Goal: Information Seeking & Learning: Check status

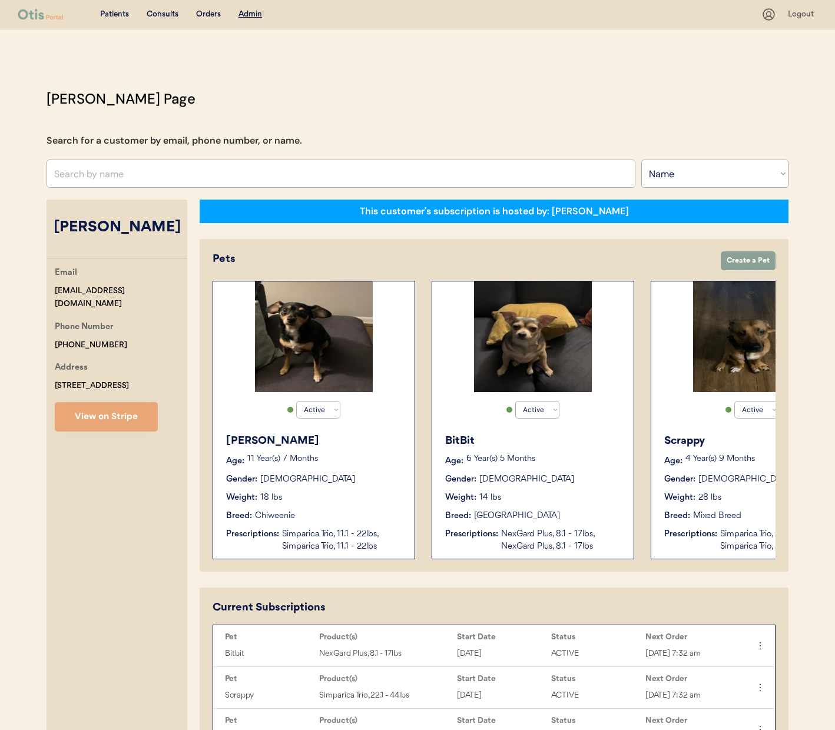
select select ""Name""
select select "true"
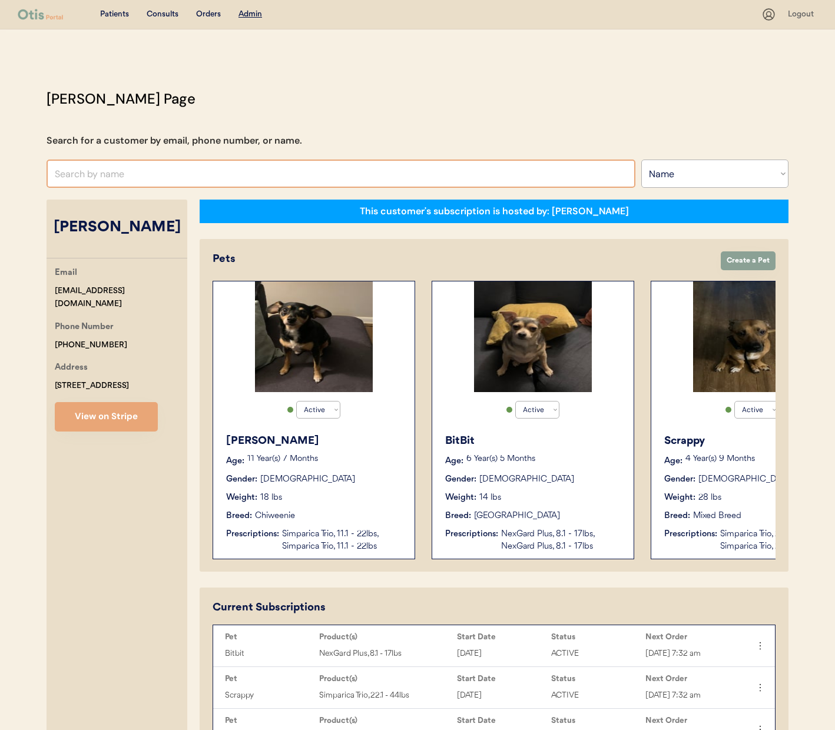
click at [223, 168] on input "text" at bounding box center [341, 174] width 589 height 28
type input "debra slough"
type input "debra sloughter"
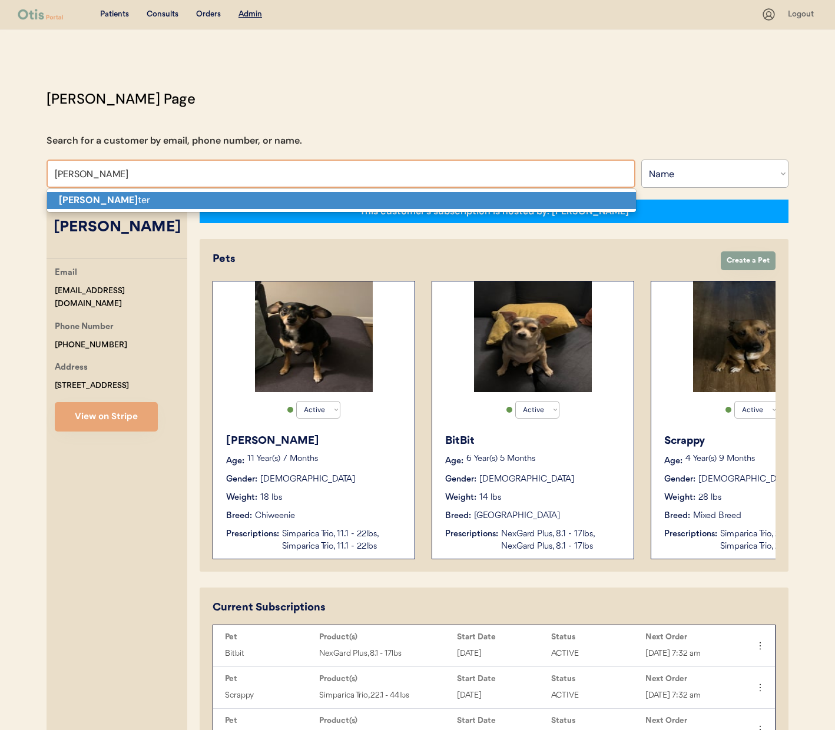
click at [456, 194] on p "Debra Slough ter" at bounding box center [341, 200] width 589 height 17
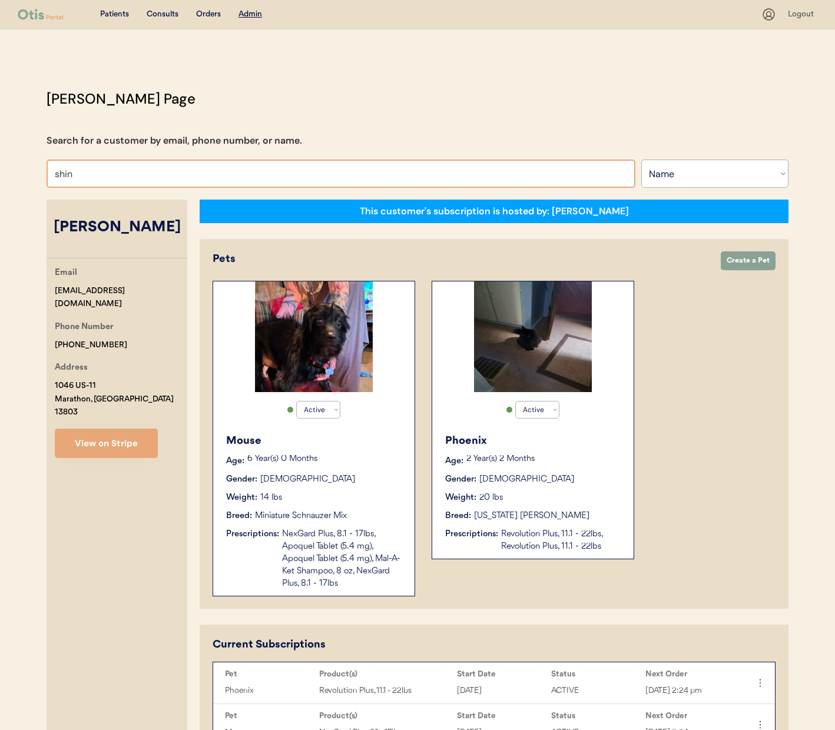
type input "shino"
type input "shino Prasandhan"
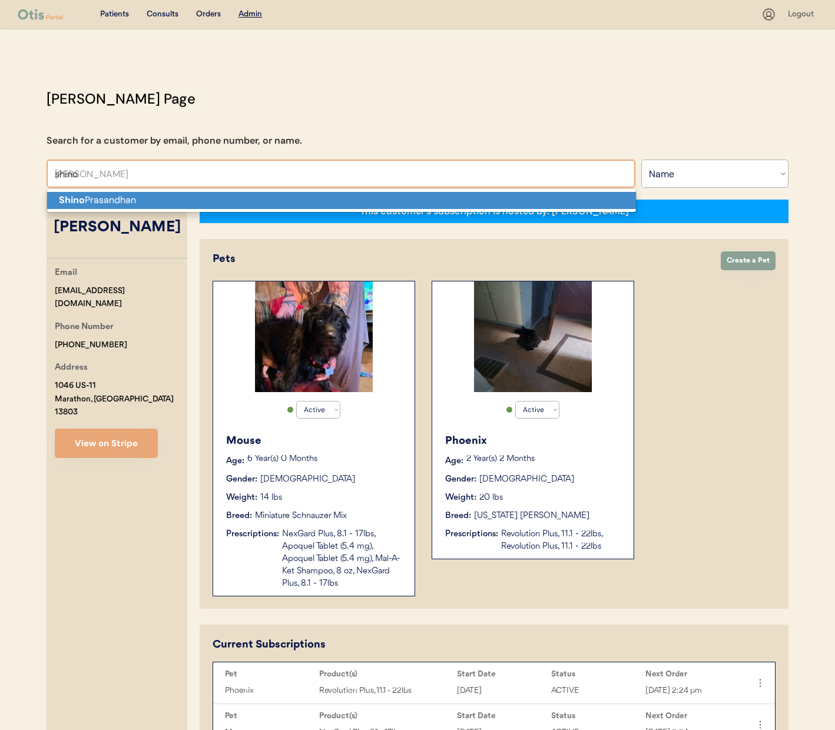
click at [201, 203] on p "Shino Prasandhan" at bounding box center [341, 200] width 589 height 17
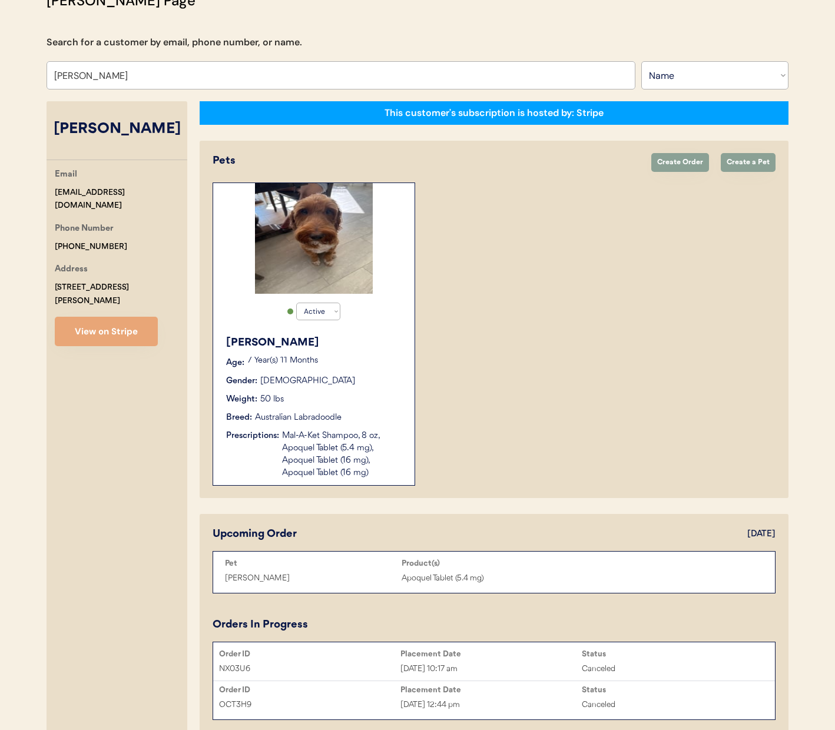
scroll to position [222, 0]
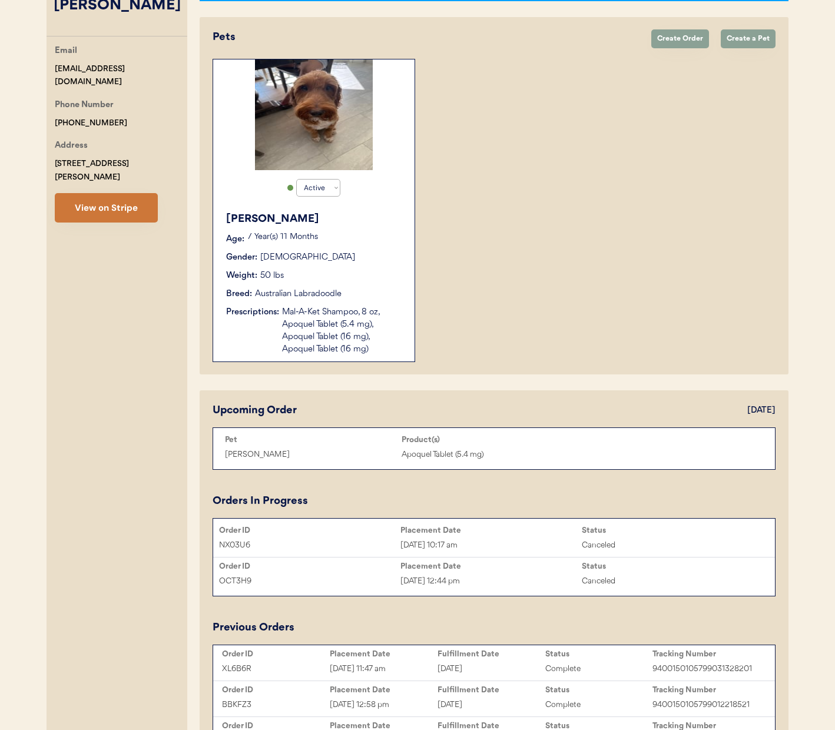
click at [125, 207] on button "View on Stripe" at bounding box center [106, 207] width 103 height 29
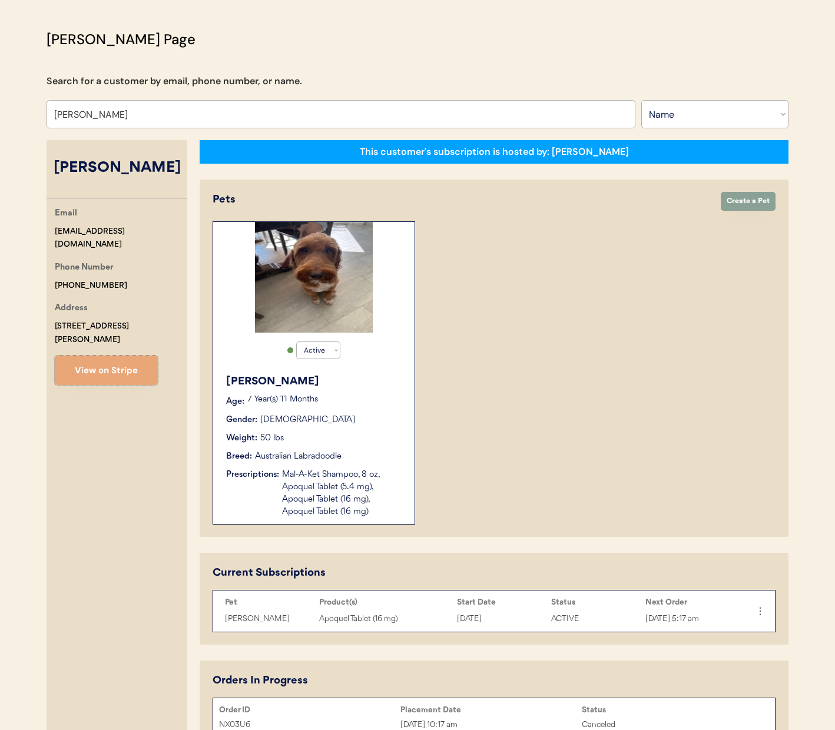
scroll to position [0, 0]
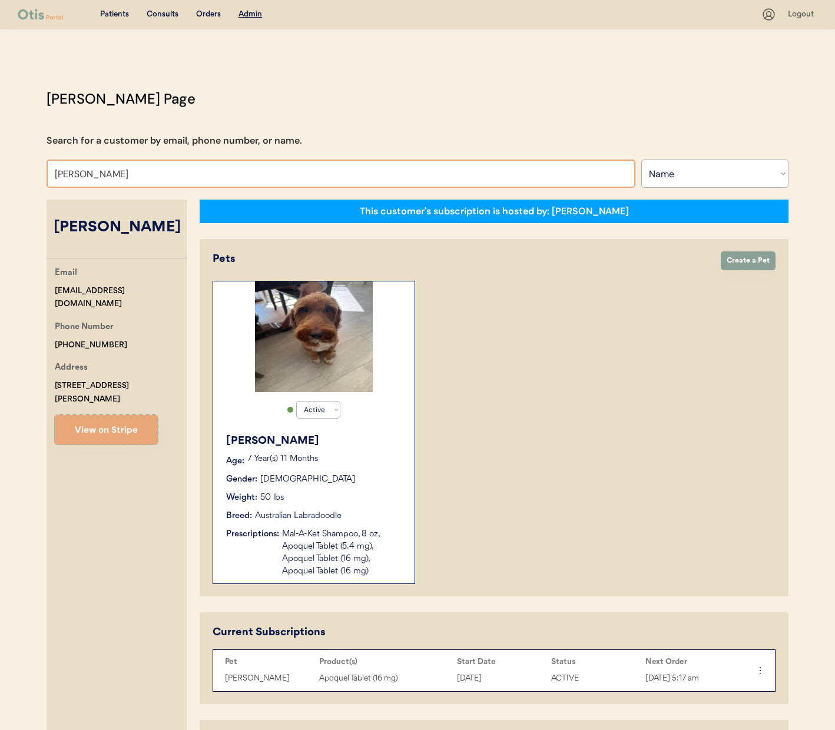
click at [169, 171] on input "Shino Prasandhan" at bounding box center [341, 174] width 589 height 28
type input "mic"
type input "michal Jablonski"
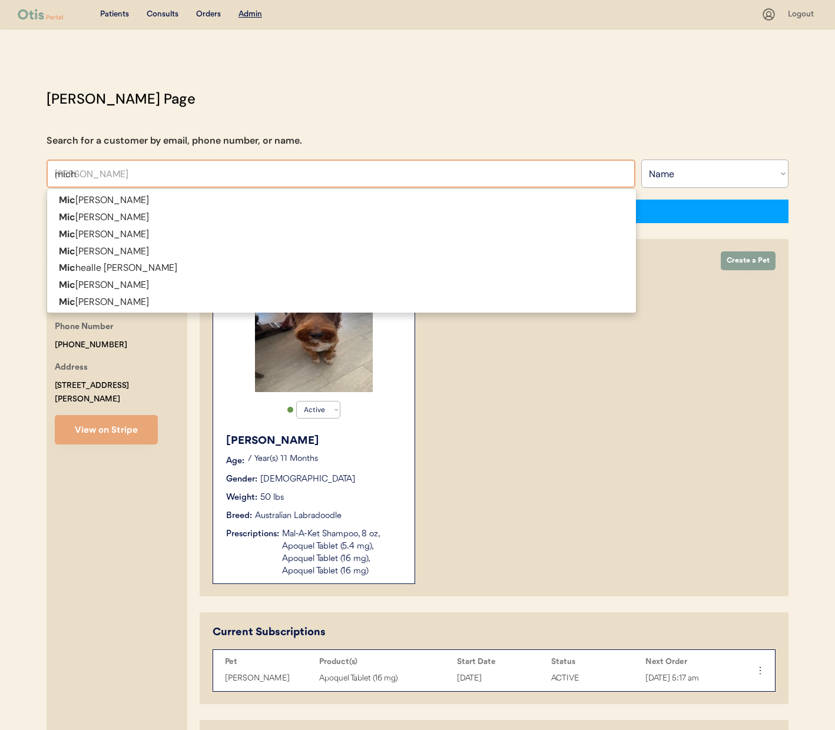
type input "micha"
type input "michael"
type input "michael Jones"
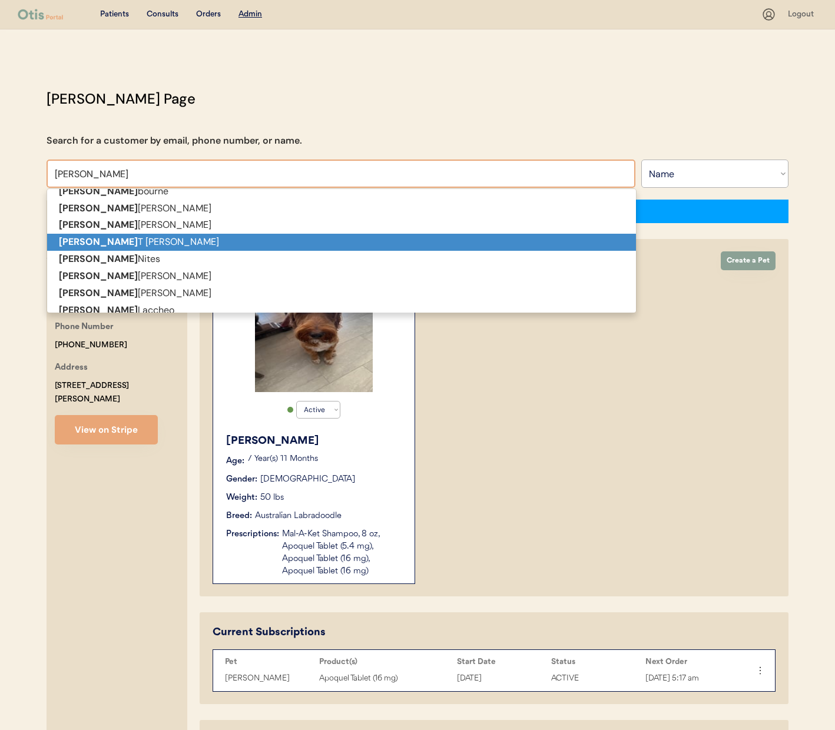
scroll to position [52, 0]
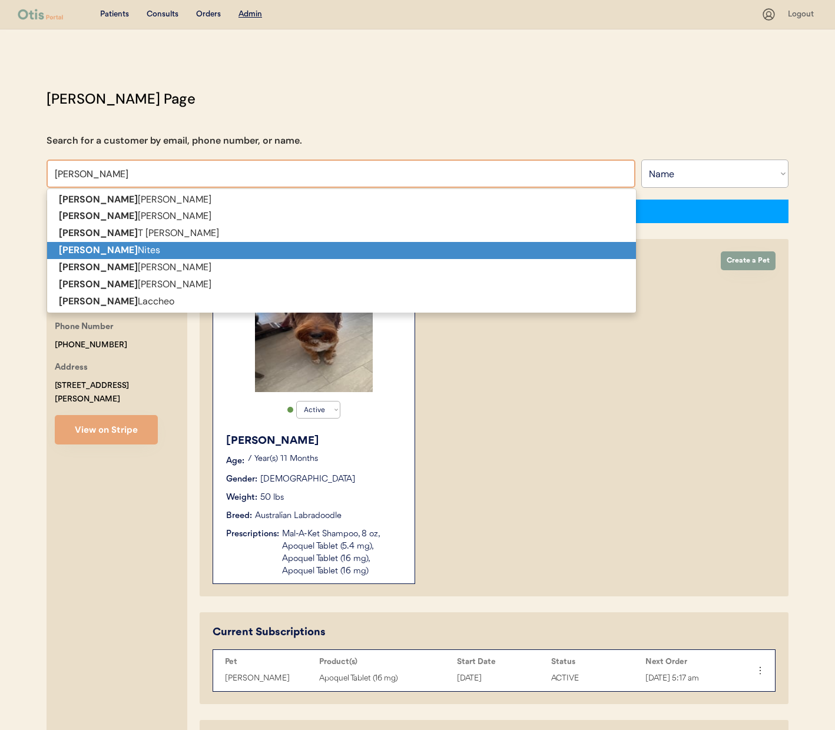
click at [157, 246] on p "Michael Nites" at bounding box center [341, 250] width 589 height 17
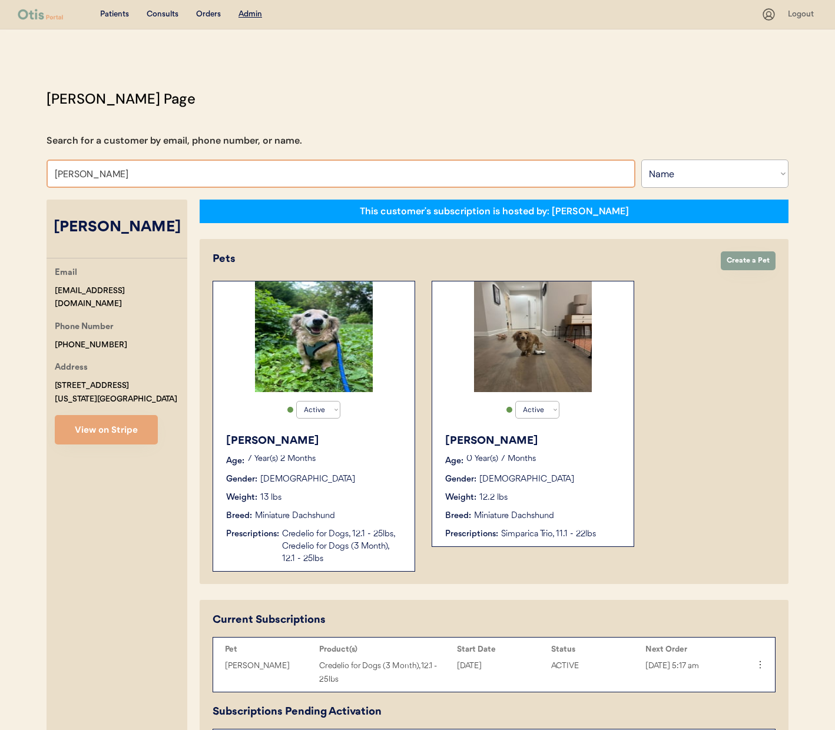
click at [157, 179] on input "Michael Nites" at bounding box center [341, 174] width 589 height 28
type input "mi"
type input "michal Jablonski"
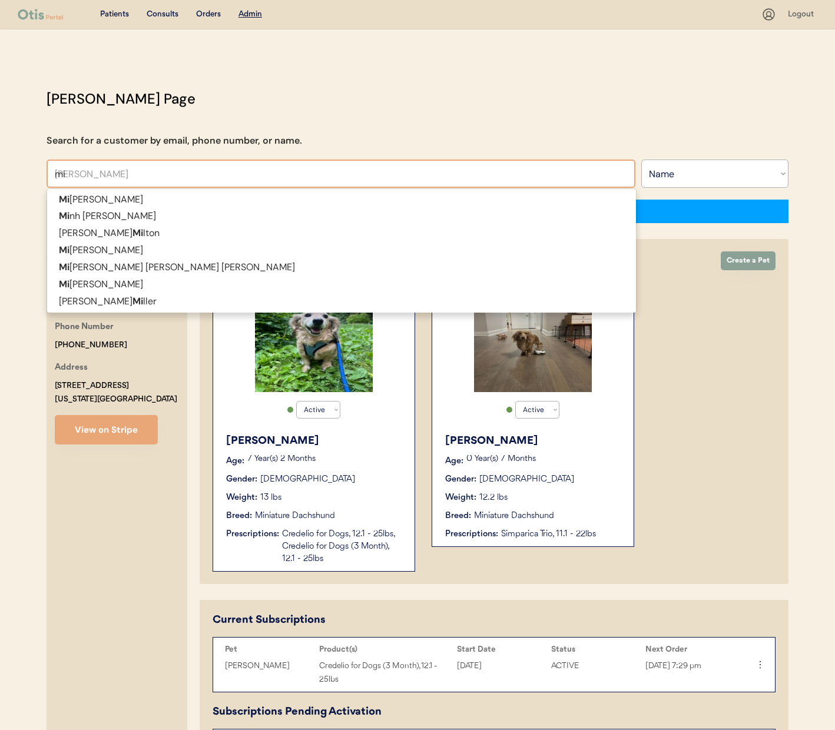
type input "mic"
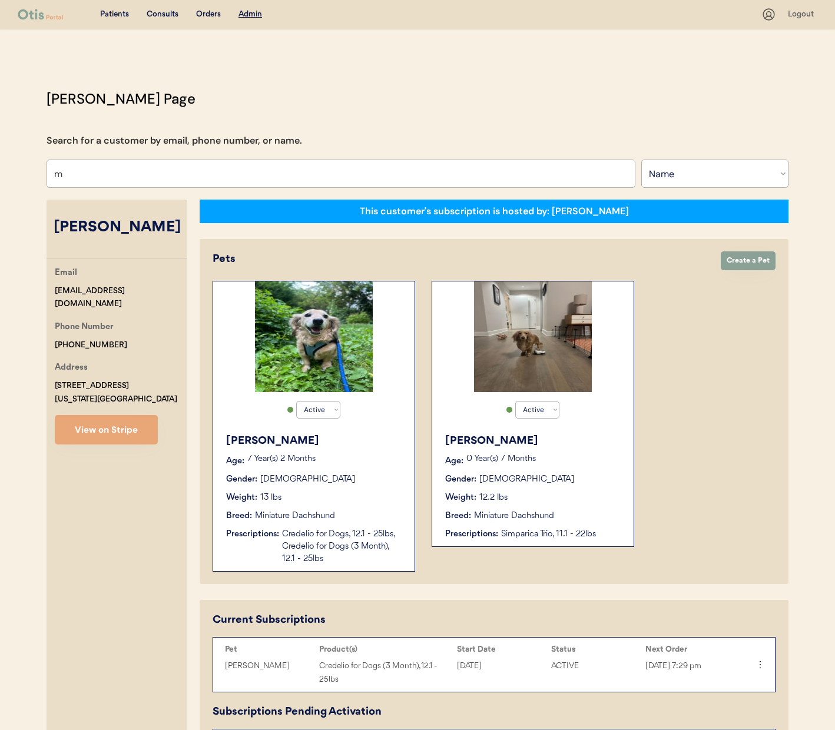
type input "mi"
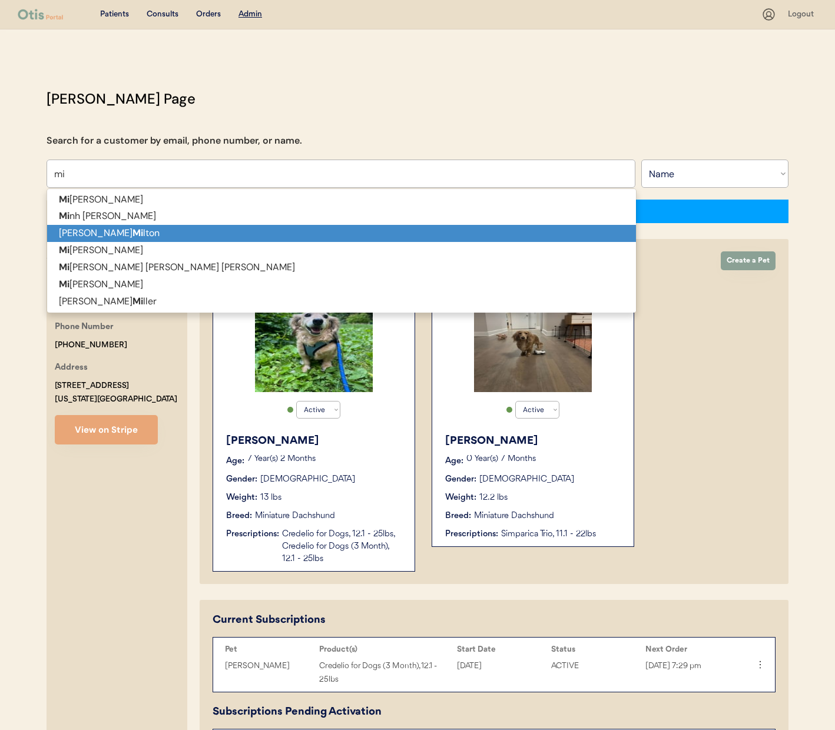
type input "michal Jablonski"
type input "micha"
type input "michae"
type input "michael Jones"
type input "michael"
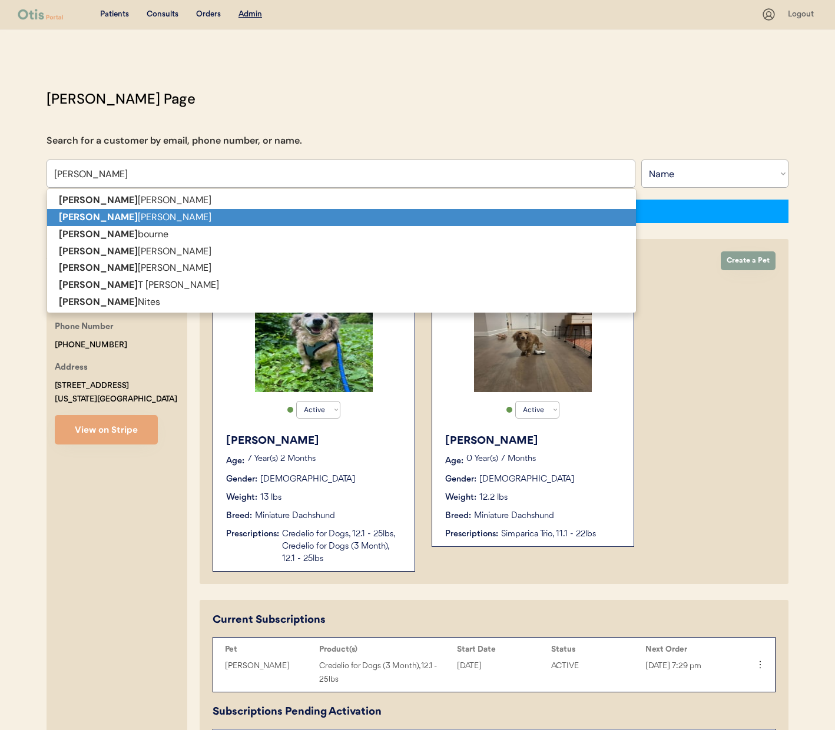
click at [143, 214] on p "Michael Richards" at bounding box center [341, 217] width 589 height 17
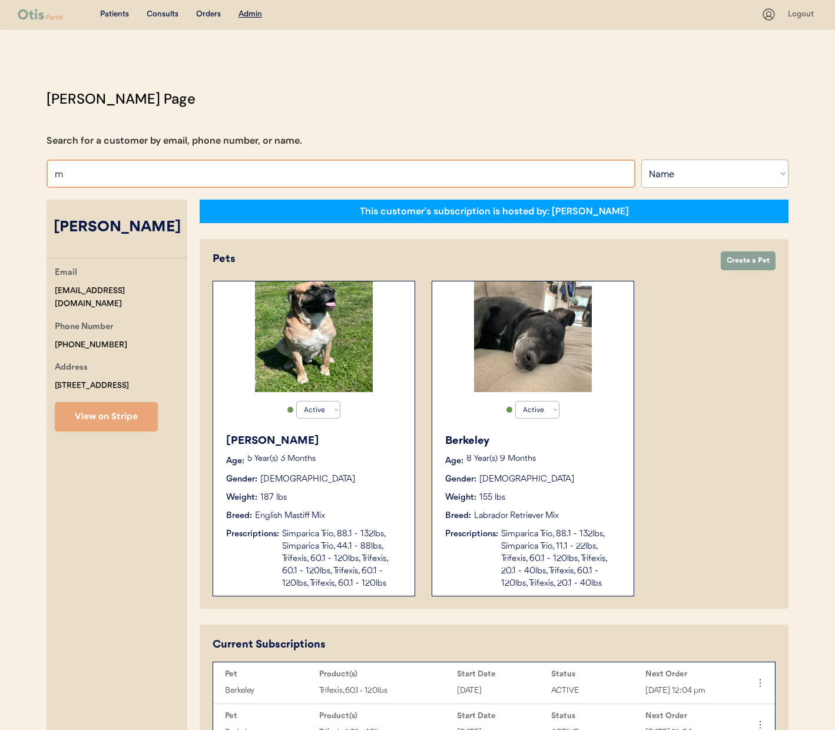
type input "mi"
type input "michal Jablonski"
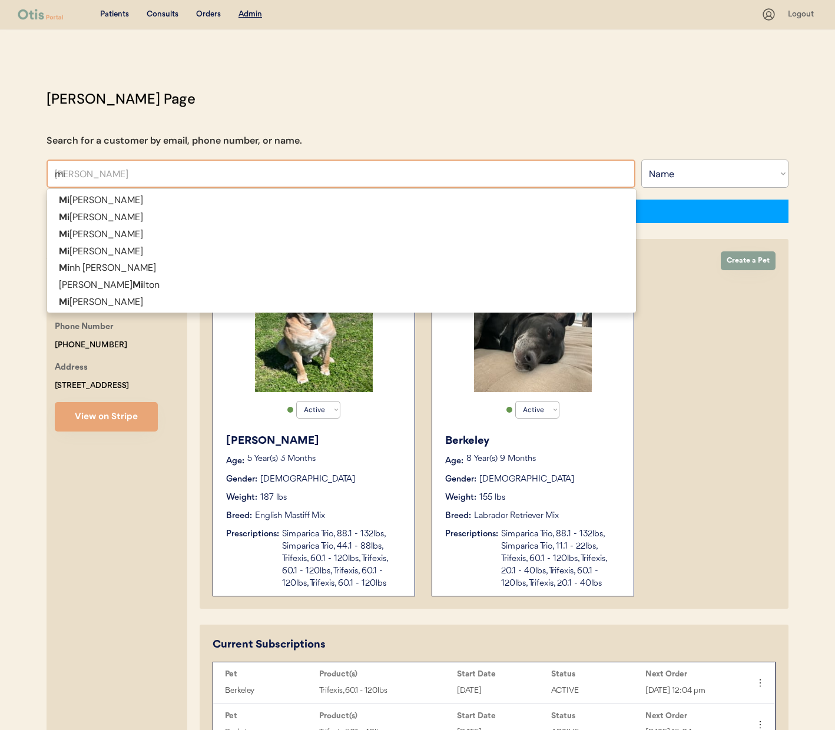
type input "mic"
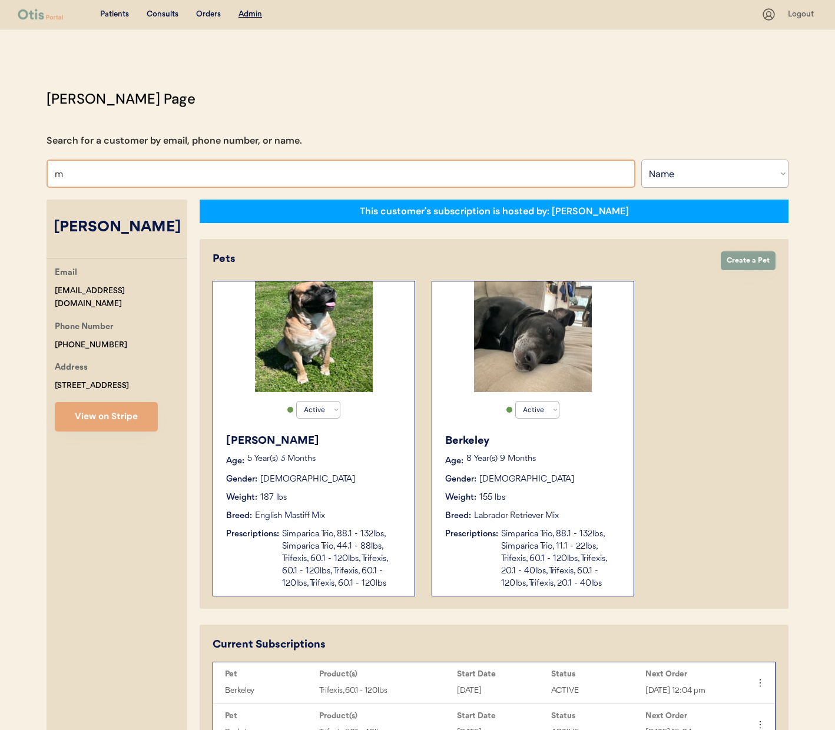
type input "mi"
type input "michal Jablonski"
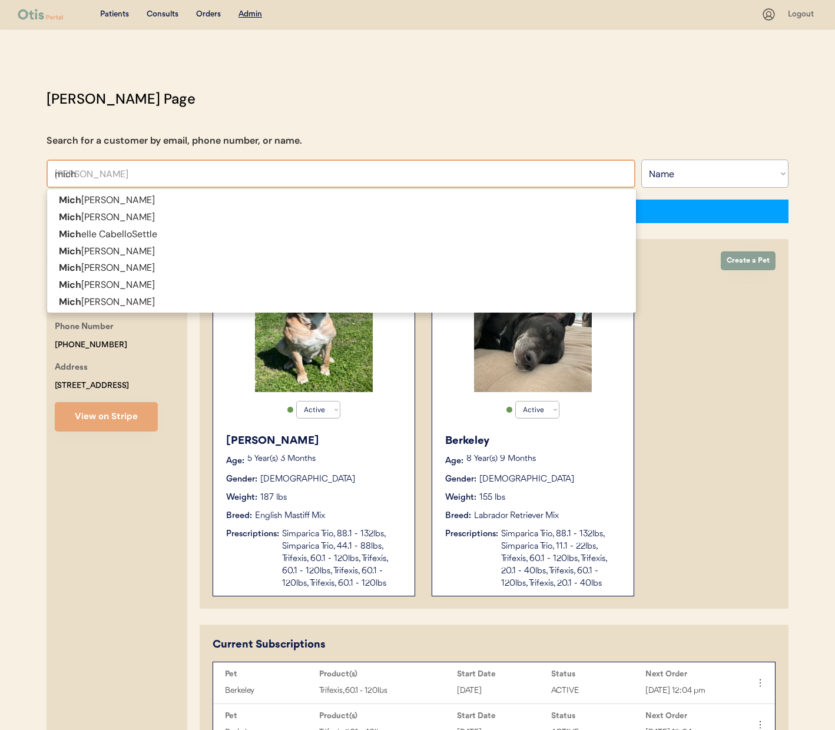
type input "micha"
type input "michae"
type input "michael Jones"
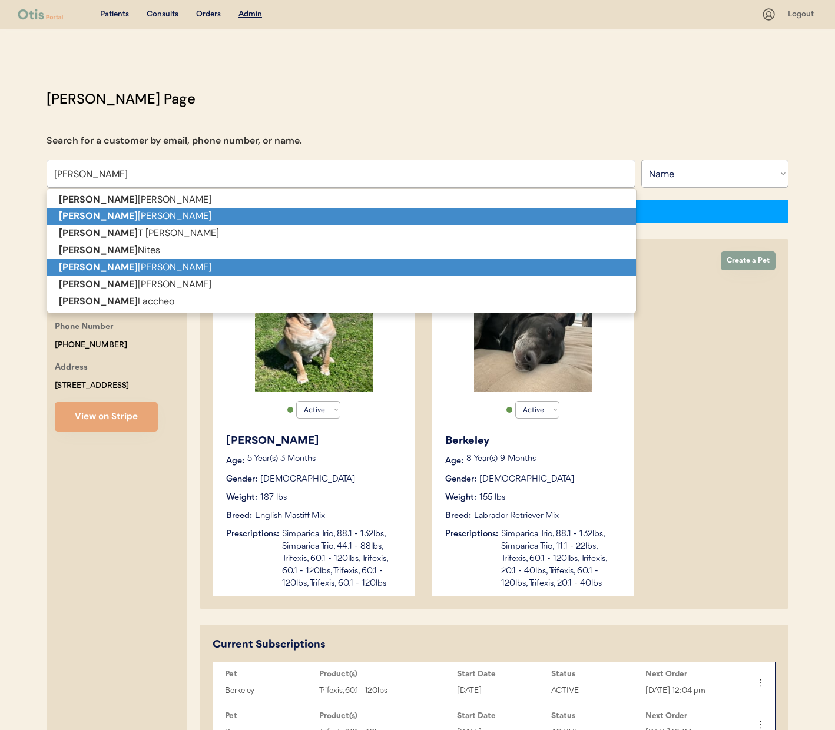
scroll to position [2, 0]
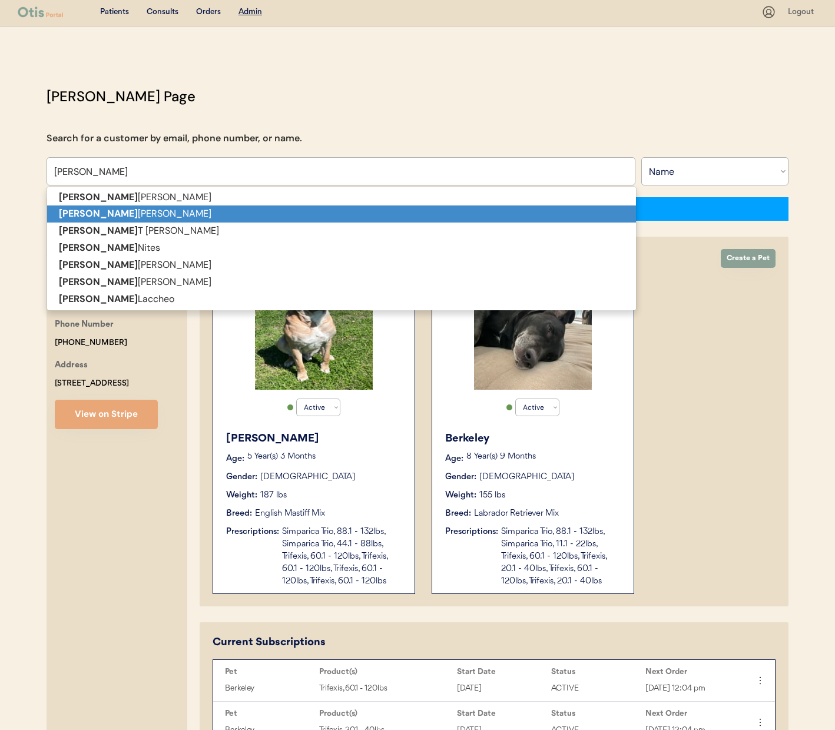
type input "m"
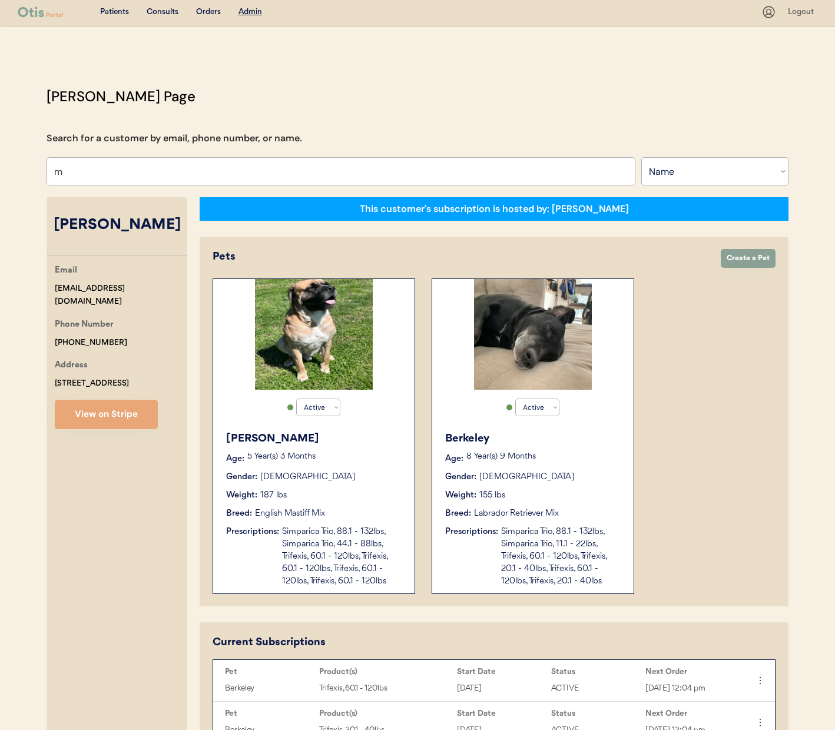
type input "mi"
type input "michal Jablonski"
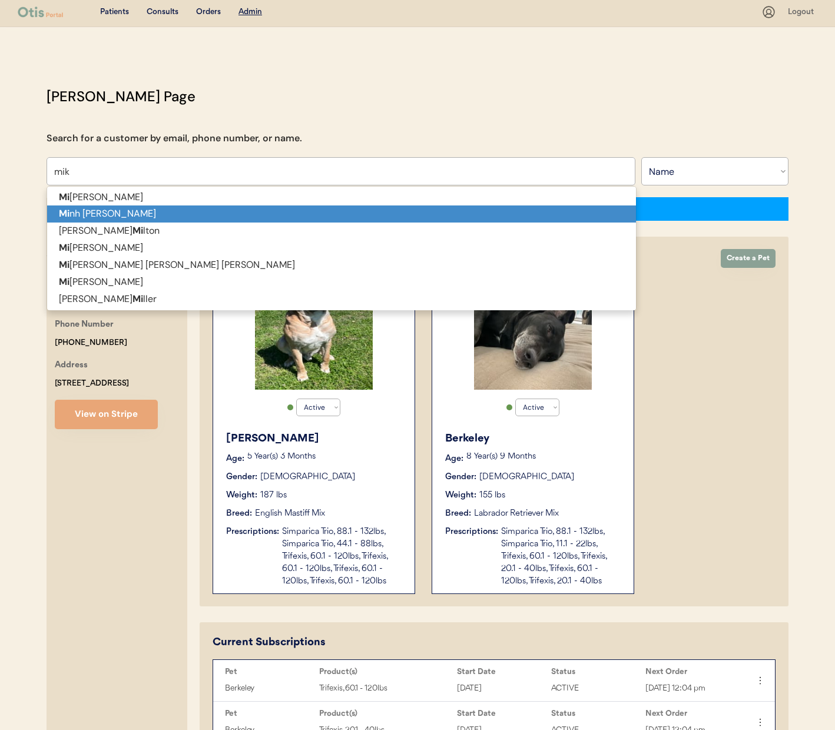
type input "mike"
type input "mike Specht"
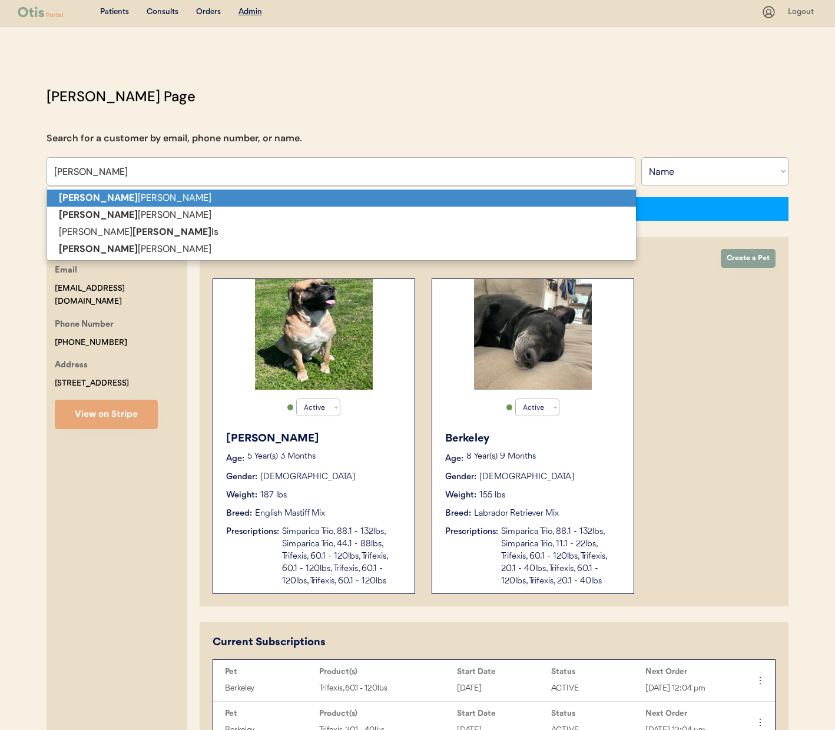
click at [151, 202] on p "Mike Specht" at bounding box center [341, 198] width 589 height 17
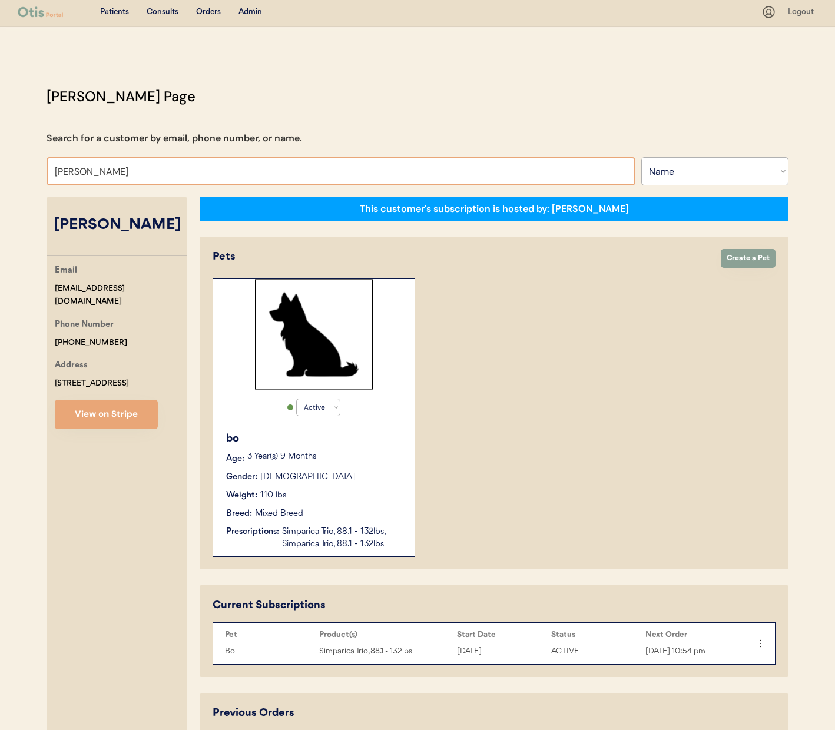
click at [142, 172] on input "Mike Specht" at bounding box center [341, 171] width 589 height 28
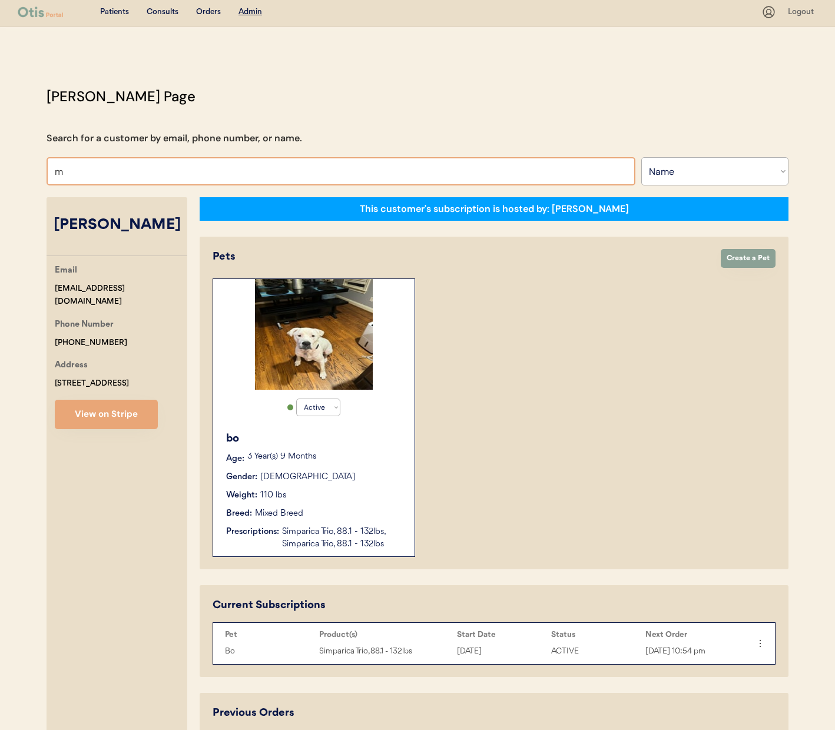
type input "mi"
type input "michal Jablonski"
type input "mik"
type input "mike Specht"
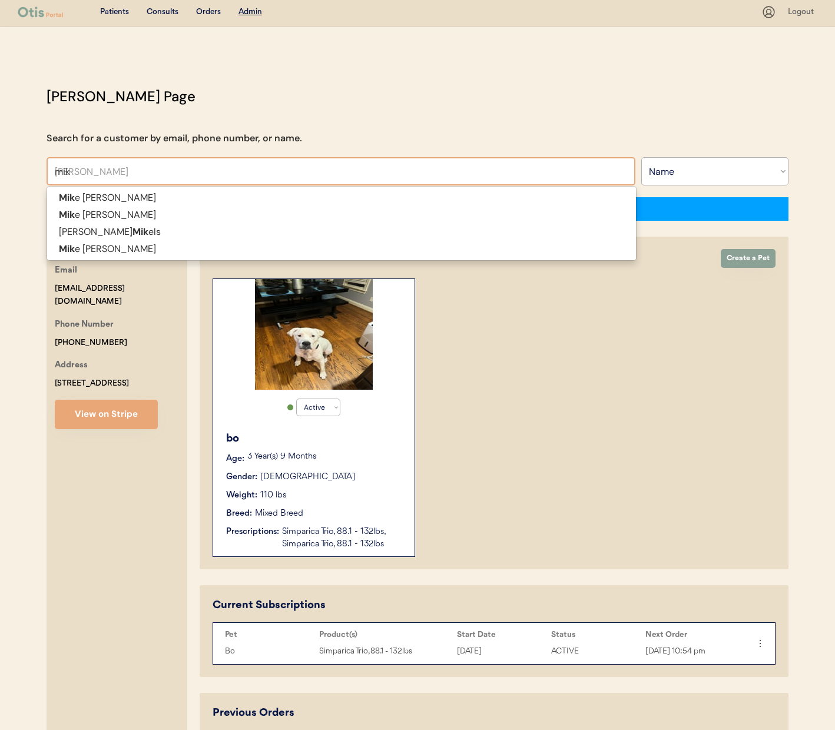
type input "mike"
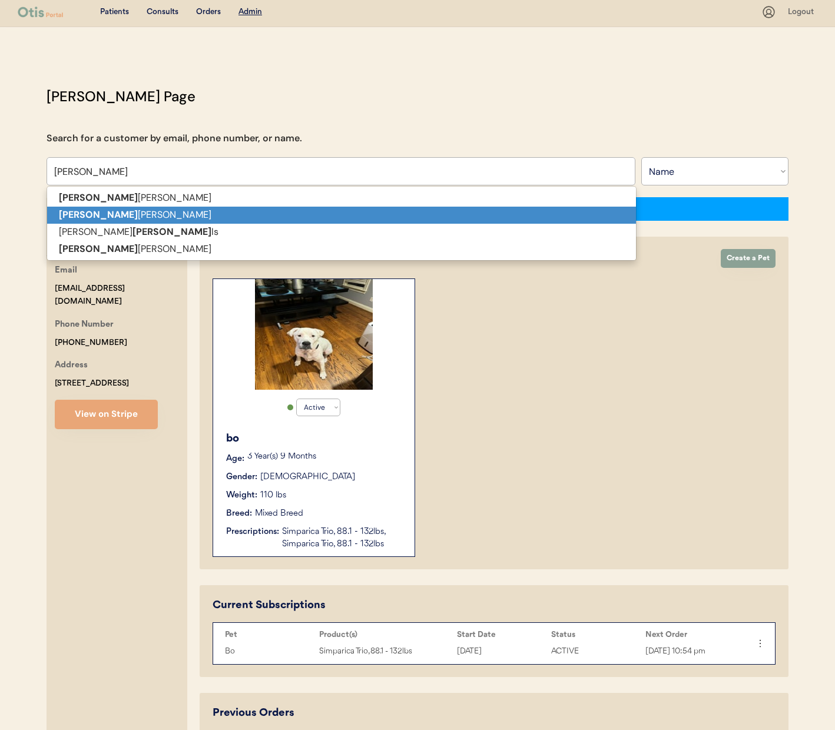
click at [132, 213] on p "Mike Kilgore" at bounding box center [341, 215] width 589 height 17
type input "Mike Kilgore"
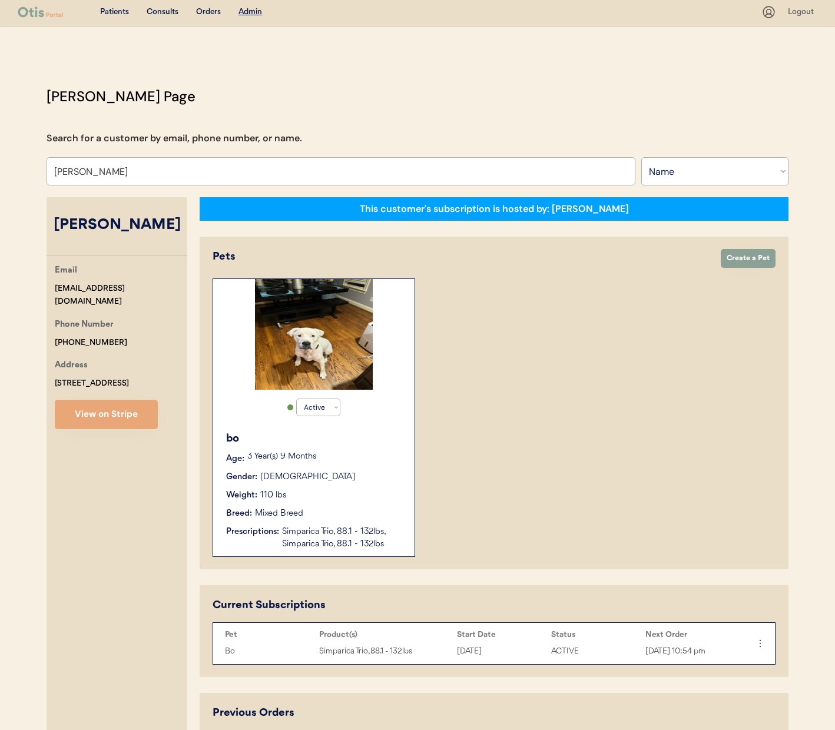
select select "false"
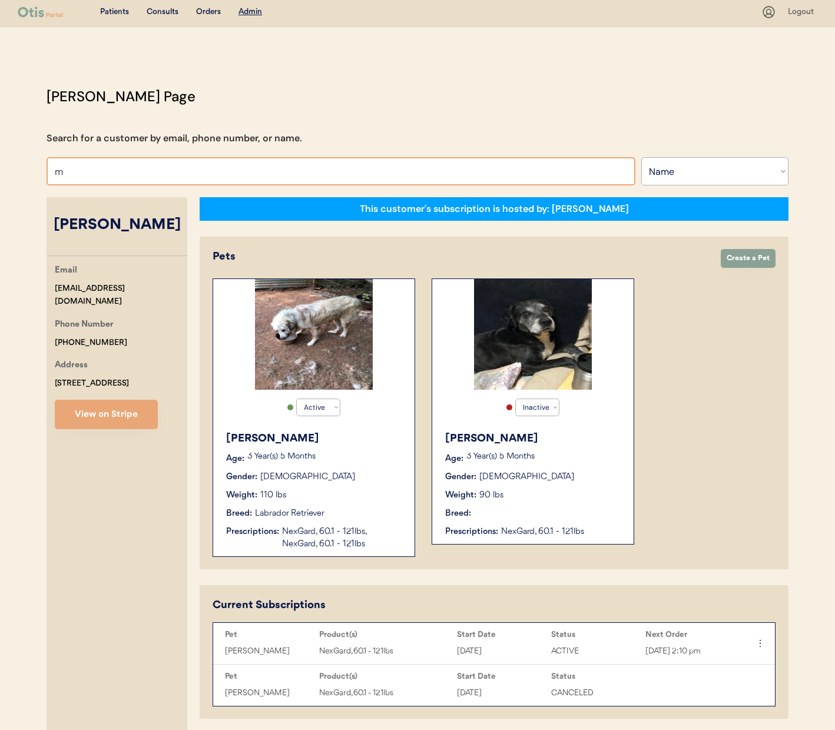
type input "mi"
type input "michal Jablonski"
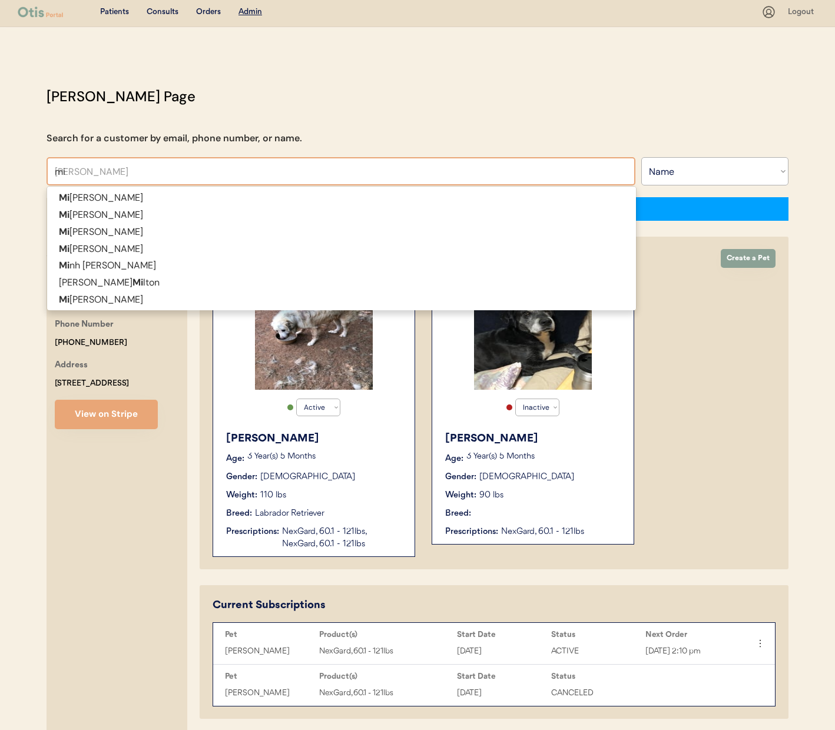
type input "mik"
type input "mike Specht"
type input "mike"
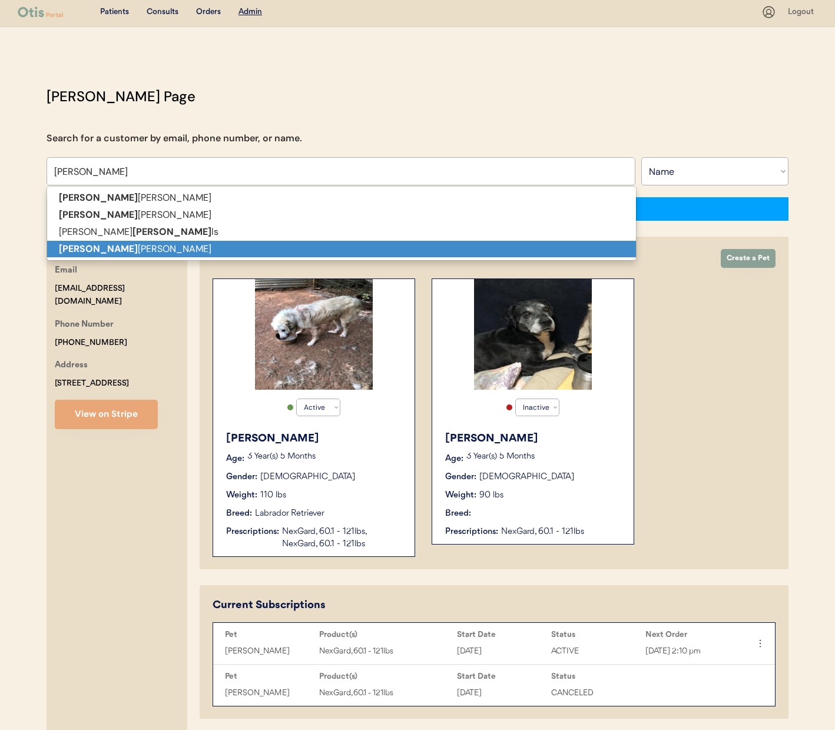
click at [183, 247] on p "Mike Kenney" at bounding box center [341, 249] width 589 height 17
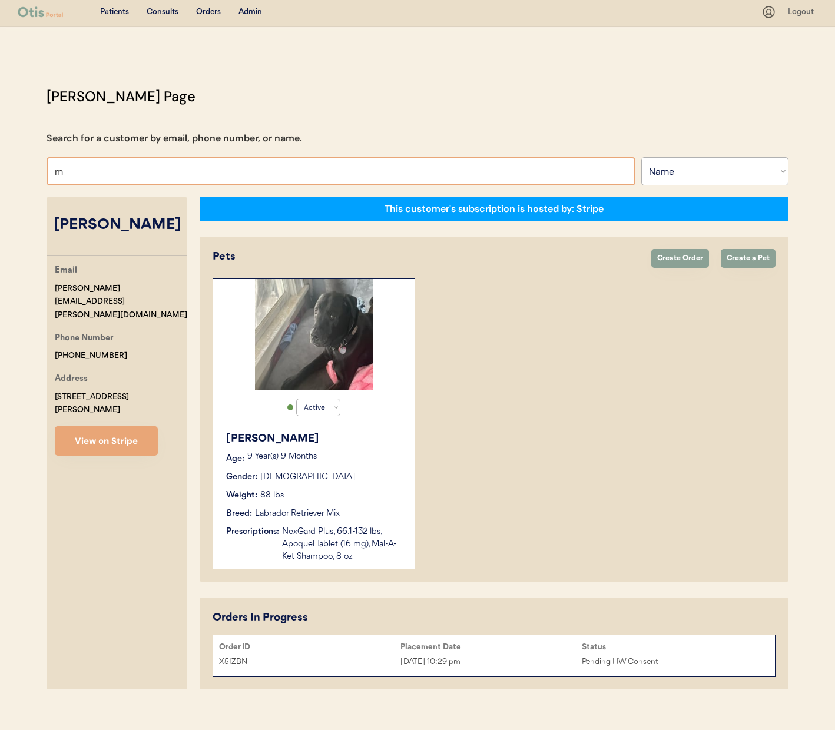
type input "mi"
type input "michal Jablonski"
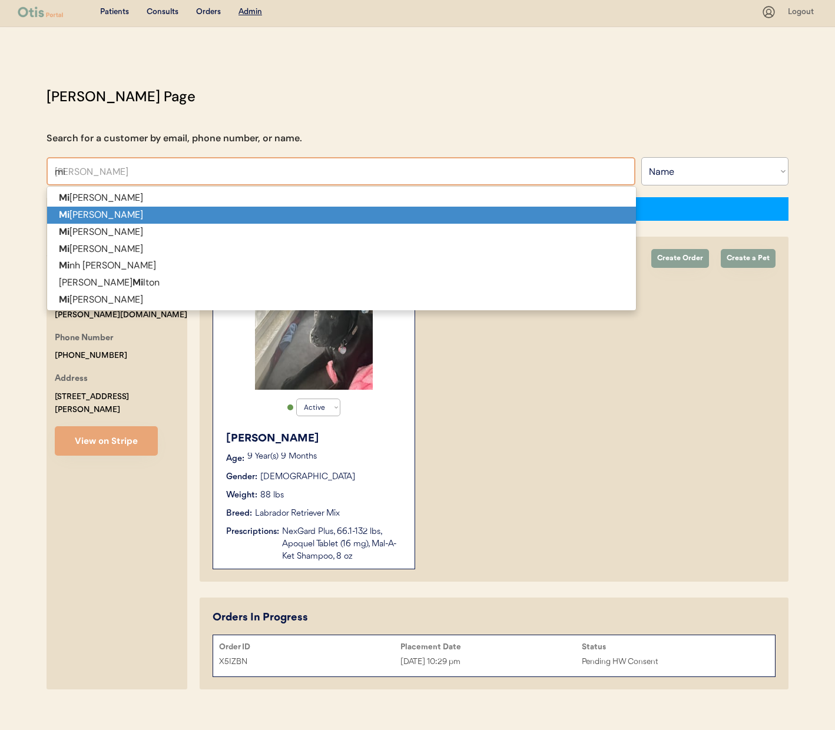
type input "mic"
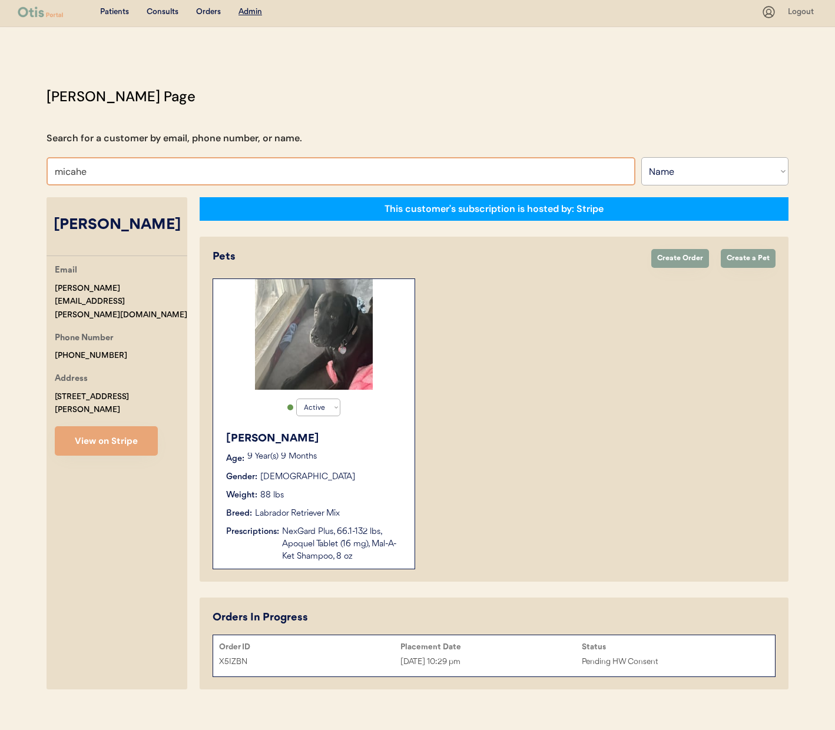
type input "micahek"
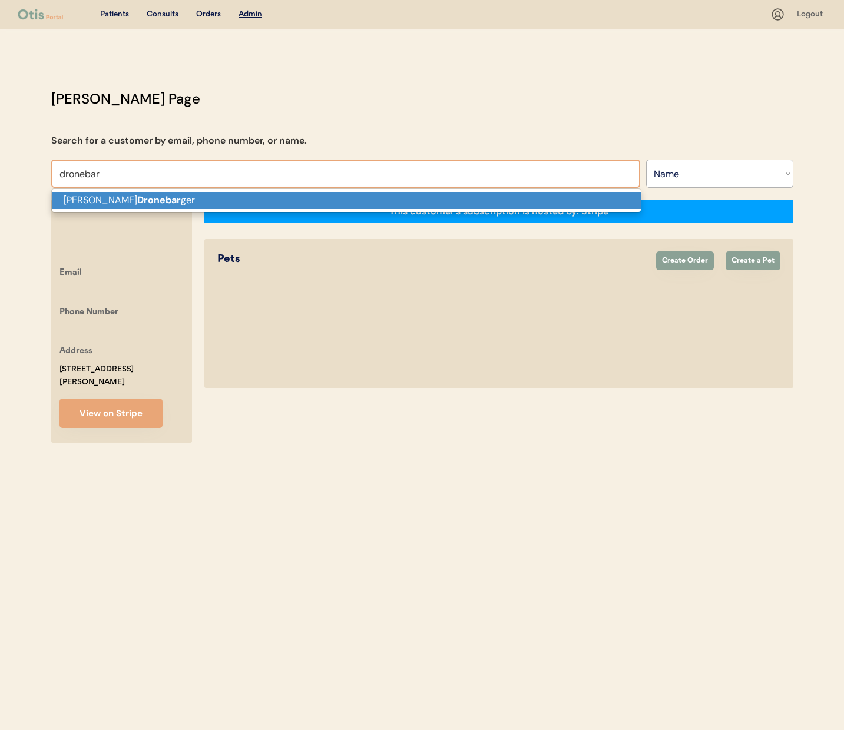
click at [262, 205] on p "Michael Dronebar ger" at bounding box center [346, 200] width 589 height 17
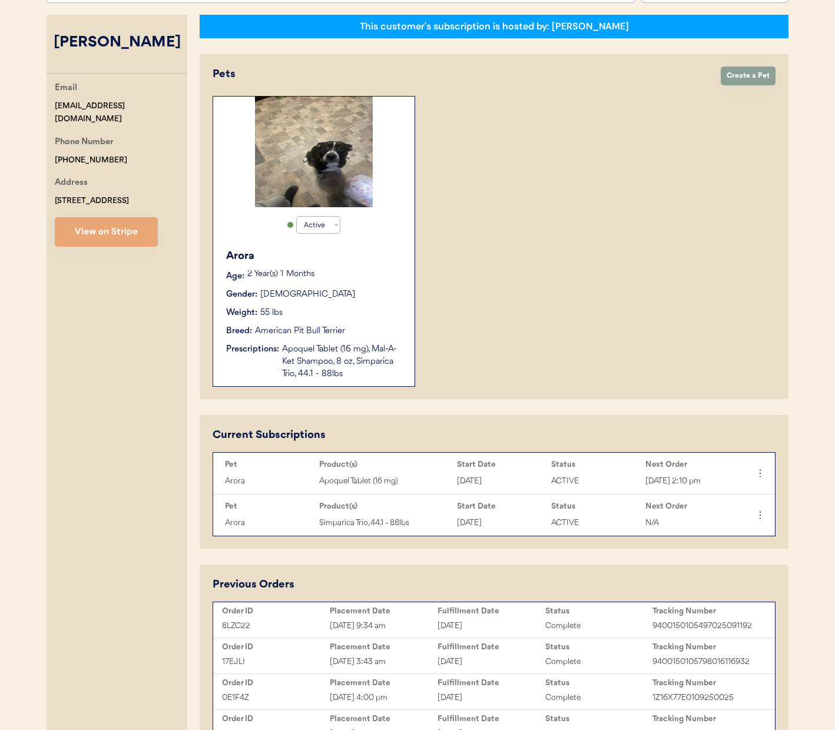
scroll to position [190, 0]
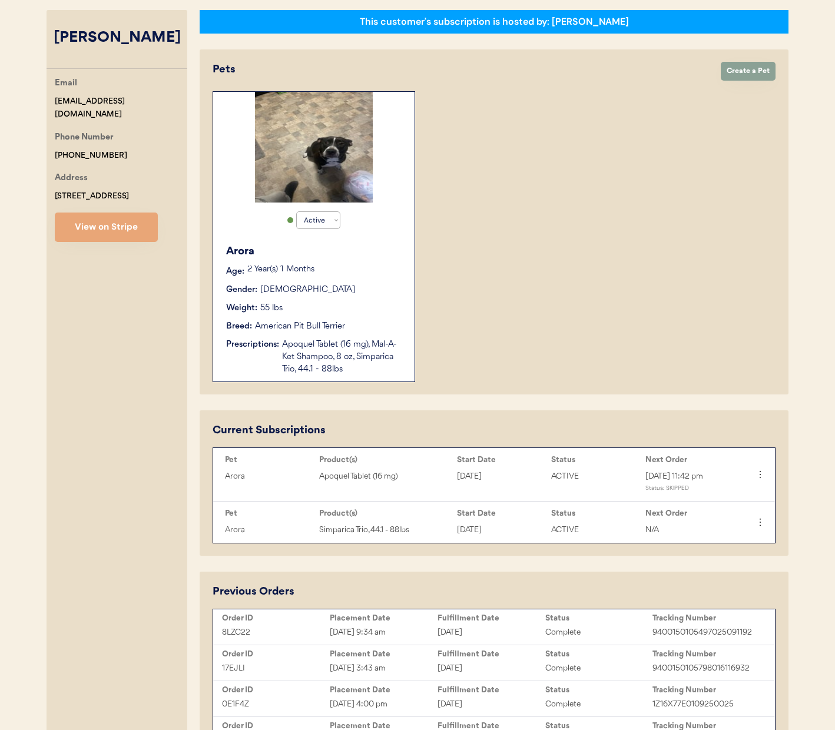
type input "Michael Dronebarger"
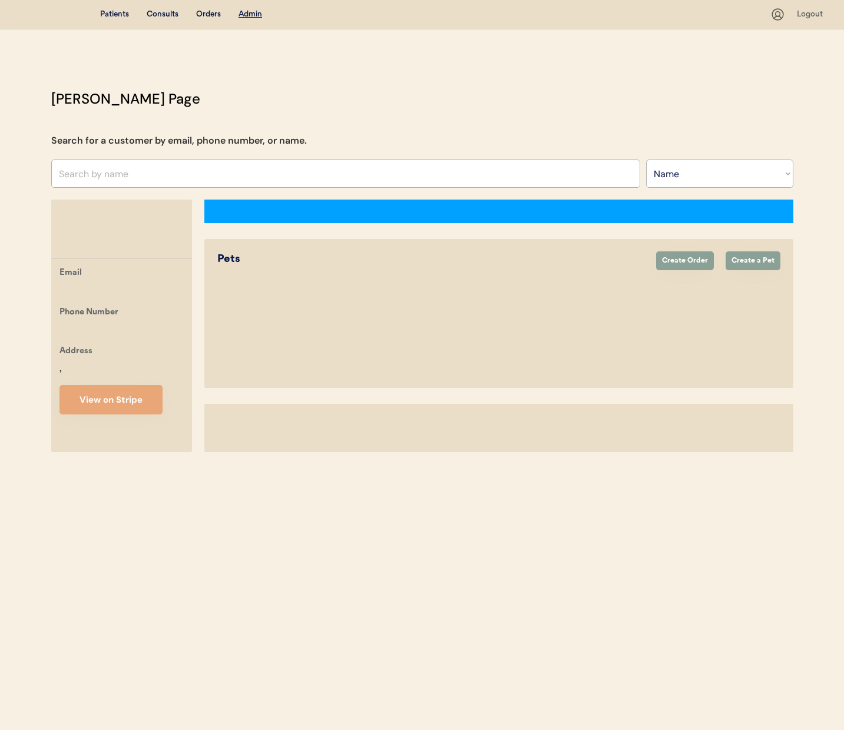
select select ""Name""
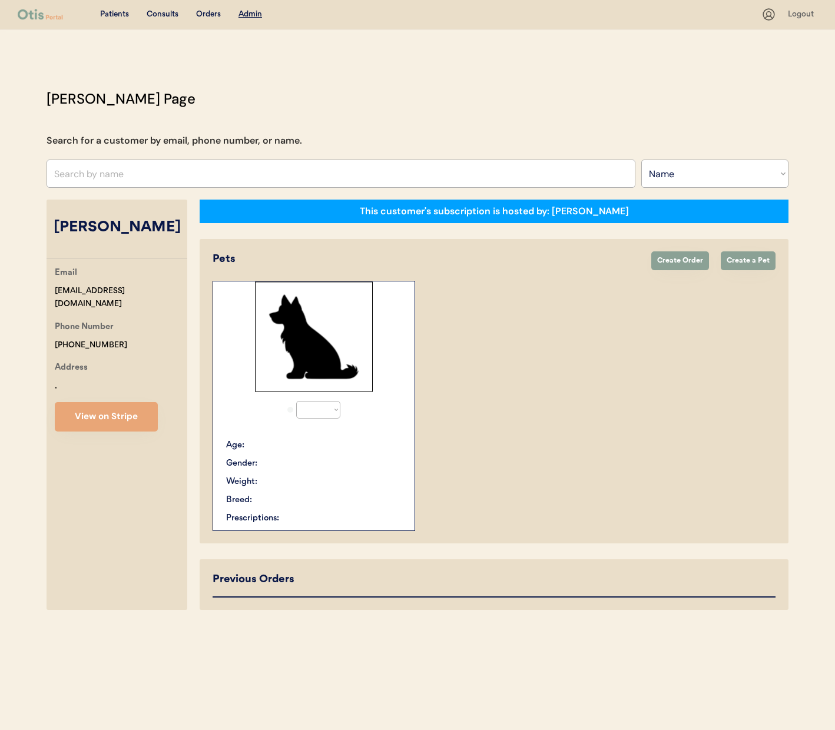
select select "true"
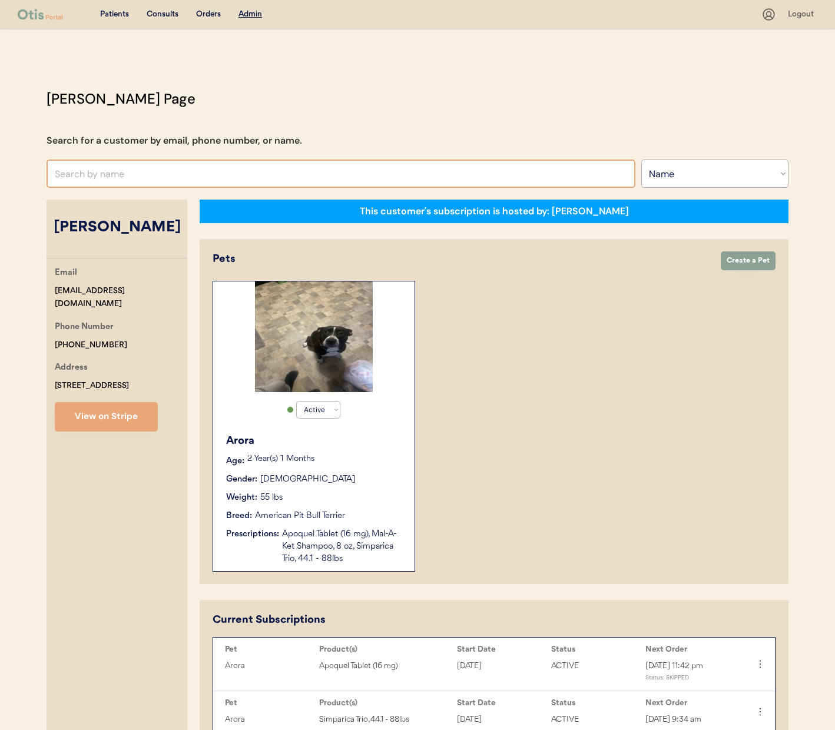
click at [204, 176] on input "text" at bounding box center [341, 174] width 589 height 28
type input "stephanie coole"
type input "stephanie cooley"
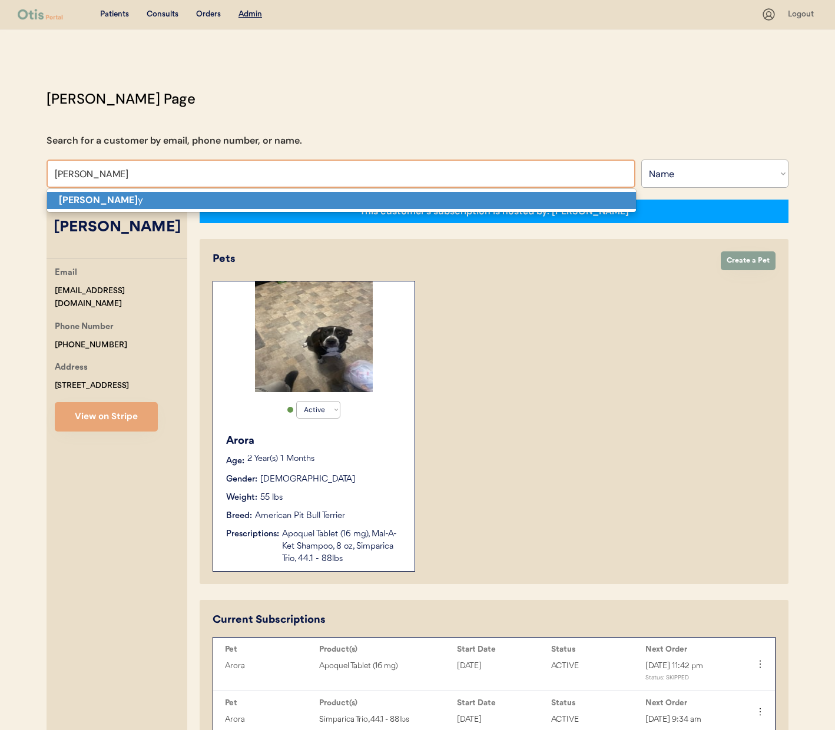
click at [216, 205] on p "Stephanie Coole y" at bounding box center [341, 200] width 589 height 17
type input "Stephanie Cooley"
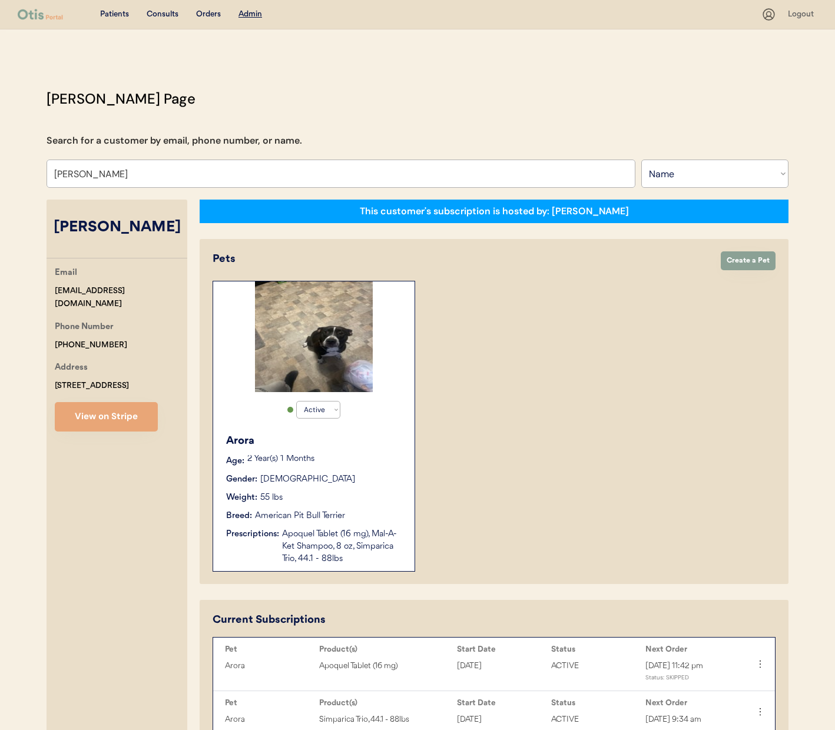
select select "true"
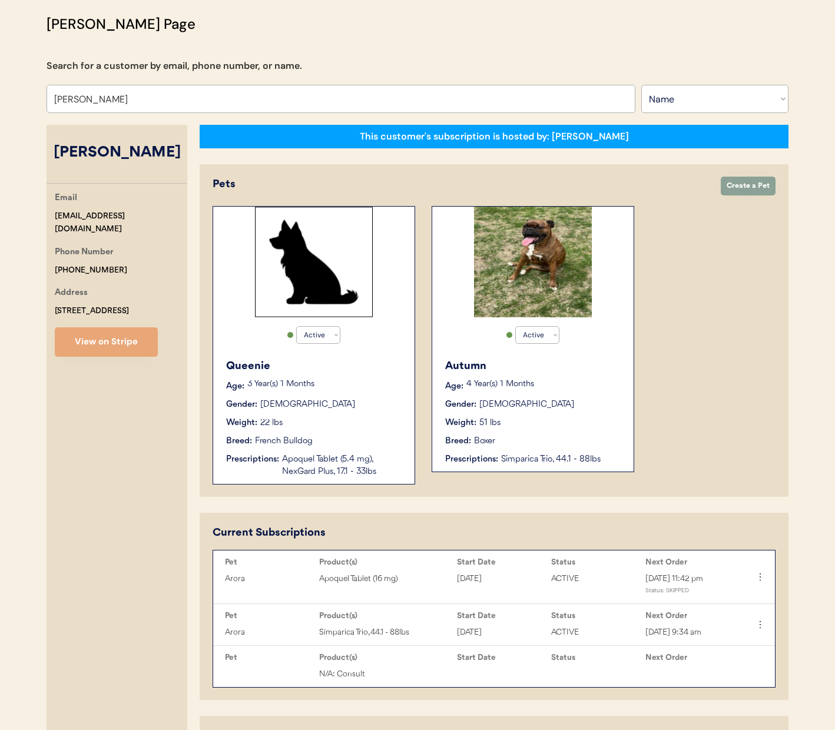
scroll to position [205, 0]
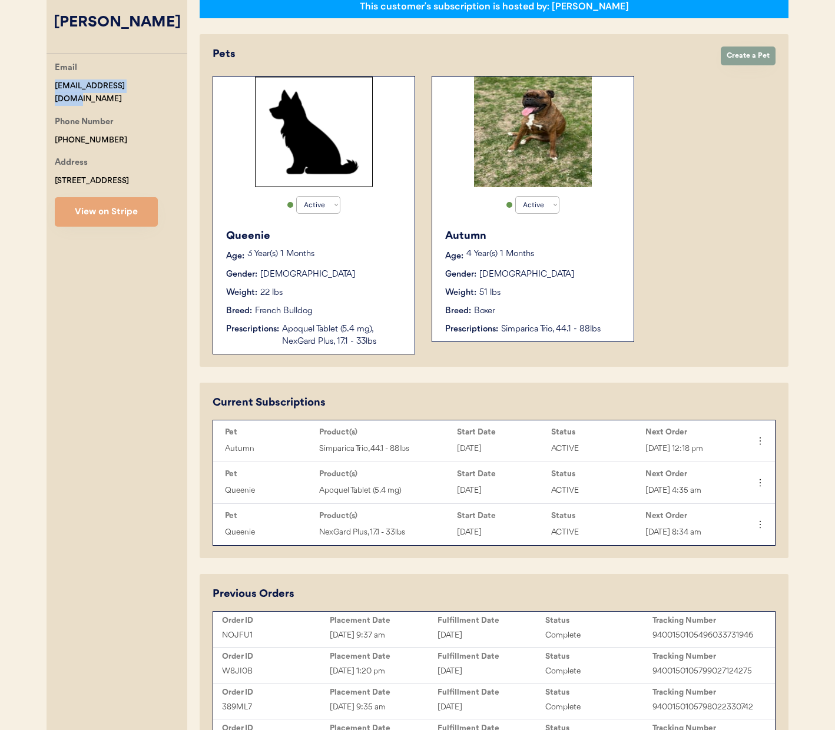
drag, startPoint x: 137, startPoint y: 86, endPoint x: 35, endPoint y: 90, distance: 101.9
click at [35, 90] on div "Otis Admin Page Search for a customer by email, phone number, or name. Stephani…" at bounding box center [418, 422] width 766 height 1079
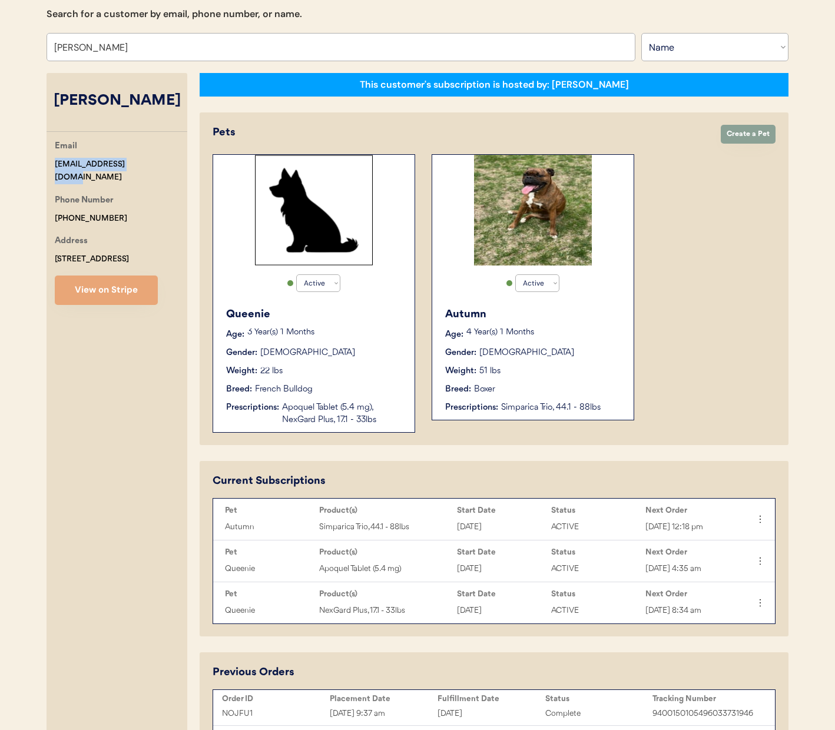
scroll to position [100, 0]
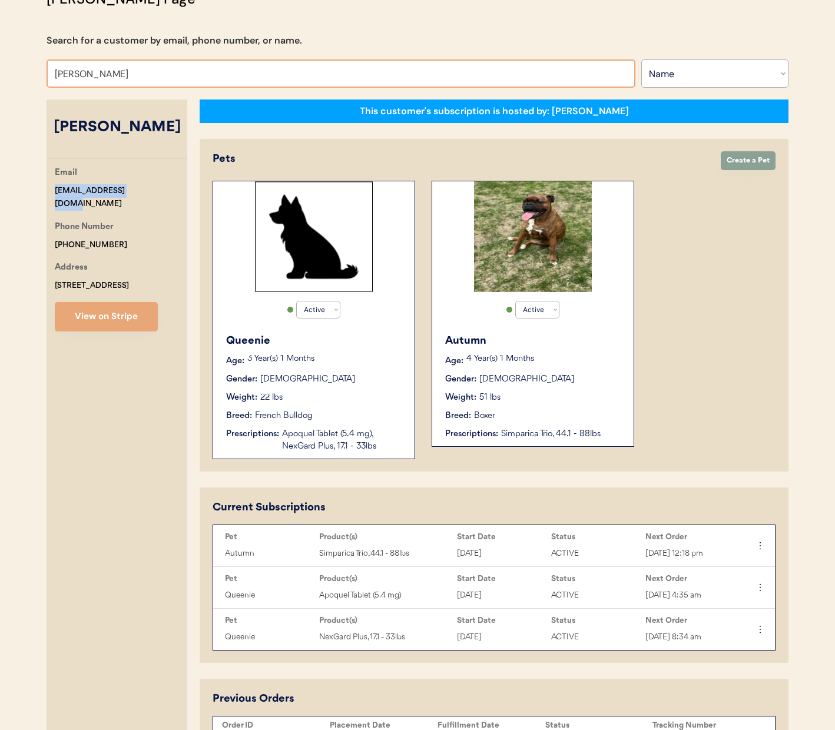
click at [146, 76] on input "Stephanie Cooley" at bounding box center [341, 73] width 589 height 28
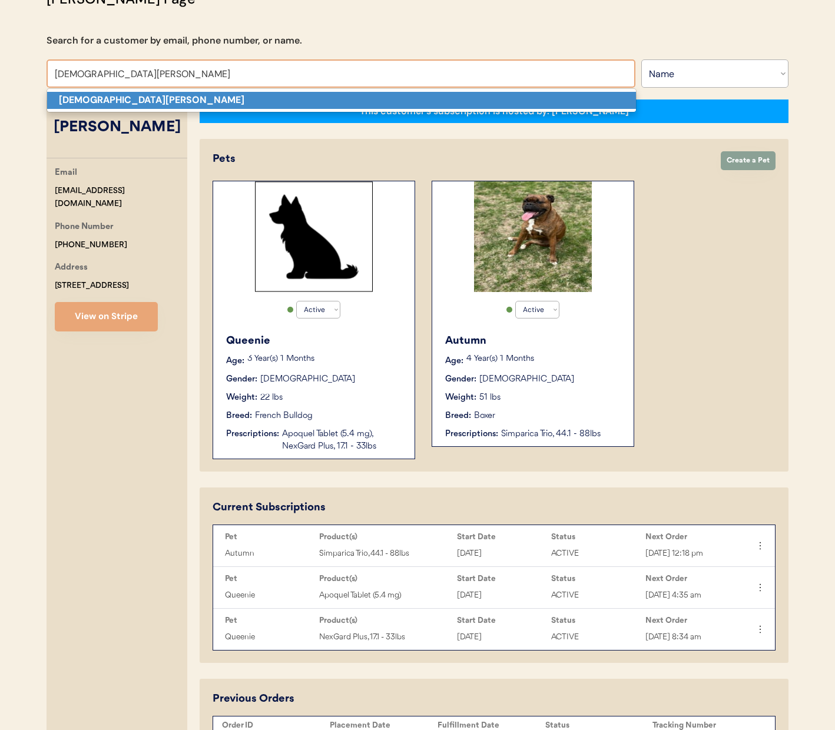
click at [145, 94] on p "Kristen Freeman" at bounding box center [341, 100] width 589 height 17
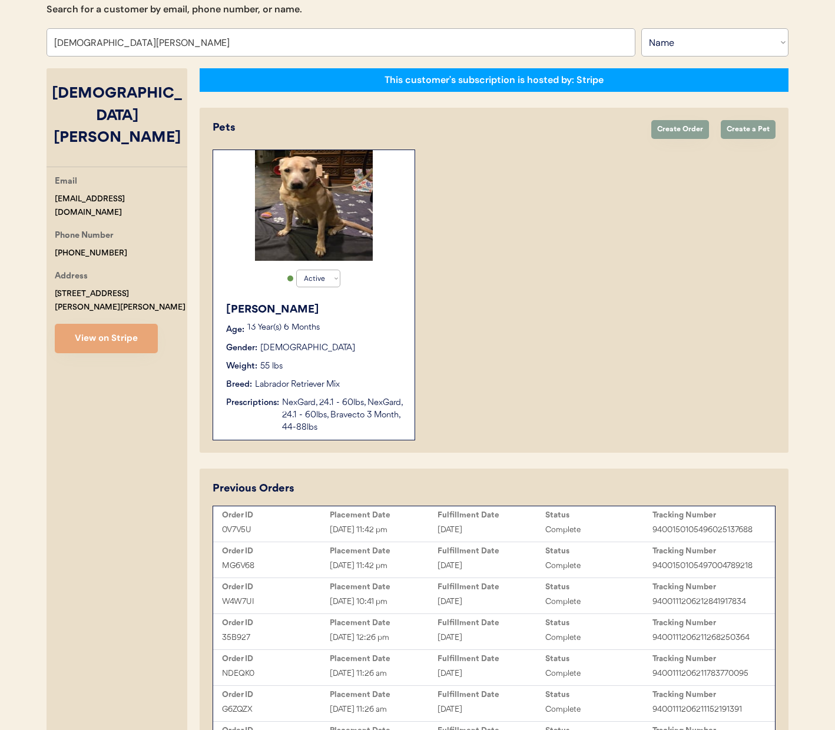
scroll to position [177, 0]
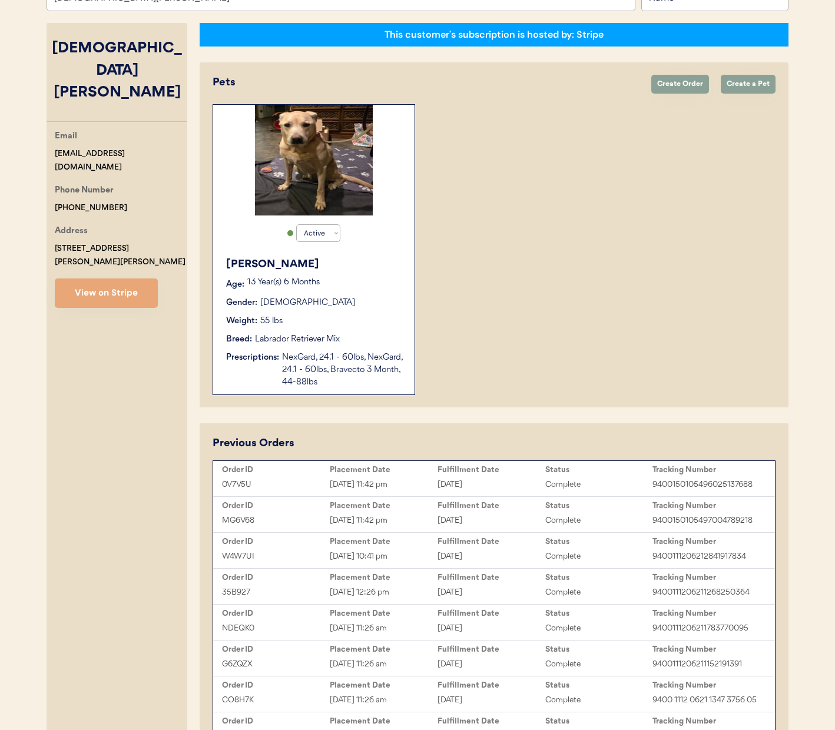
type input "Kristen Freeman"
click at [309, 487] on div "0V7V5U" at bounding box center [276, 485] width 108 height 14
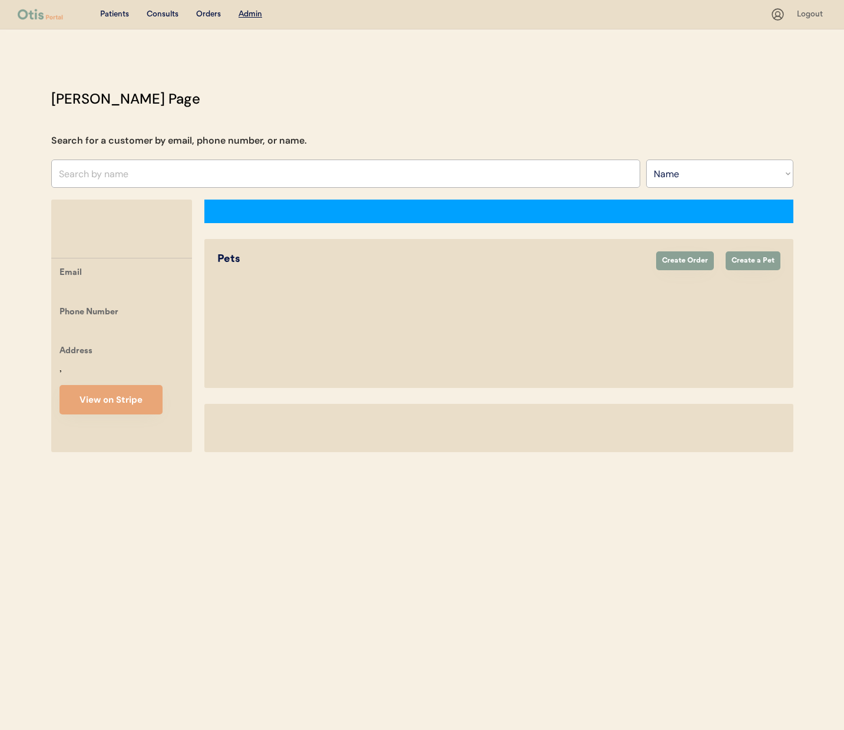
select select ""Name""
select select "true"
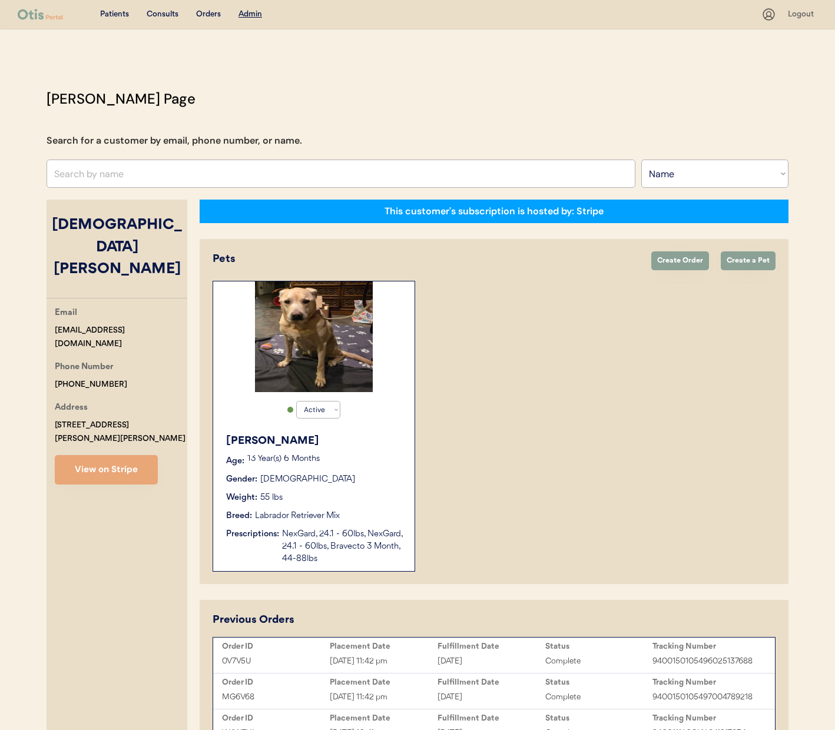
click at [76, 324] on div "[EMAIL_ADDRESS][DOMAIN_NAME]" at bounding box center [121, 337] width 133 height 27
click at [76, 324] on div "klfreeman74@gmail.com" at bounding box center [121, 337] width 133 height 27
click at [128, 324] on div "klfreeman74@gmail.com" at bounding box center [121, 337] width 133 height 27
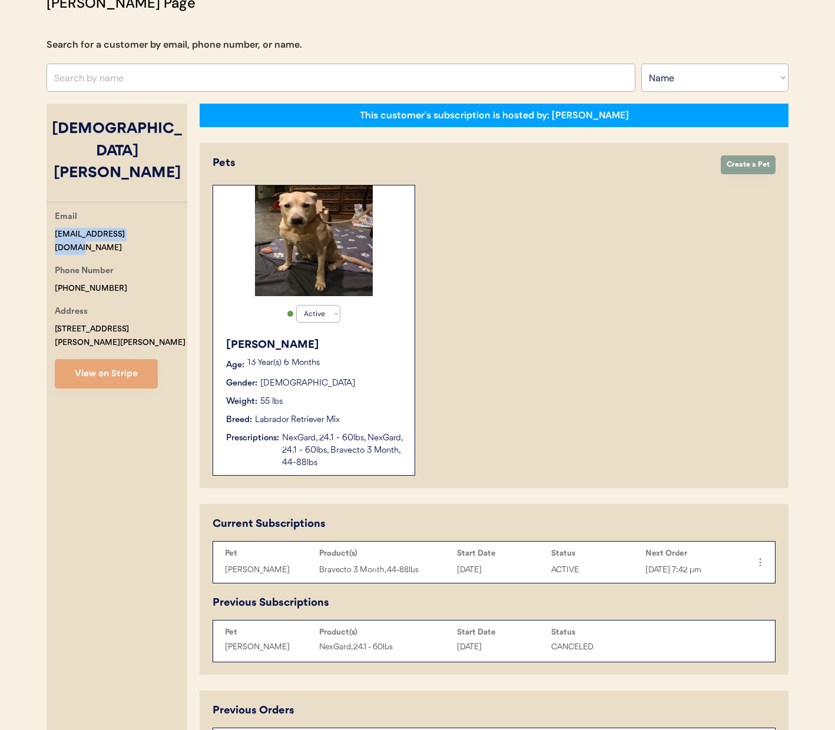
scroll to position [61, 0]
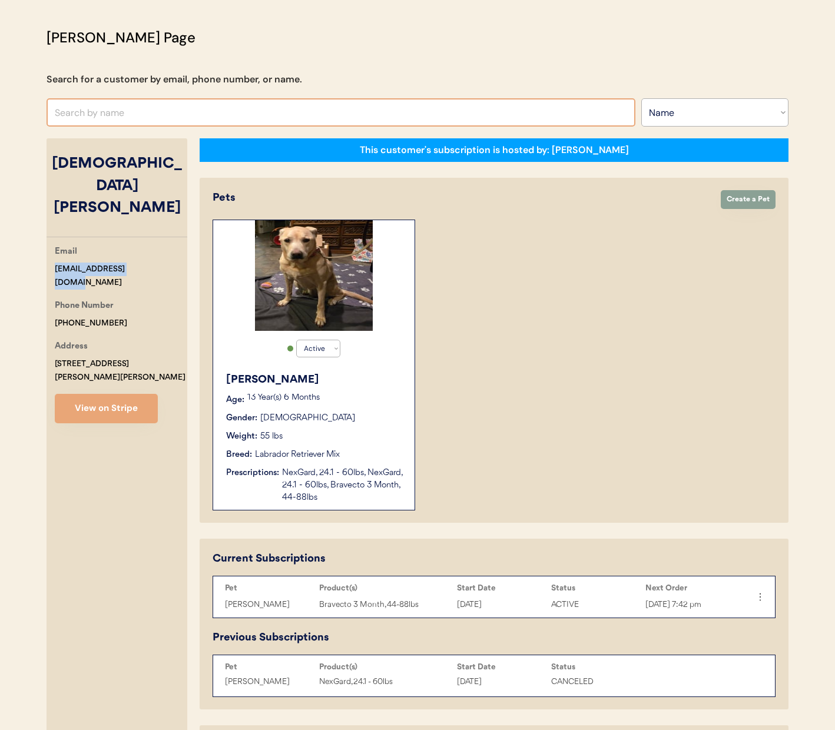
click at [150, 108] on input "text" at bounding box center [341, 112] width 589 height 28
type input "SARAH"
type input "SARAH Boy"
type input "SARAH H"
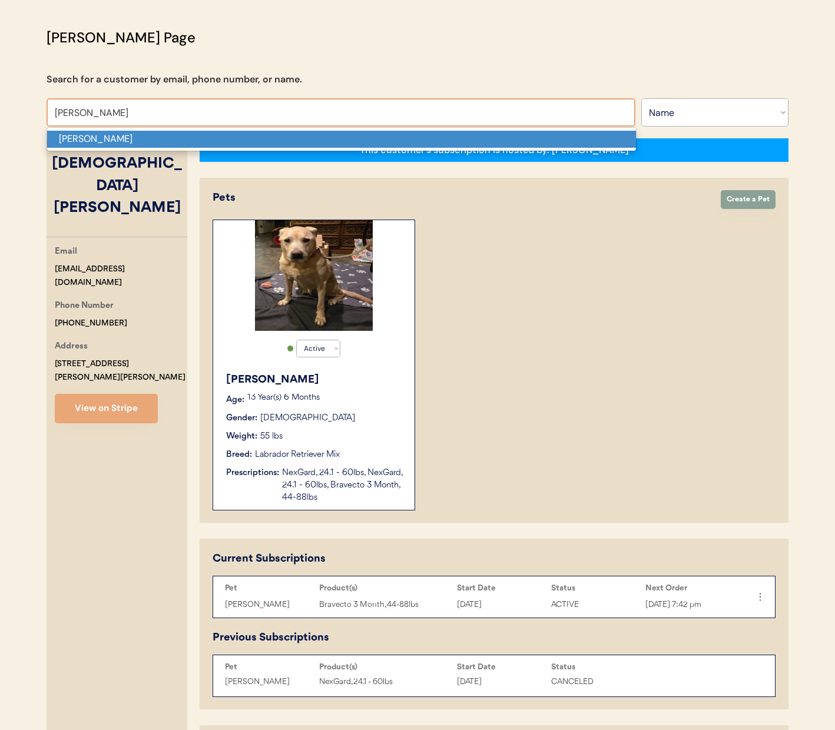
type input "[PERSON_NAME]"
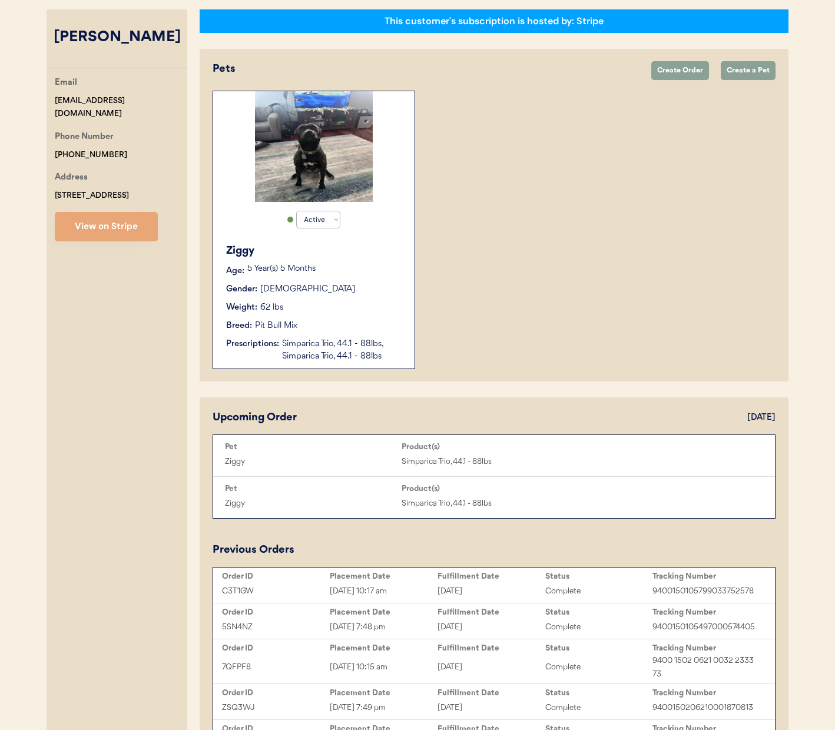
scroll to position [277, 0]
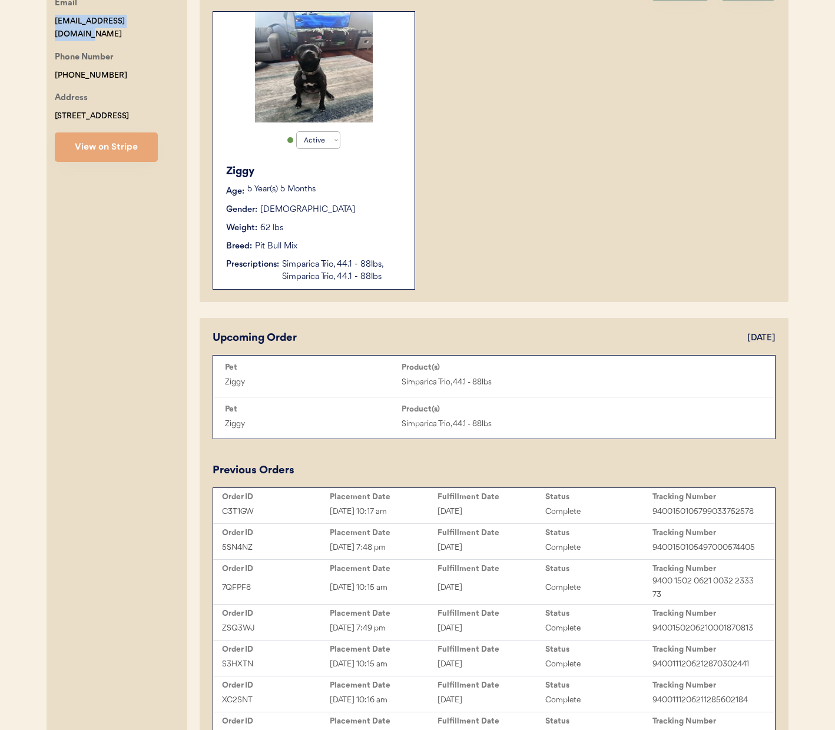
drag, startPoint x: 161, startPoint y: 8, endPoint x: 55, endPoint y: 11, distance: 106.6
click at [55, 11] on div "Email sarahheimburg@gmail.com" at bounding box center [121, 18] width 133 height 45
copy div "Email sarahheimburg@gmail.com"
click at [143, 5] on div "Email sarahheimburg@gmail.com" at bounding box center [121, 20] width 133 height 45
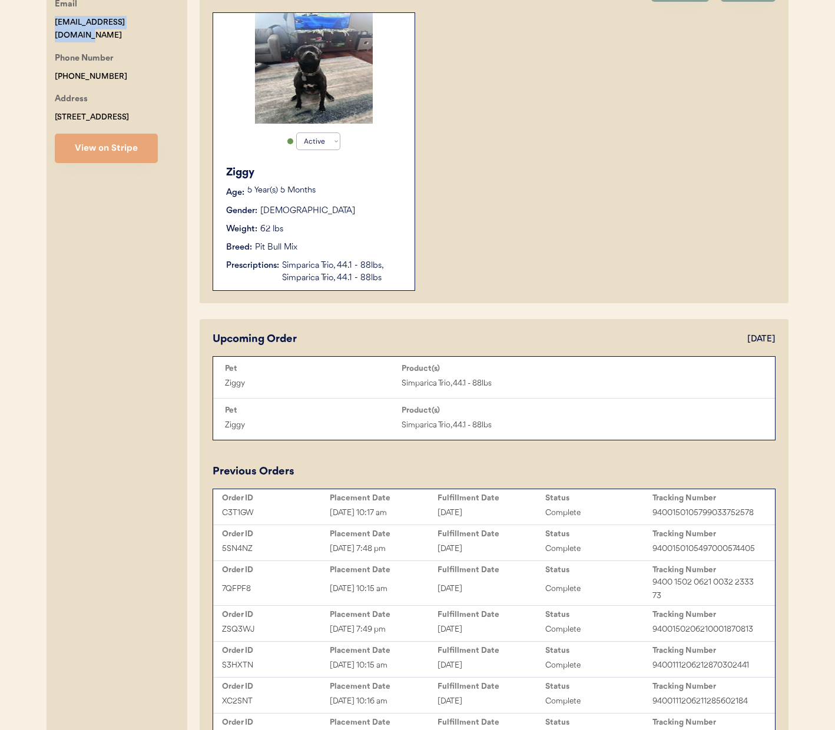
drag, startPoint x: 154, startPoint y: 17, endPoint x: 55, endPoint y: 23, distance: 98.5
click at [55, 23] on div "Email sarahheimburg@gmail.com" at bounding box center [121, 20] width 133 height 45
copy div "sarahheimburg@gmail.com"
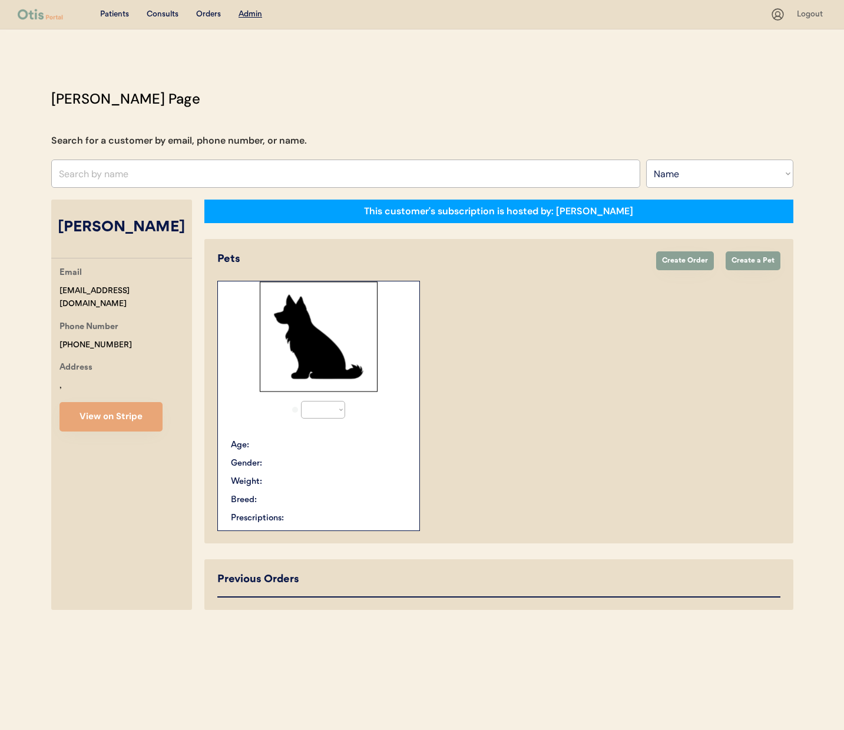
select select ""Name""
select select "true"
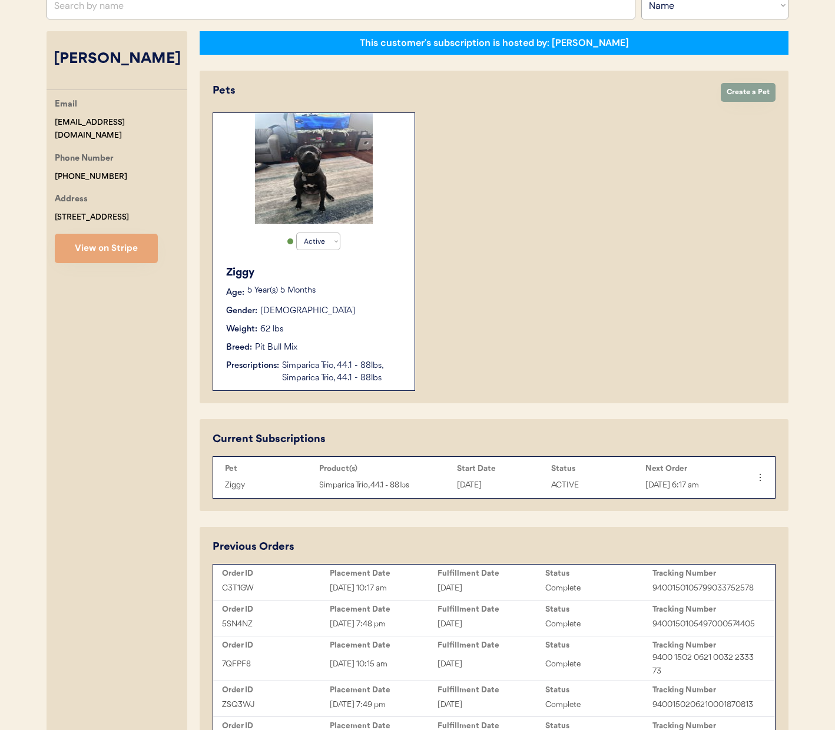
scroll to position [171, 0]
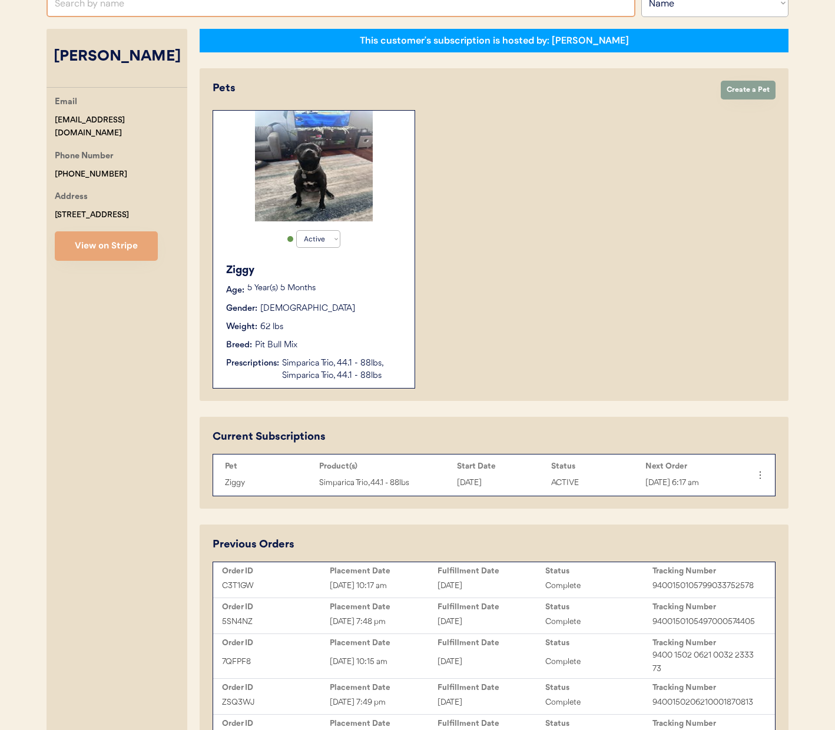
click at [182, 4] on input "text" at bounding box center [341, 3] width 589 height 28
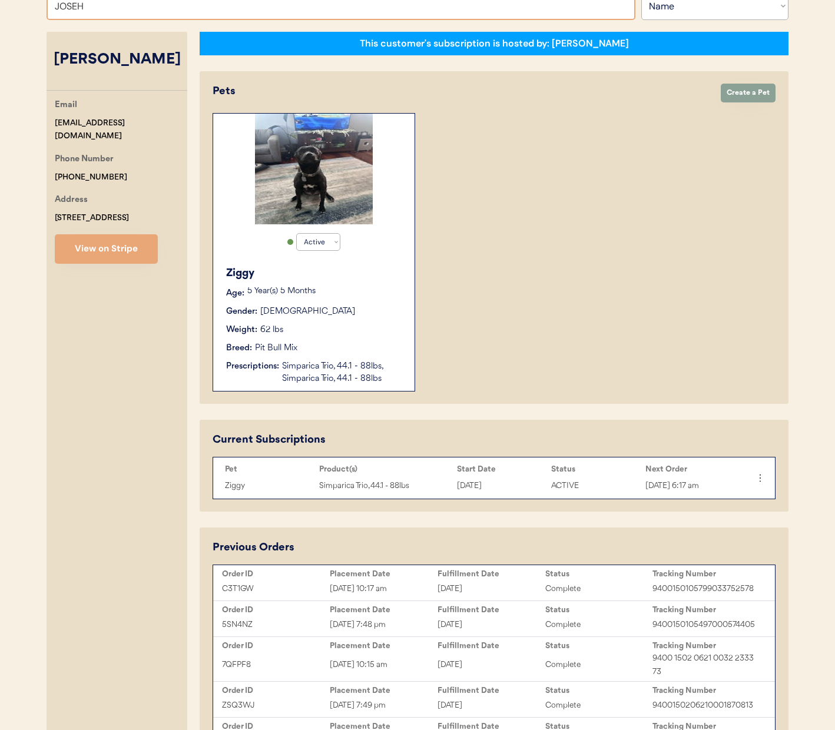
type input "[PERSON_NAME]"
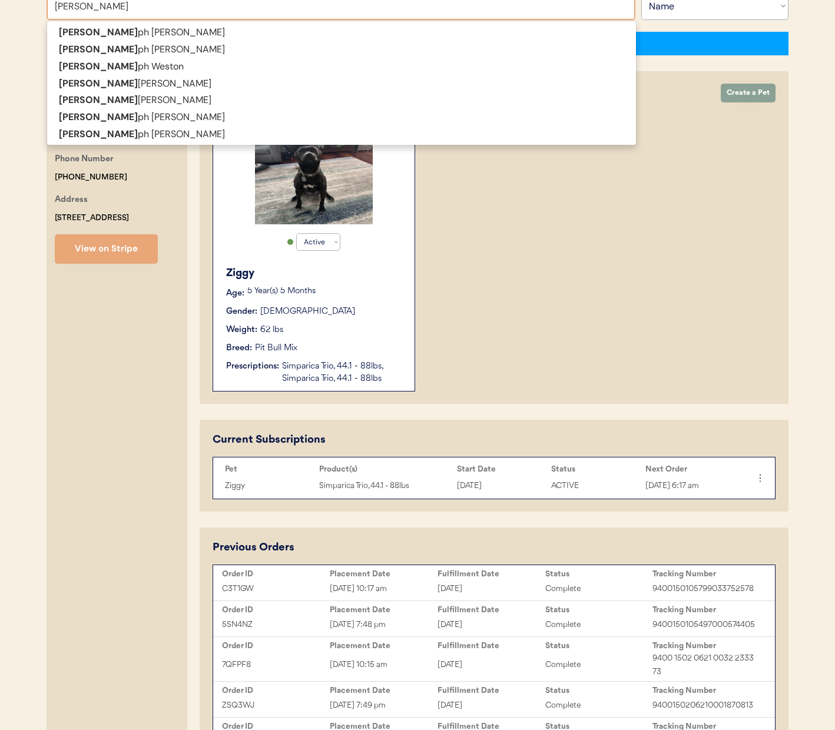
type input "[PERSON_NAME]"
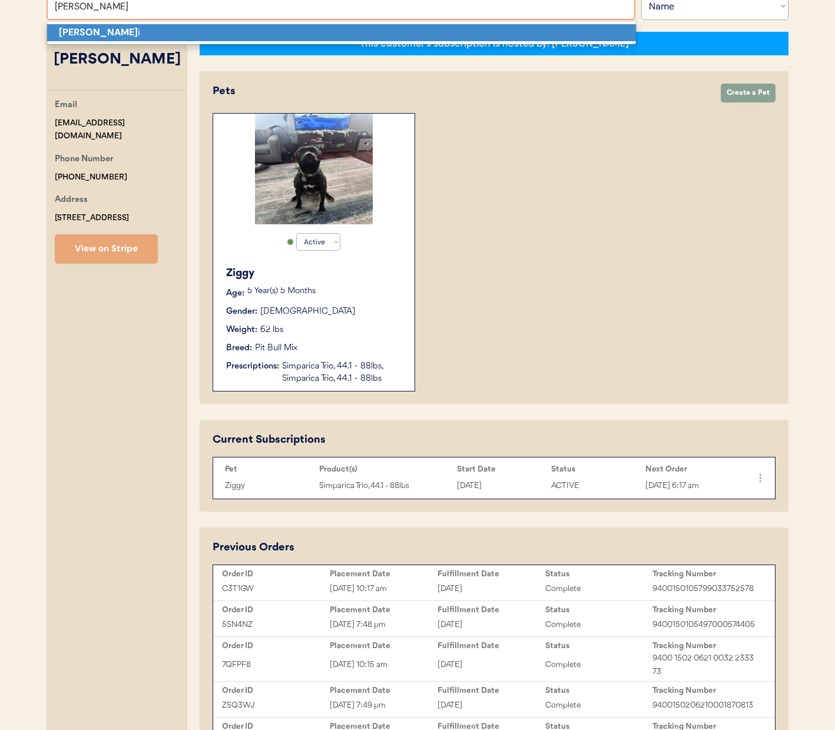
click at [194, 27] on p "[PERSON_NAME] i" at bounding box center [341, 32] width 589 height 17
type input "[PERSON_NAME]"
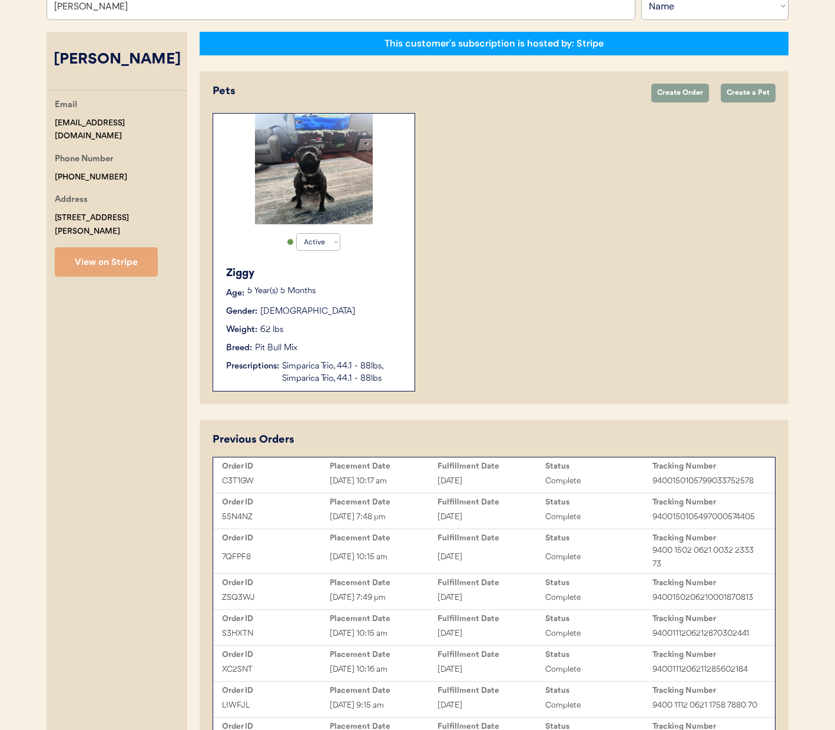
select select "true"
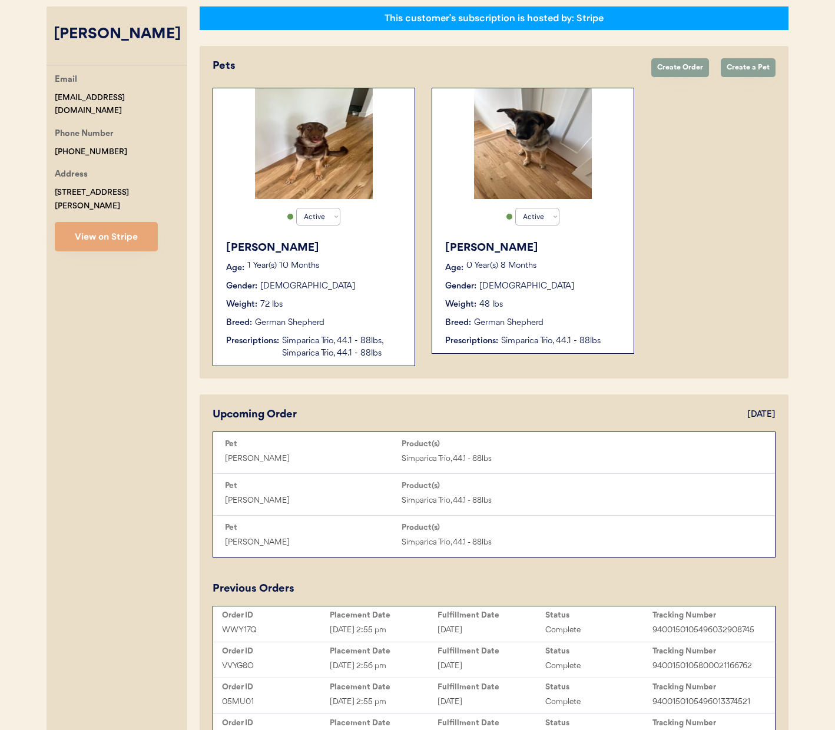
scroll to position [265, 0]
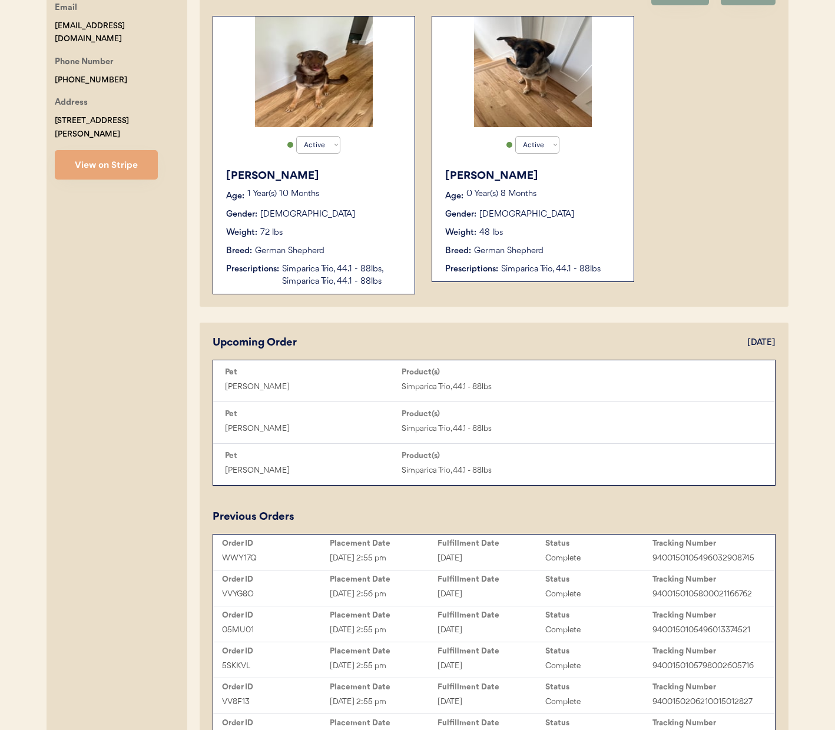
type input "[PERSON_NAME]"
click at [275, 255] on div "German Shepherd" at bounding box center [289, 251] width 69 height 12
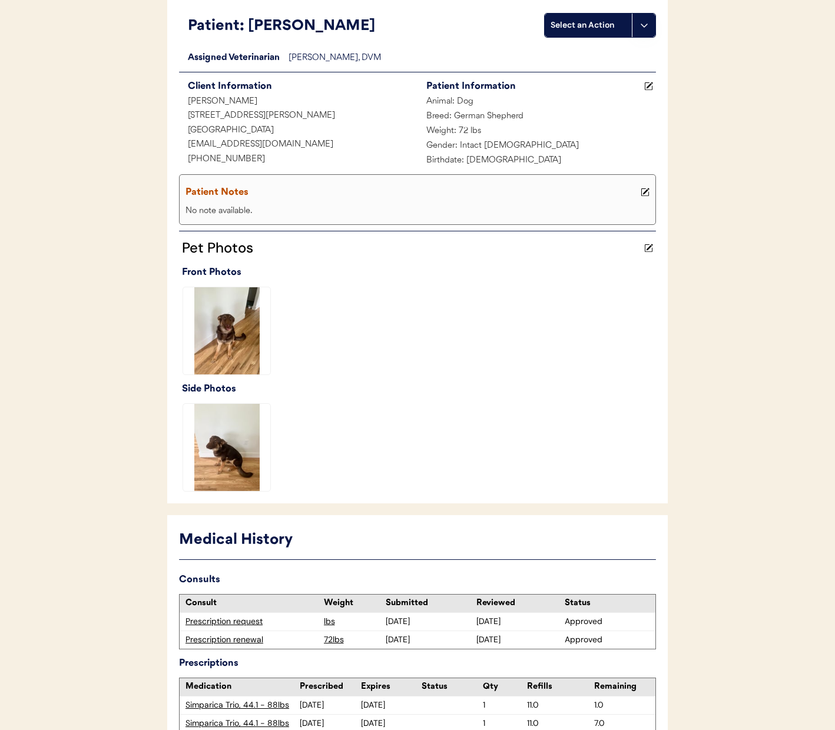
scroll to position [168, 0]
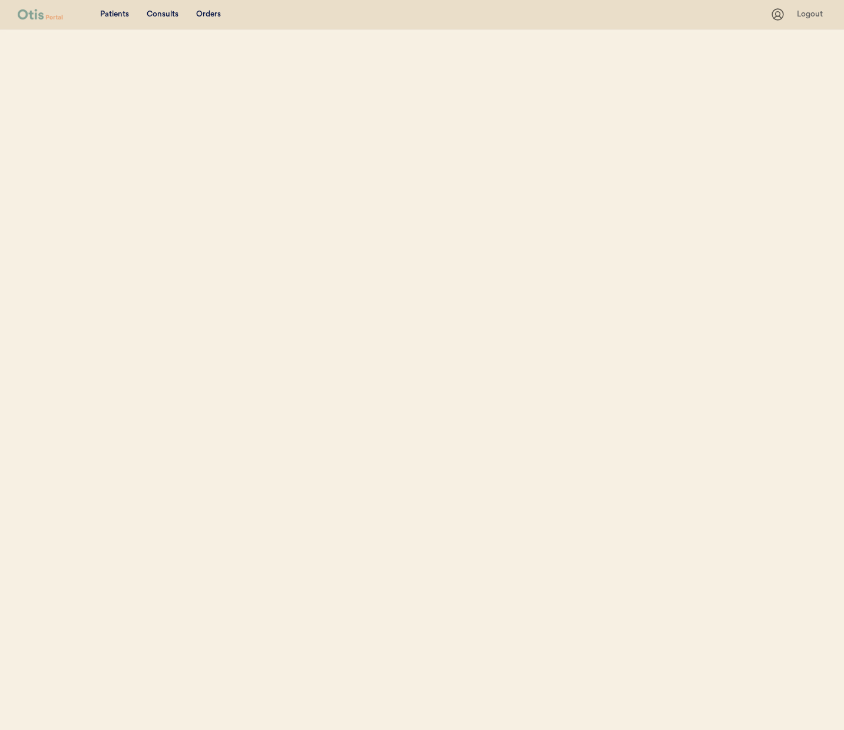
select select ""Name""
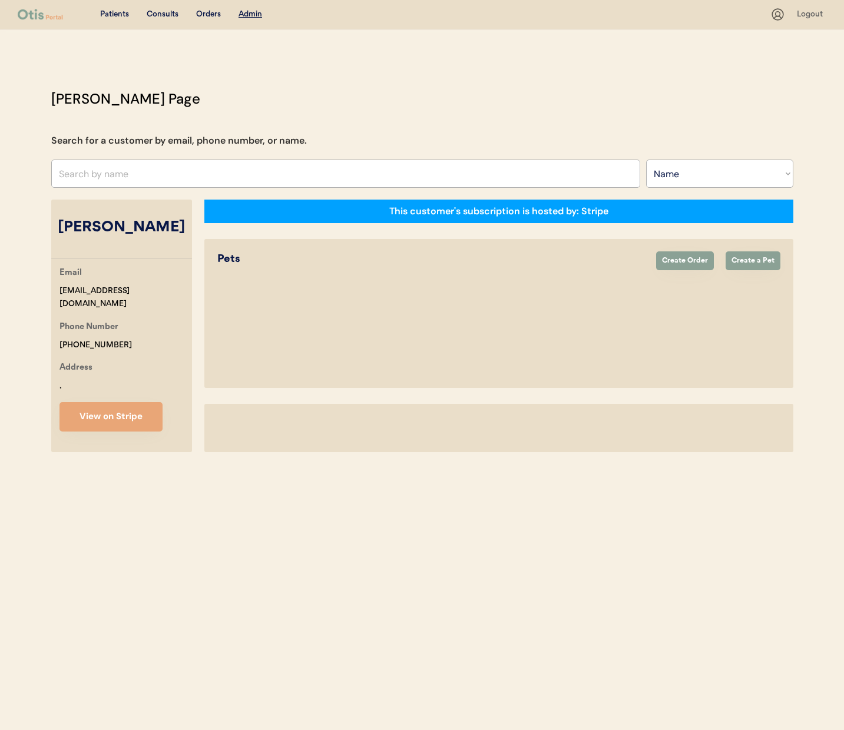
select select "true"
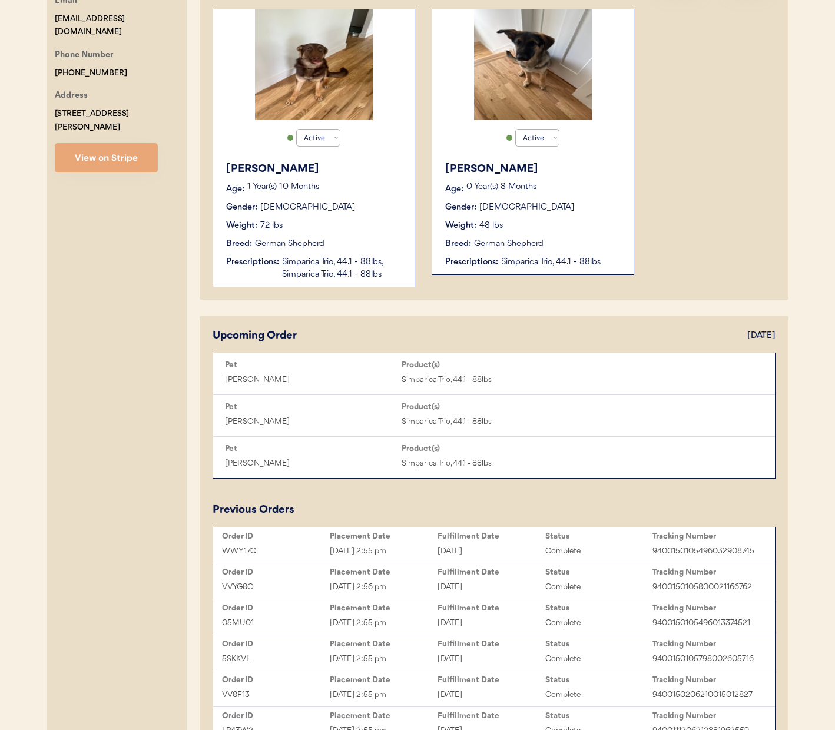
scroll to position [419, 0]
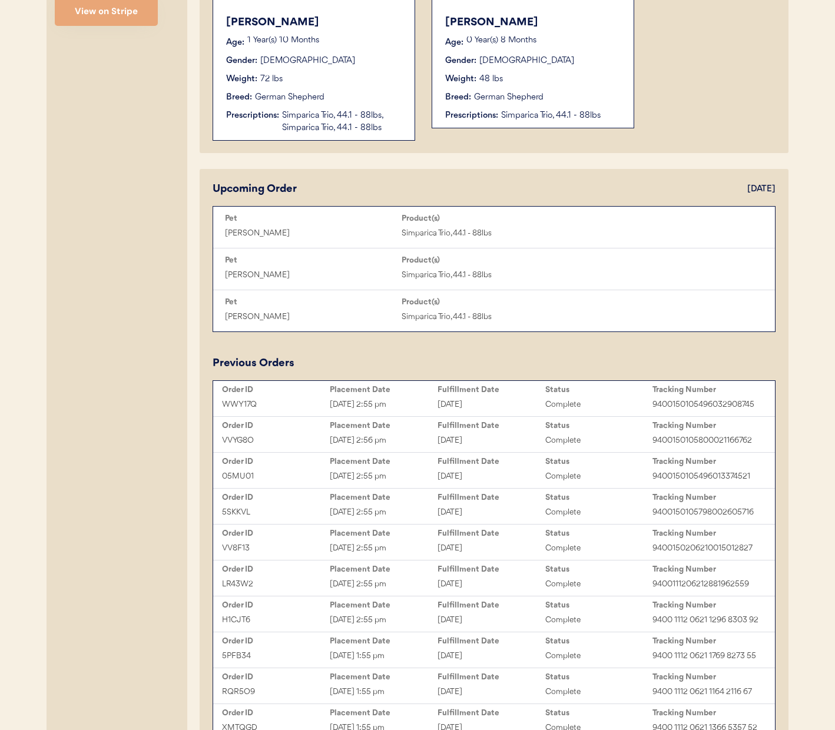
click at [498, 81] on div "48 lbs" at bounding box center [491, 79] width 24 height 12
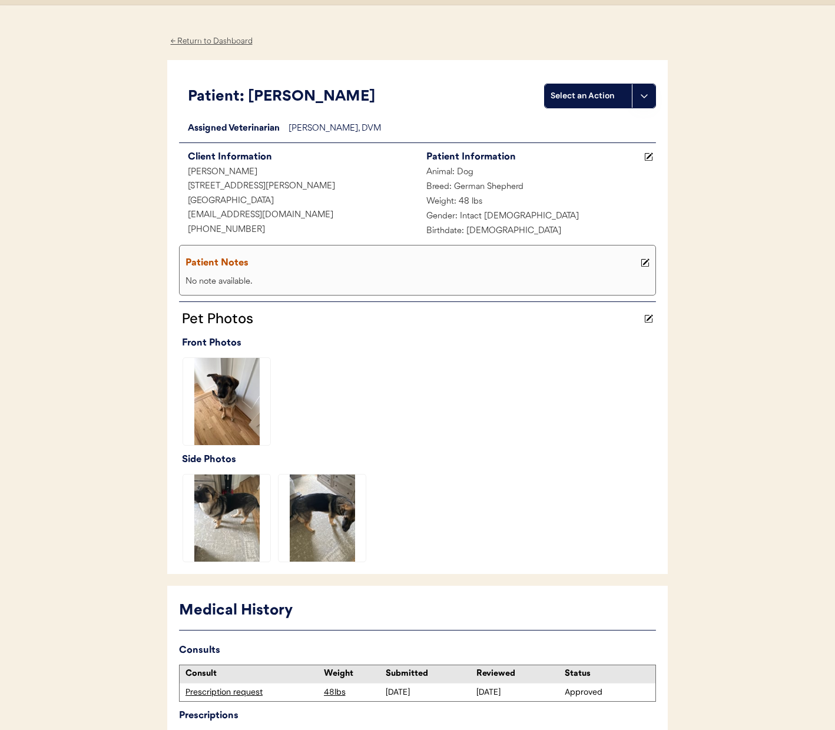
scroll to position [132, 0]
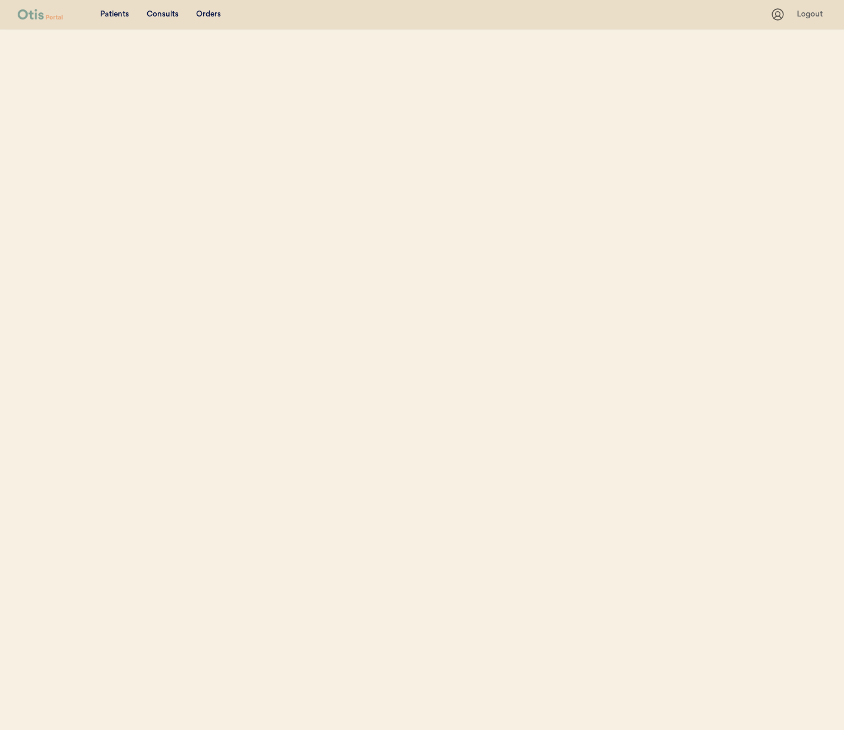
select select ""Name""
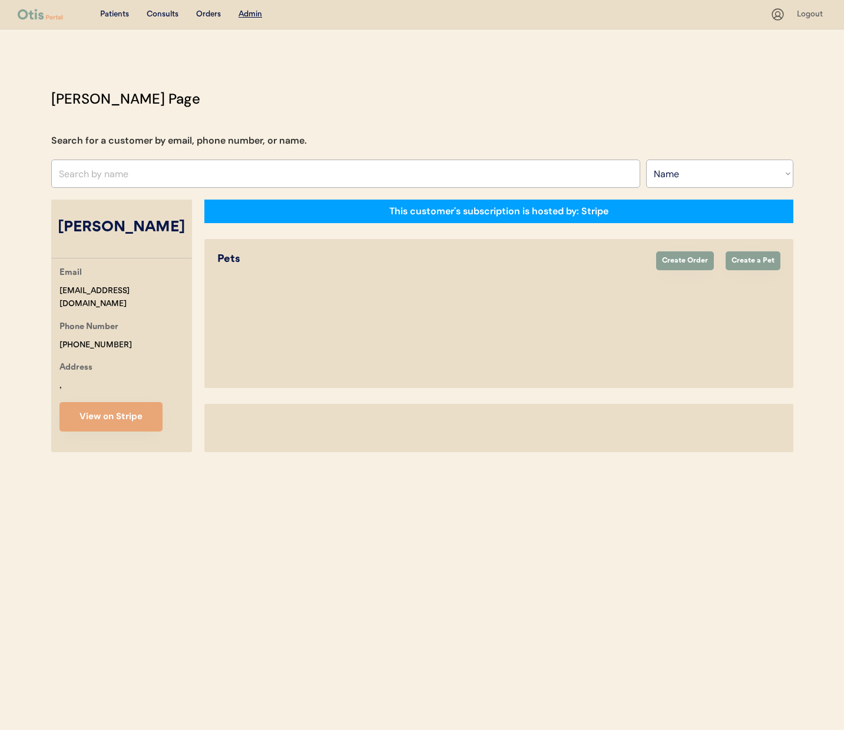
select select "true"
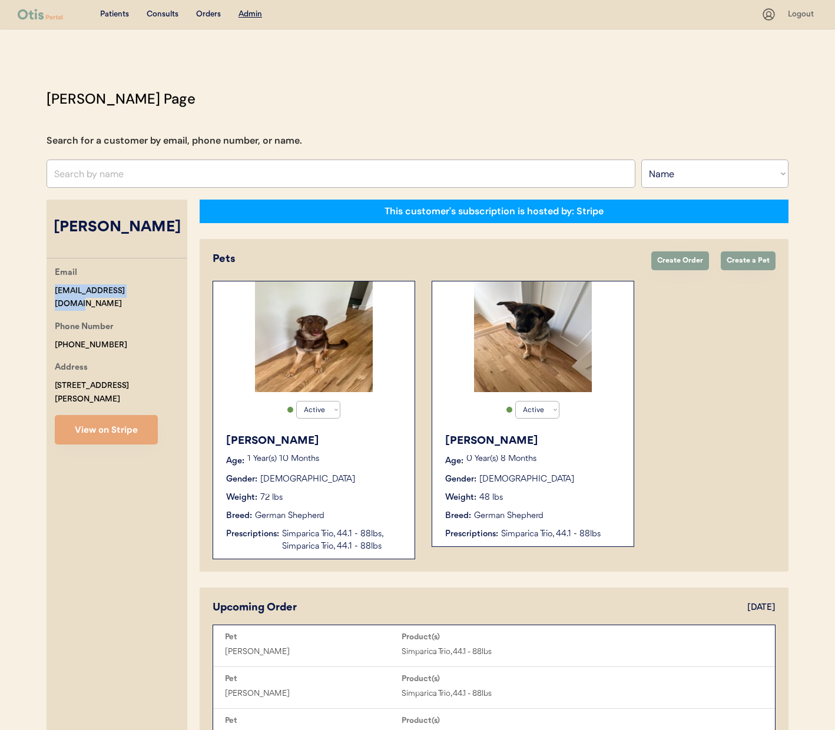
drag, startPoint x: 148, startPoint y: 289, endPoint x: 49, endPoint y: 292, distance: 99.6
click at [49, 292] on div "Email jruggieri87@yahoo.com Phone Number +18455961965 Address 146 Myers Road We…" at bounding box center [117, 355] width 141 height 178
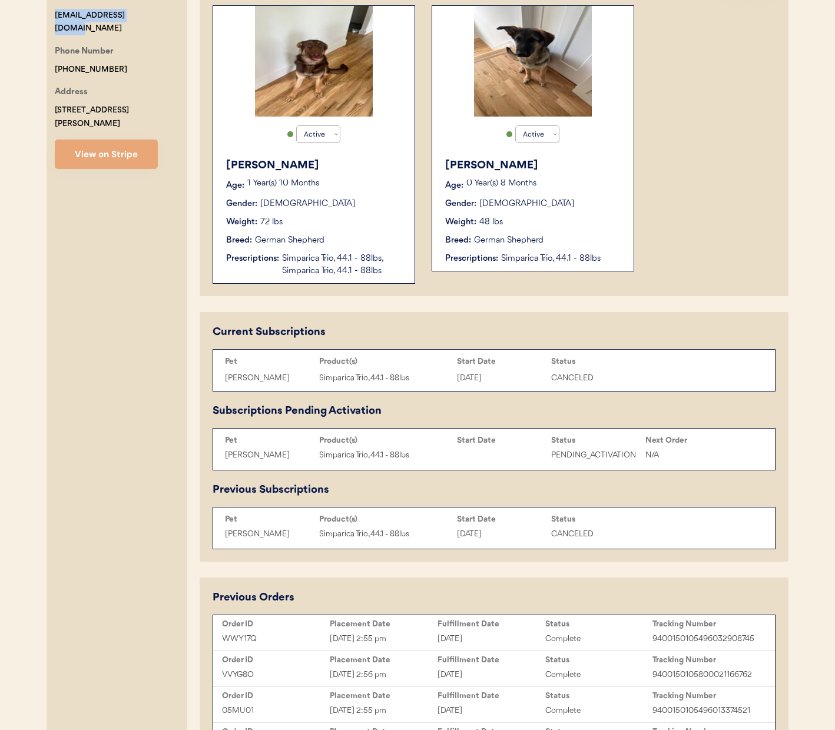
scroll to position [282, 0]
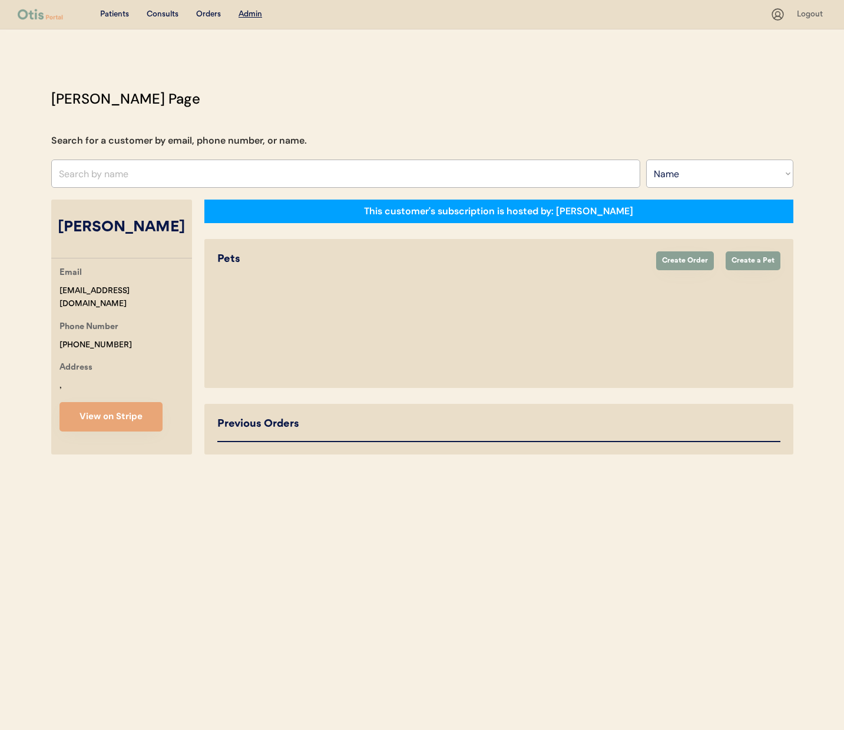
select select ""Name""
select select "true"
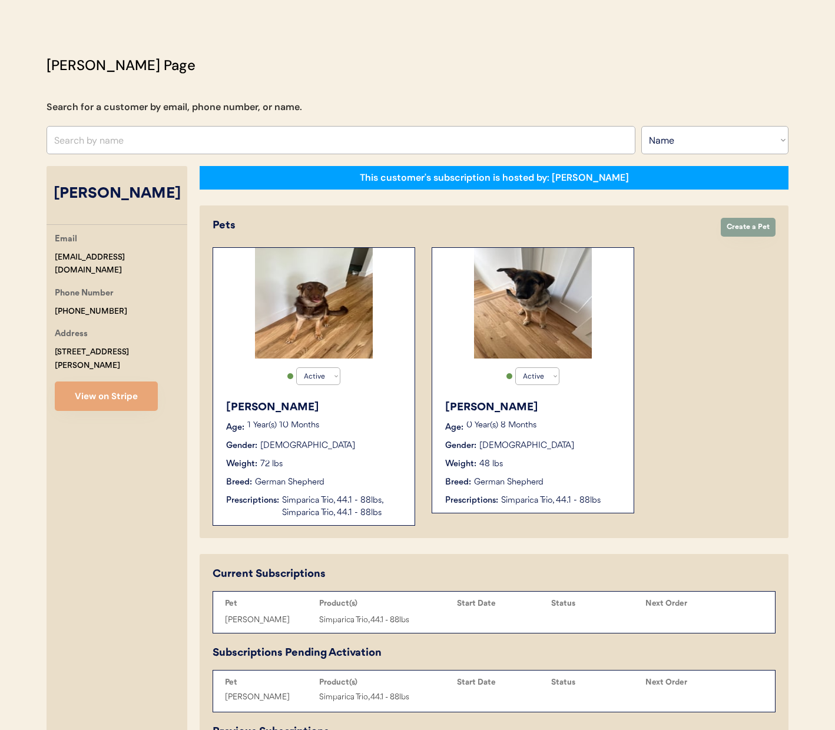
scroll to position [206, 0]
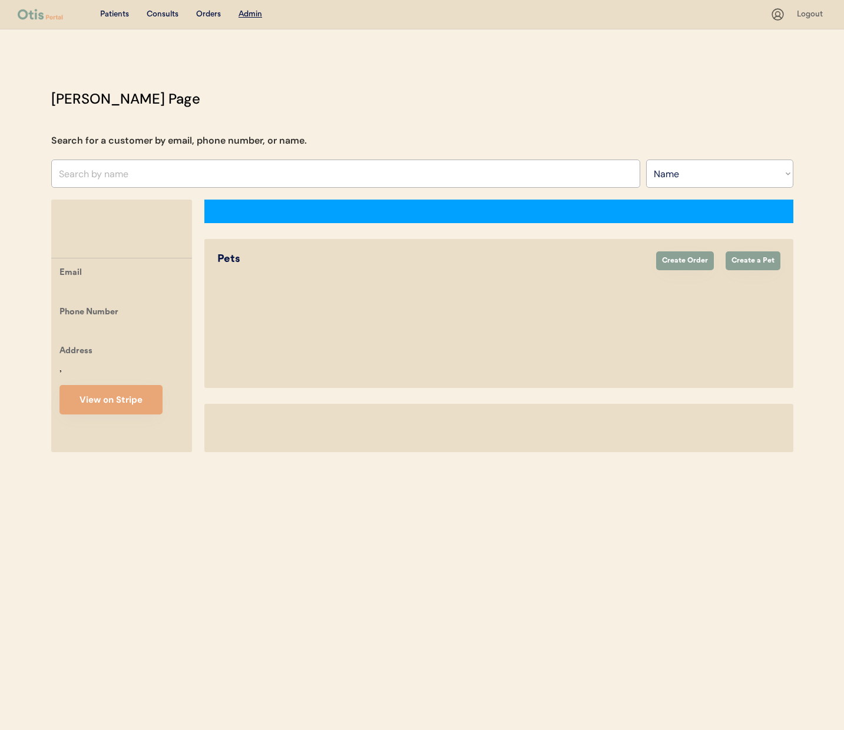
select select ""Name""
select select "true"
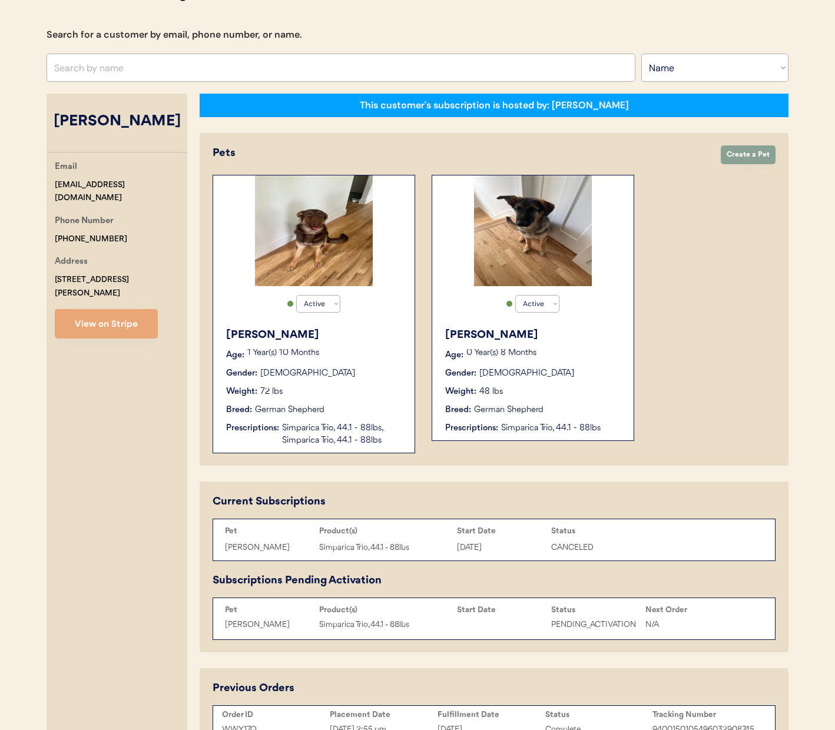
scroll to position [110, 0]
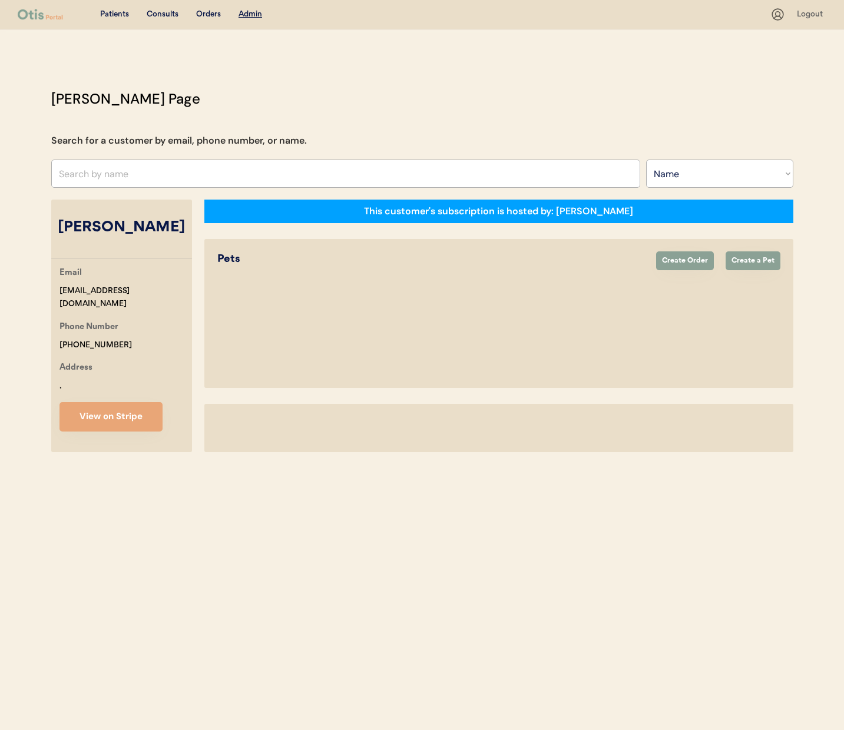
select select ""Name""
select select "true"
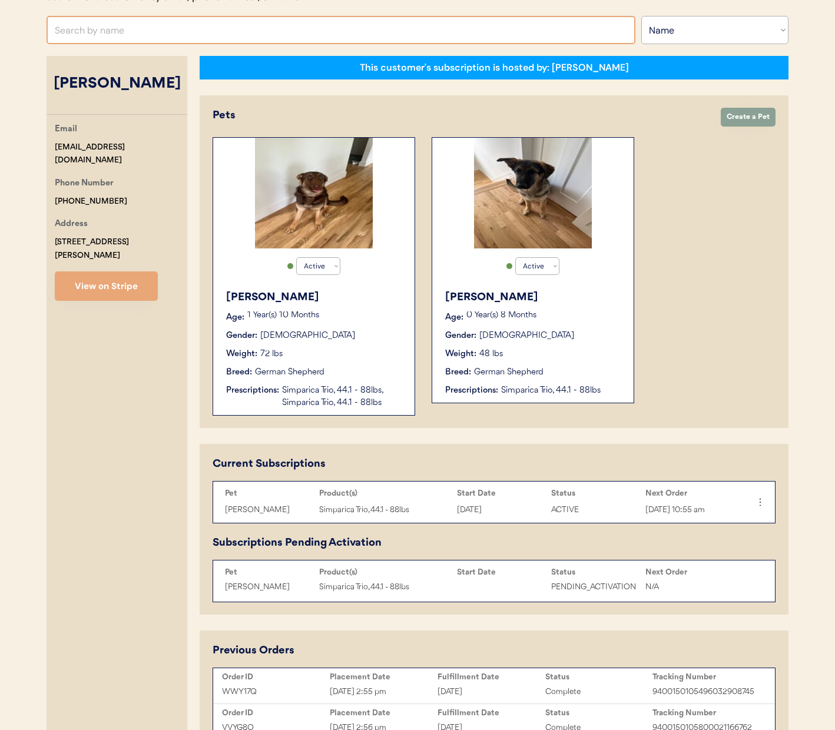
scroll to position [110, 0]
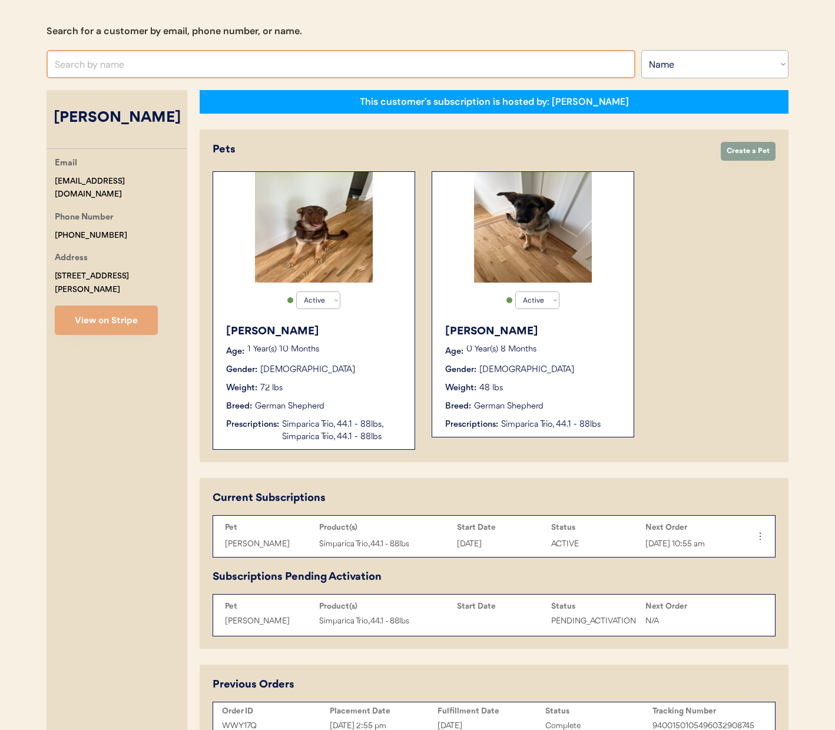
click at [172, 65] on input "text" at bounding box center [341, 64] width 589 height 28
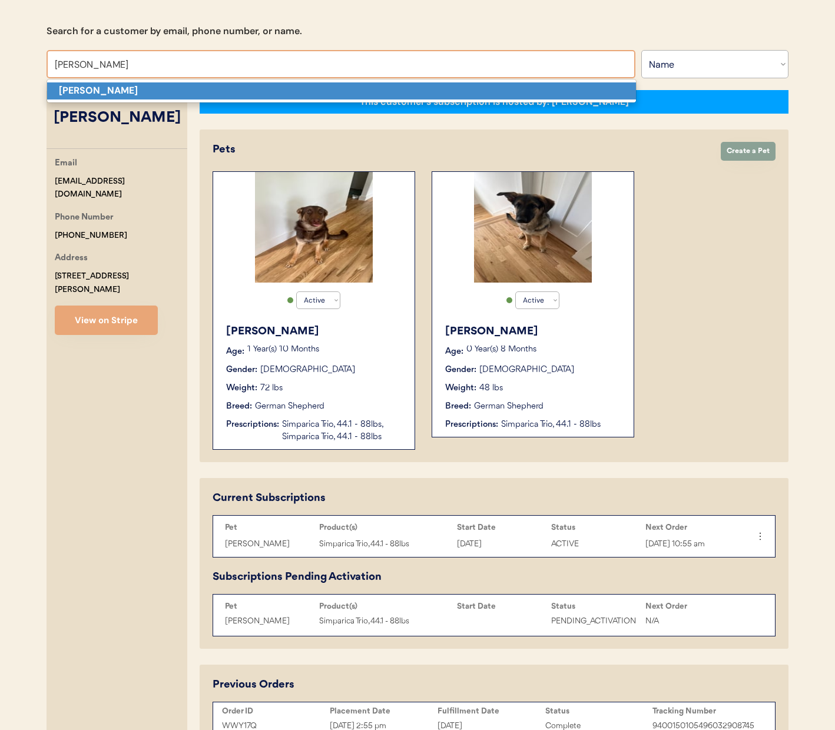
click at [168, 87] on p "[PERSON_NAME]" at bounding box center [341, 90] width 589 height 17
type input "[PERSON_NAME]"
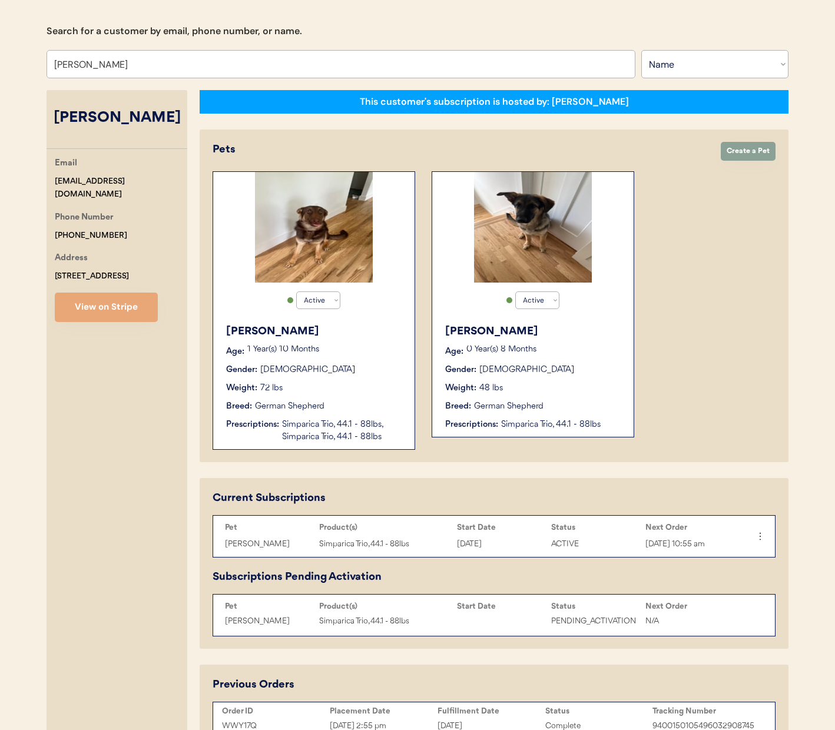
select select "true"
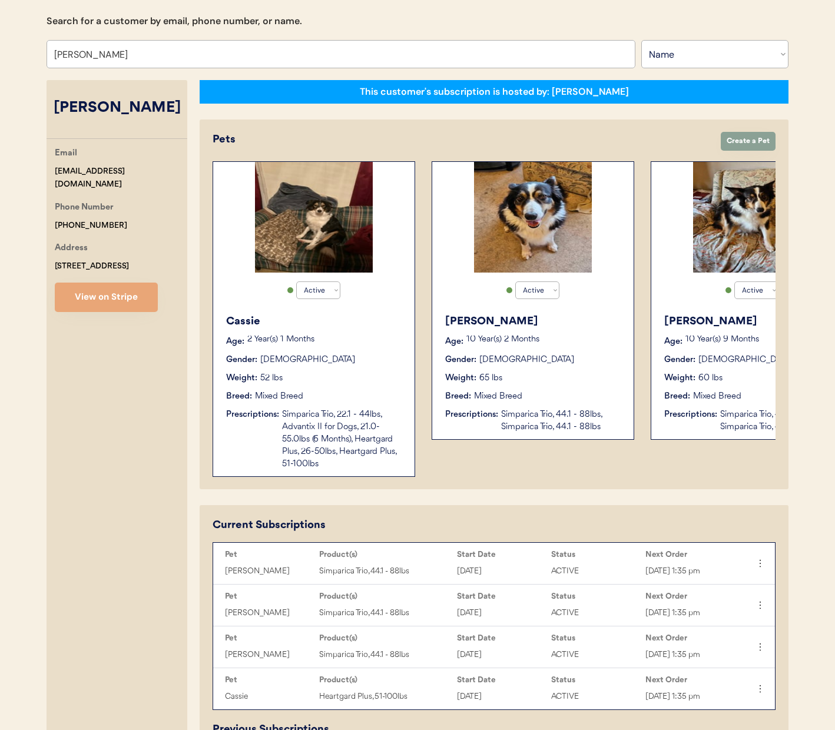
scroll to position [114, 0]
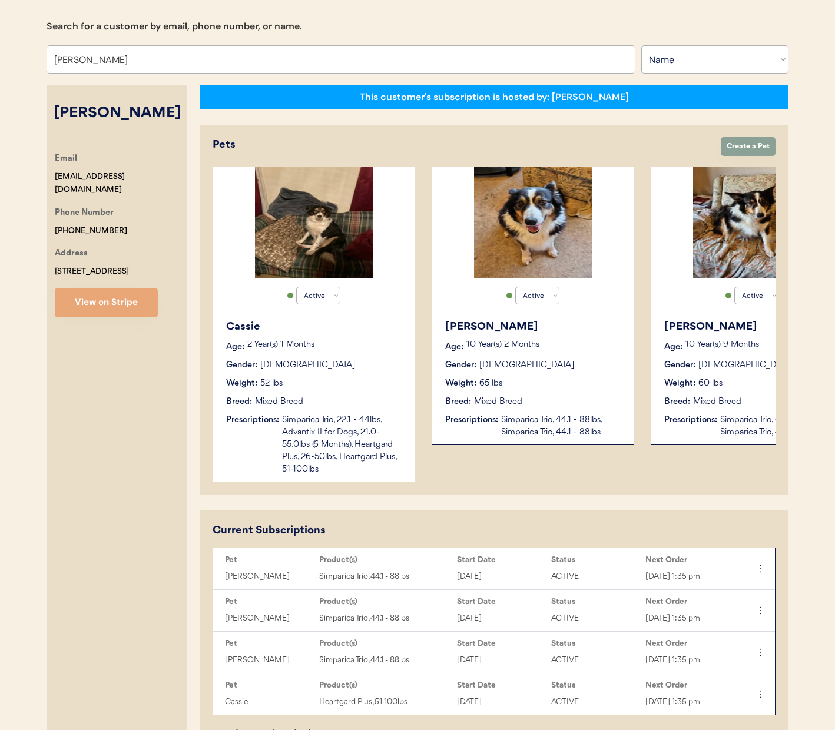
type input "[PERSON_NAME]"
drag, startPoint x: 150, startPoint y: 181, endPoint x: 53, endPoint y: 179, distance: 97.2
click at [53, 179] on div "Email sierra.milton1@gmail.com Phone Number +16072330575 Address 1046 U.S. High…" at bounding box center [117, 234] width 141 height 165
copy div "[EMAIL_ADDRESS][DOMAIN_NAME]"
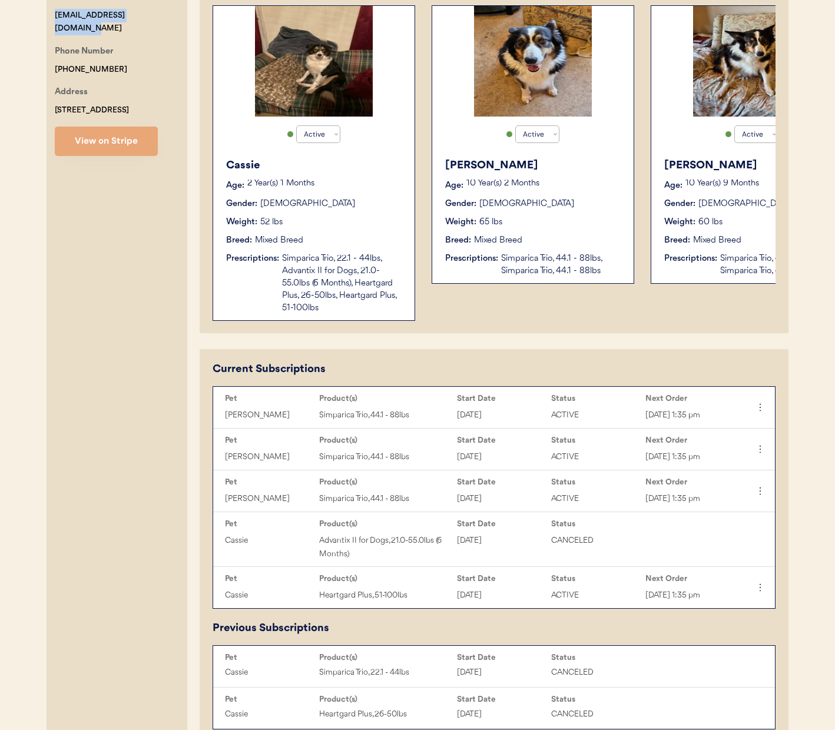
scroll to position [289, 0]
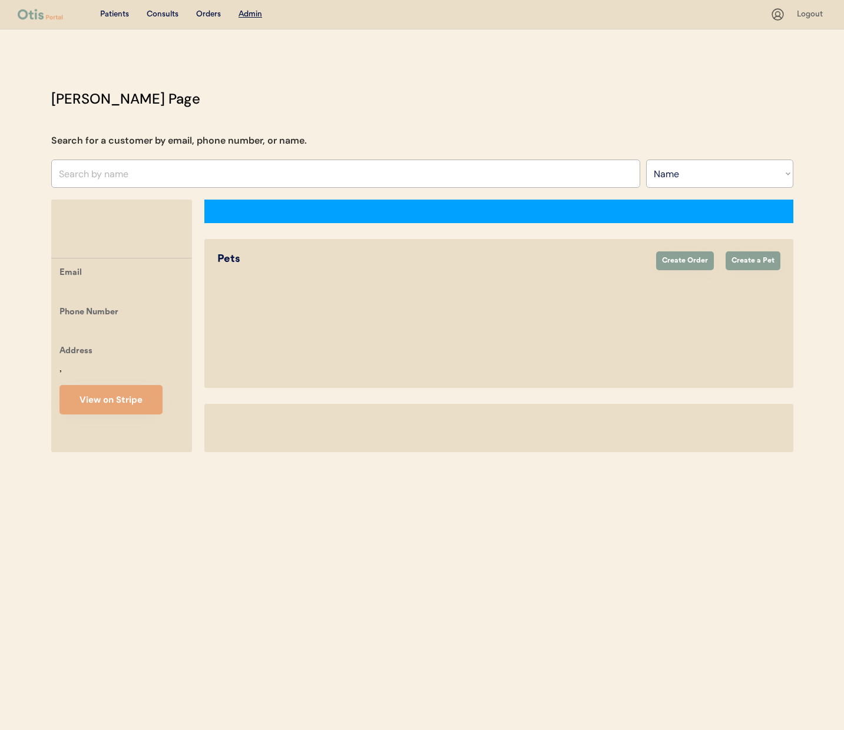
select select ""Name""
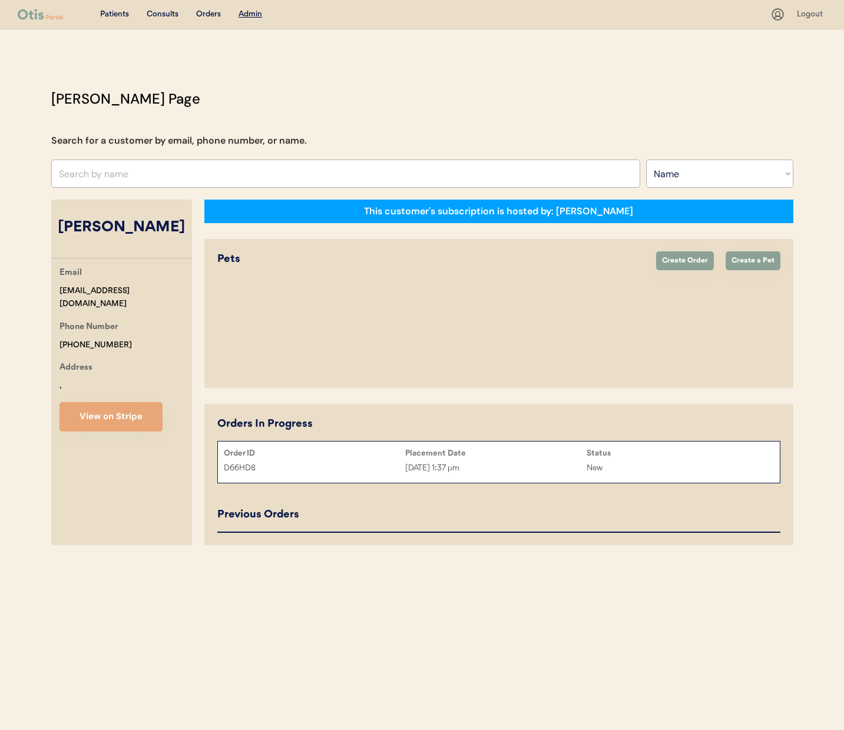
select select "true"
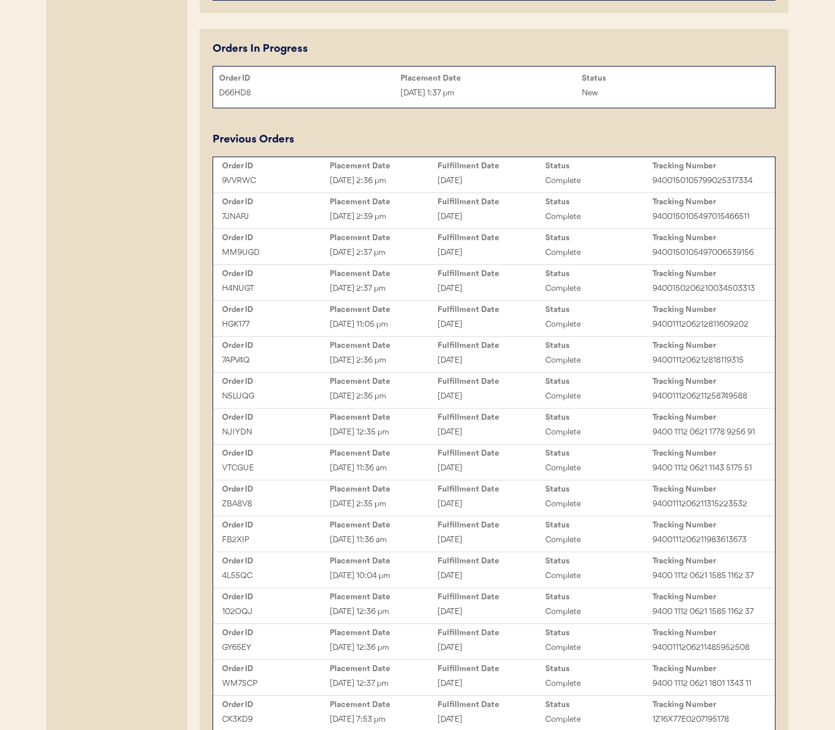
scroll to position [1005, 0]
click at [297, 187] on div "9VVRWC" at bounding box center [276, 181] width 108 height 14
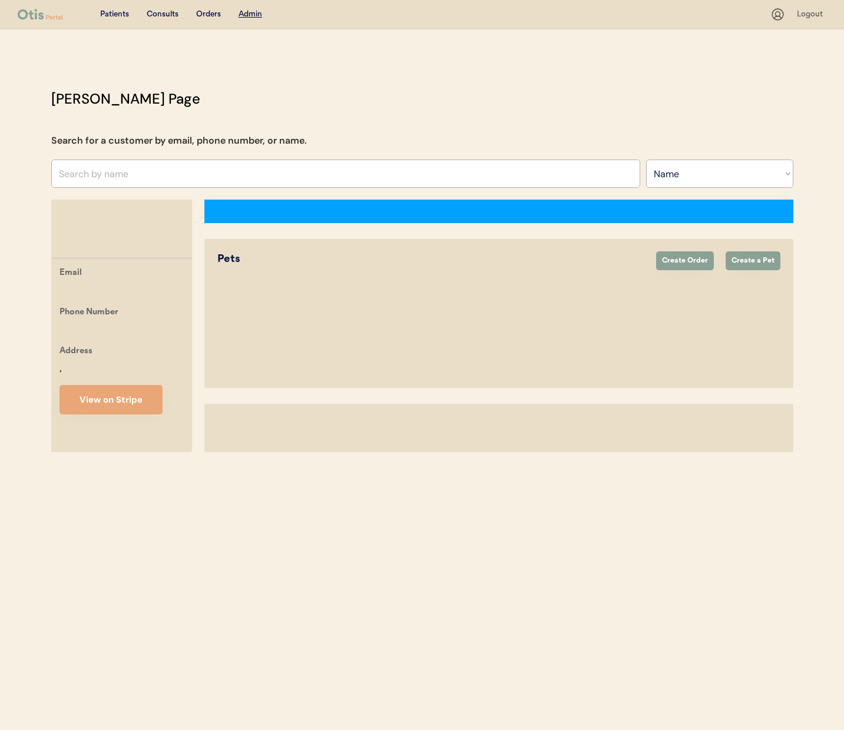
select select ""Name""
select select "true"
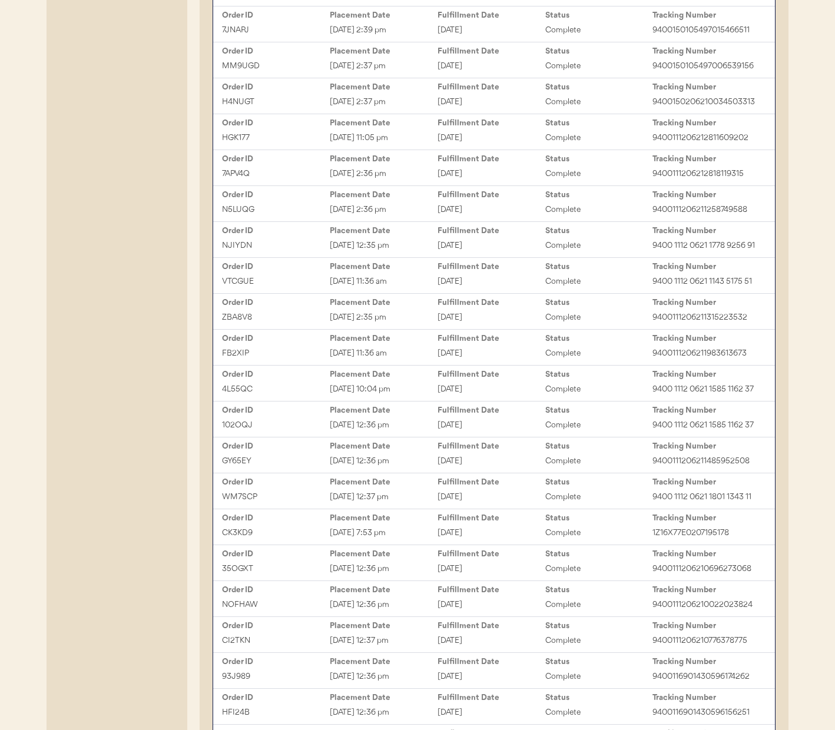
scroll to position [1199, 0]
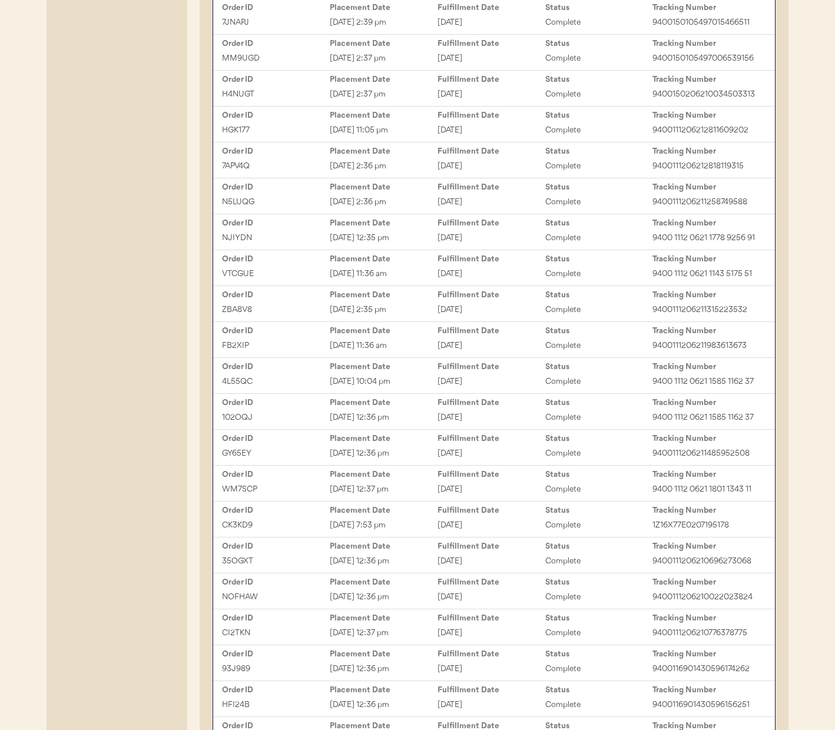
click at [406, 532] on div "[DATE] 7:53 pm" at bounding box center [384, 526] width 108 height 14
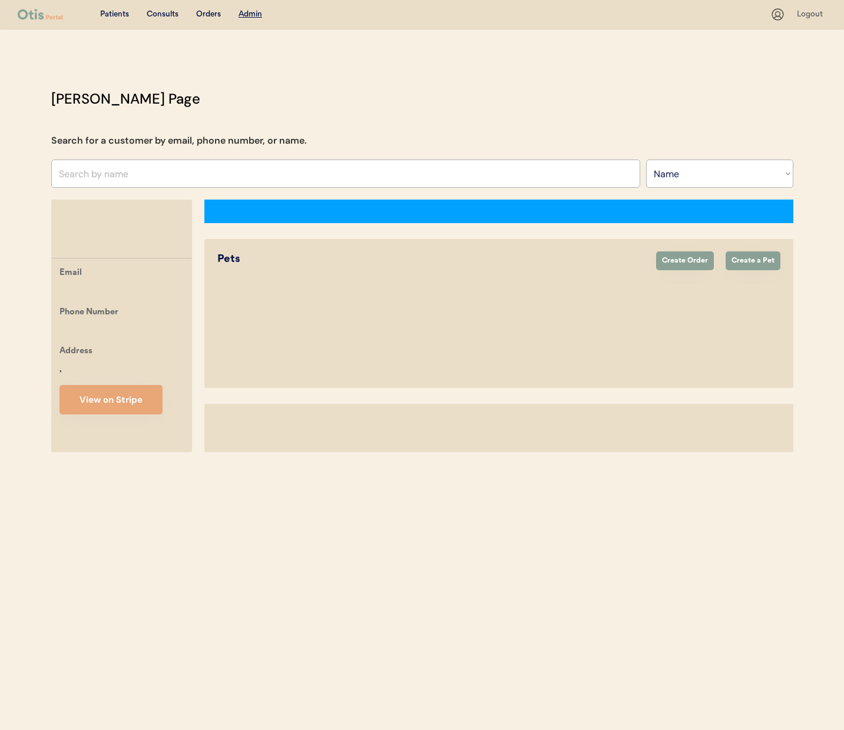
select select ""Name""
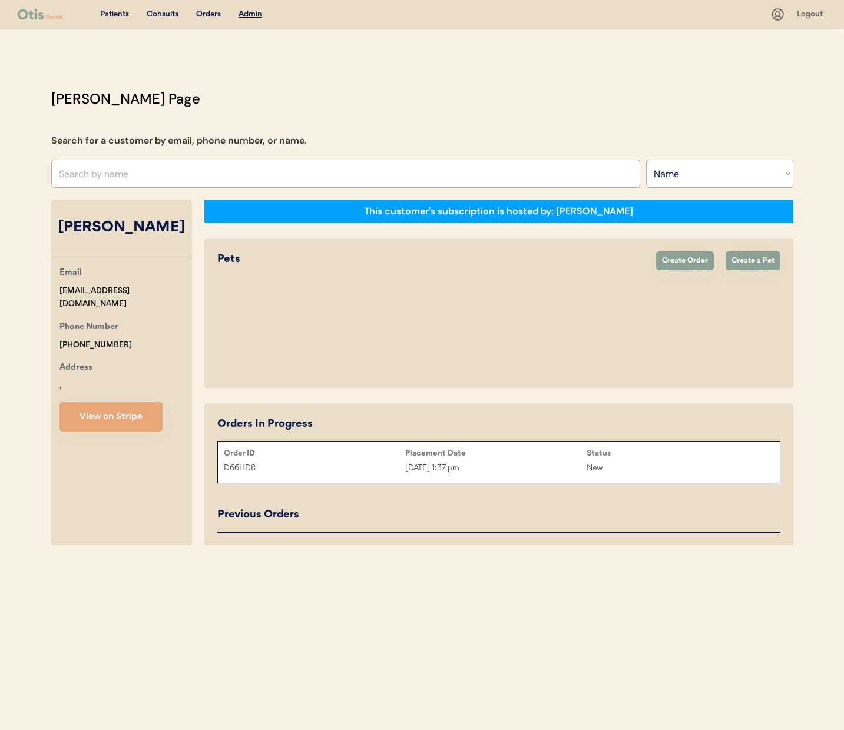
select select "true"
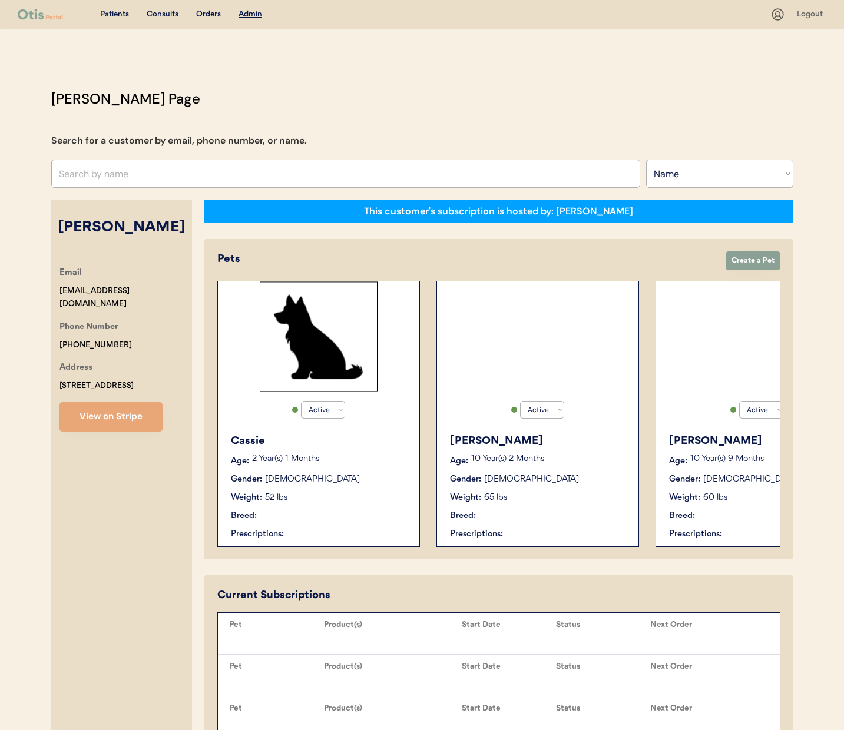
select select "true"
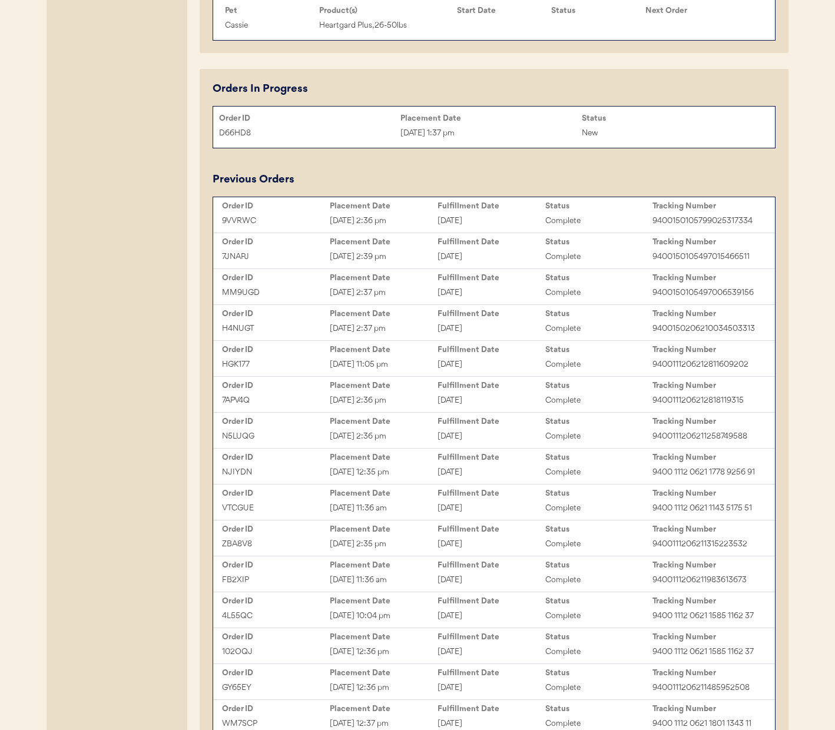
scroll to position [998, 0]
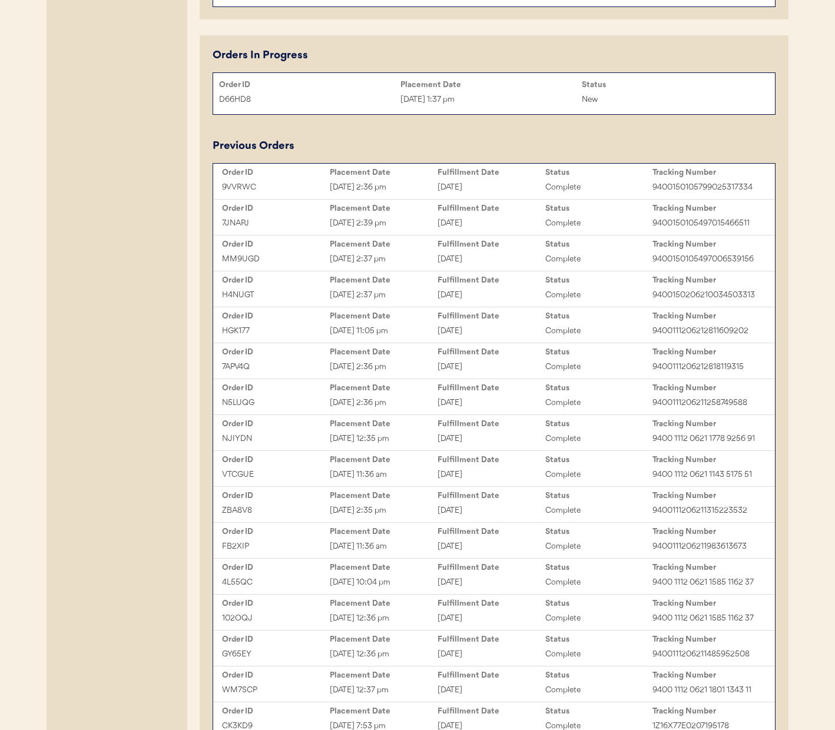
click at [400, 620] on div "Oct 27, 2024 12:36 pm" at bounding box center [384, 619] width 108 height 14
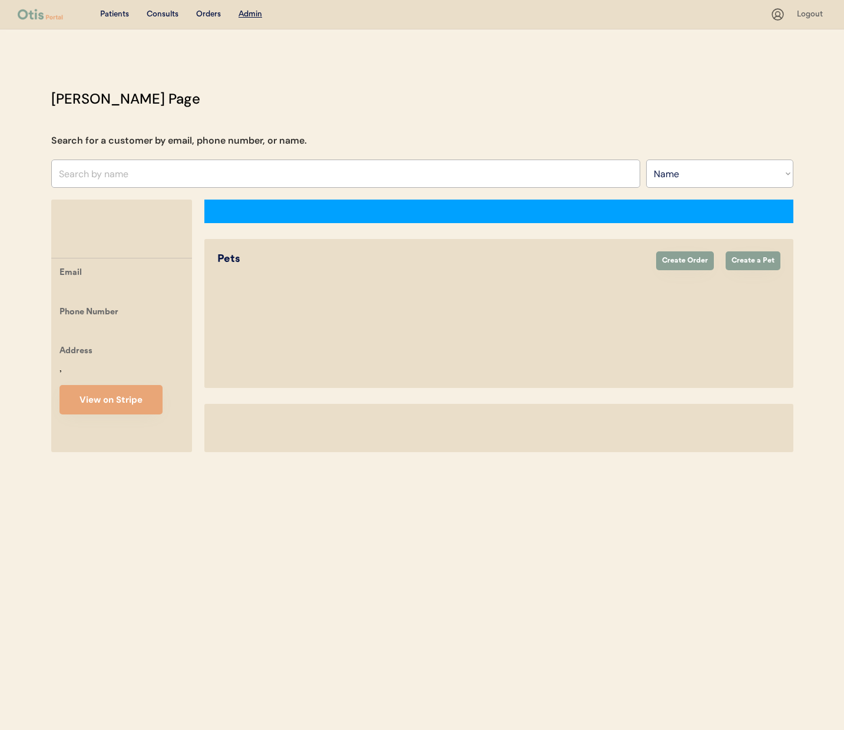
select select ""Name""
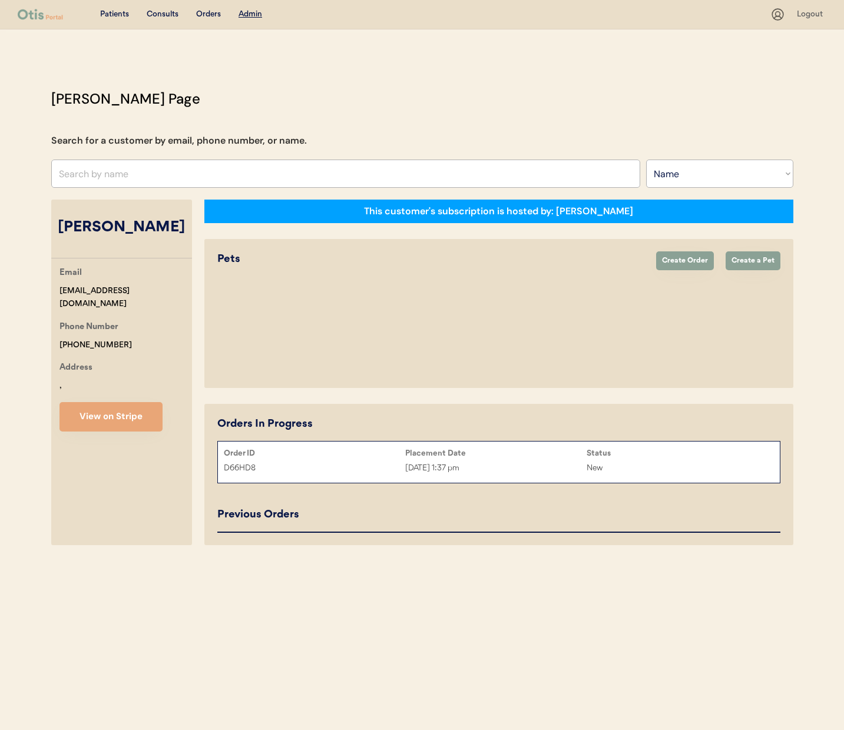
select select "true"
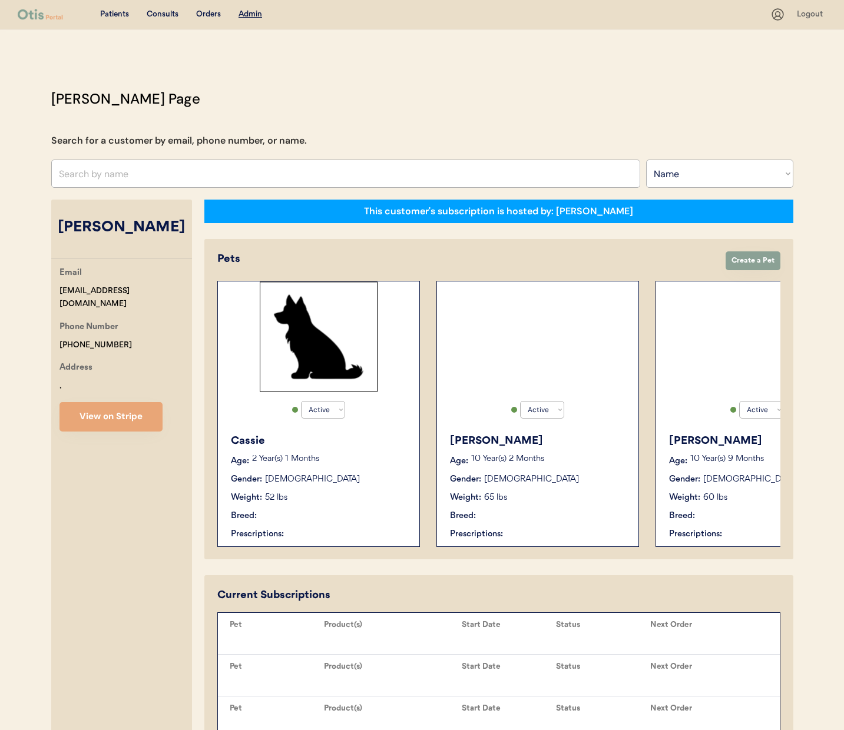
select select "true"
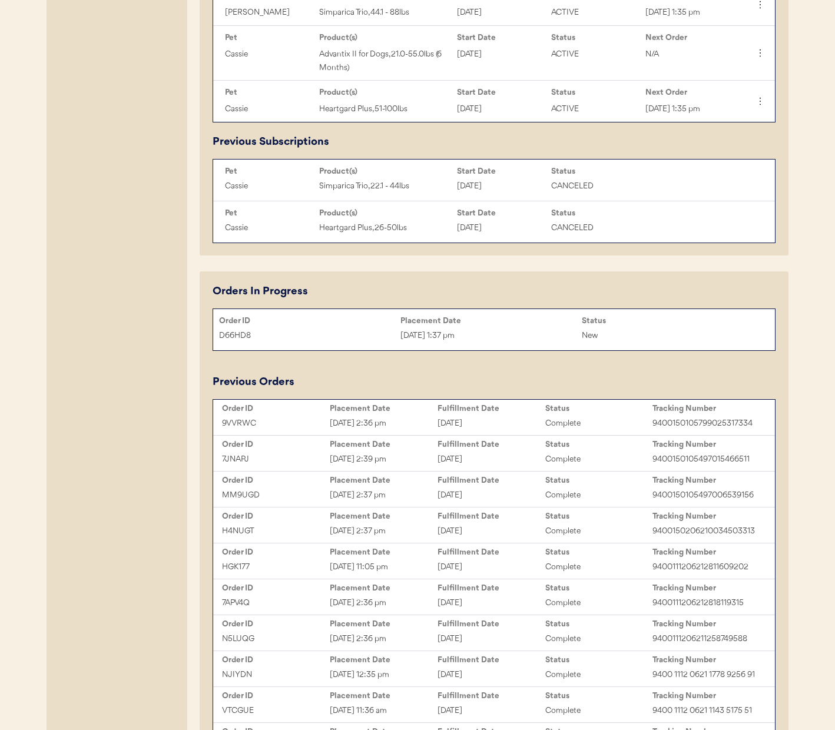
scroll to position [991, 0]
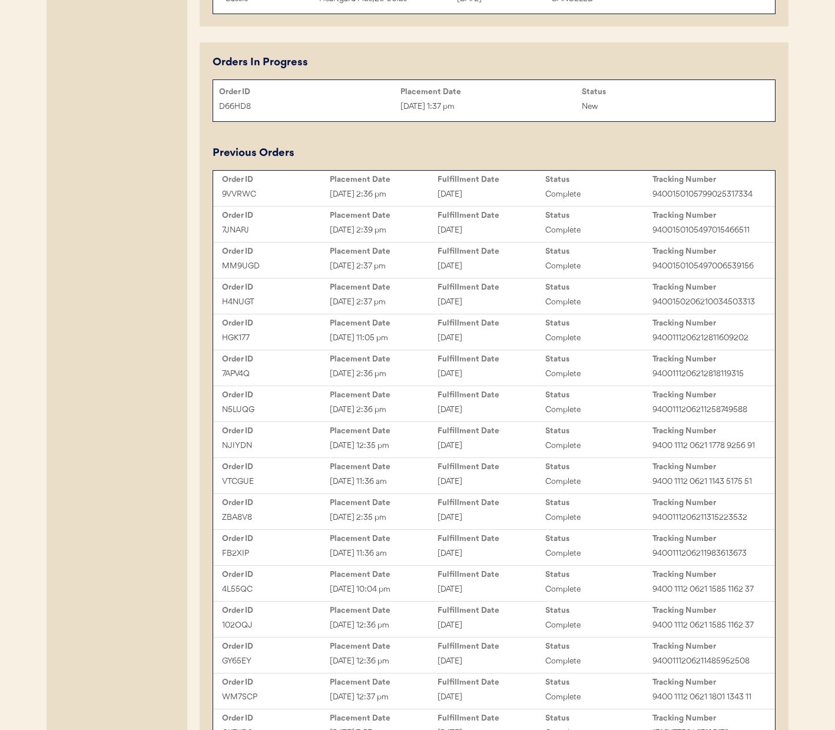
click at [416, 591] on div "4L55QC Oct 27, 2024 10:04 pm October 28, 2024 Complete 9400 1112 0621 1585 1162…" at bounding box center [494, 590] width 556 height 18
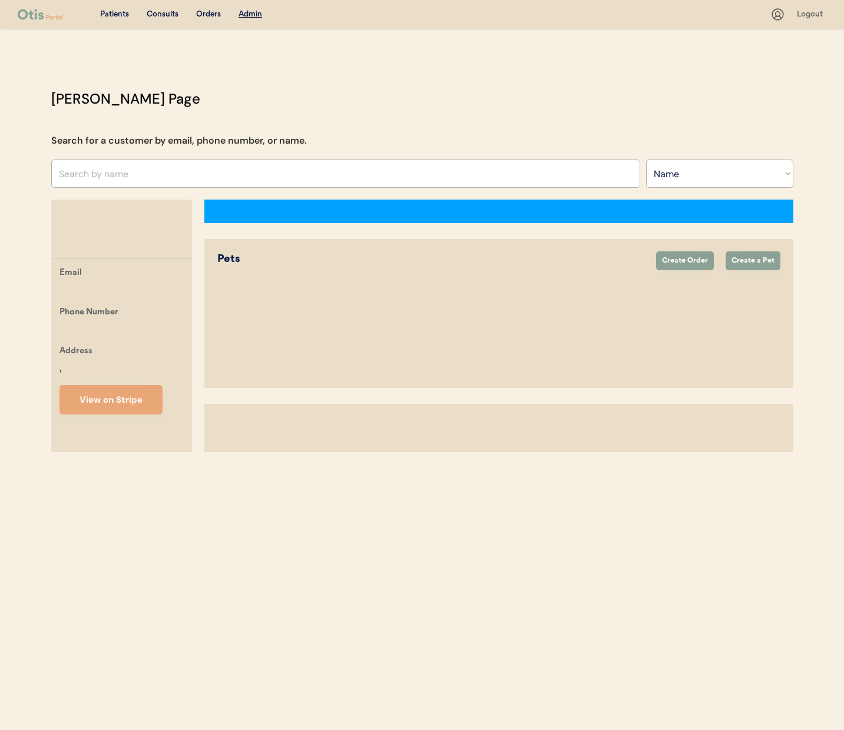
select select ""Name""
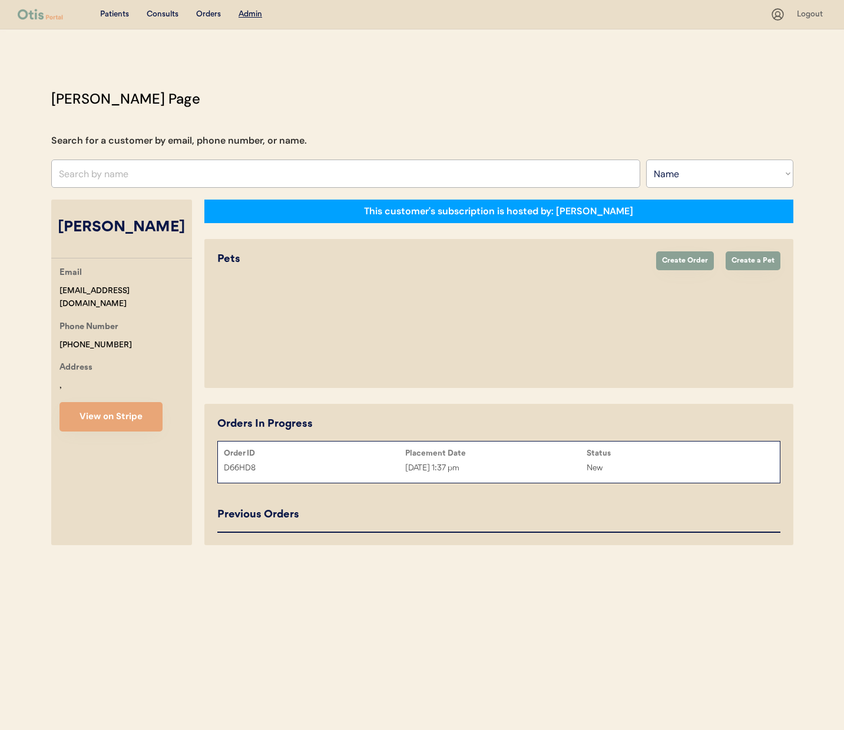
select select "true"
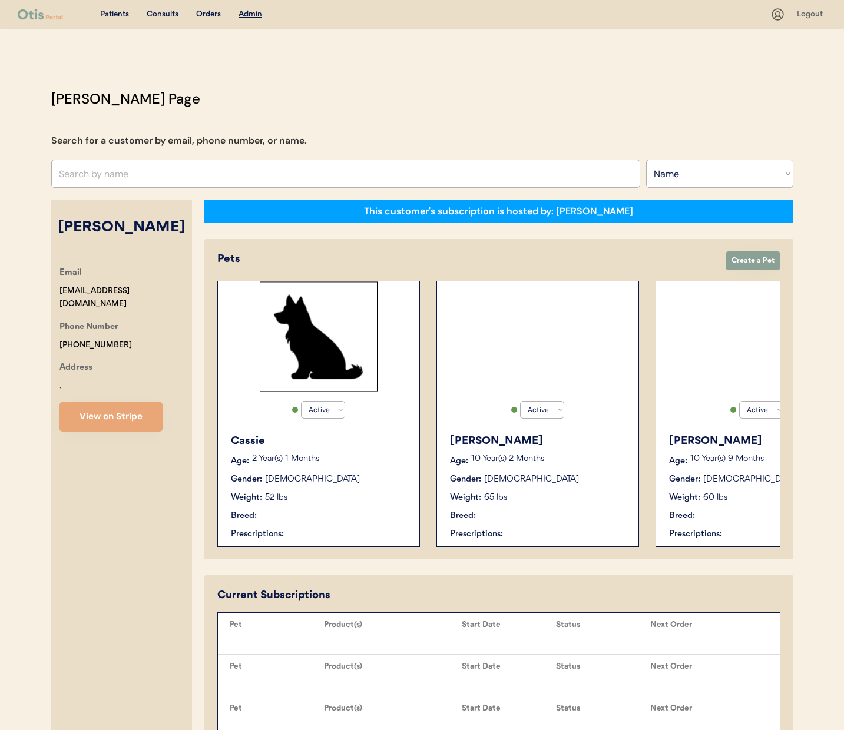
select select "true"
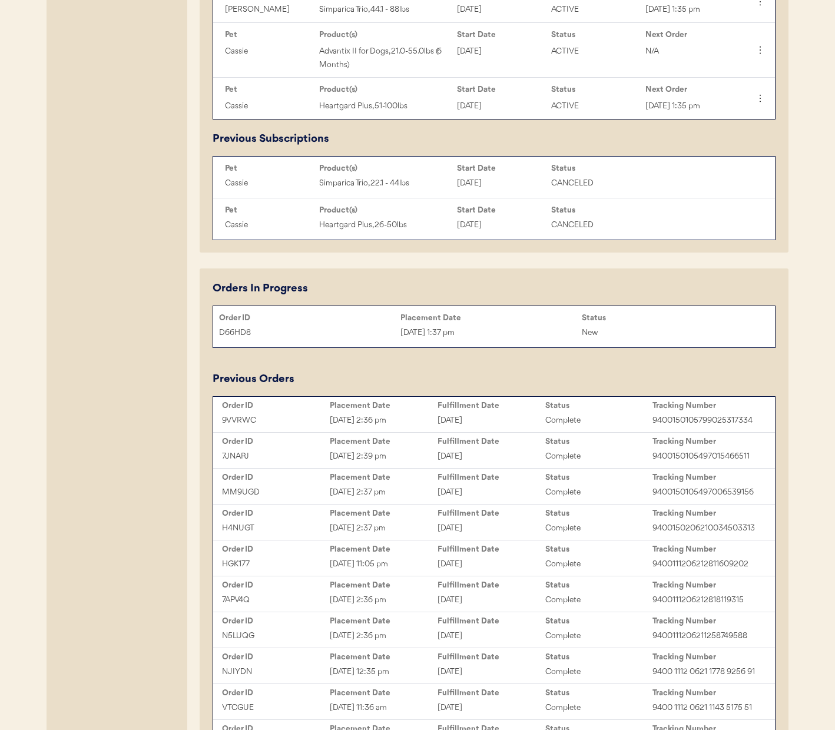
scroll to position [905, 0]
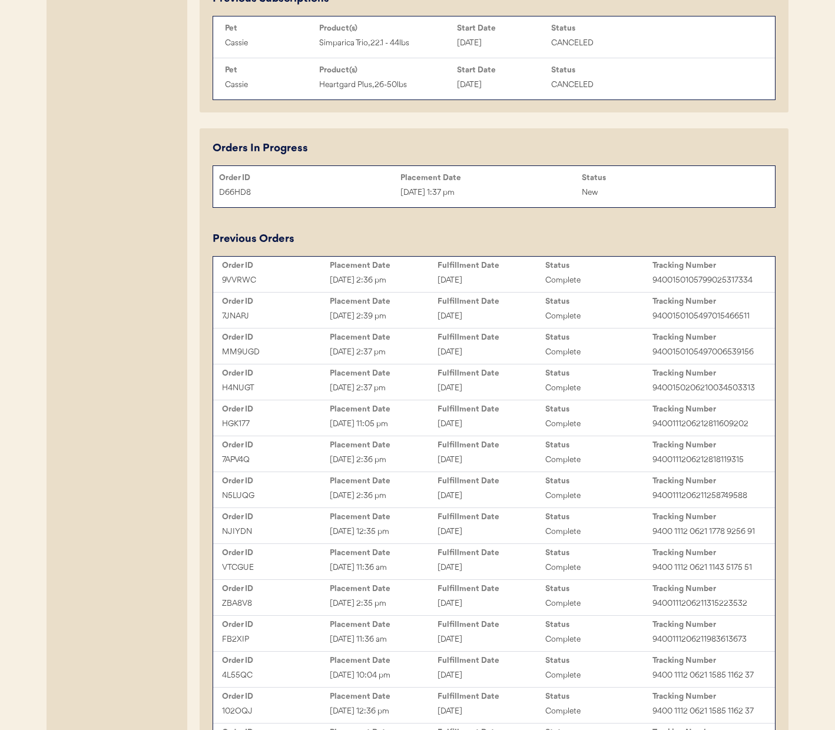
click at [312, 429] on div "HGK177" at bounding box center [276, 425] width 108 height 14
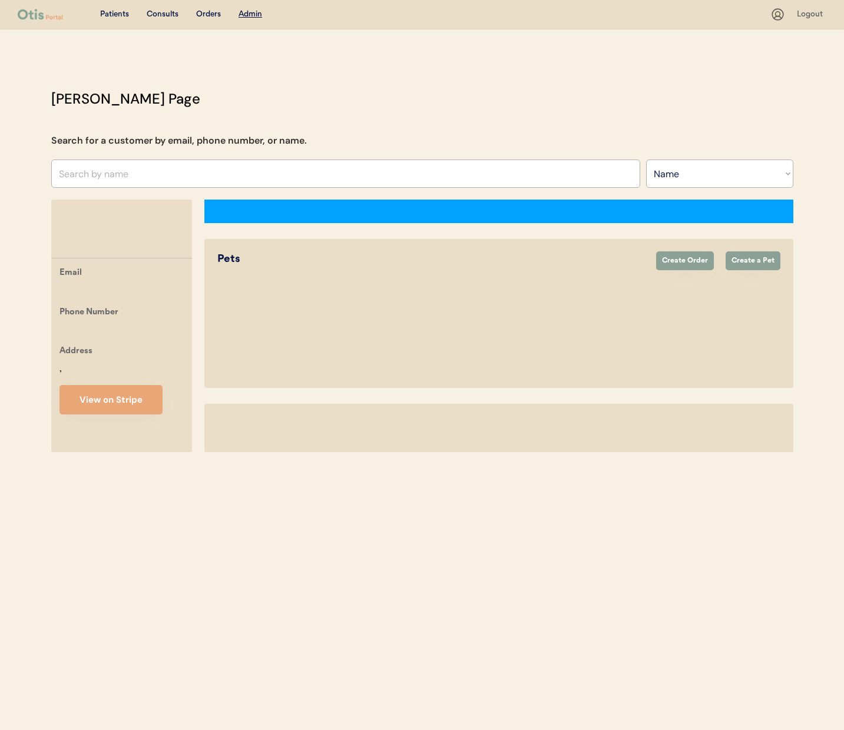
select select ""Name""
select select "true"
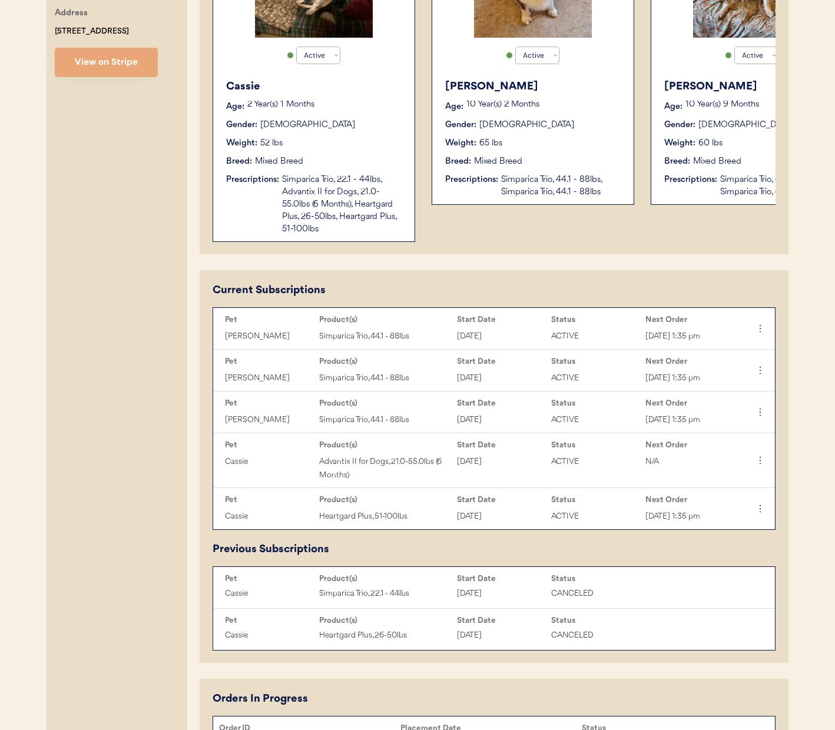
scroll to position [349, 0]
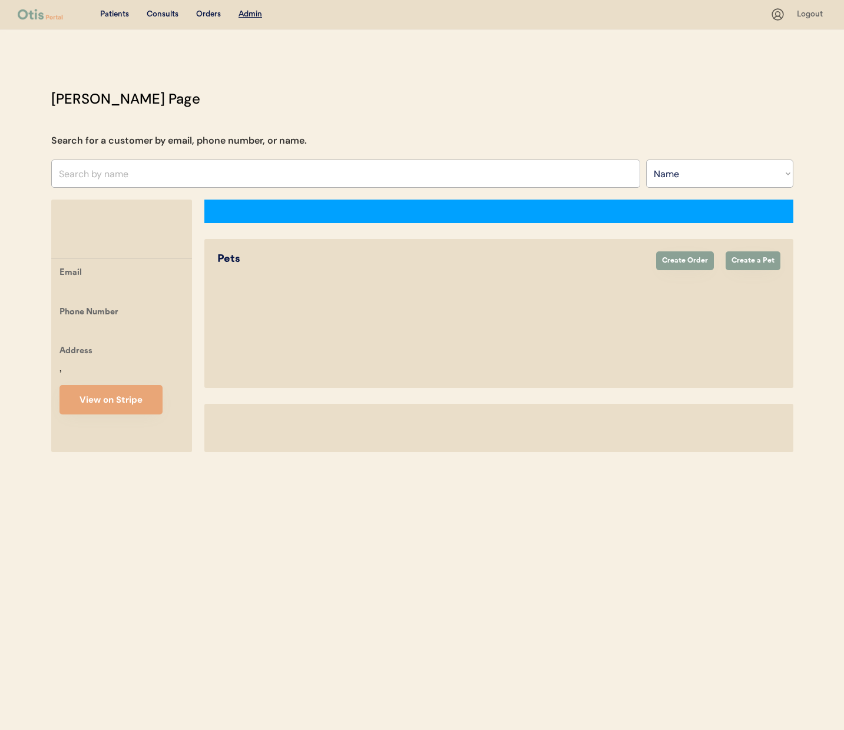
select select ""Name""
select select "true"
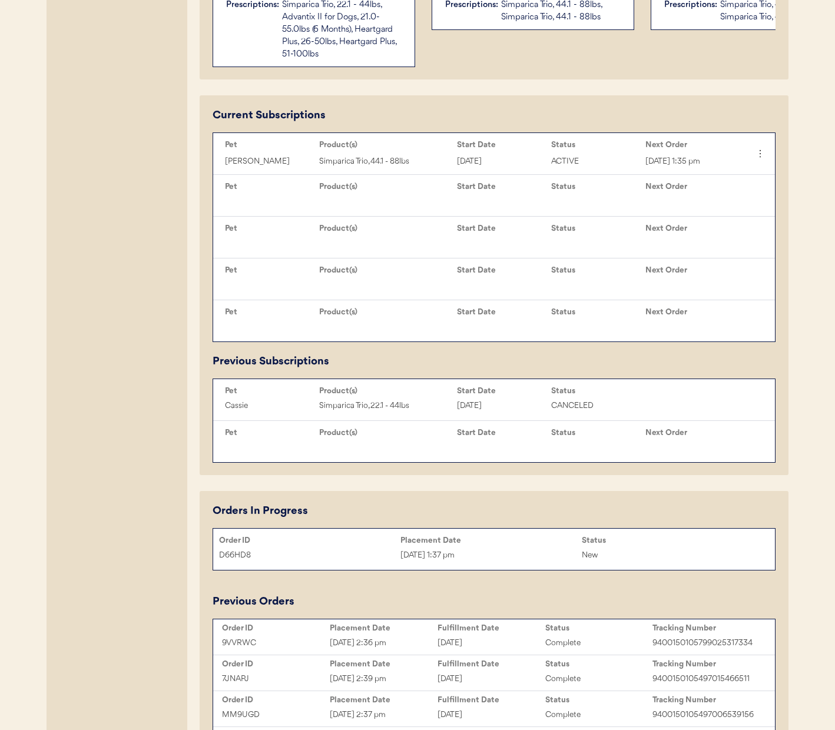
scroll to position [529, 0]
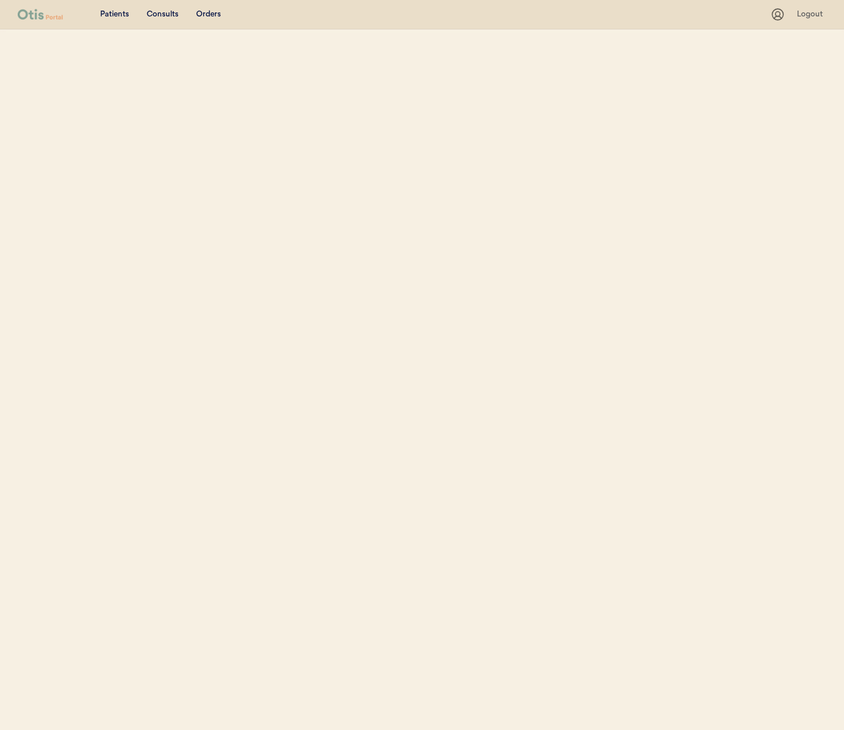
select select ""Name""
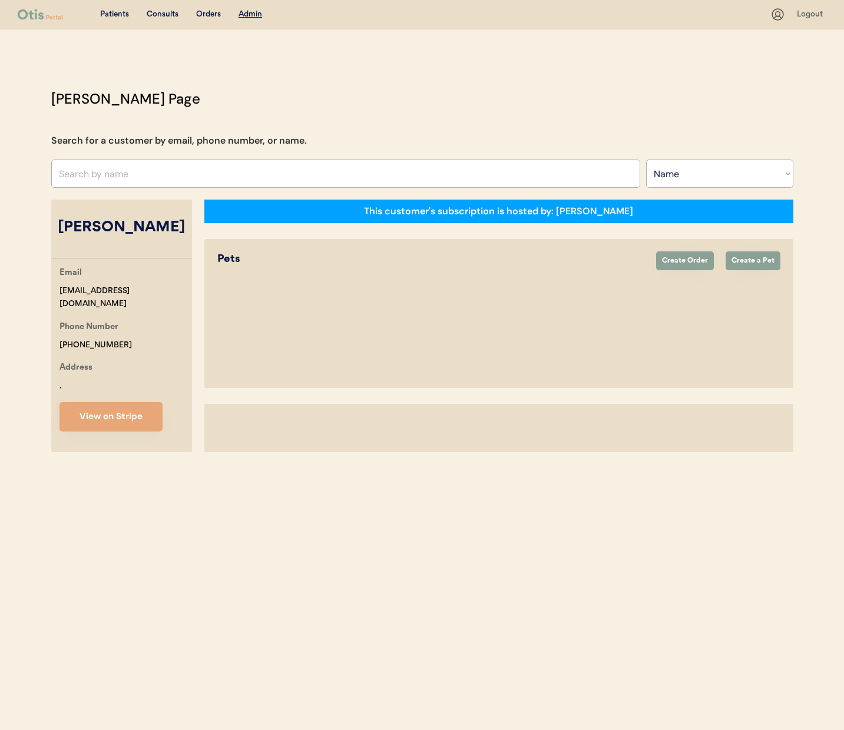
select select "true"
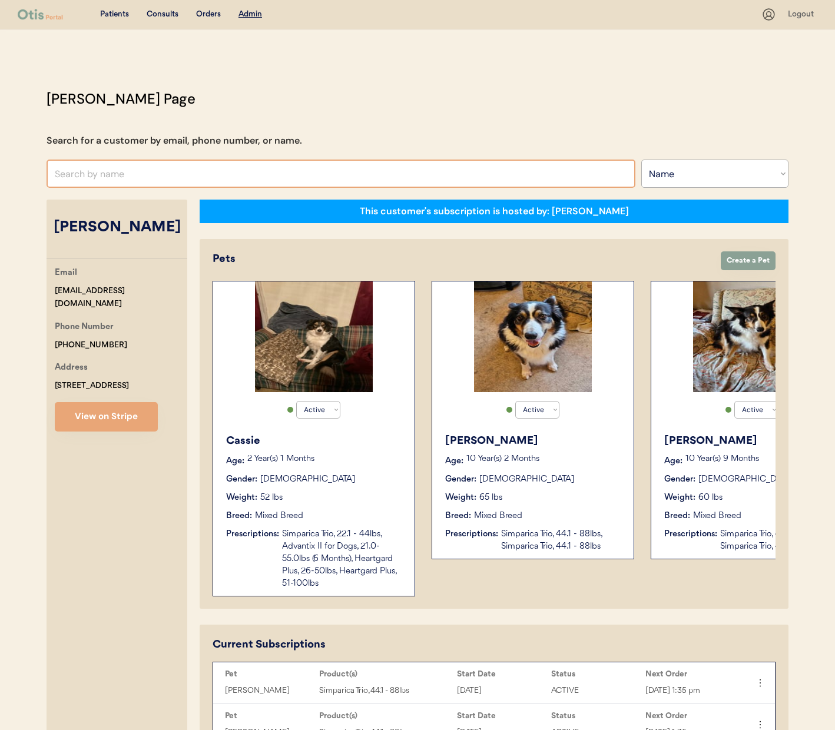
click at [180, 171] on input "text" at bounding box center [341, 174] width 589 height 28
type input "pab"
type input "pablo Arana"
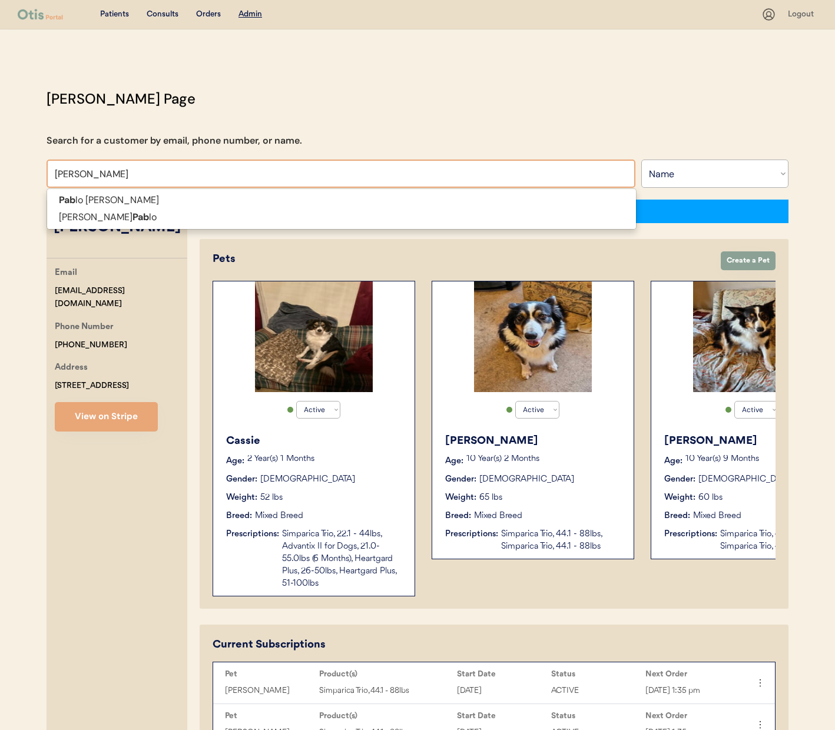
type input "pablo"
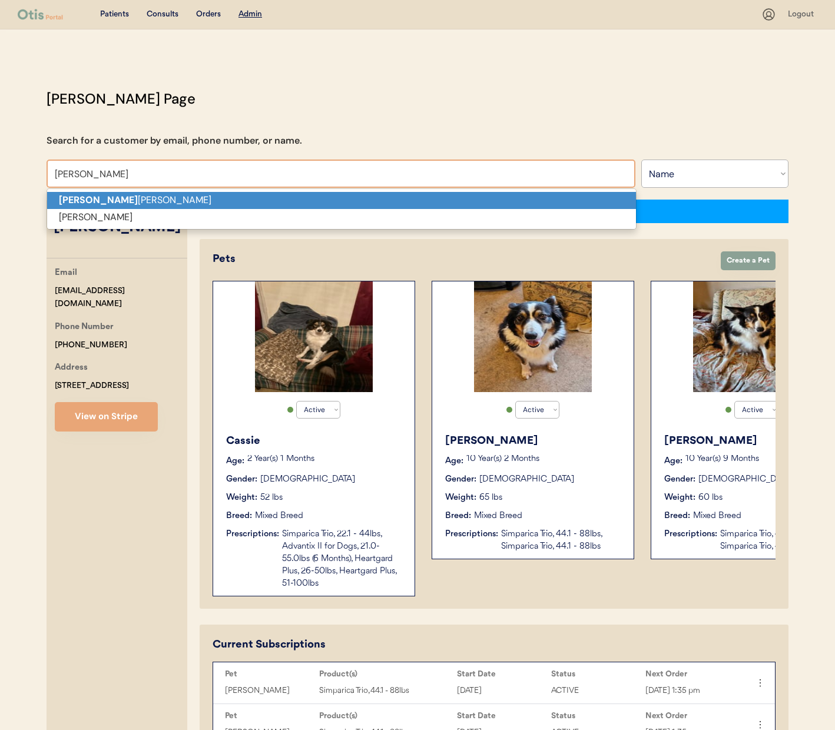
type input "Pablo Arana"
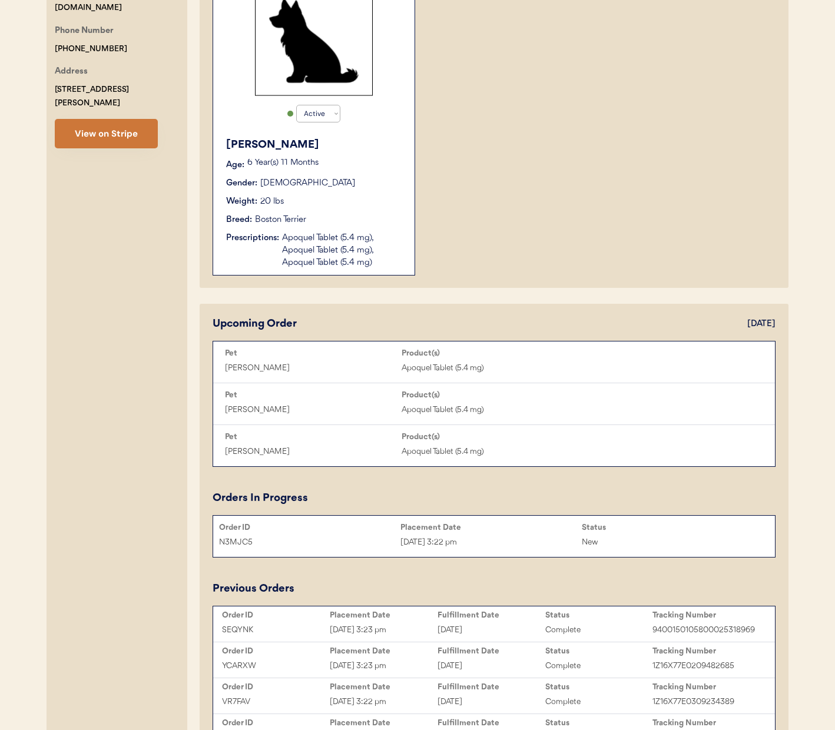
scroll to position [325, 0]
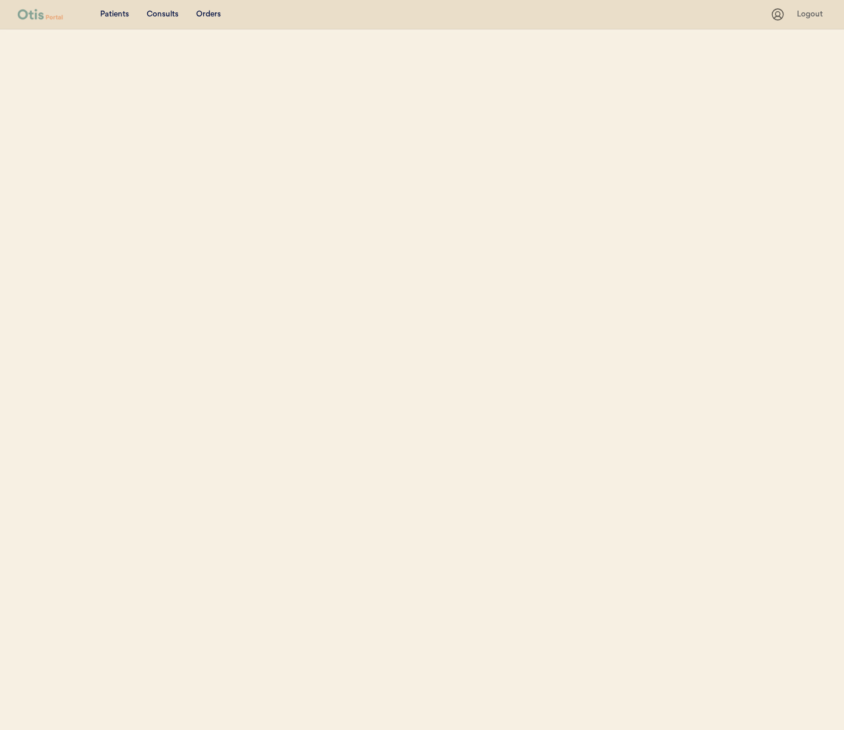
select select ""Name""
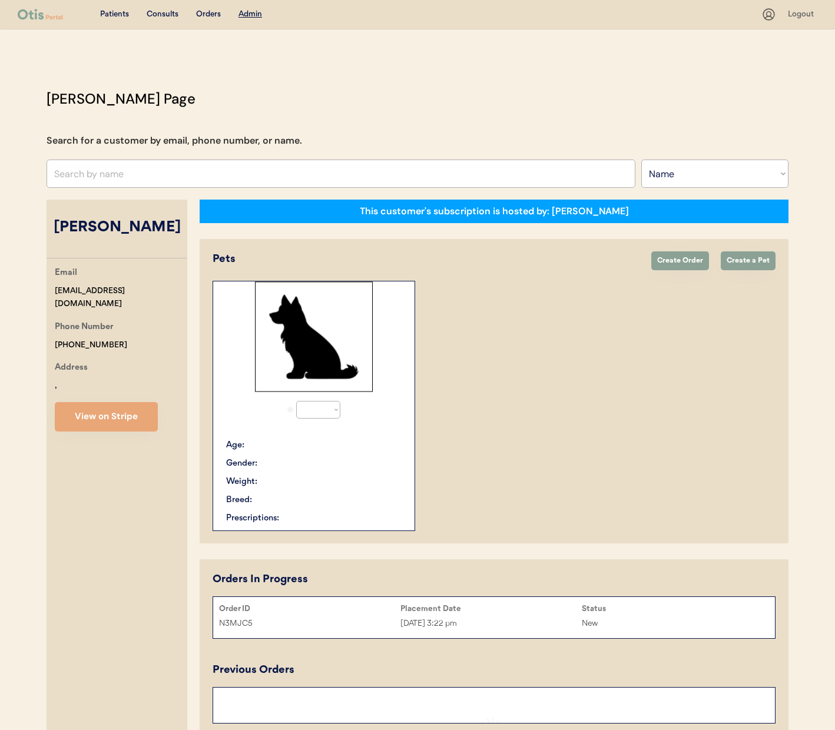
select select "true"
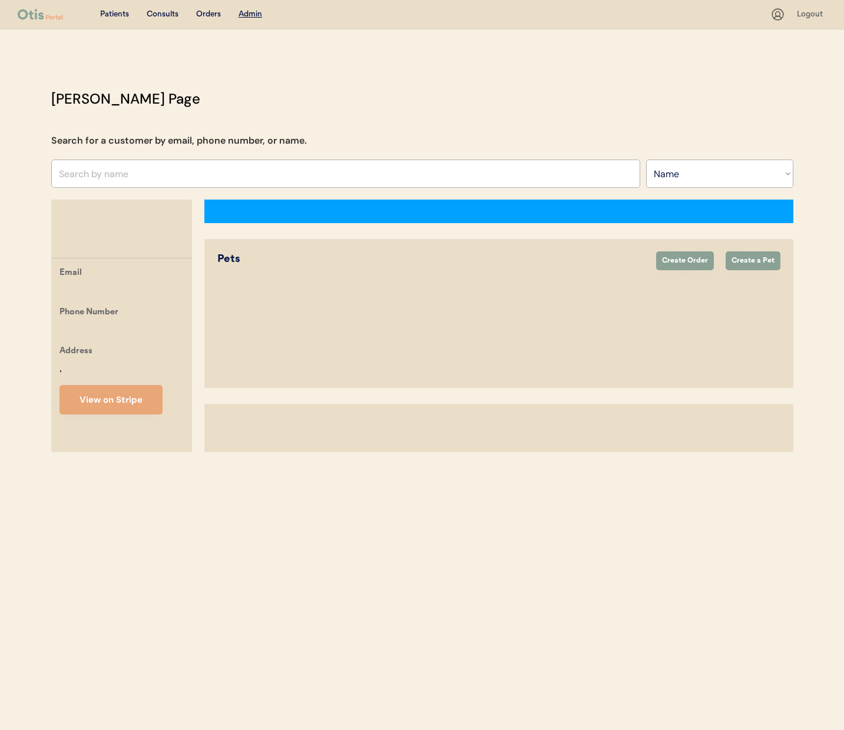
select select ""Name""
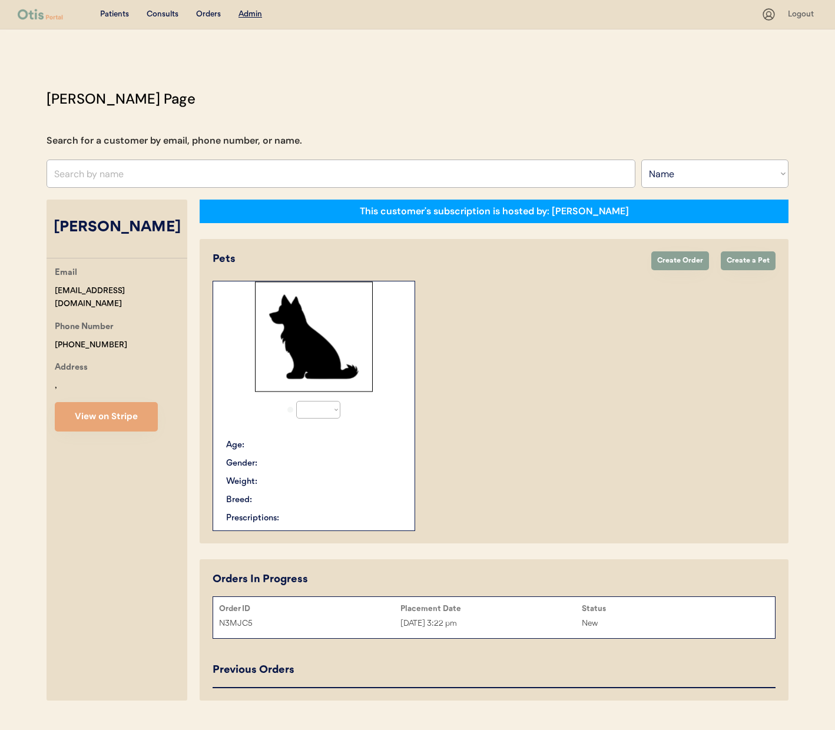
select select "true"
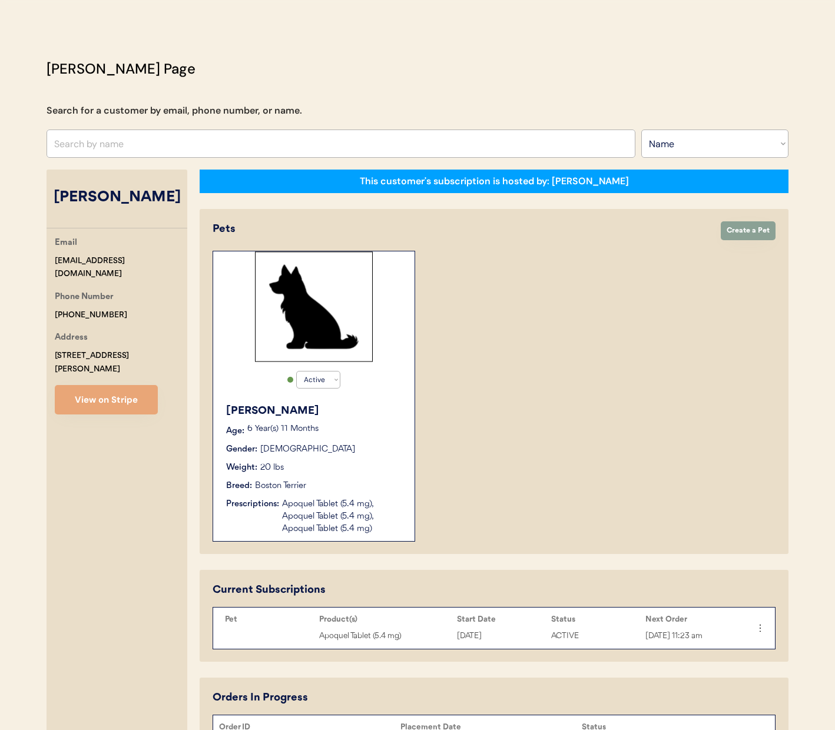
scroll to position [157, 0]
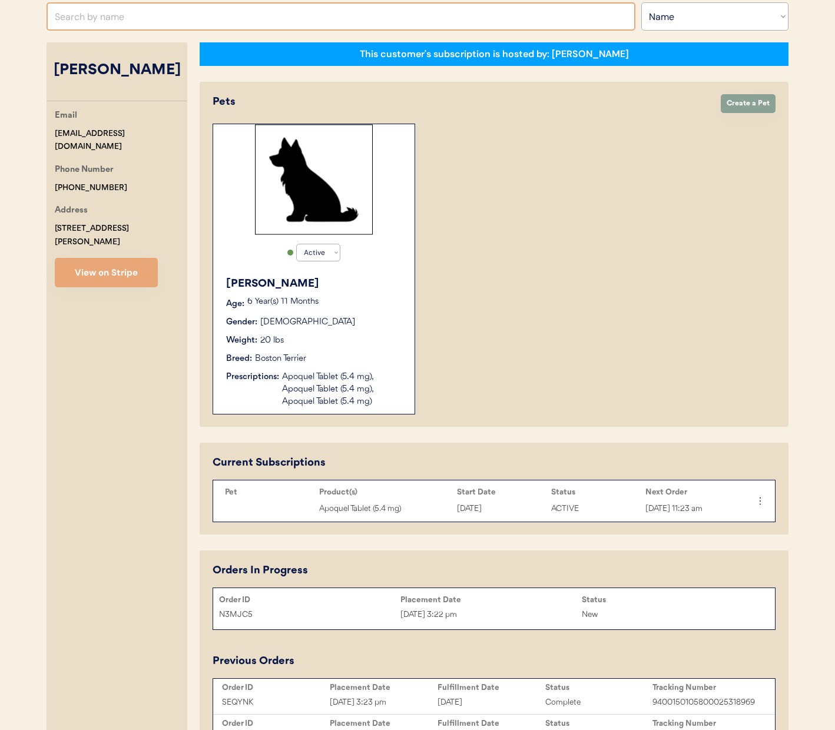
click at [154, 25] on input "text" at bounding box center [341, 16] width 589 height 28
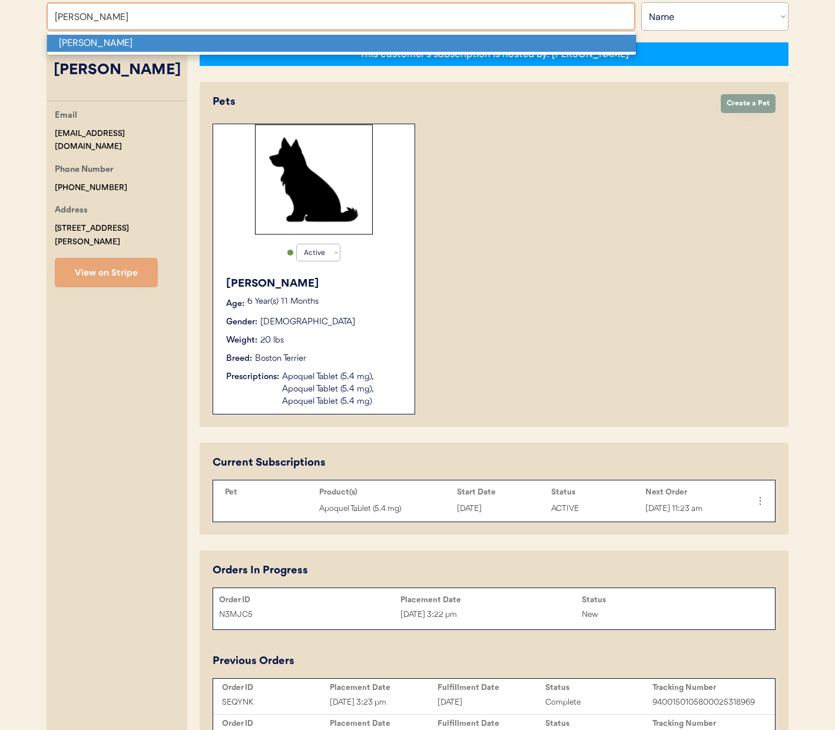
type input "Beckett Ballard"
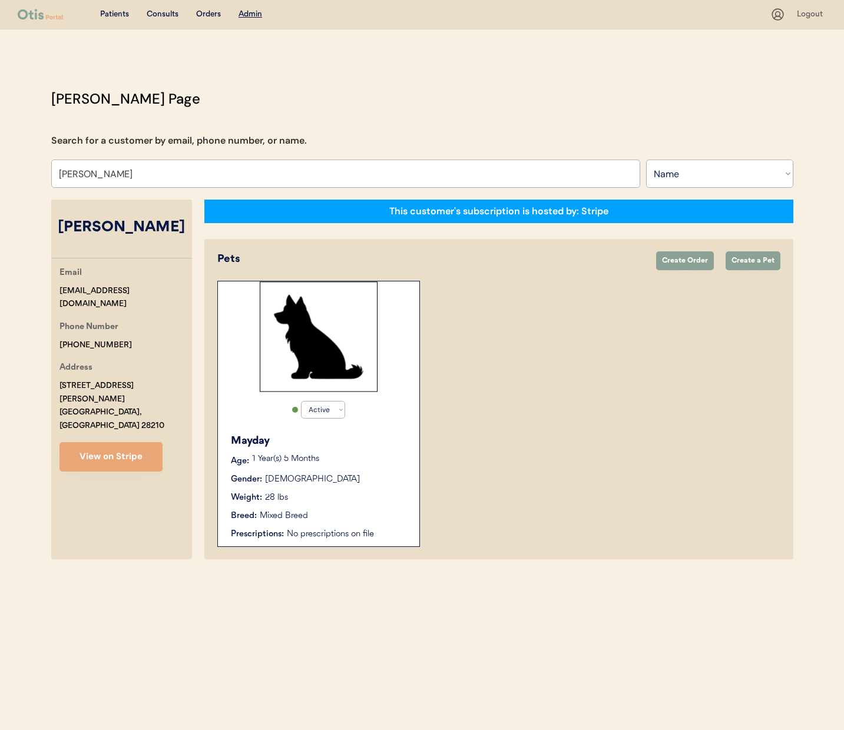
click at [284, 353] on img at bounding box center [319, 337] width 118 height 111
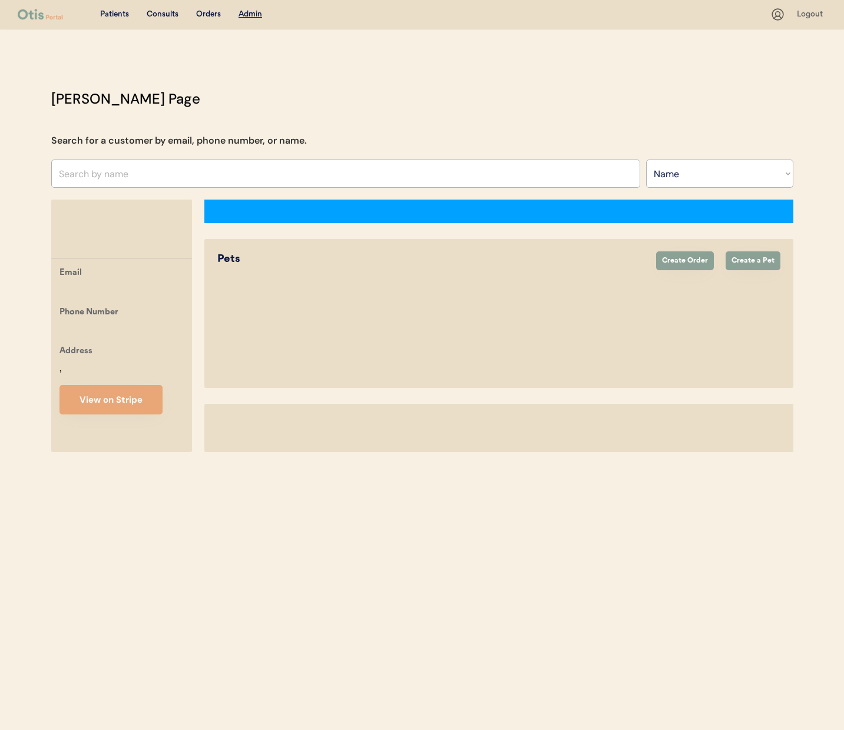
select select ""Name""
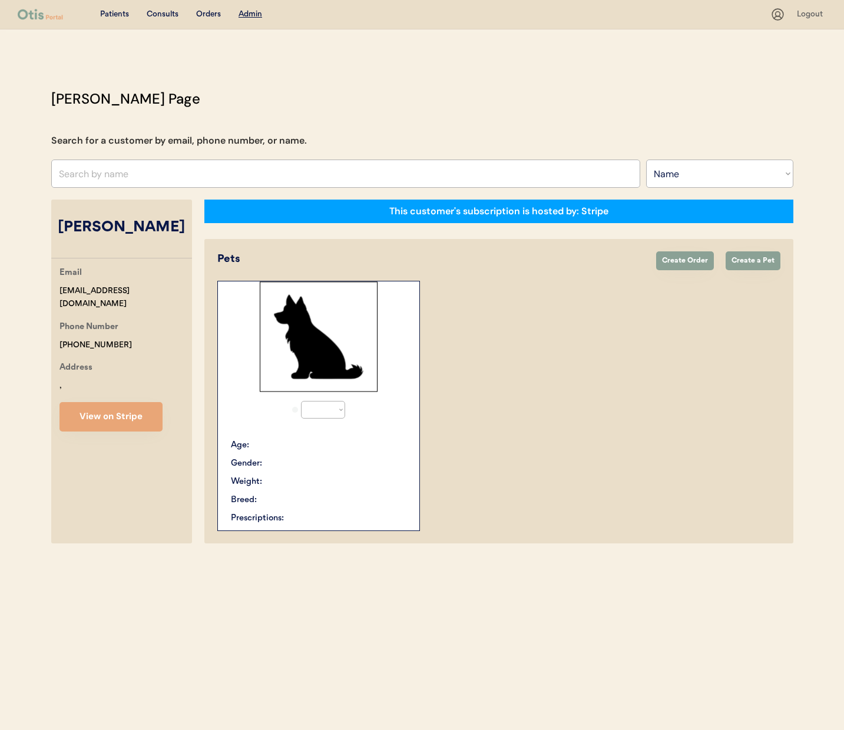
select select "true"
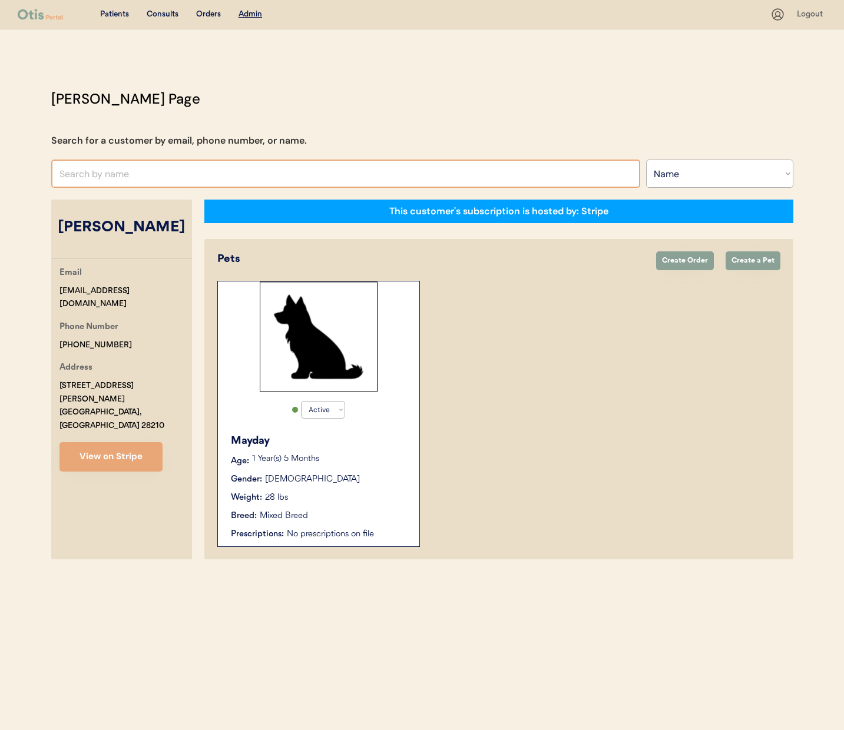
click at [140, 175] on input "text" at bounding box center [345, 174] width 589 height 28
type input "be"
type input "beth Lamora"
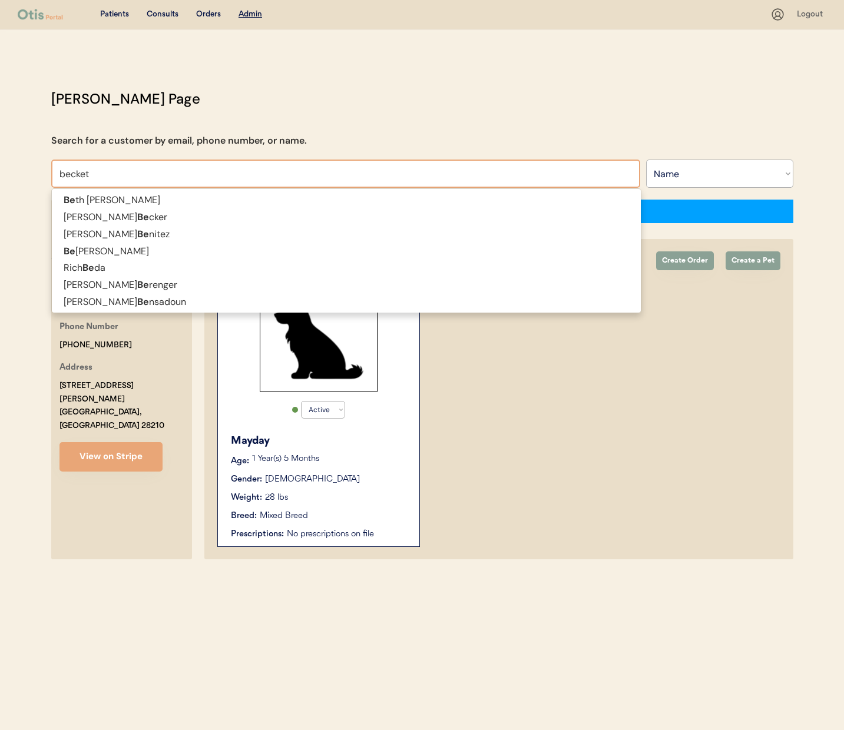
type input "beckett"
type input "beckett Ballard"
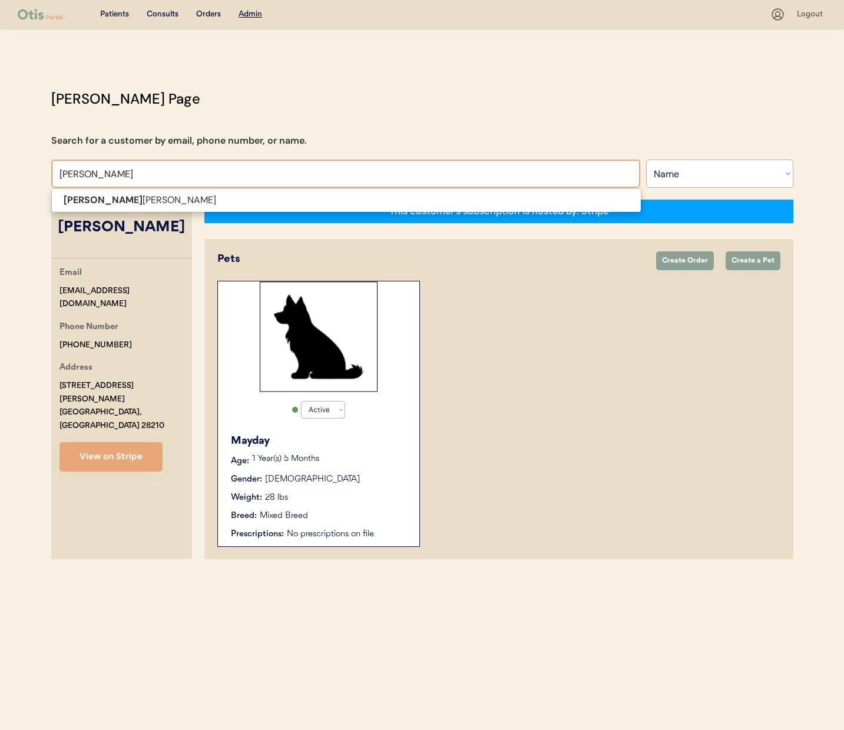
type input "beckett"
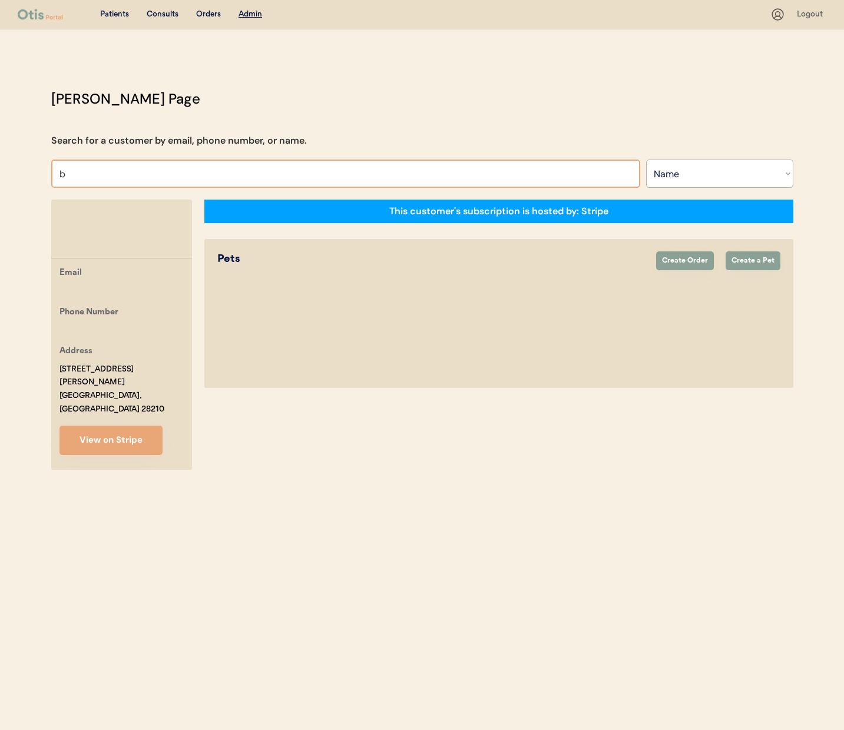
type input "be"
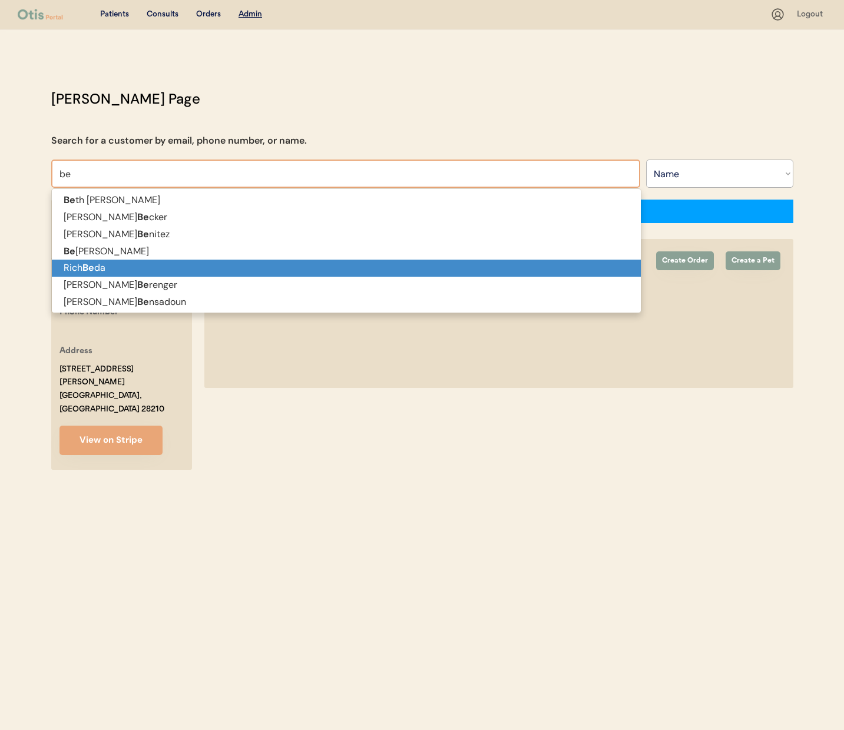
type input "beth Lamora"
type input "bec"
type input "becket"
type input "beckett Ballard"
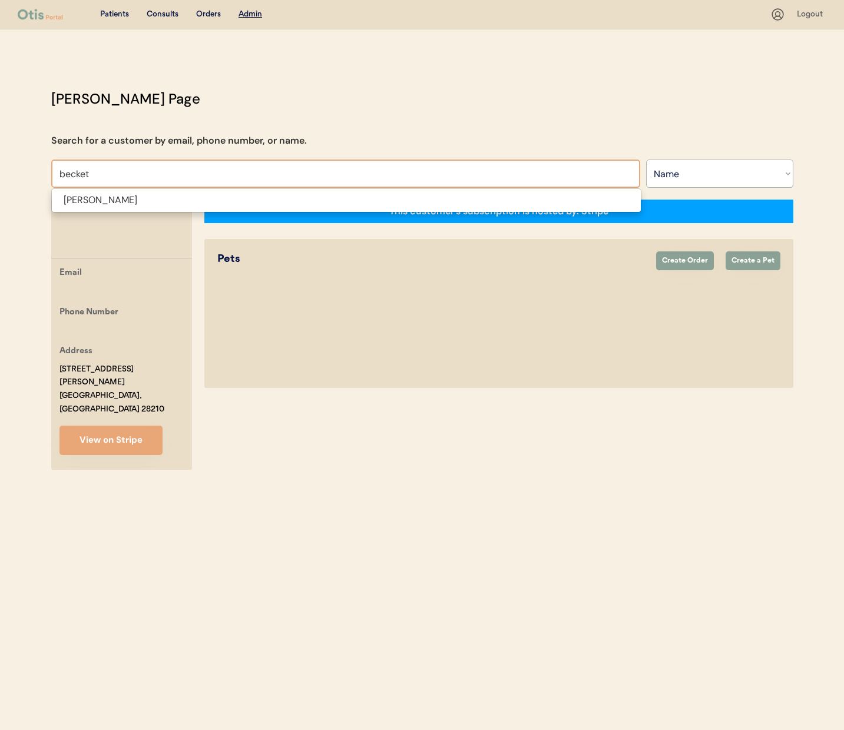
type input "becket"
type input "beckett Ballard"
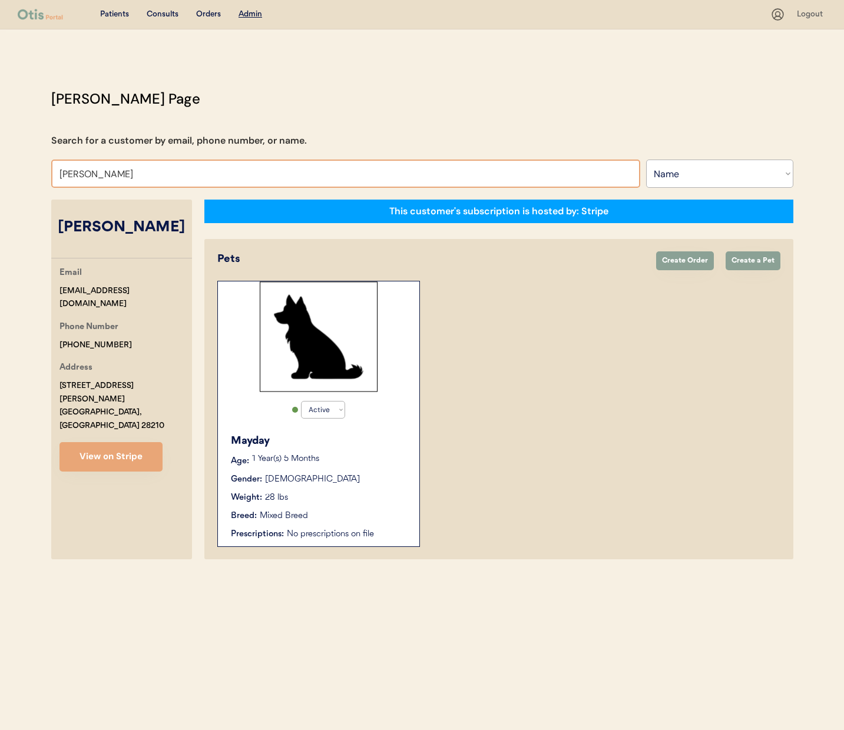
click at [138, 171] on input "[PERSON_NAME]" at bounding box center [345, 174] width 589 height 28
type input "yvette"
type input "yvette Lopez"
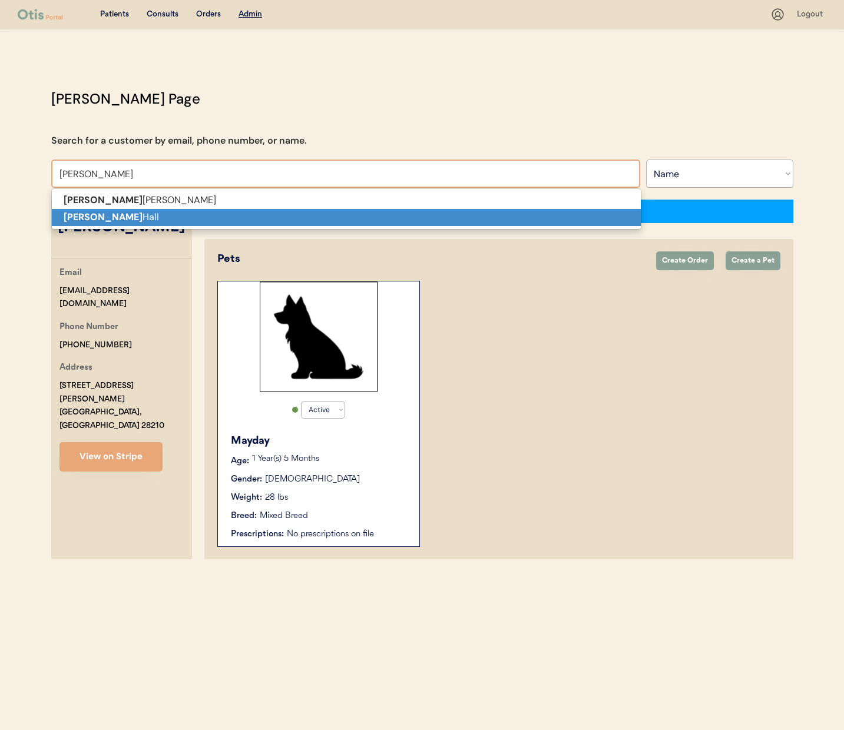
type input "Yvette Hall"
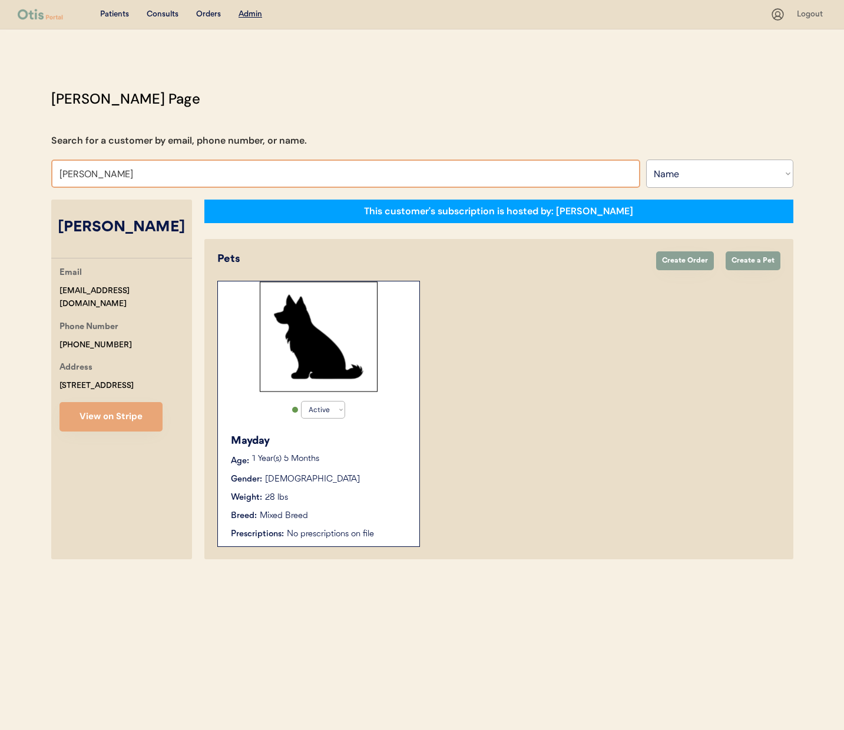
select select "true"
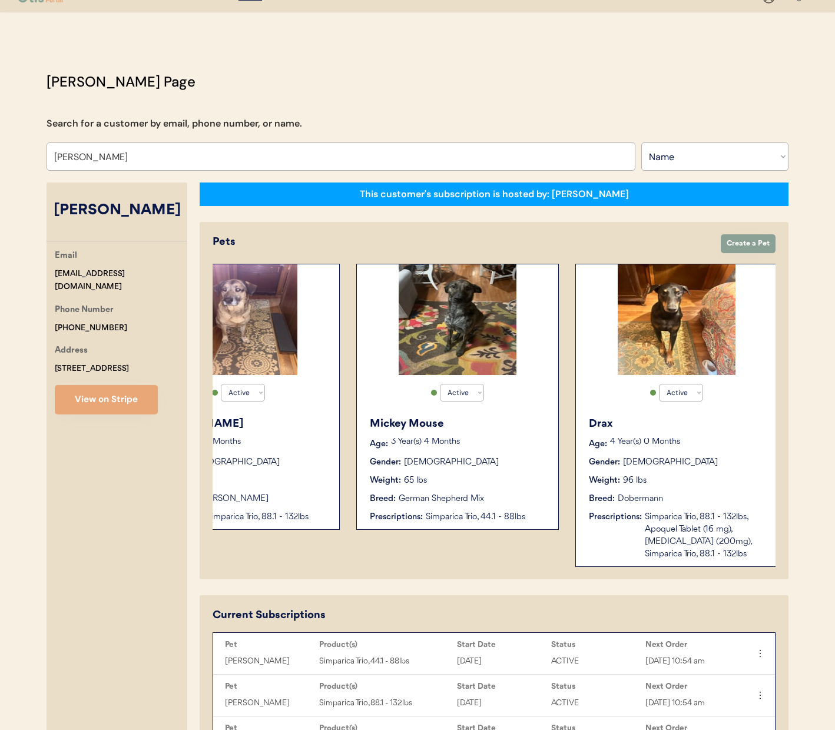
scroll to position [0, 313]
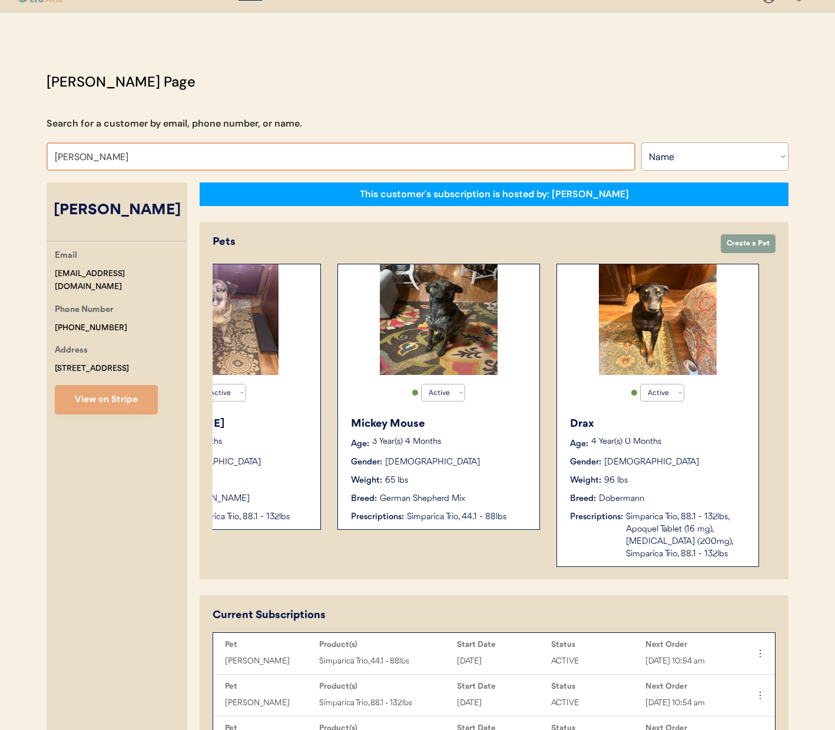
click at [156, 153] on input "Yvette Hall" at bounding box center [341, 157] width 589 height 28
type input "jackie cu"
type input "jackie culp"
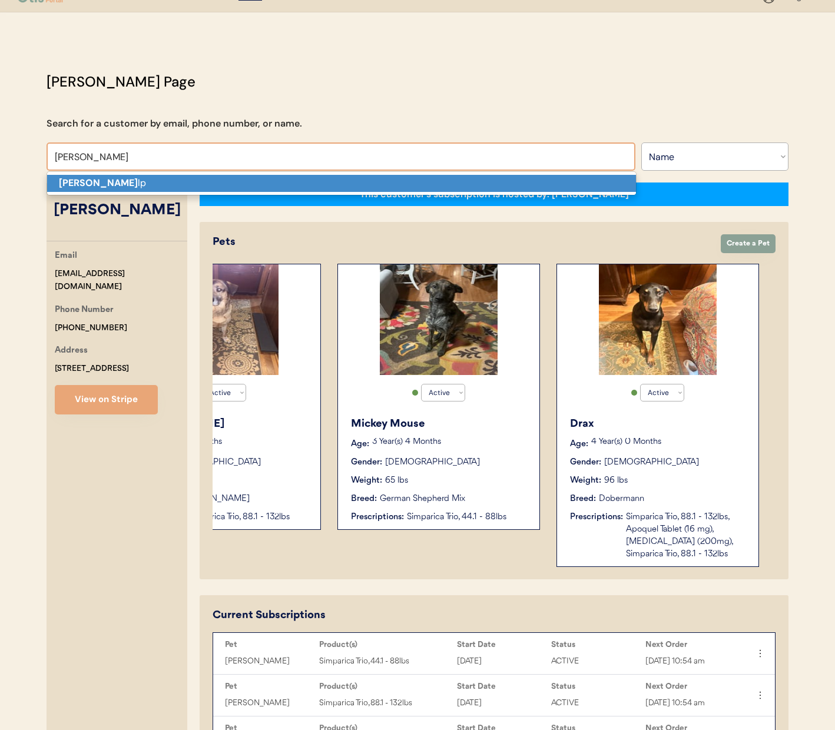
click at [159, 180] on p "Jackie Cu lp" at bounding box center [341, 183] width 589 height 17
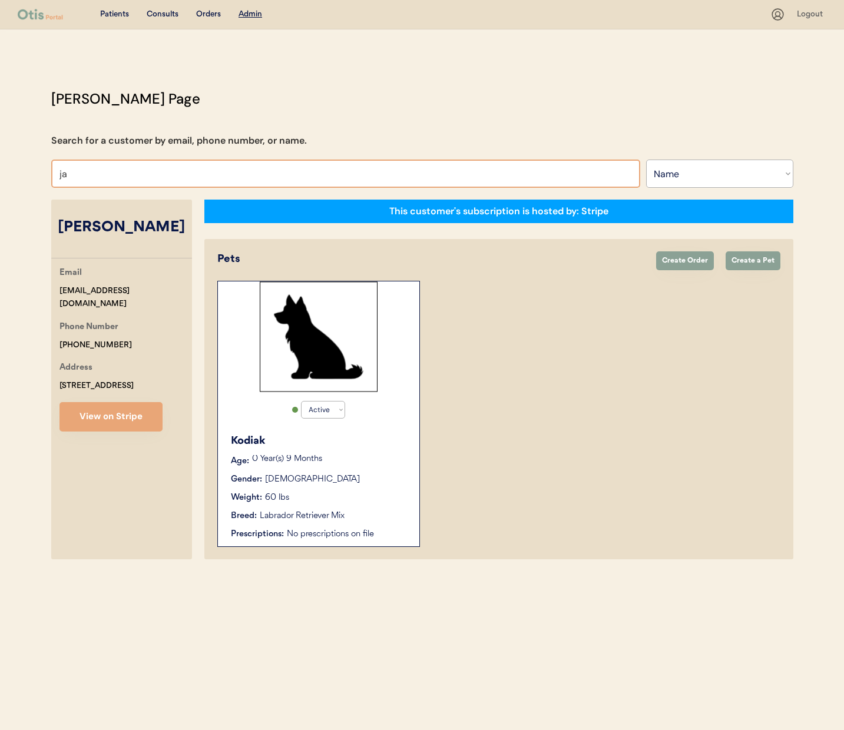
type input "jac"
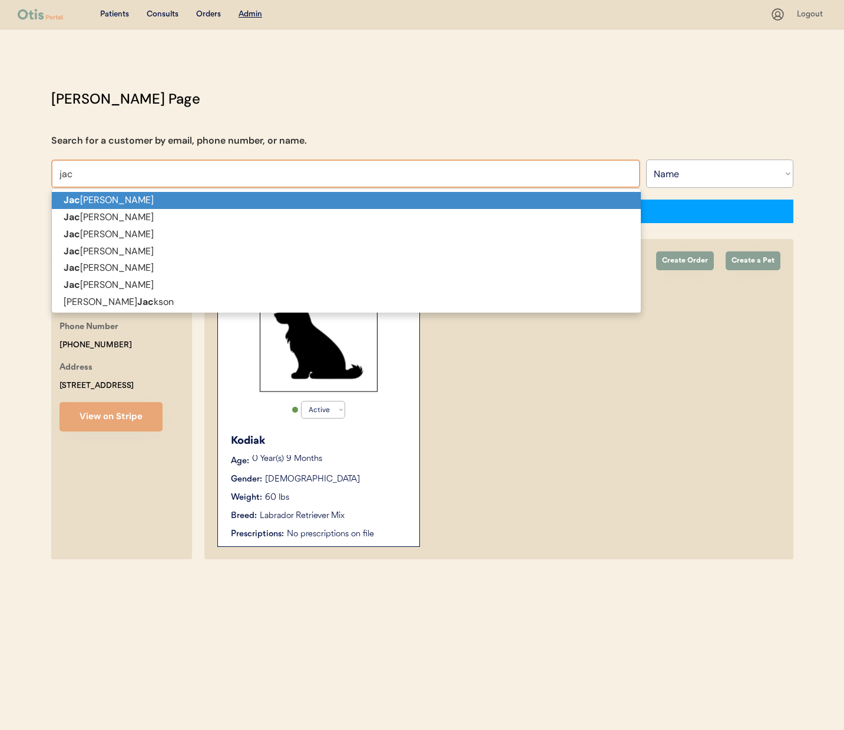
type input "jaclyn Vecchione"
type input "jacki"
type input "jackie Handy"
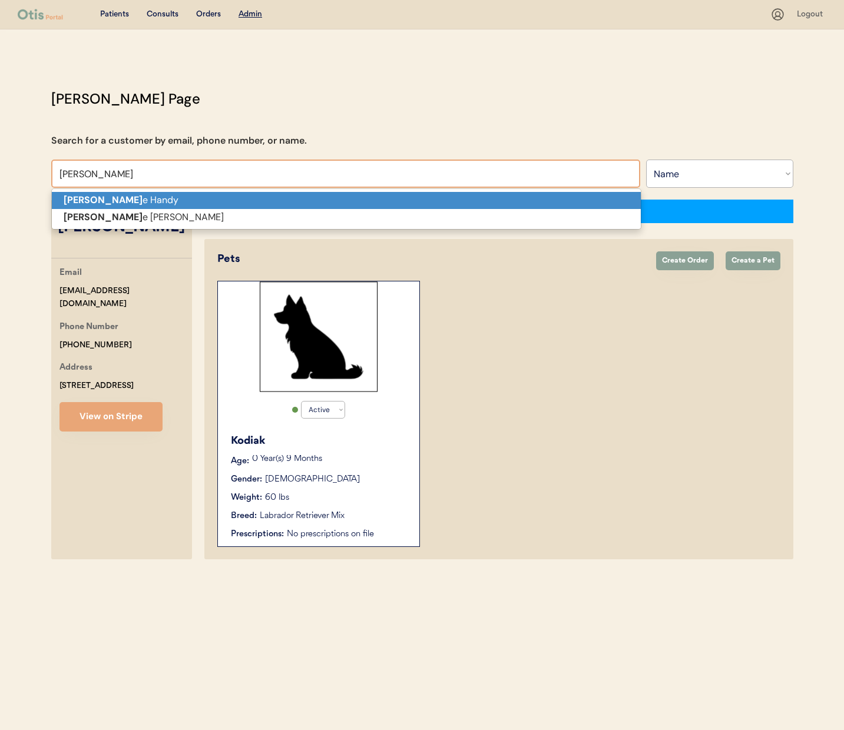
type input "jackie"
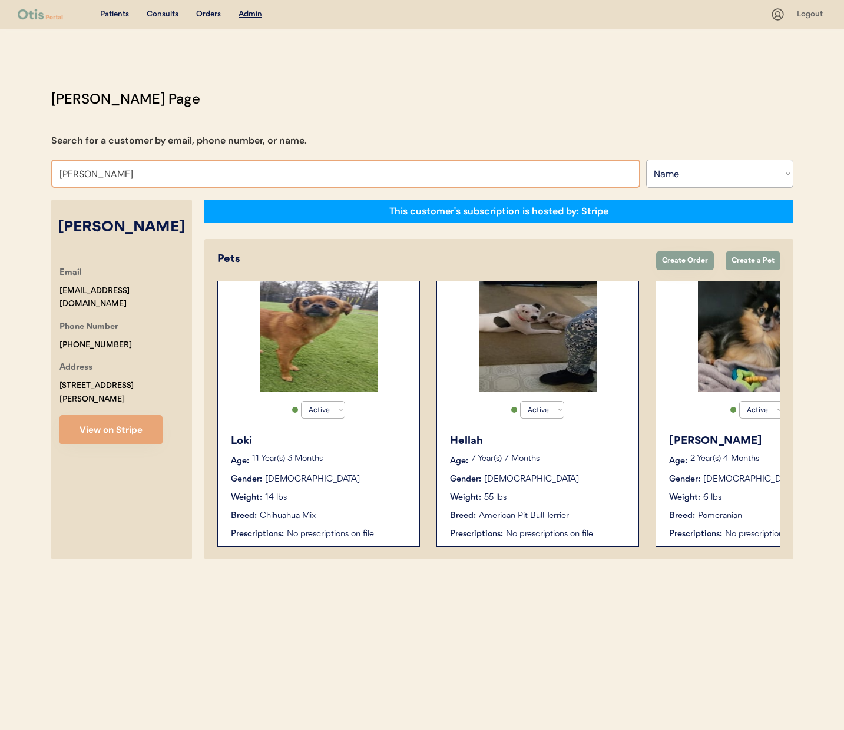
click at [144, 173] on input "Jackie Handy" at bounding box center [345, 174] width 589 height 28
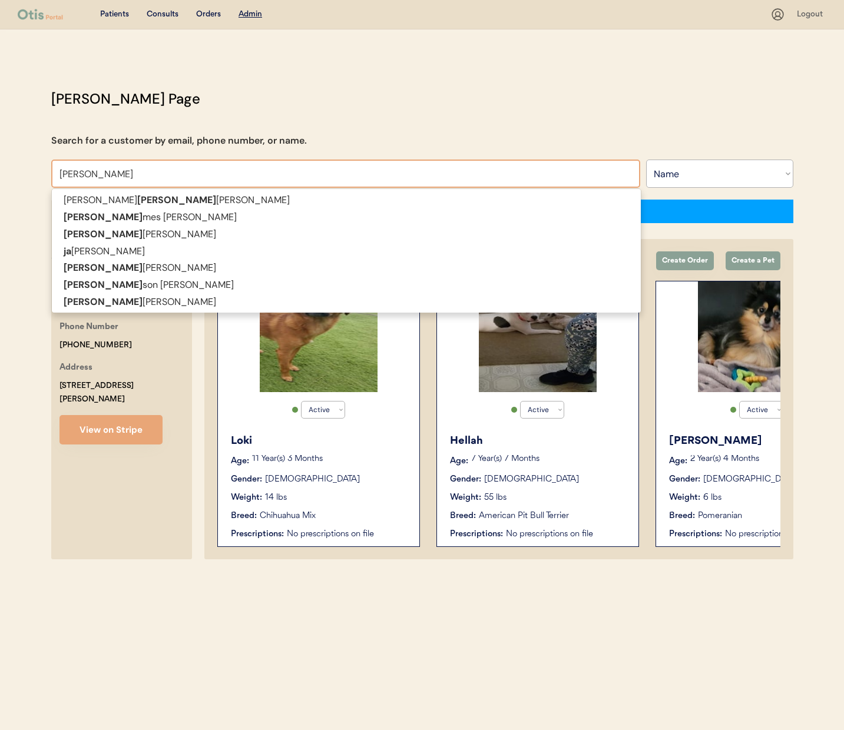
type input "jamie gero"
type input "jamie geroux"
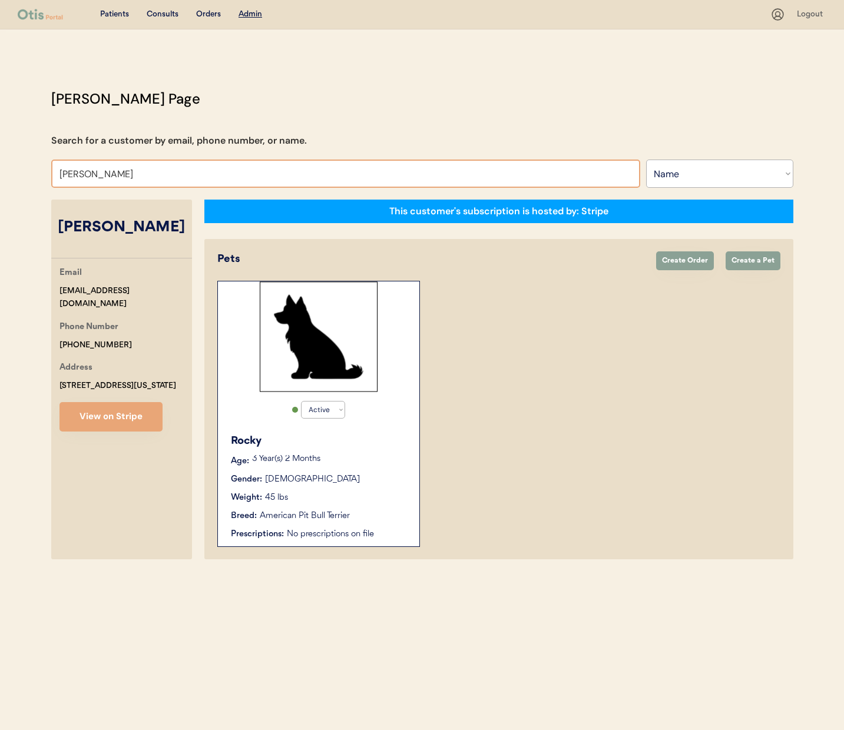
click at [124, 180] on input "Jamie Geroux" at bounding box center [345, 174] width 589 height 28
type input "nat"
type input "natalie Walker"
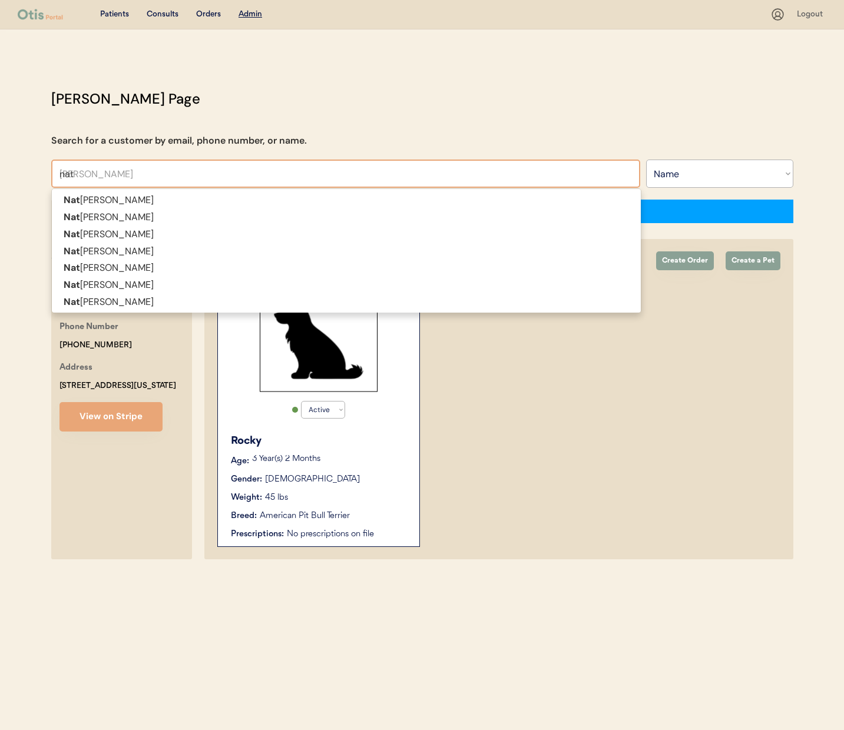
type input "nata"
type input "natas"
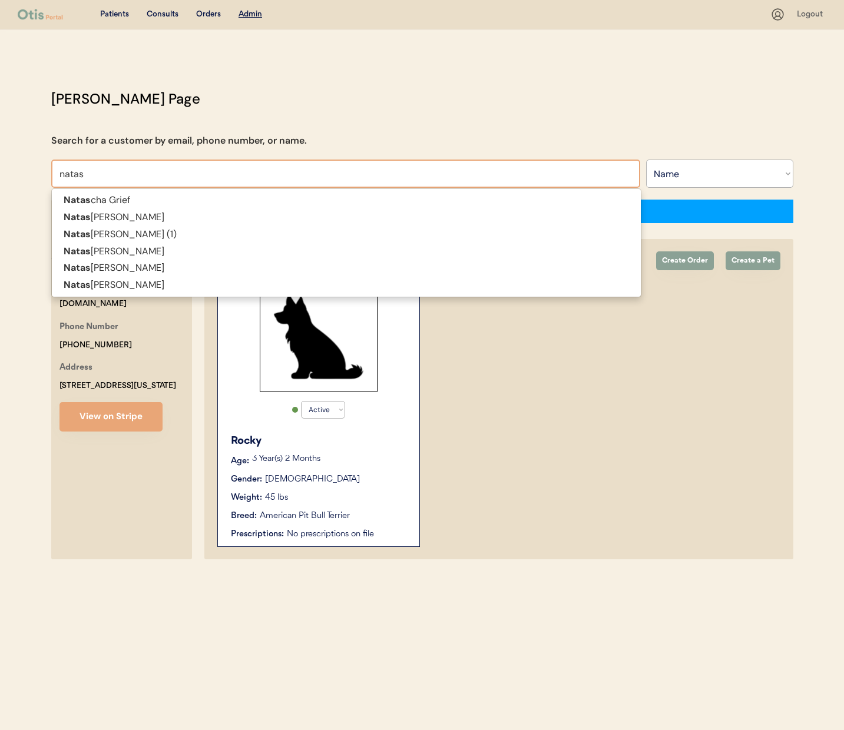
type input "natascha Grief"
type input "natash"
type input "natasha Ginn"
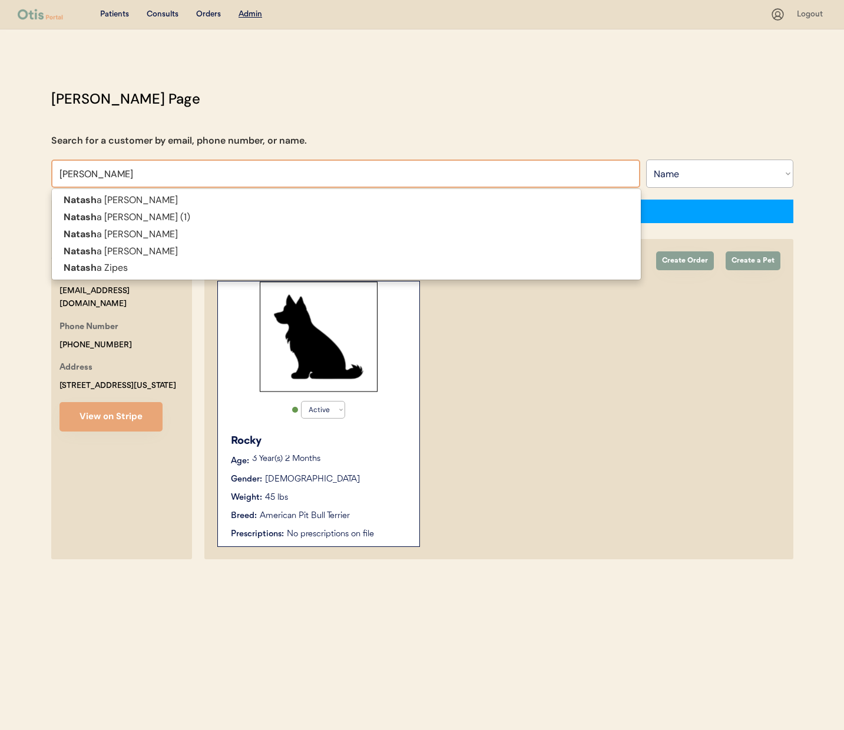
type input "natasha"
type input "natasha gi"
type input "natasha ginn"
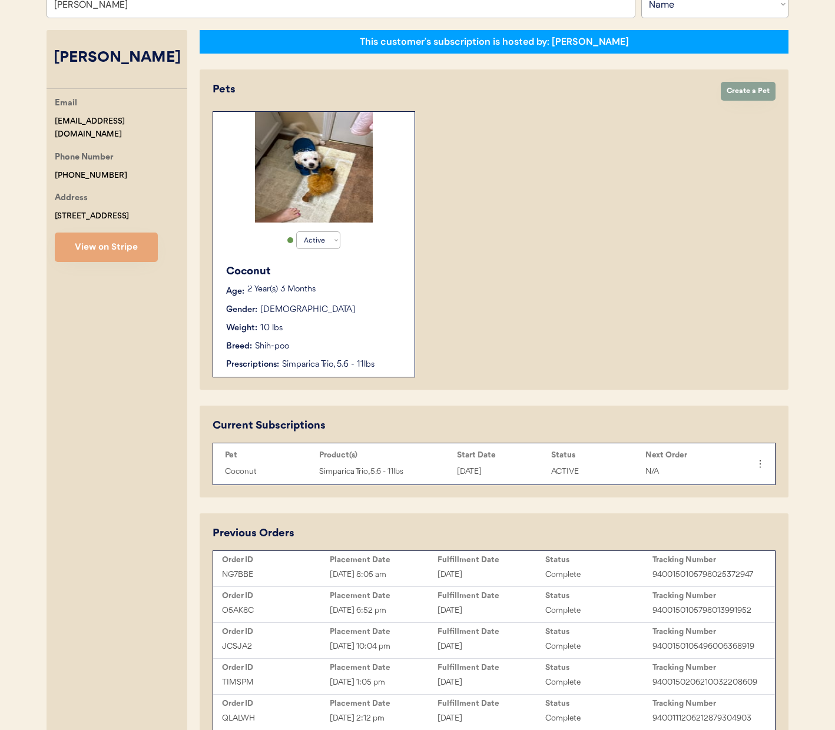
scroll to position [111, 0]
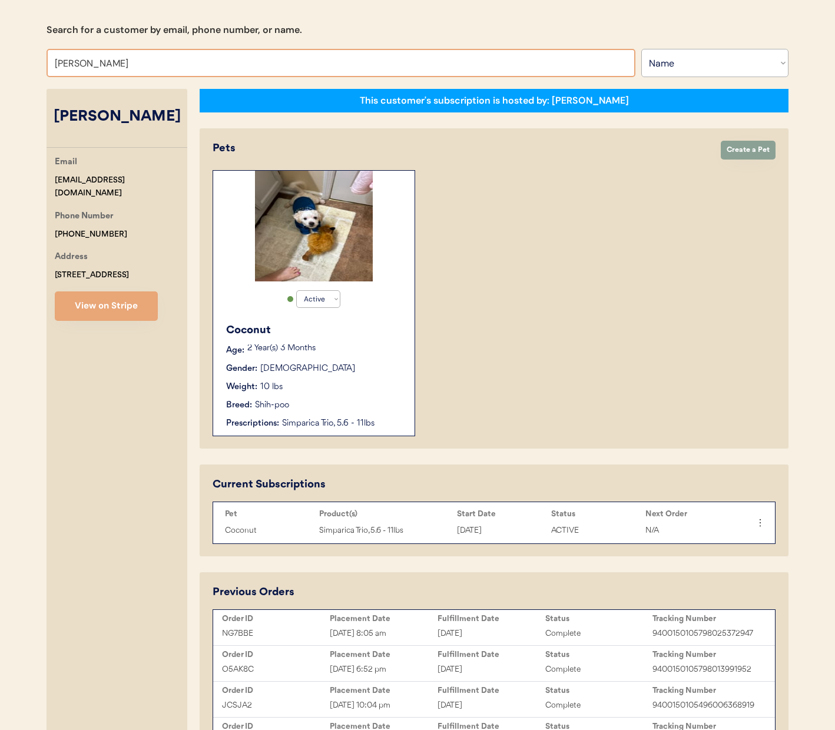
click at [183, 58] on input "Natasha Ginn" at bounding box center [341, 63] width 589 height 28
type input "Natasha Gin"
type input "Natasha Ginn"
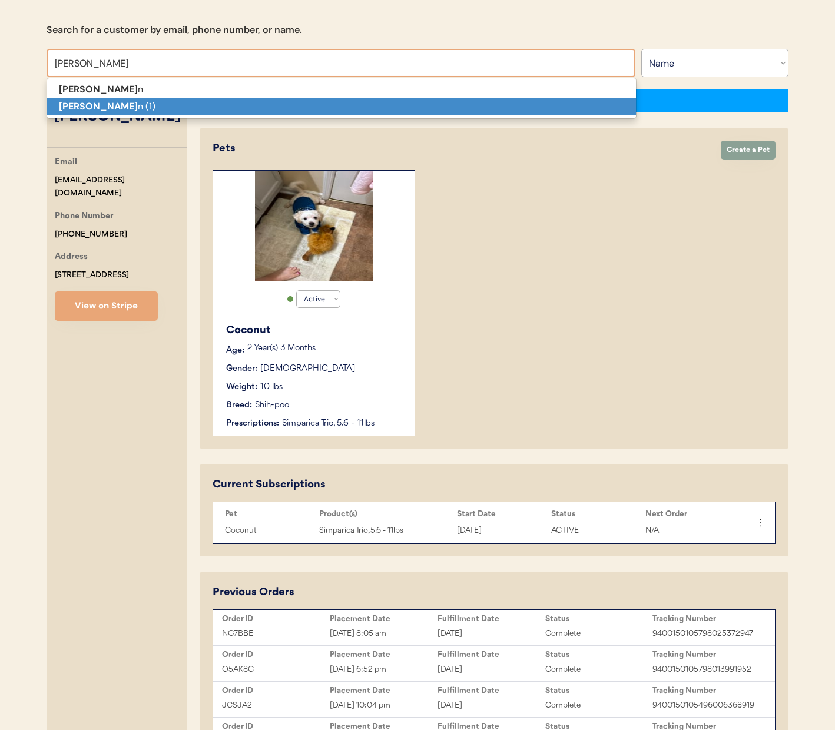
click at [168, 101] on p "Natasha Gin n (1)" at bounding box center [341, 106] width 589 height 17
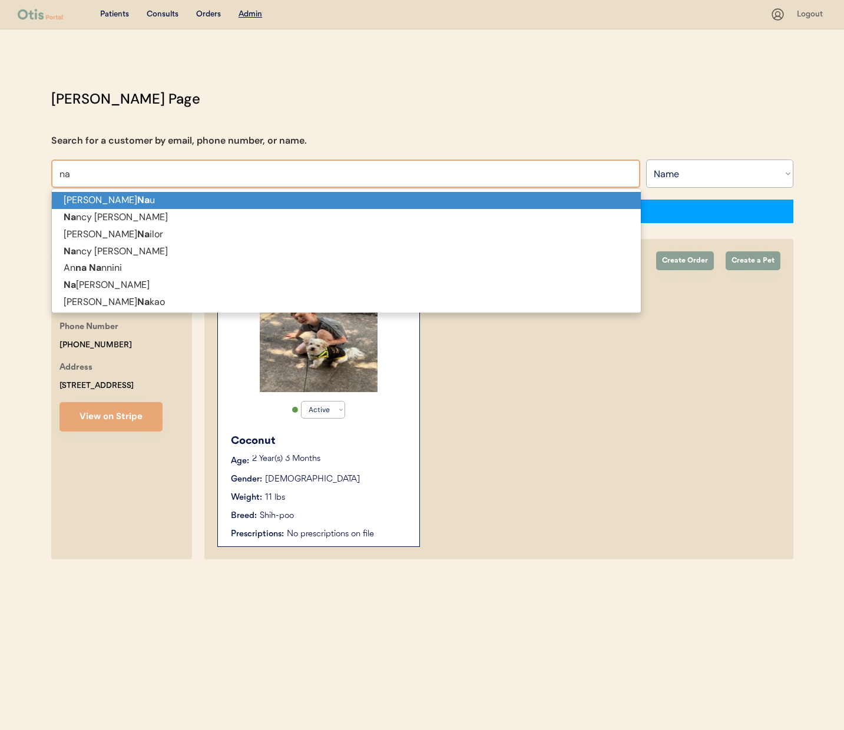
type input "nat"
type input "natalie Walker"
type input "nata"
type input "natas"
type input "natascha Grief"
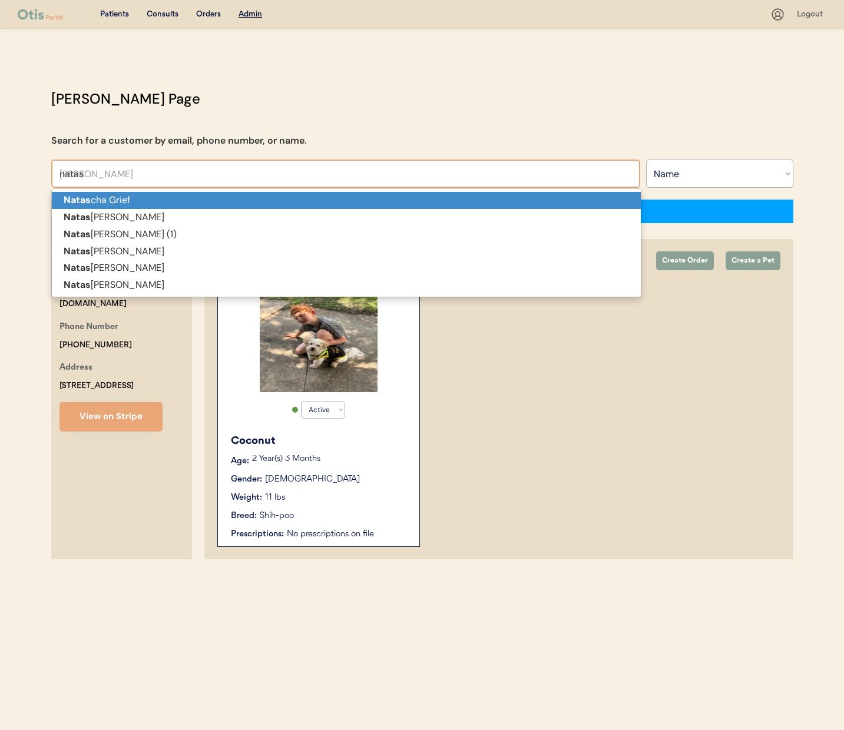
type input "natash"
type input "natasha Ginn"
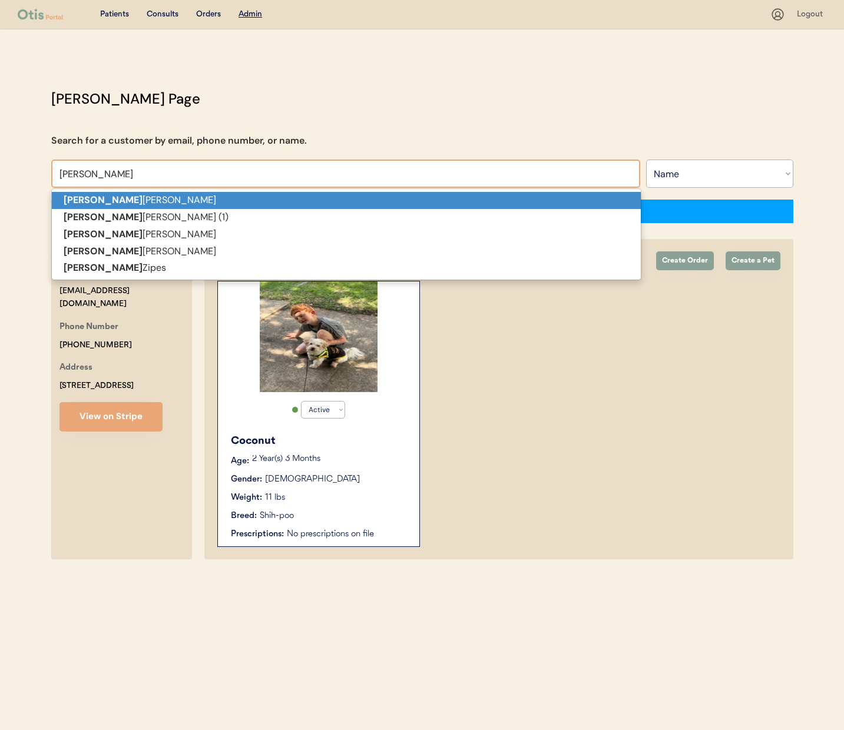
type input "natasha"
type input "Natasha Ginn"
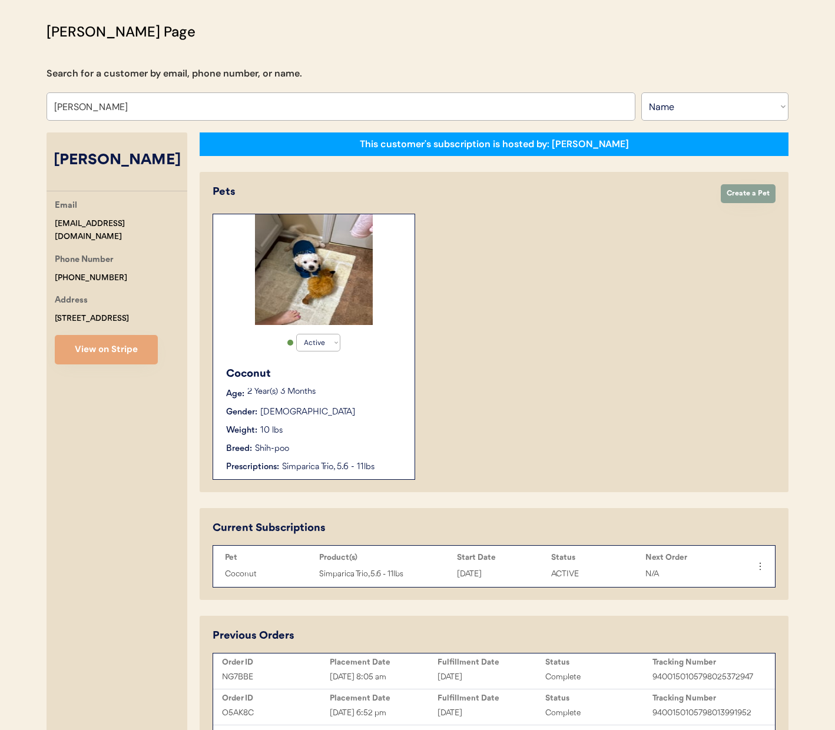
scroll to position [1, 0]
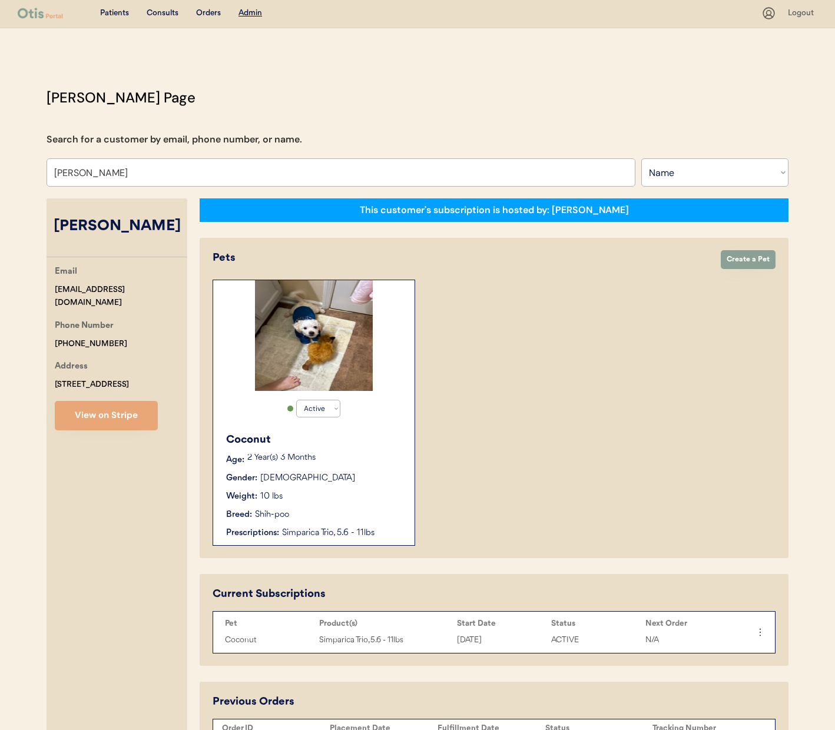
click at [363, 513] on div "Breed: Shih-poo" at bounding box center [314, 515] width 177 height 12
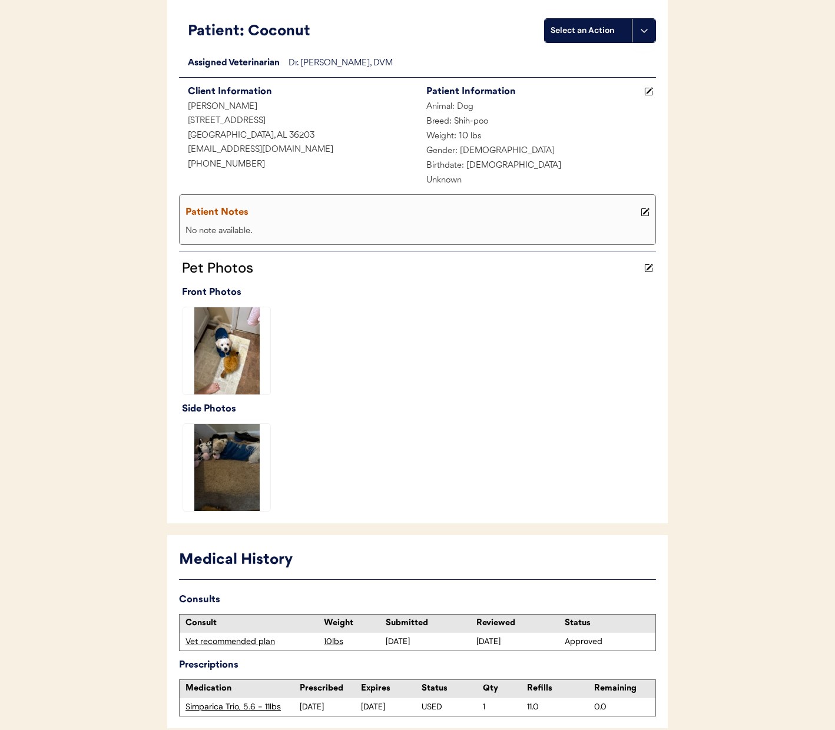
scroll to position [91, 0]
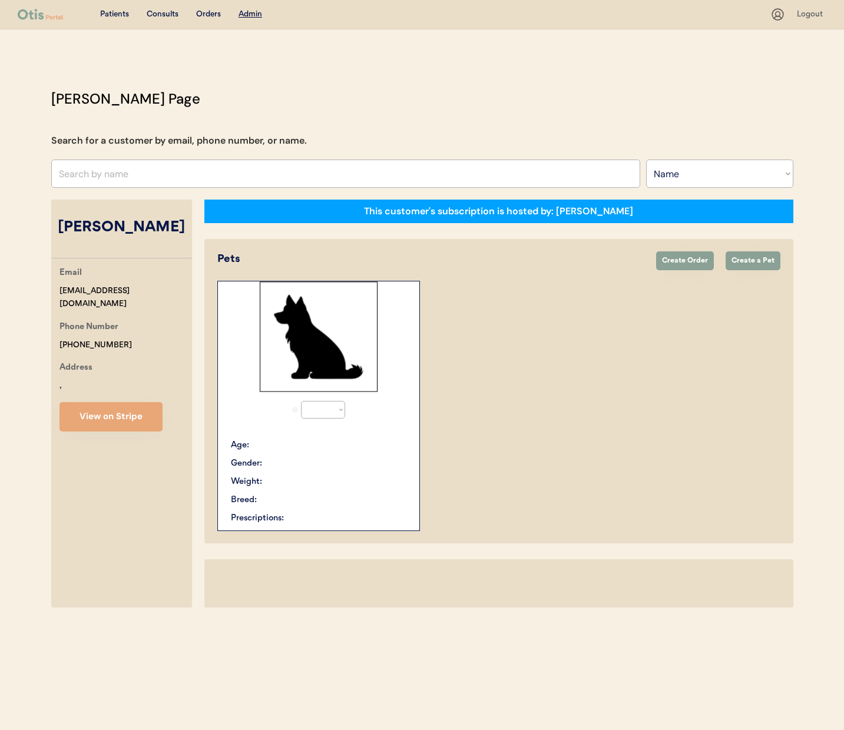
select select ""Name""
select select "true"
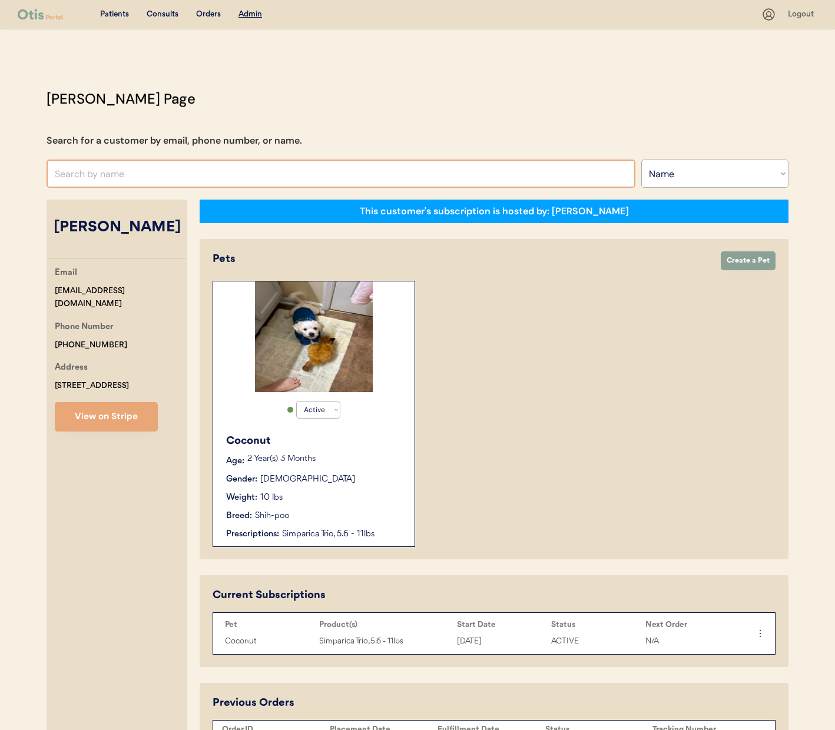
click at [183, 174] on input "text" at bounding box center [341, 174] width 589 height 28
type input "natha"
type input "[PERSON_NAME]"
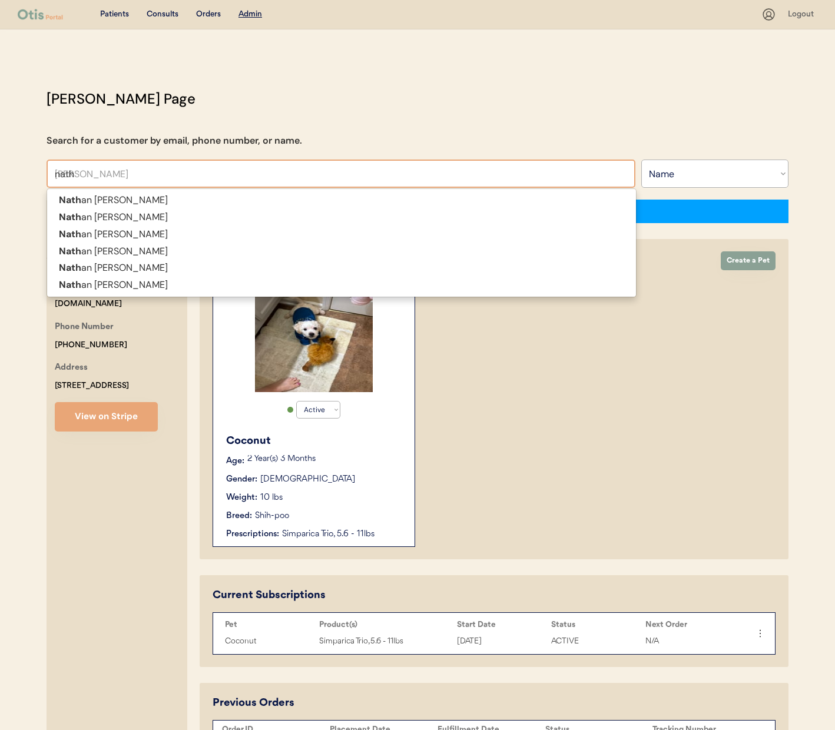
type input "nat"
type input "[PERSON_NAME]"
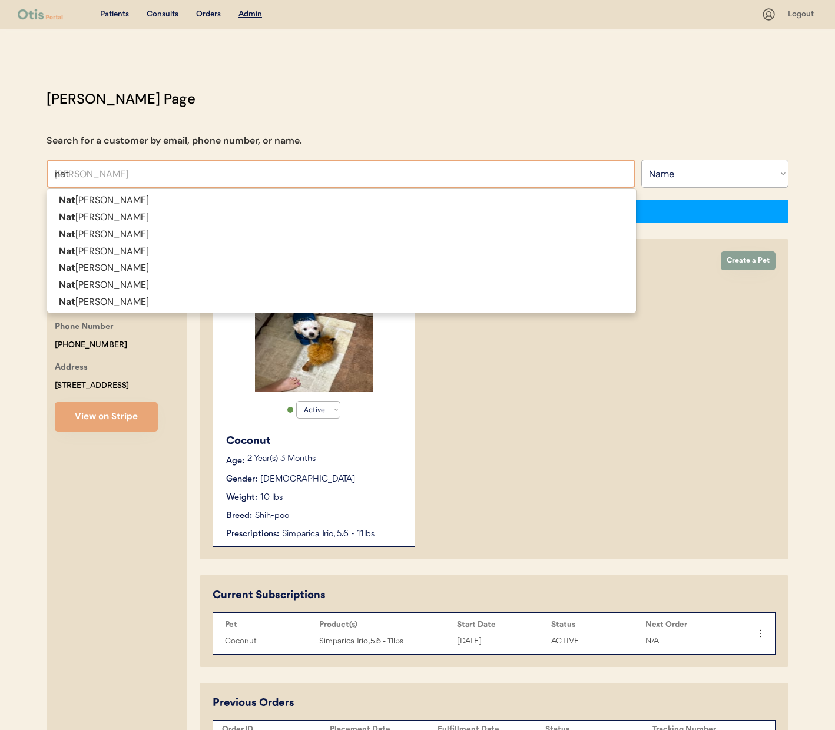
type input "nata"
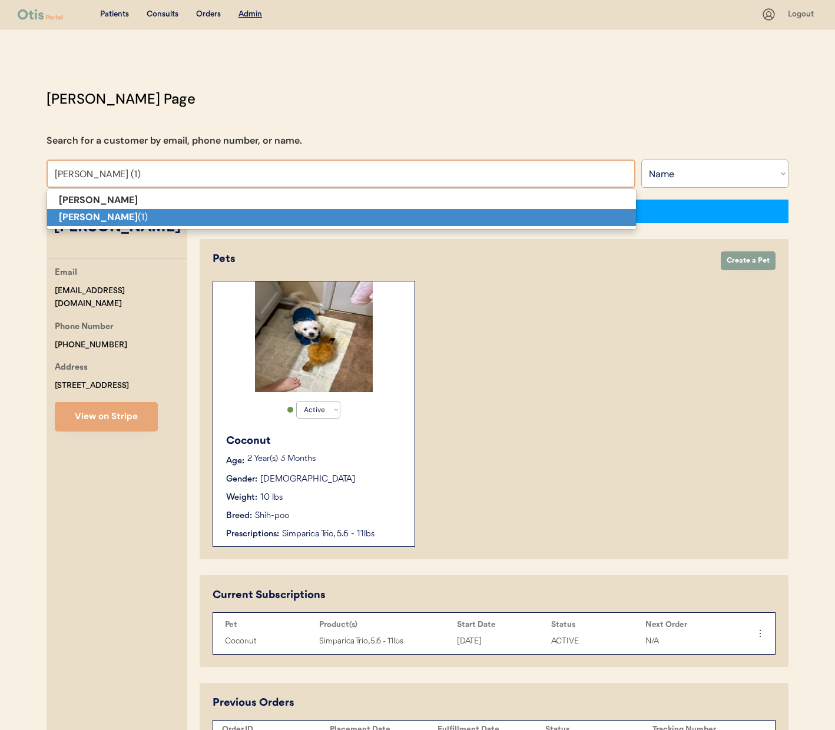
type input "[PERSON_NAME] (1)"
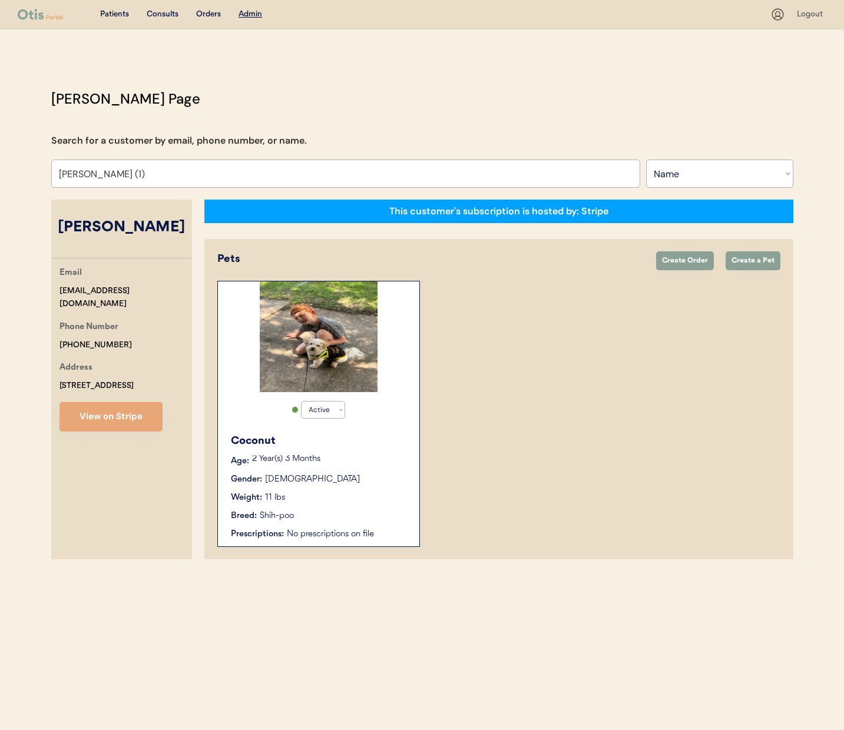
click at [380, 368] on div "Active Active Inactive Coconut Age: 2 Year(s) 3 Months Gender: Male Weight: 11 …" at bounding box center [318, 414] width 203 height 266
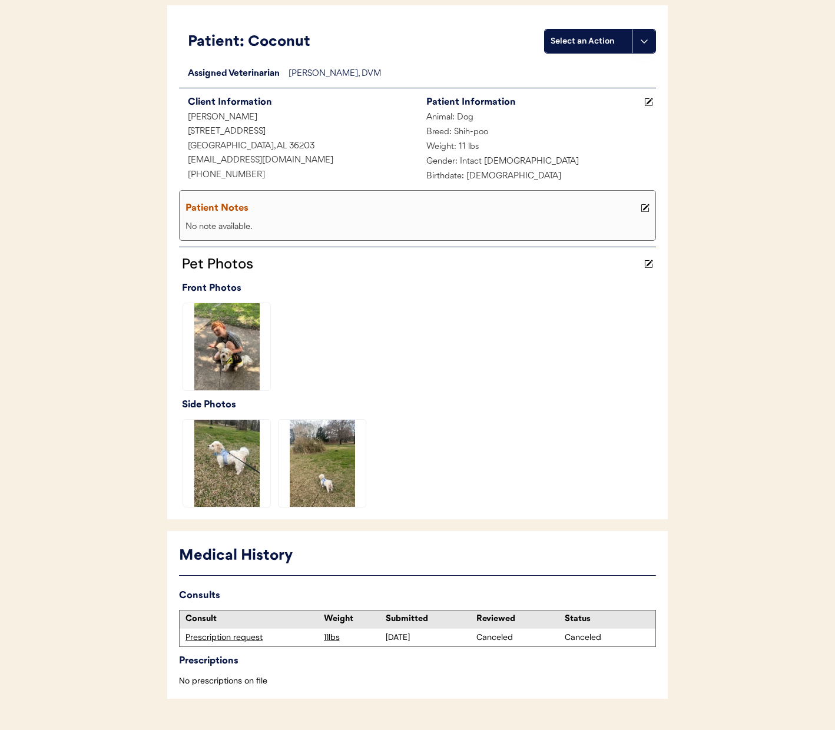
scroll to position [103, 0]
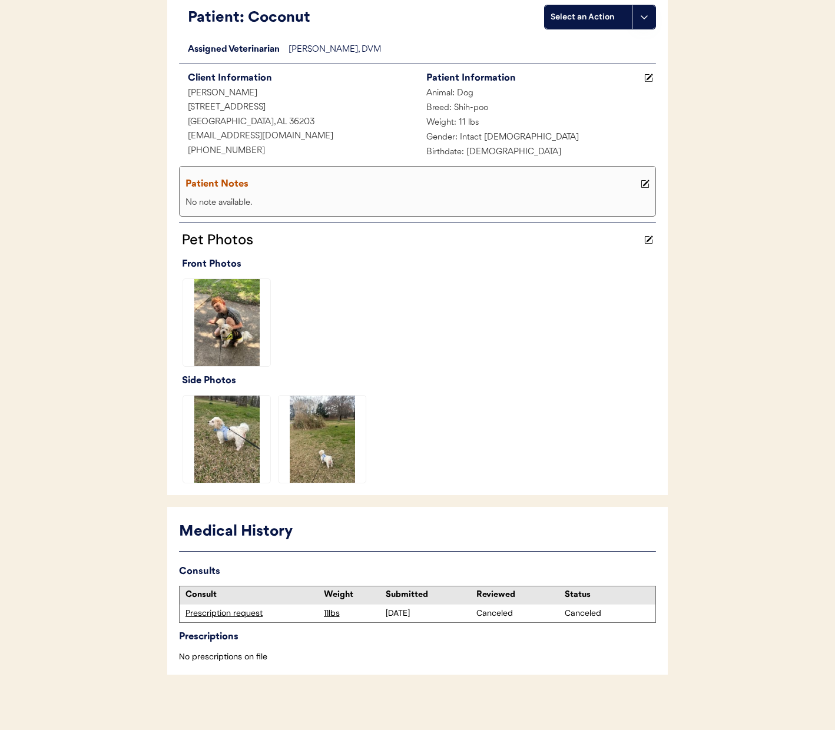
click at [255, 615] on div "Prescription request" at bounding box center [252, 614] width 133 height 12
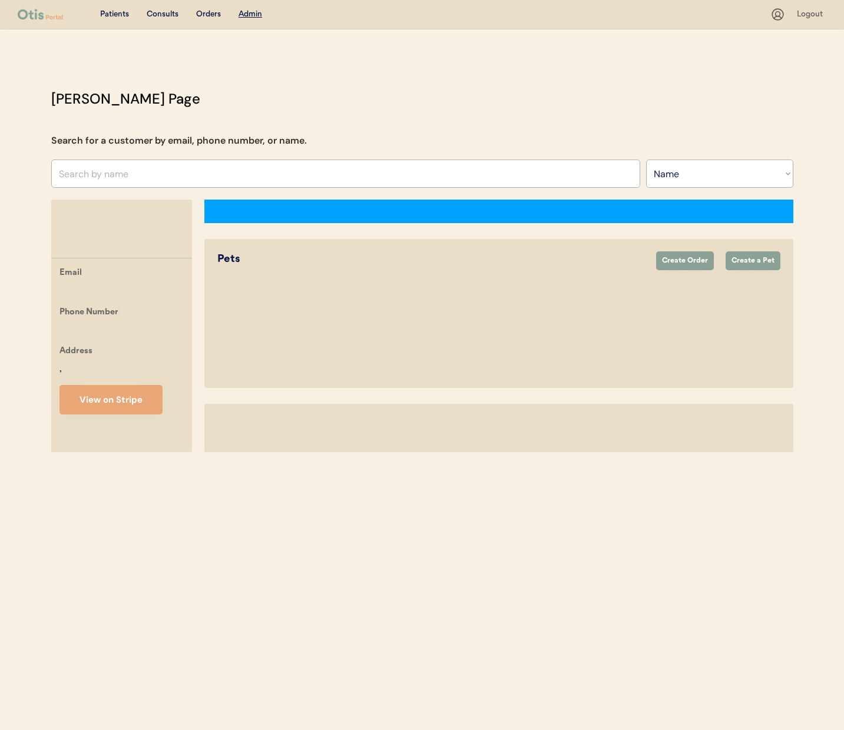
select select ""Name""
select select "true"
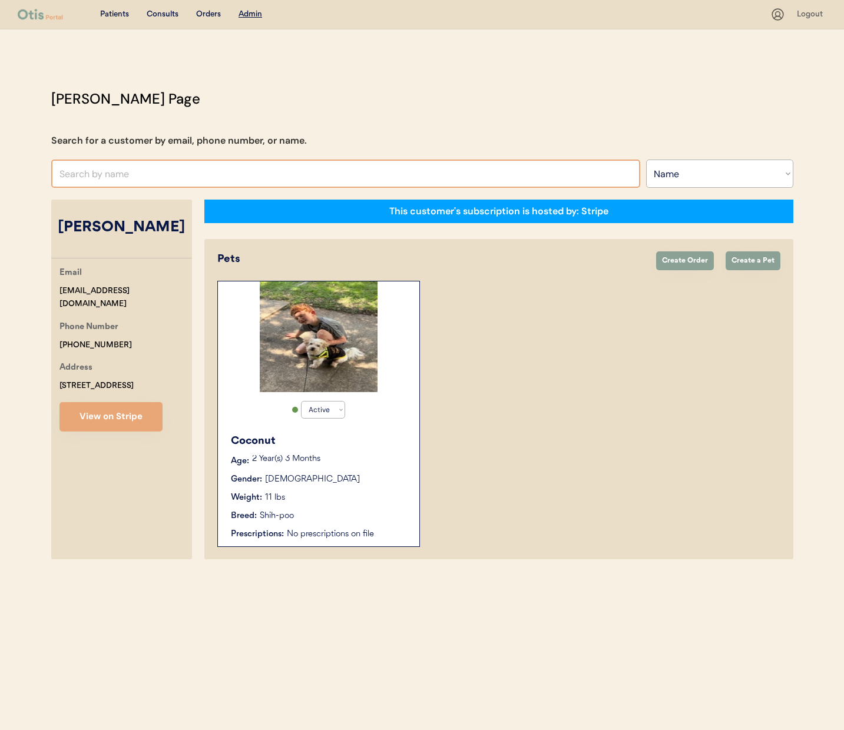
click at [277, 181] on input "text" at bounding box center [345, 174] width 589 height 28
type input "nat"
type input "[PERSON_NAME]"
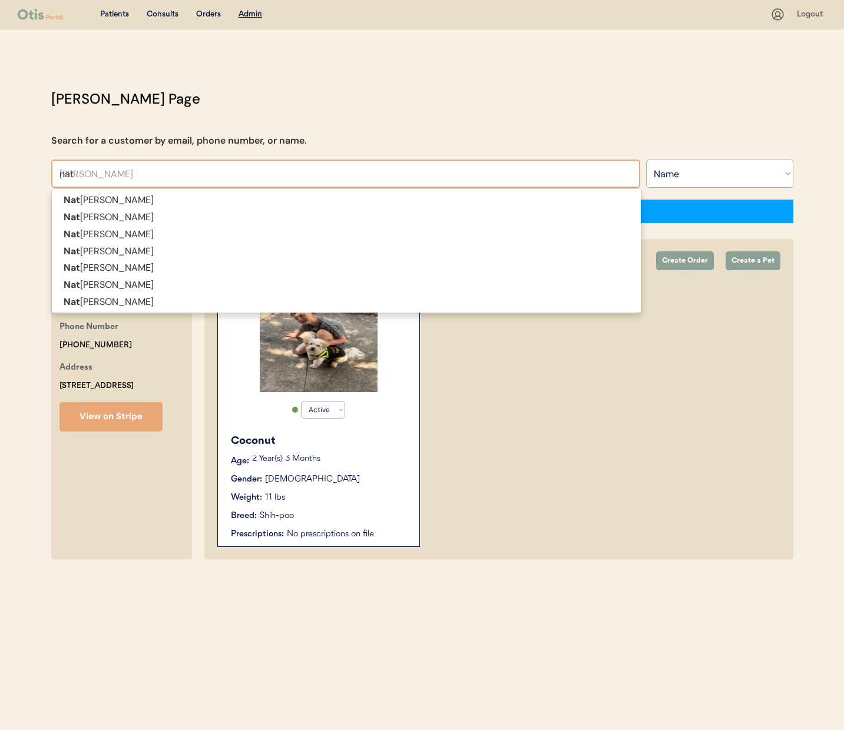
type input "nata"
type input "natasha"
type input "natasha Ginn"
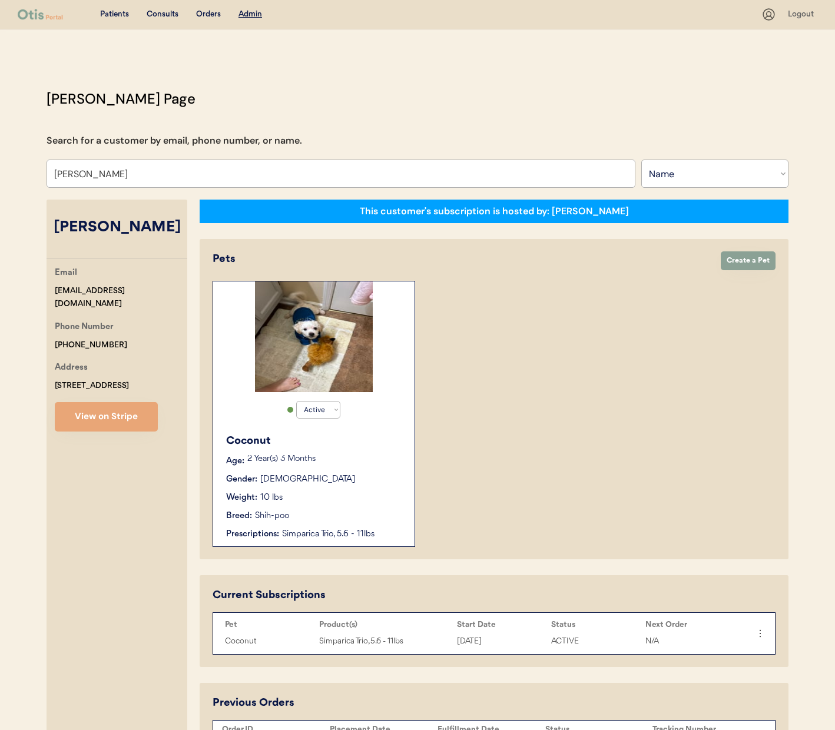
click at [188, 163] on input "Natasha Ginn" at bounding box center [341, 174] width 589 height 28
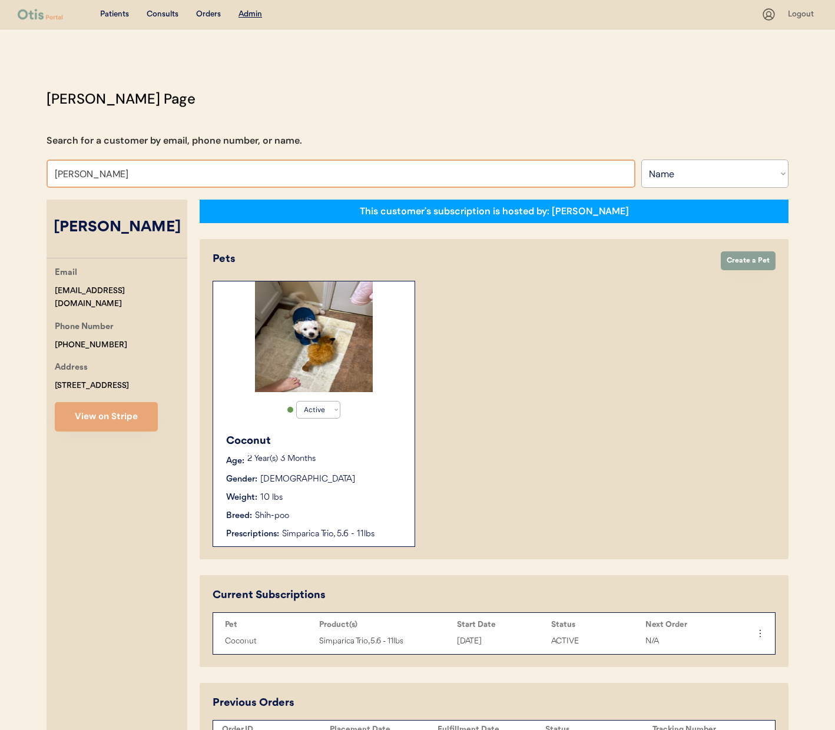
type input "marty martin"
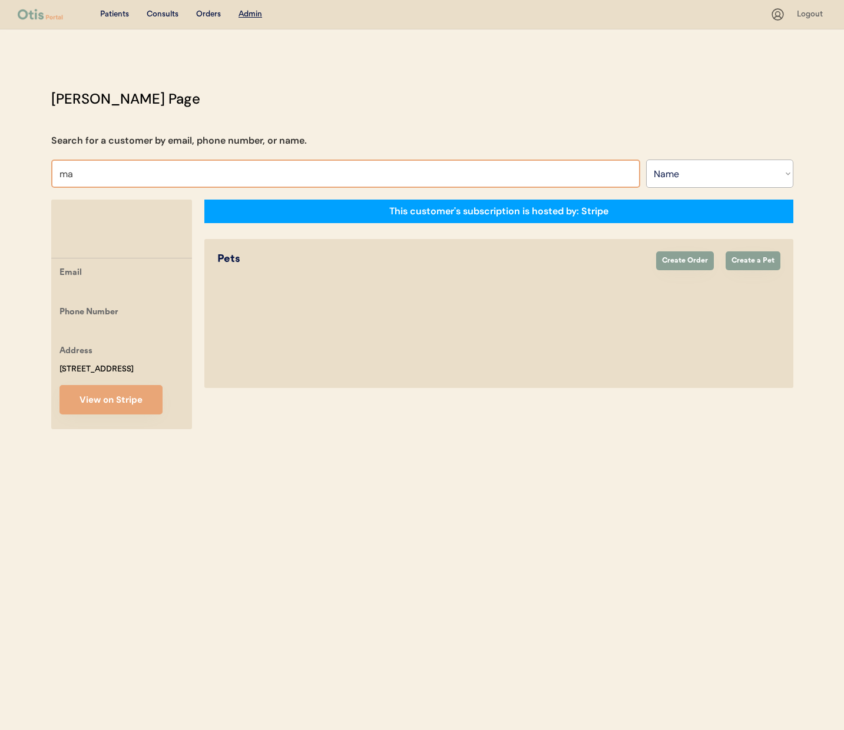
type input "mar"
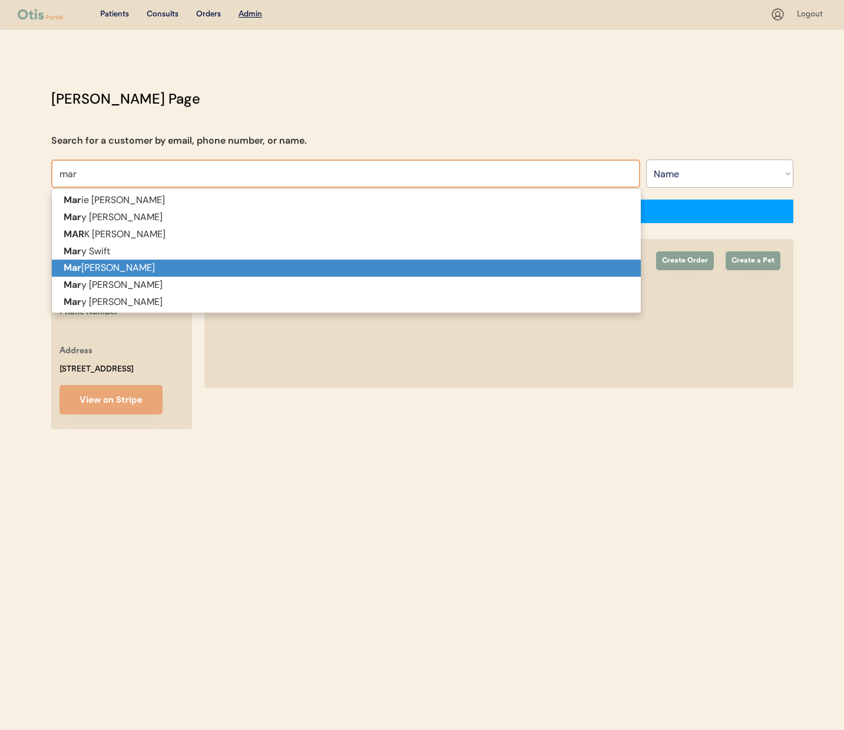
type input "marie Hannold"
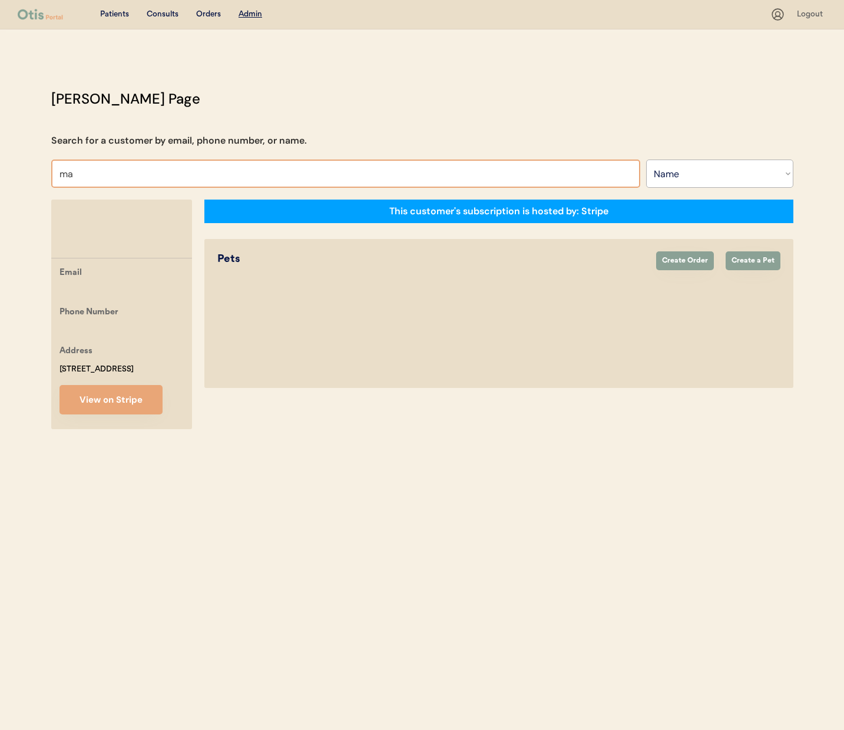
type input "mar"
type input "marie Hannold"
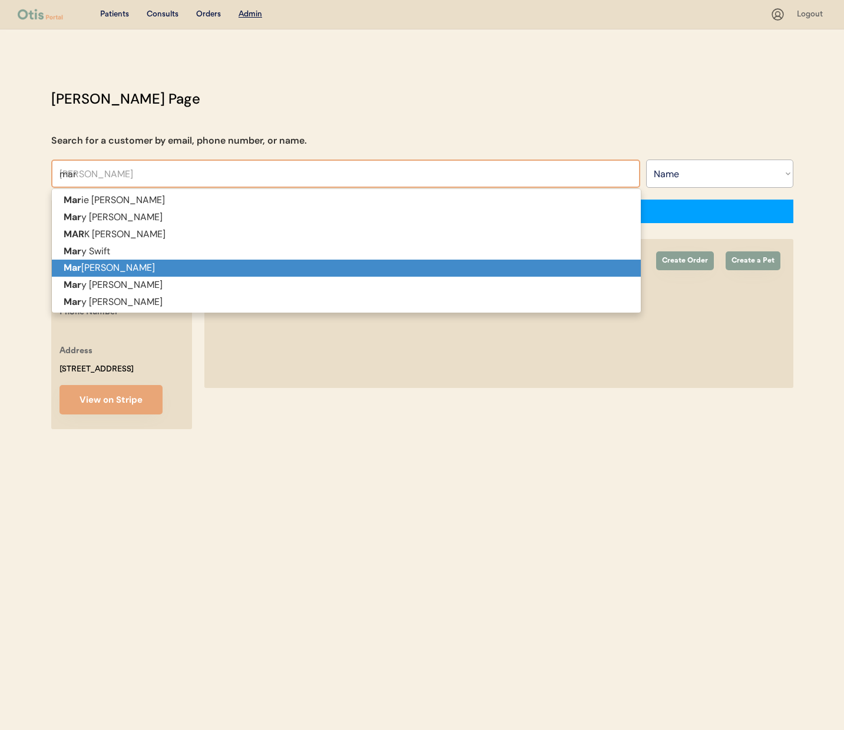
type input "mary"
type input "mary Earle"
type input "mary"
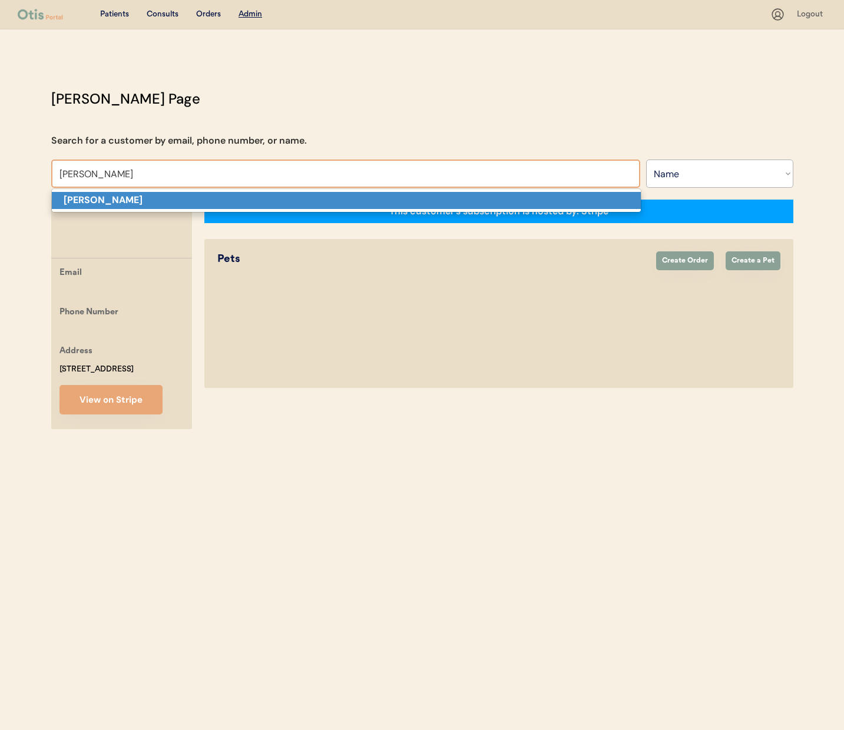
type input "Mary Martin"
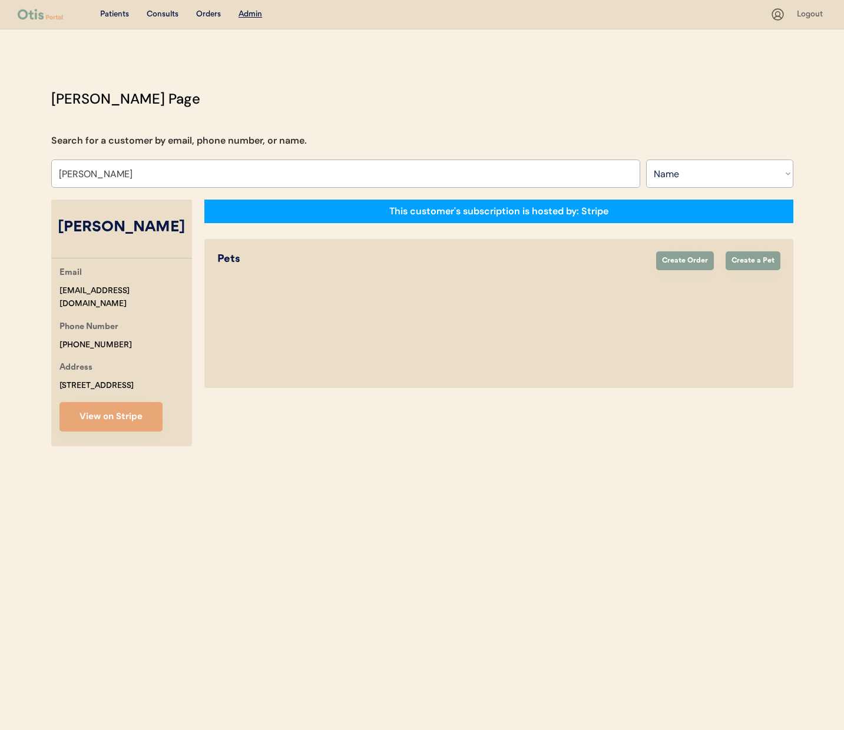
select select "true"
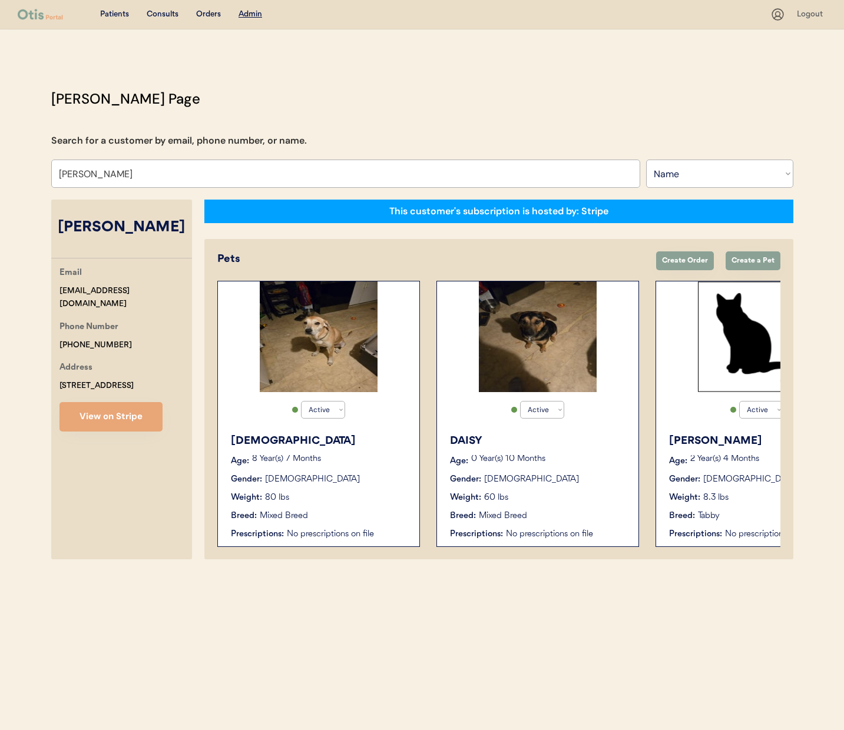
click at [314, 493] on div "Weight: 80 lbs" at bounding box center [319, 498] width 177 height 12
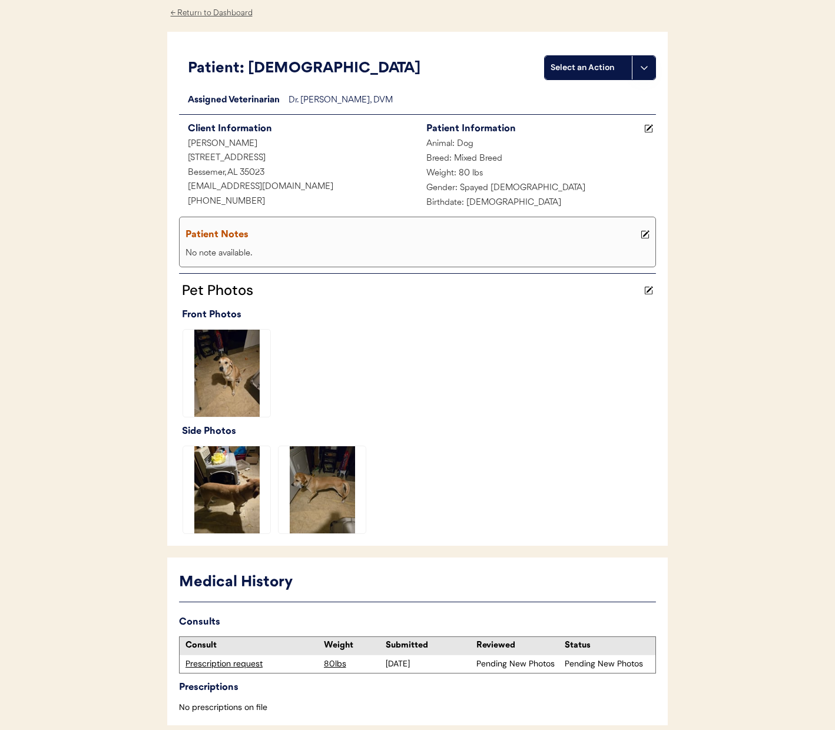
scroll to position [107, 0]
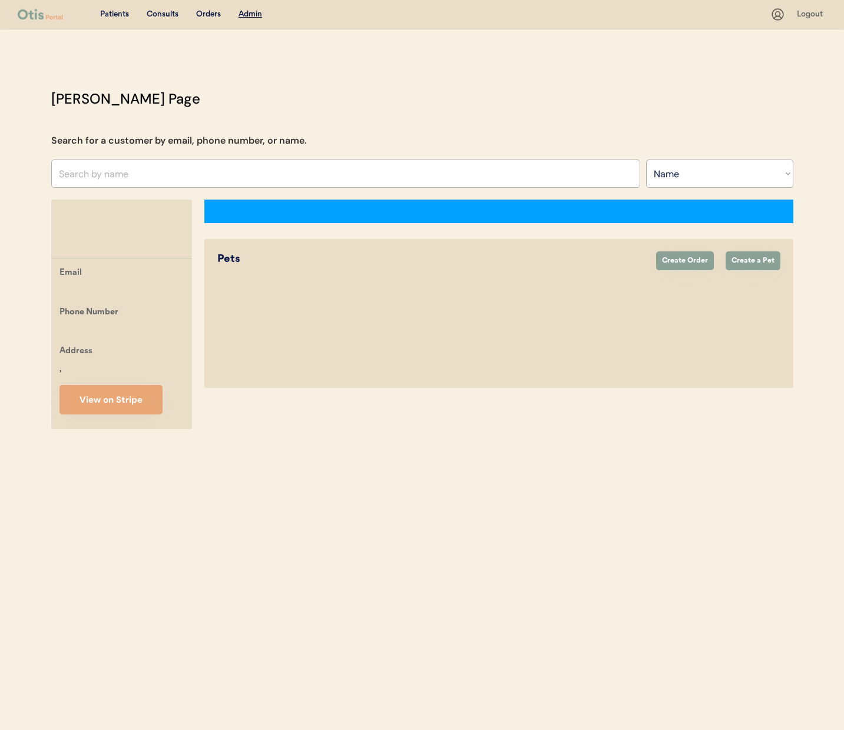
select select ""Name""
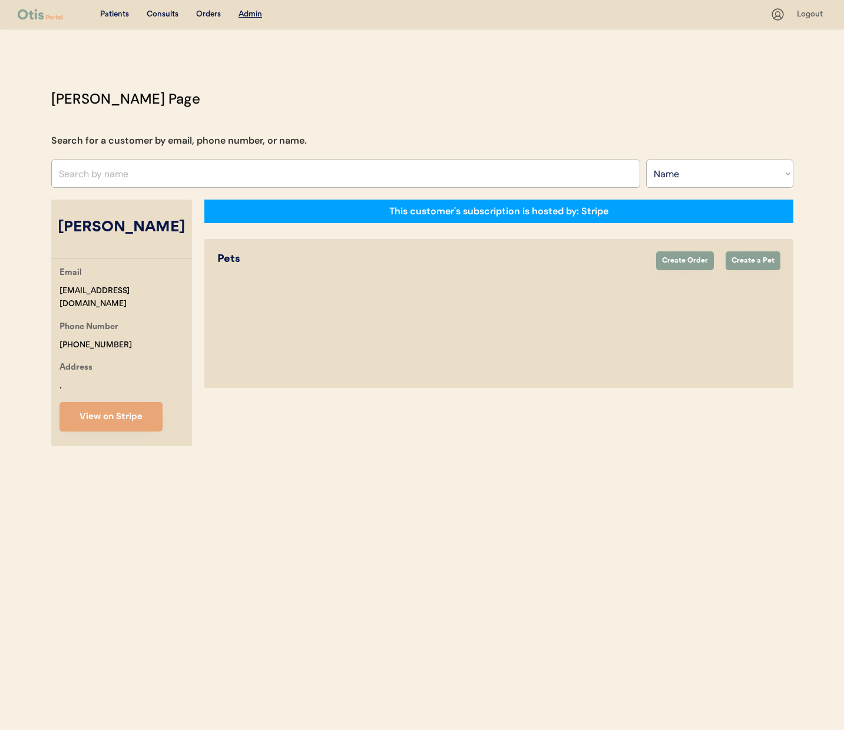
select select "true"
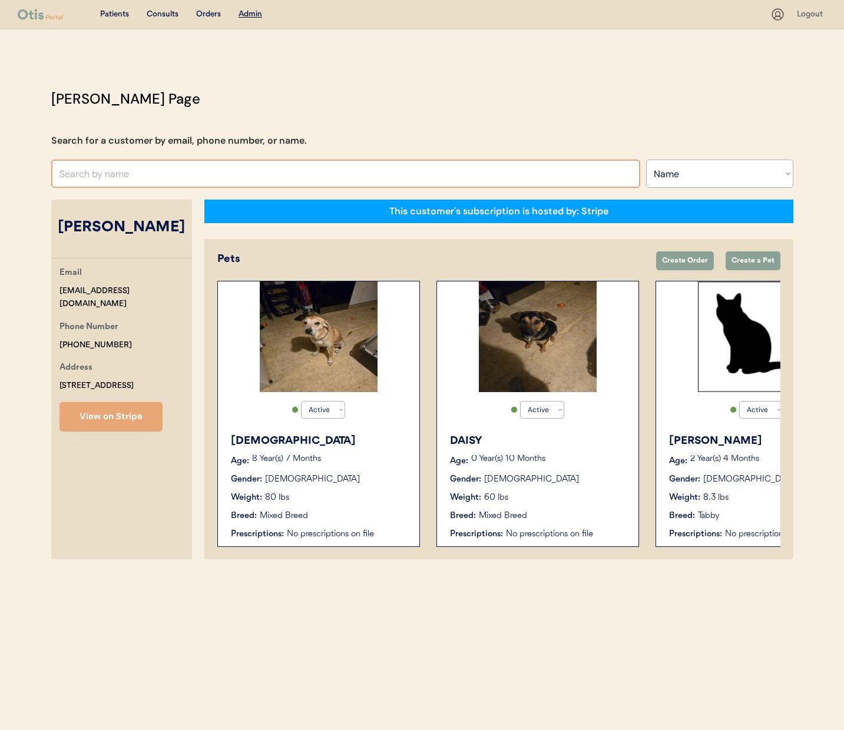
click at [302, 157] on div "[PERSON_NAME] Page Search for a customer by email, phone number, or name. Searc…" at bounding box center [422, 326] width 766 height 477
click at [300, 161] on input "text" at bounding box center [345, 174] width 589 height 28
type input "am"
type input "amanda Lake"
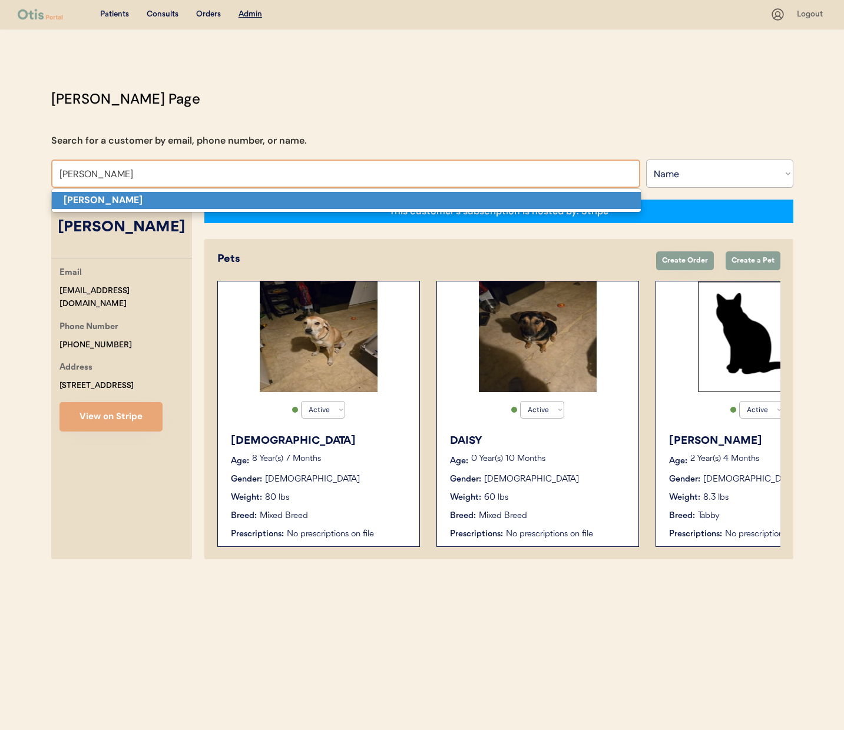
click at [290, 192] on p "[PERSON_NAME]" at bounding box center [346, 200] width 589 height 17
type input "[PERSON_NAME]"
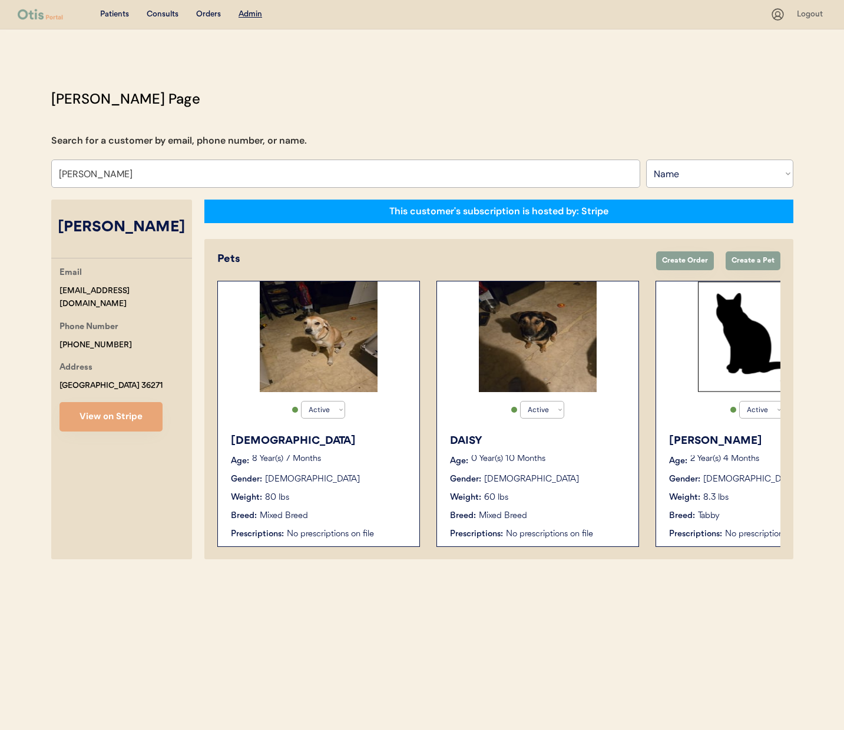
select select "true"
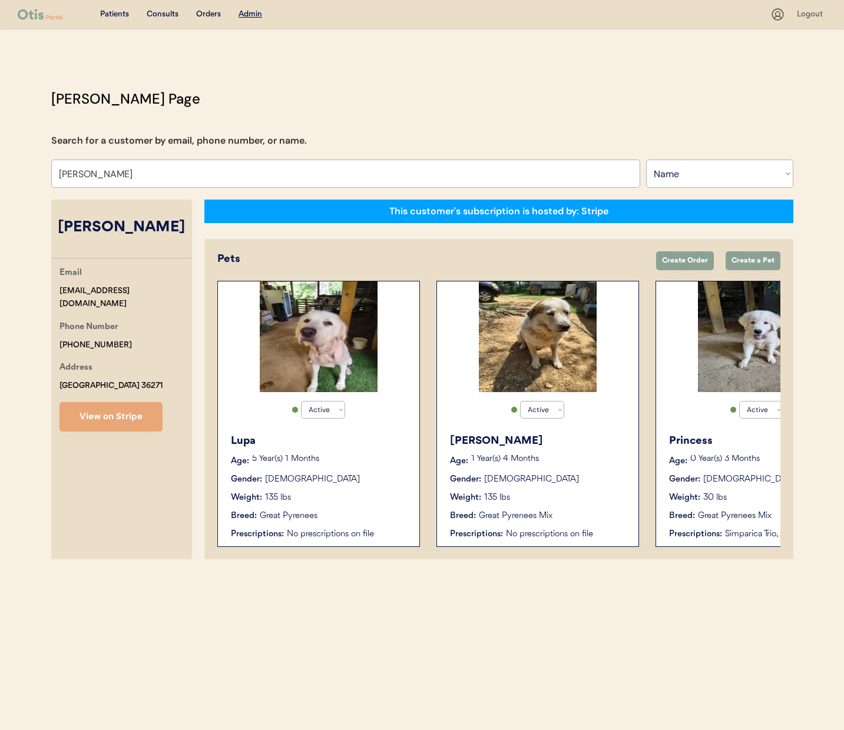
type input "[PERSON_NAME]"
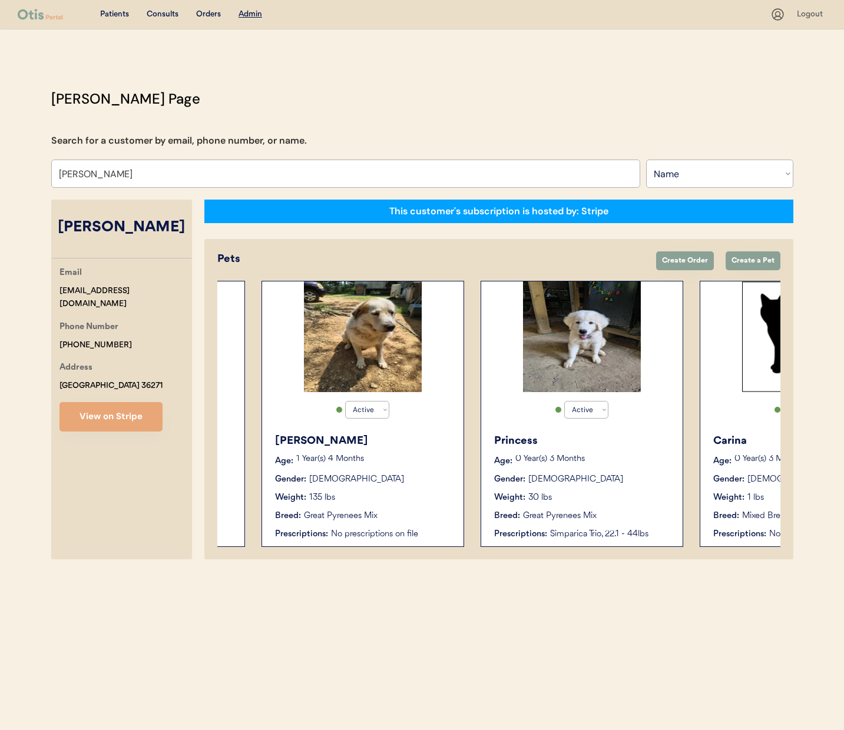
scroll to position [0, 278]
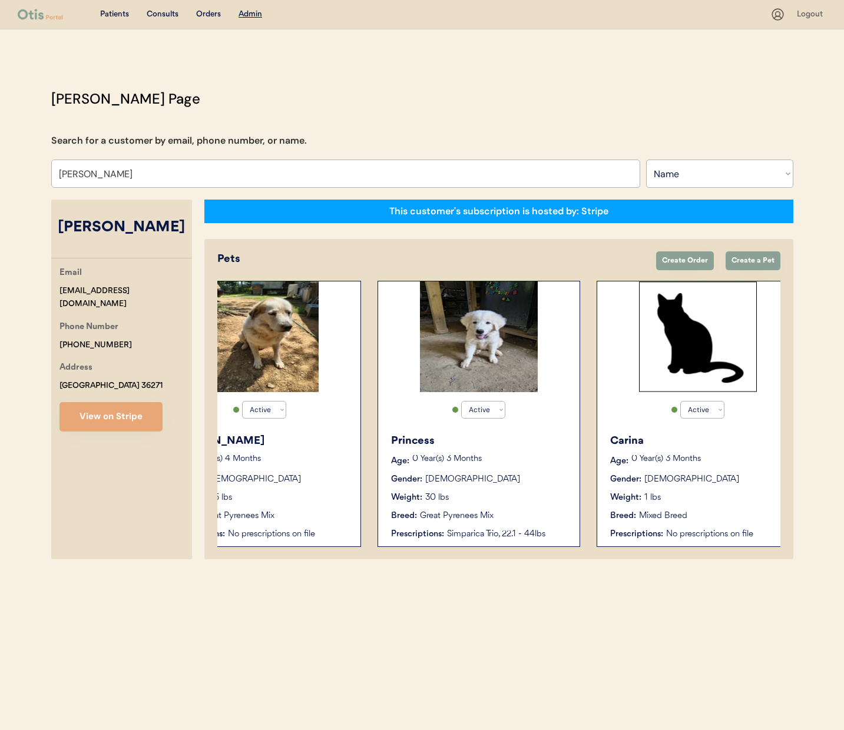
click at [475, 510] on div "Great Pyrenees Mix" at bounding box center [457, 516] width 74 height 12
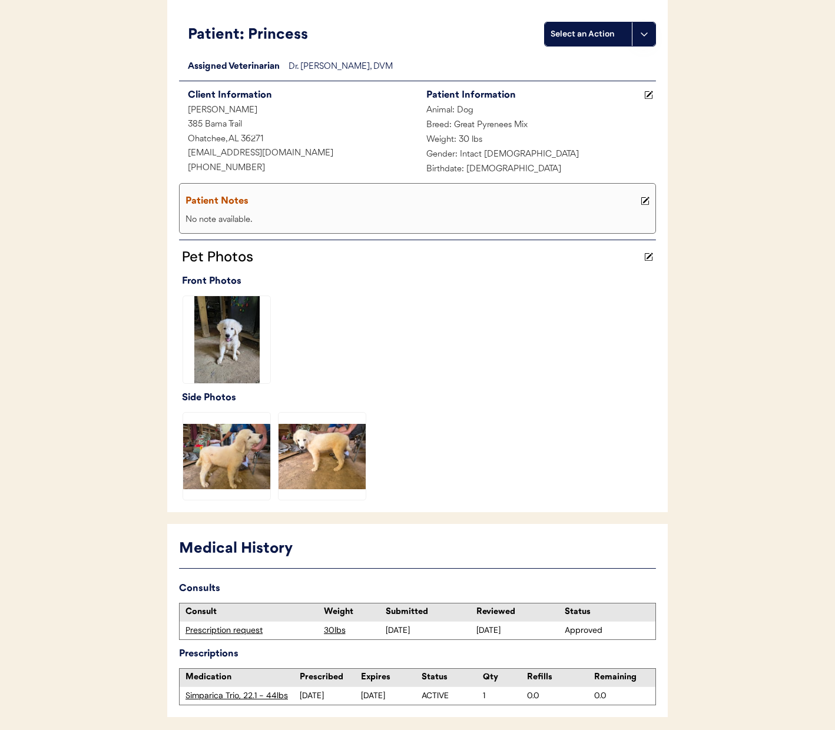
scroll to position [132, 0]
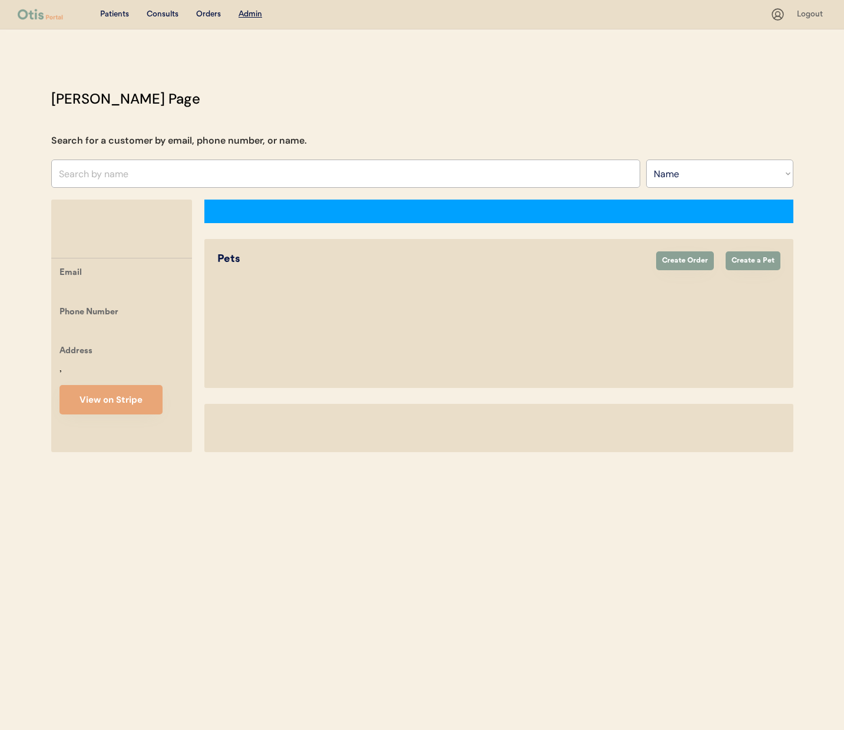
select select ""Name""
select select "true"
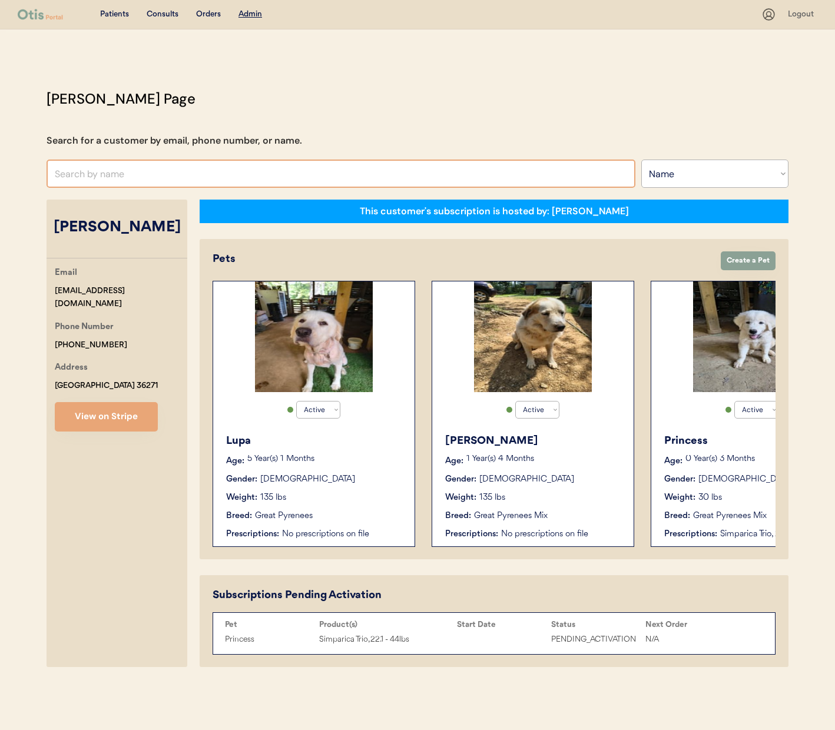
click at [236, 180] on input "text" at bounding box center [341, 174] width 589 height 28
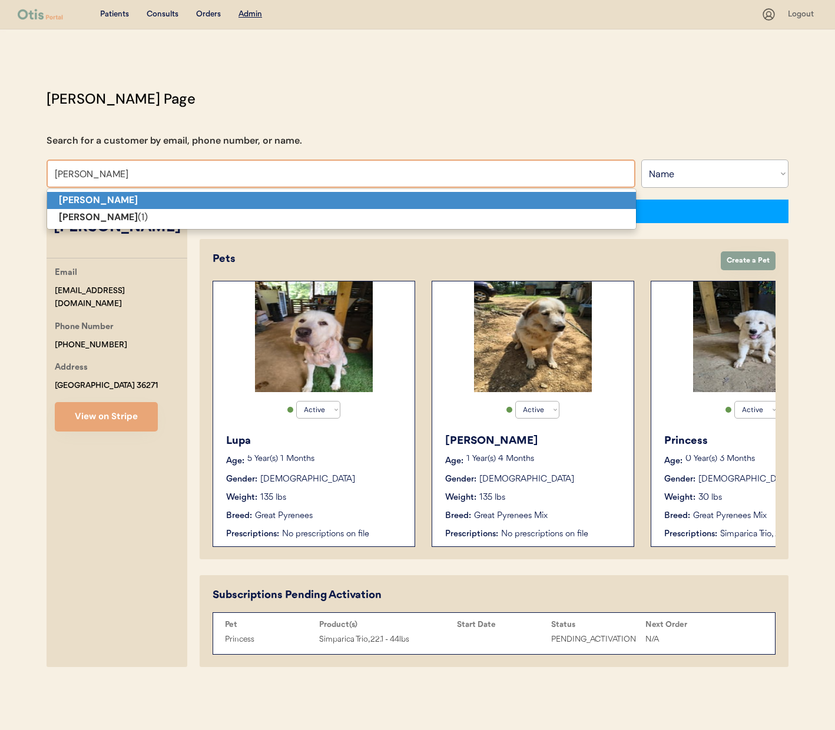
click at [237, 201] on p "Bobby Norman" at bounding box center [341, 200] width 589 height 17
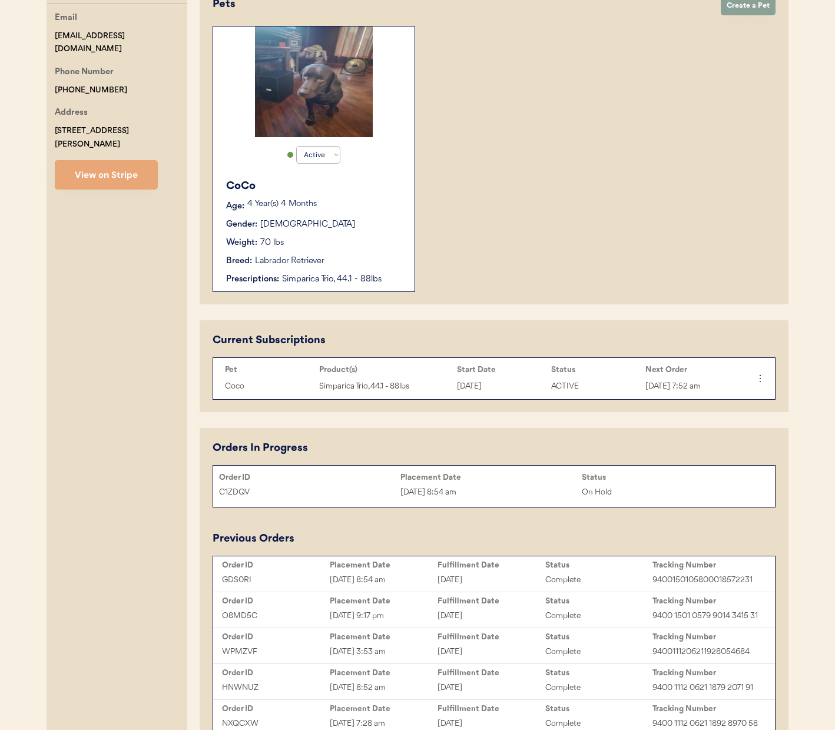
scroll to position [302, 0]
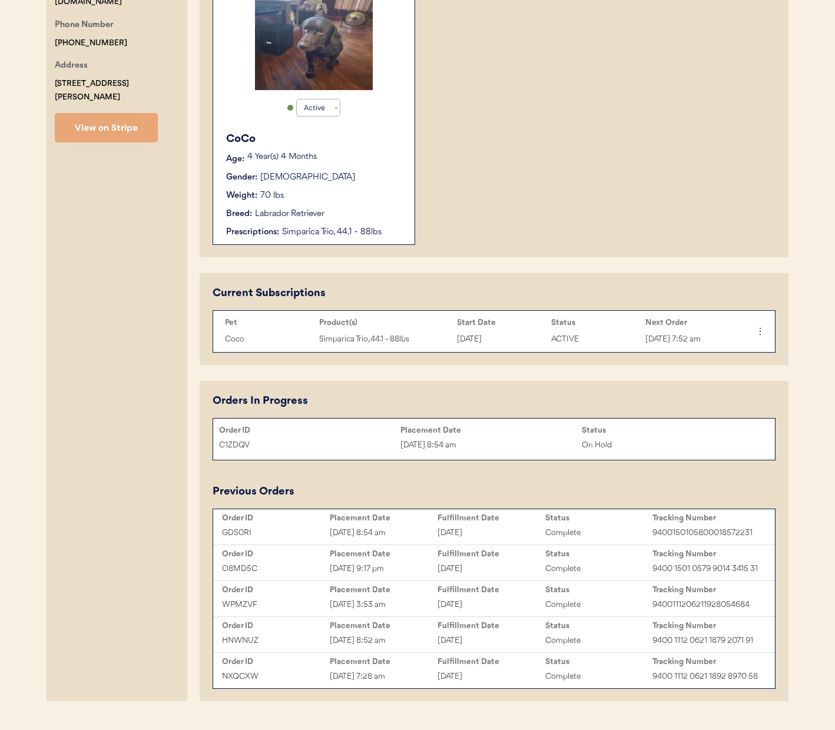
type input "Bobby Norman"
click at [309, 446] on div "C1ZDQV" at bounding box center [309, 446] width 181 height 14
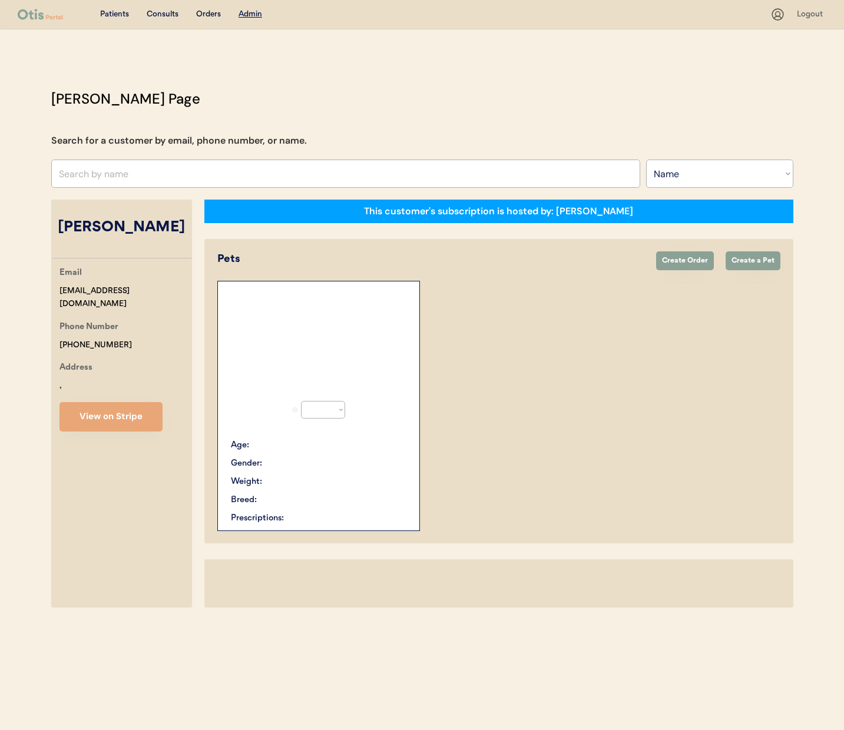
select select ""Name""
select select "true"
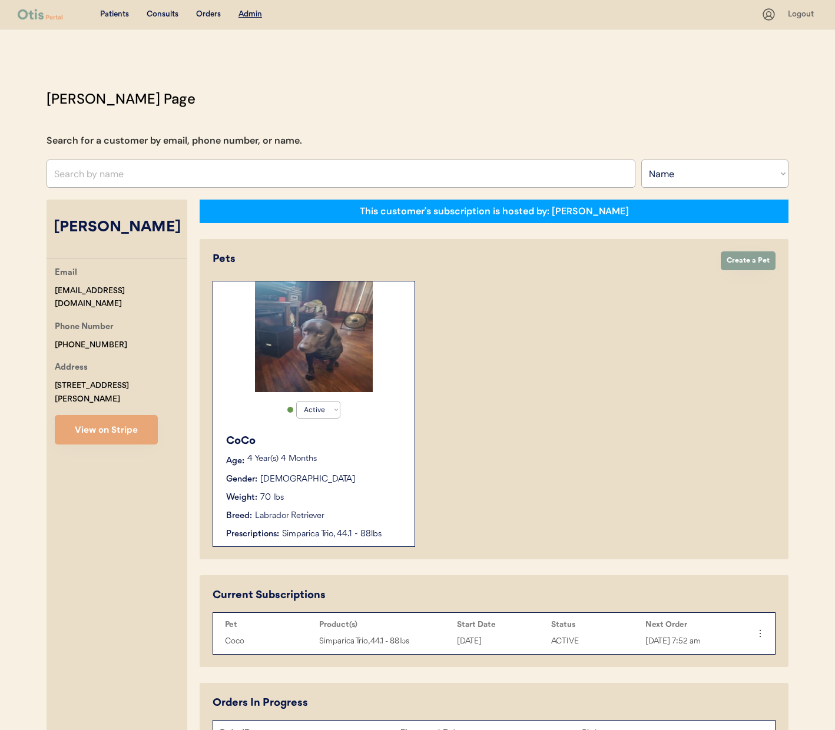
click at [156, 183] on input "text" at bounding box center [341, 174] width 589 height 28
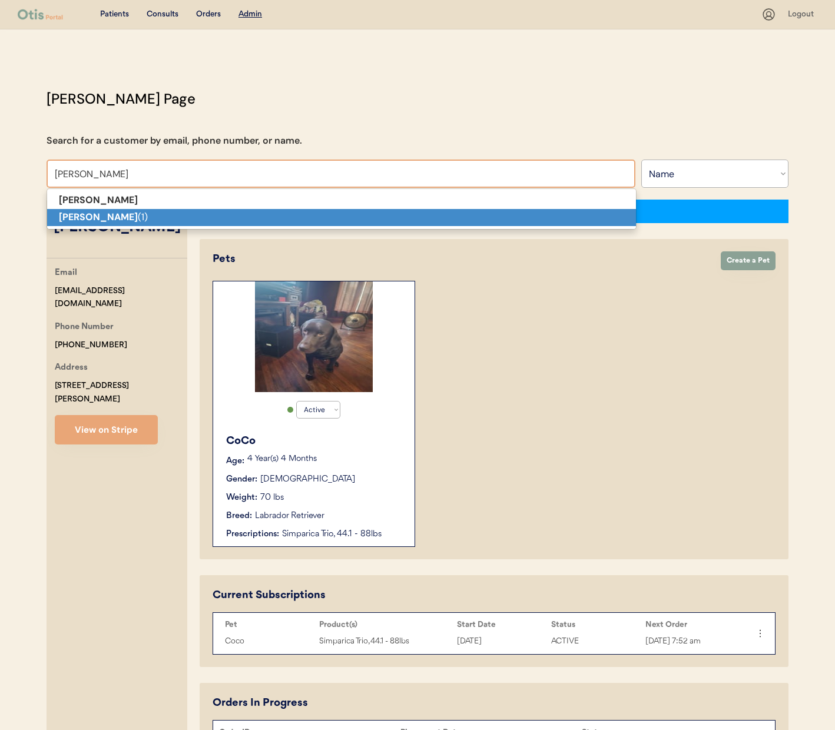
click at [160, 216] on p "Bobby Norman (1)" at bounding box center [341, 217] width 589 height 17
type input "Bobby Norman (1)"
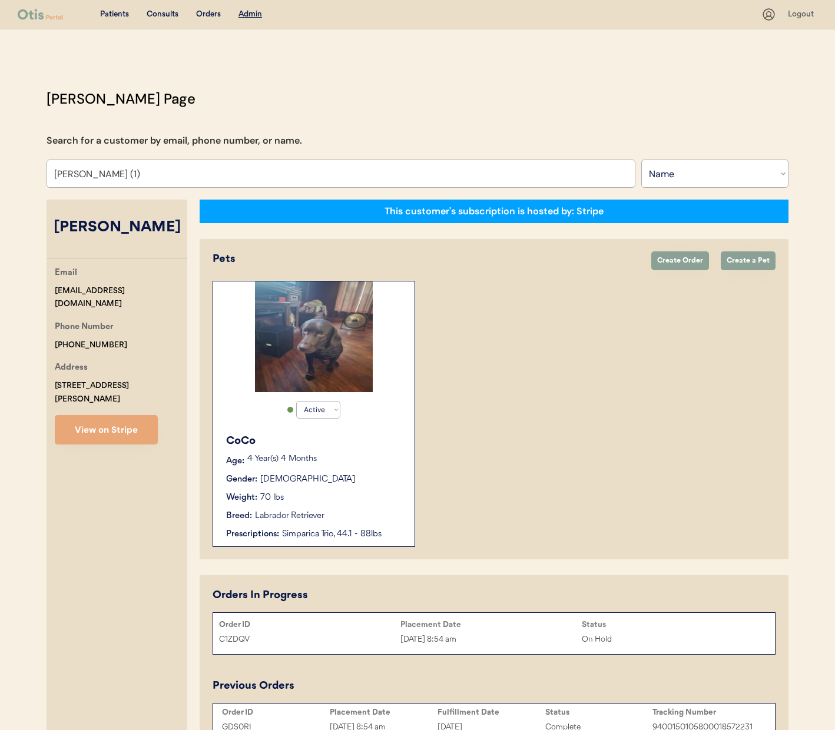
select select "true"
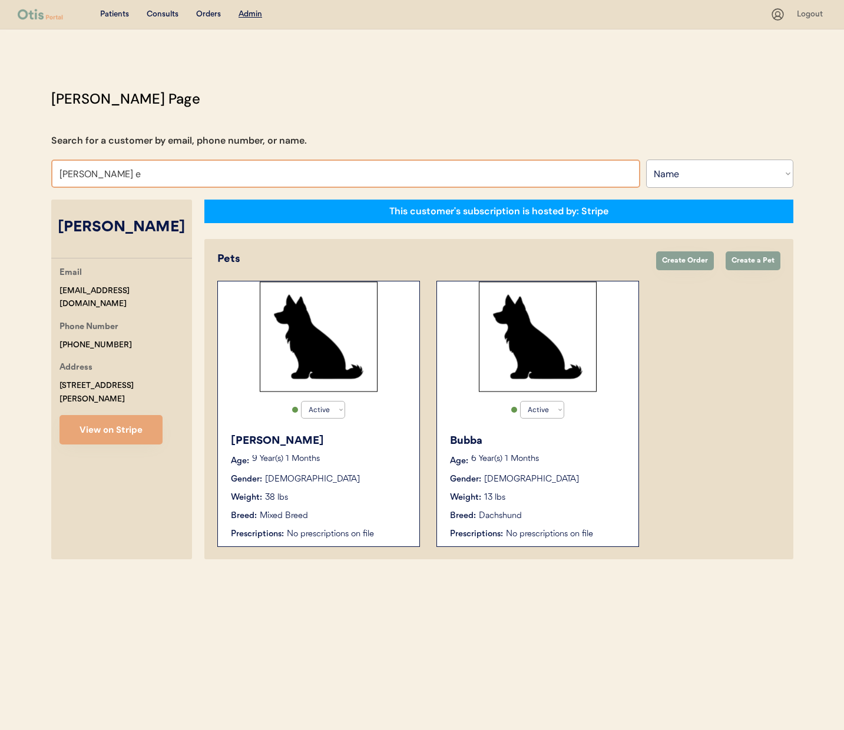
type input "thelma es"
type input "thelma estes"
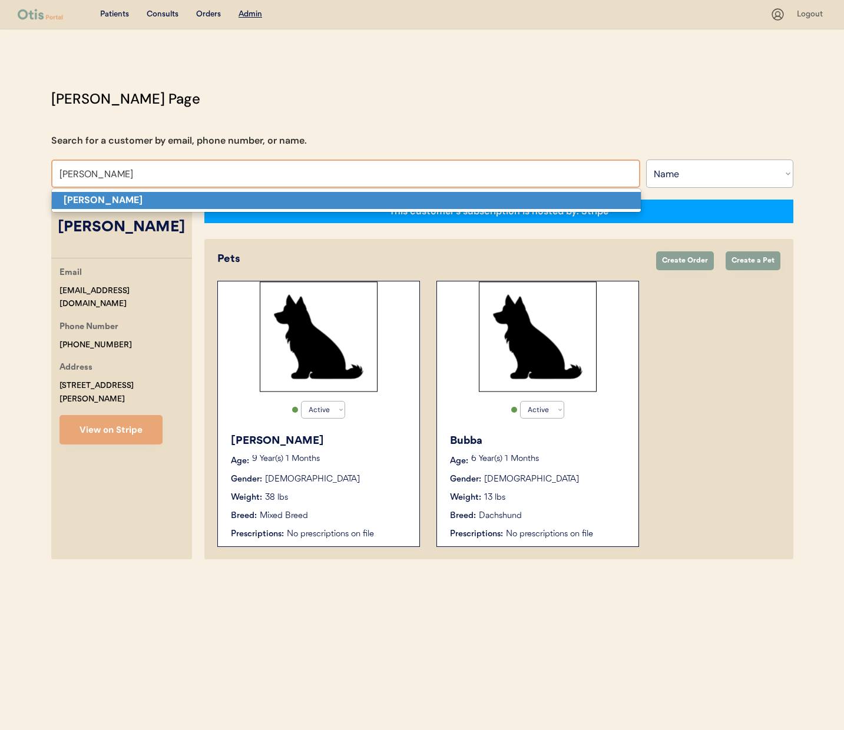
click at [123, 201] on strong "Thelma Estes" at bounding box center [103, 200] width 79 height 12
type input "Thelma Estes"
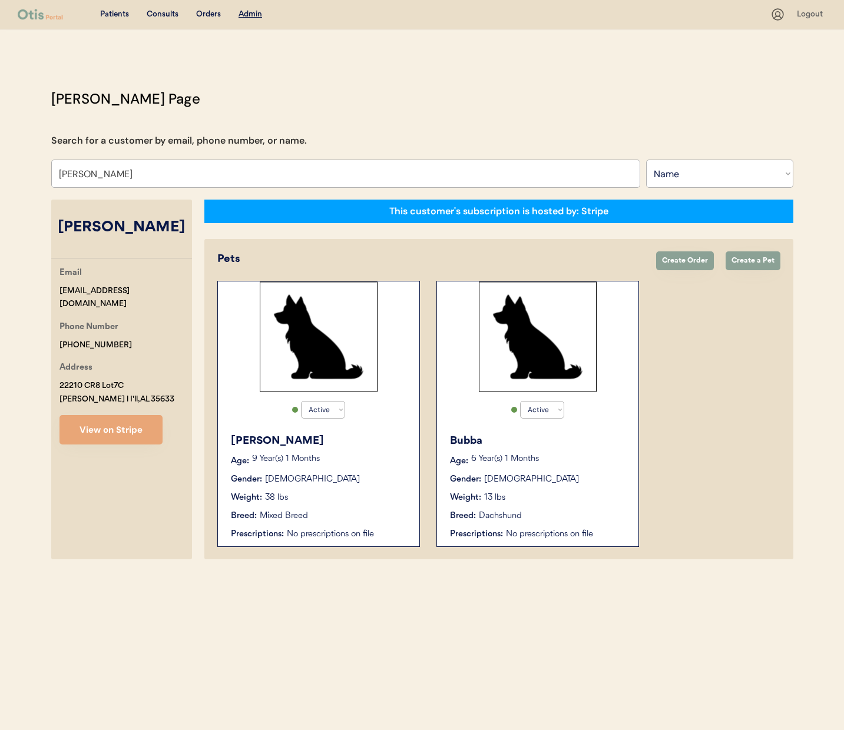
select select "true"
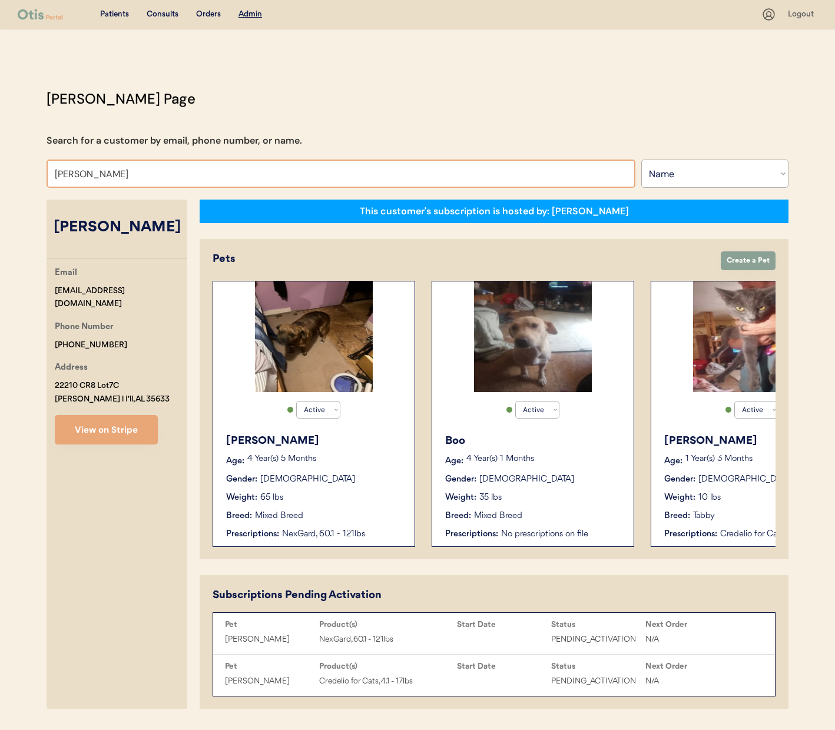
type input "dann"
type input "danny Brasher"
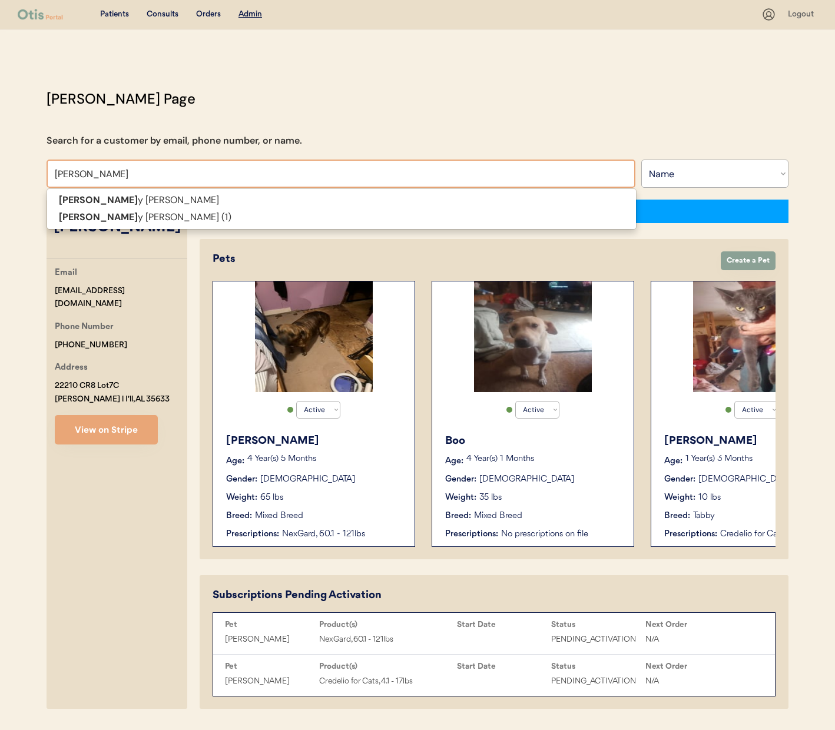
type input "danny"
type input "danny brash"
type input "danny brasher"
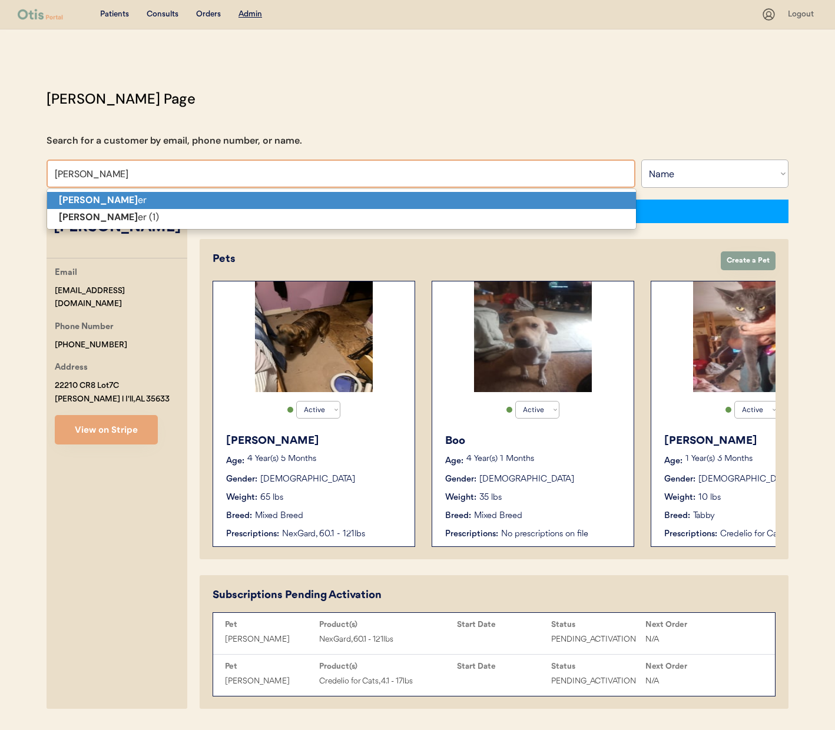
click at [175, 199] on p "Danny Brash er" at bounding box center [341, 200] width 589 height 17
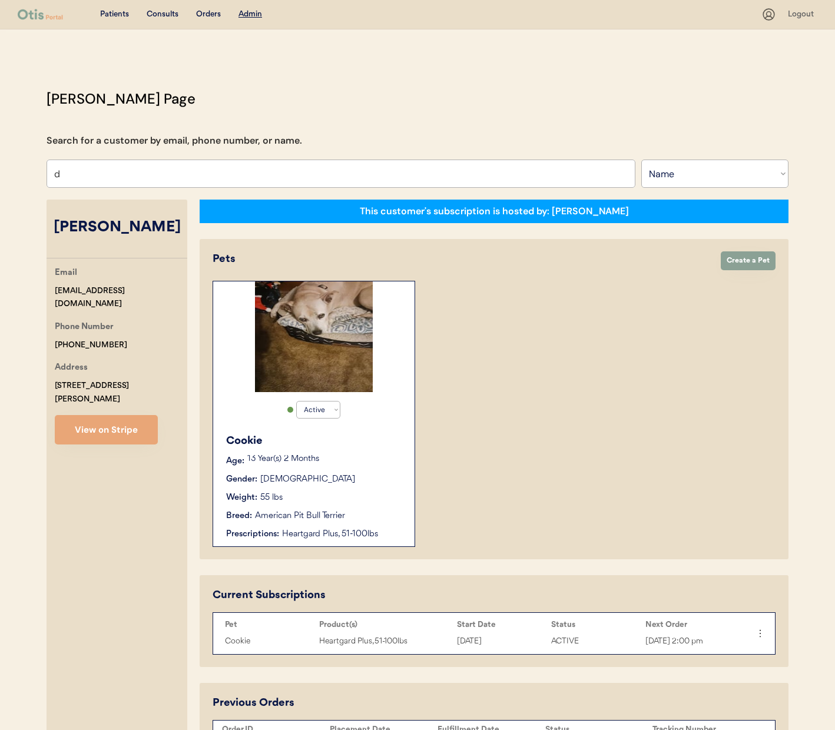
type input "da"
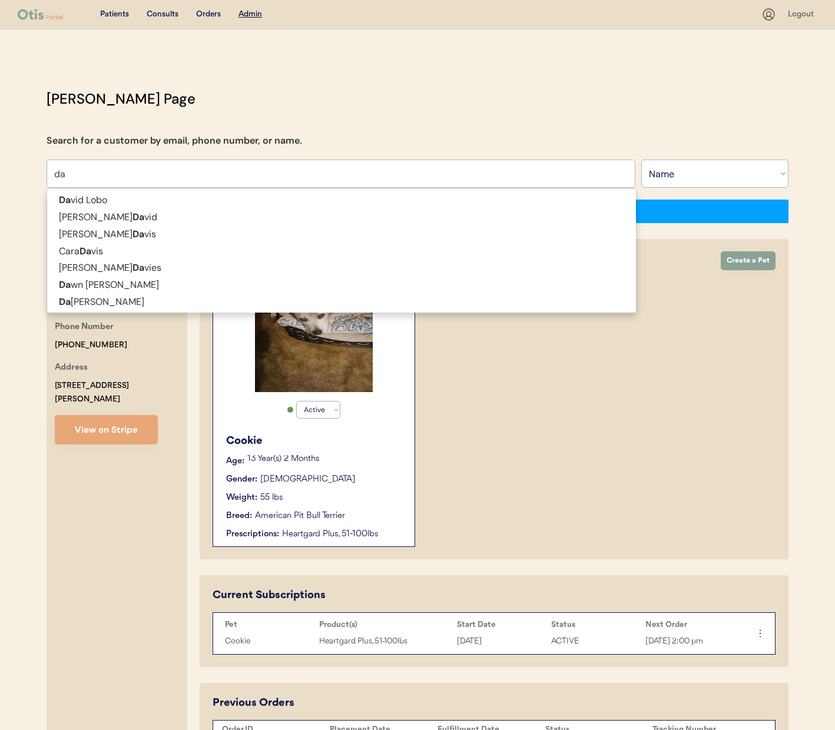
type input "david Lobo"
type input "dan"
type input "danielle Blake"
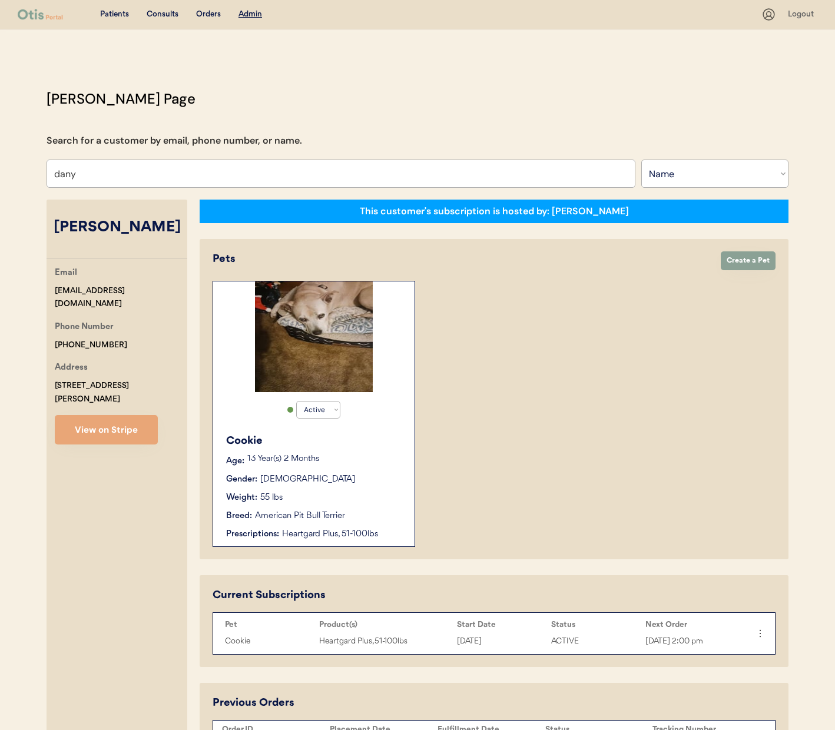
type input "dan"
type input "danielle Blake"
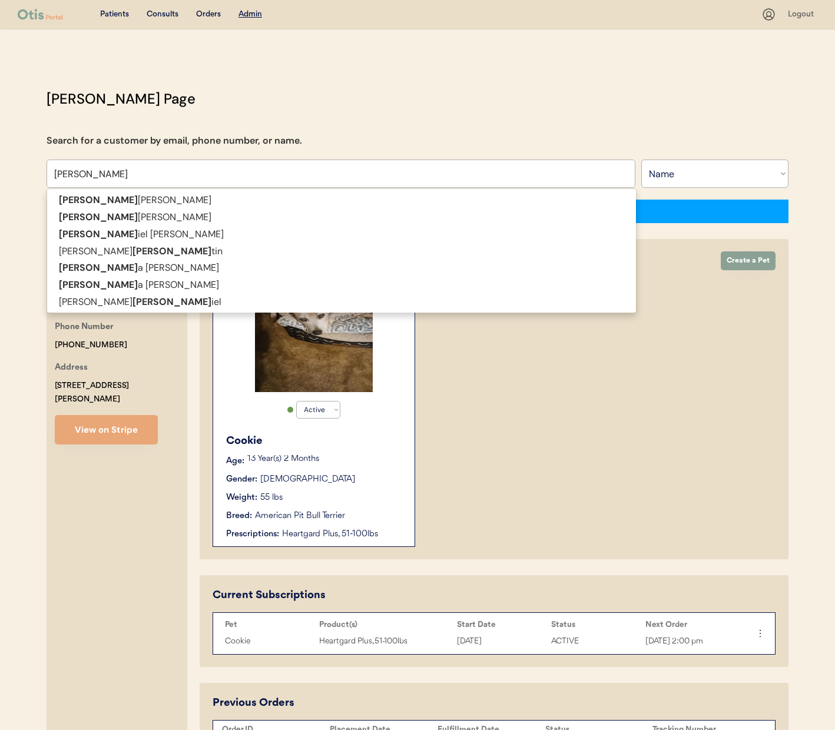
type input "dann"
type input "danny Brasher"
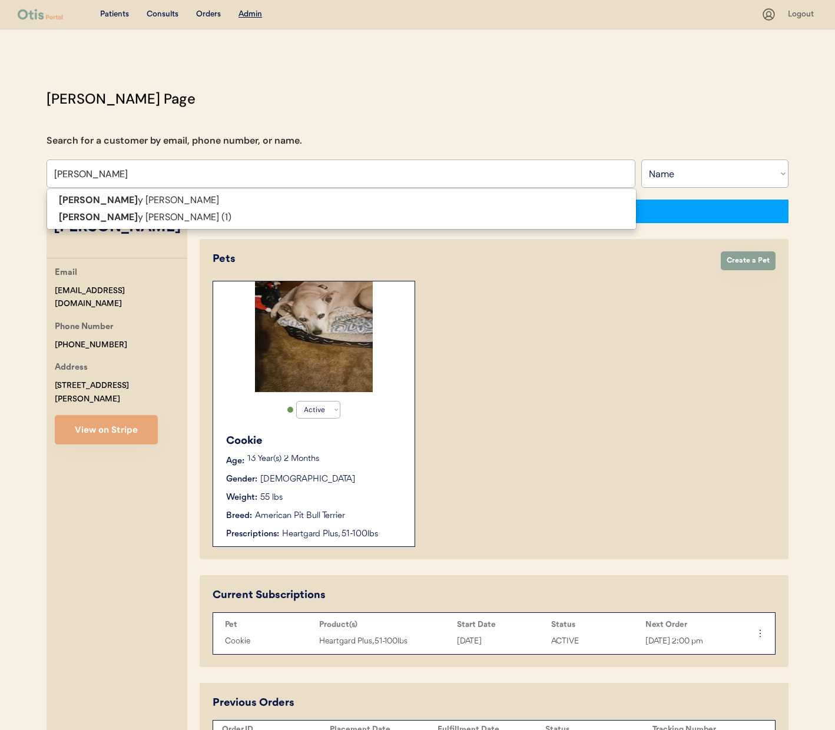
type input "danny"
type input "danny b"
type input "danny brasher"
type input "danny brash"
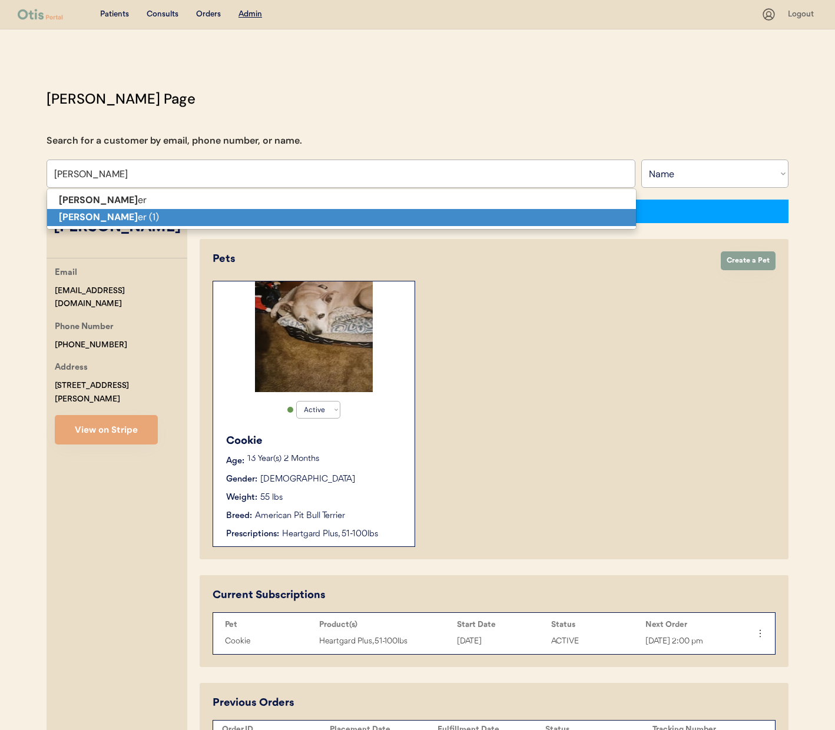
click at [181, 221] on p "Danny Brash er (1)" at bounding box center [341, 217] width 589 height 17
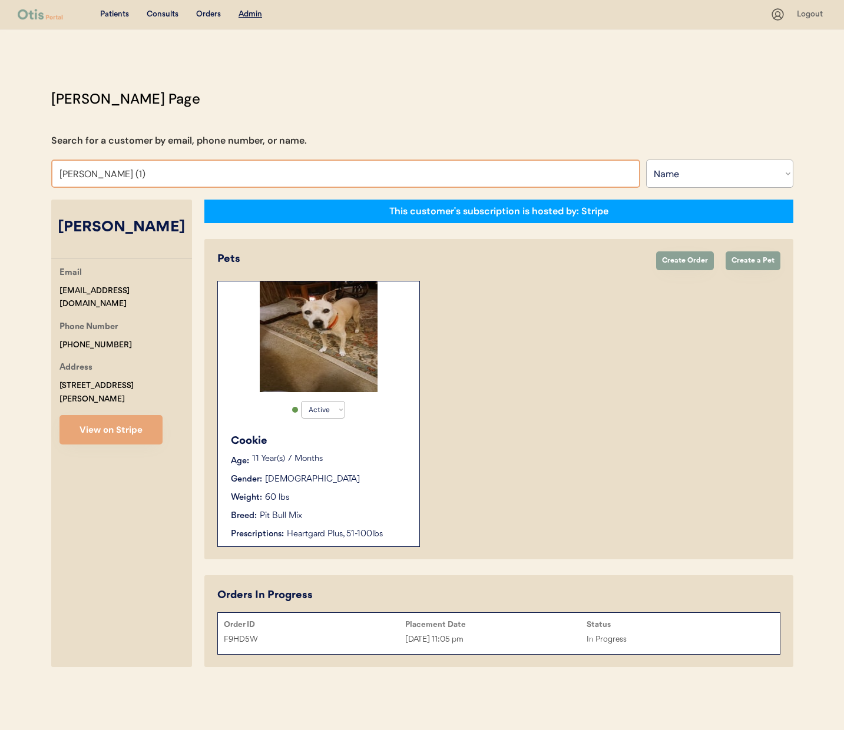
click at [167, 175] on input "Danny Brasher (1)" at bounding box center [345, 174] width 589 height 28
type input "da"
type input "david Lobo"
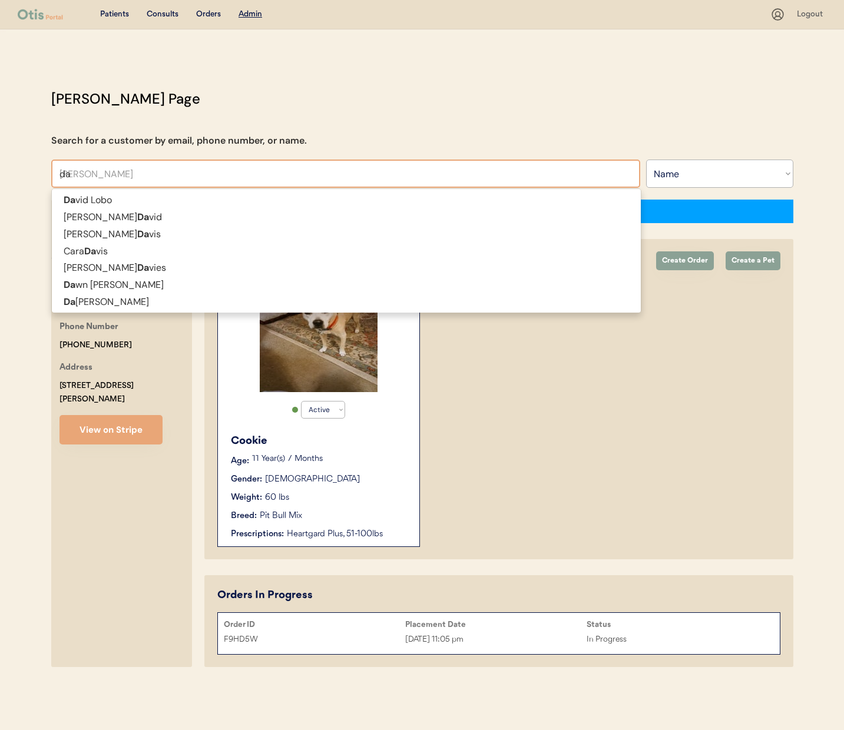
type input "dan"
type input "danielle Blake"
type input "dann"
type input "danny Brasher"
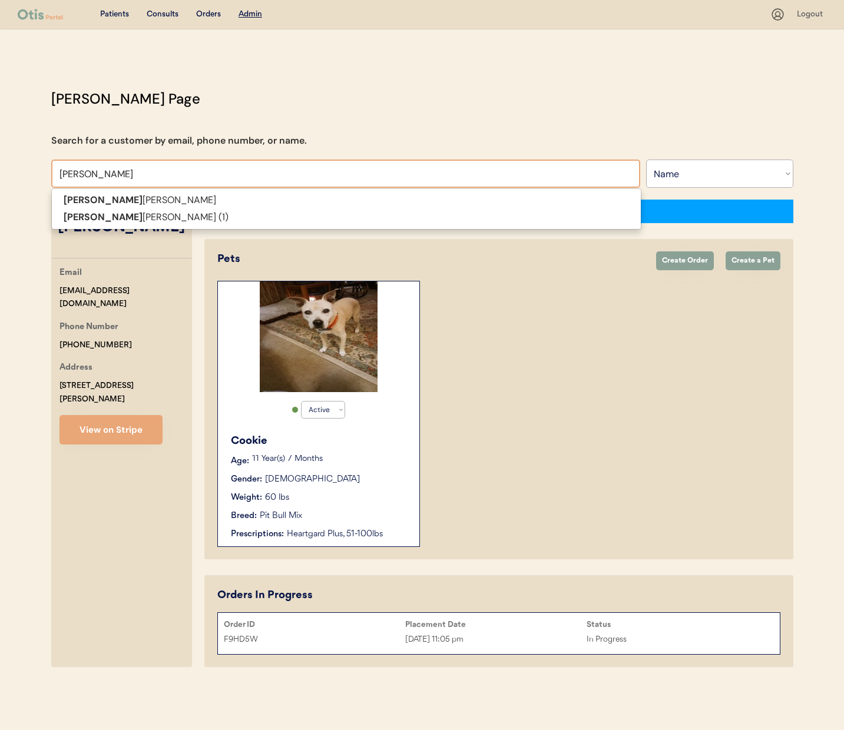
type input "danny"
type input "danny b"
type input "danny brasher"
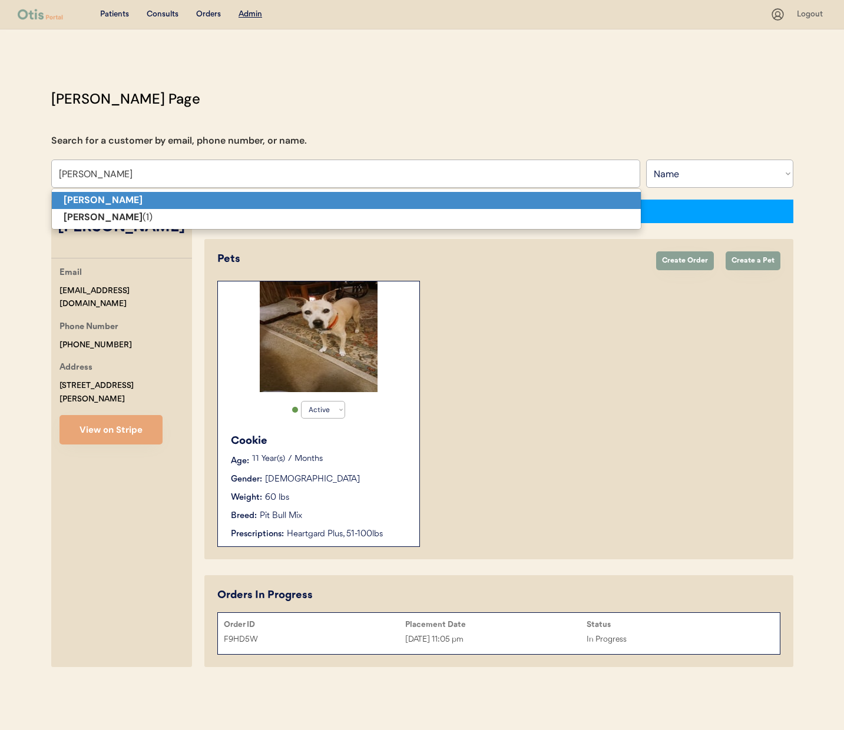
click at [168, 203] on p "[PERSON_NAME]" at bounding box center [346, 200] width 589 height 17
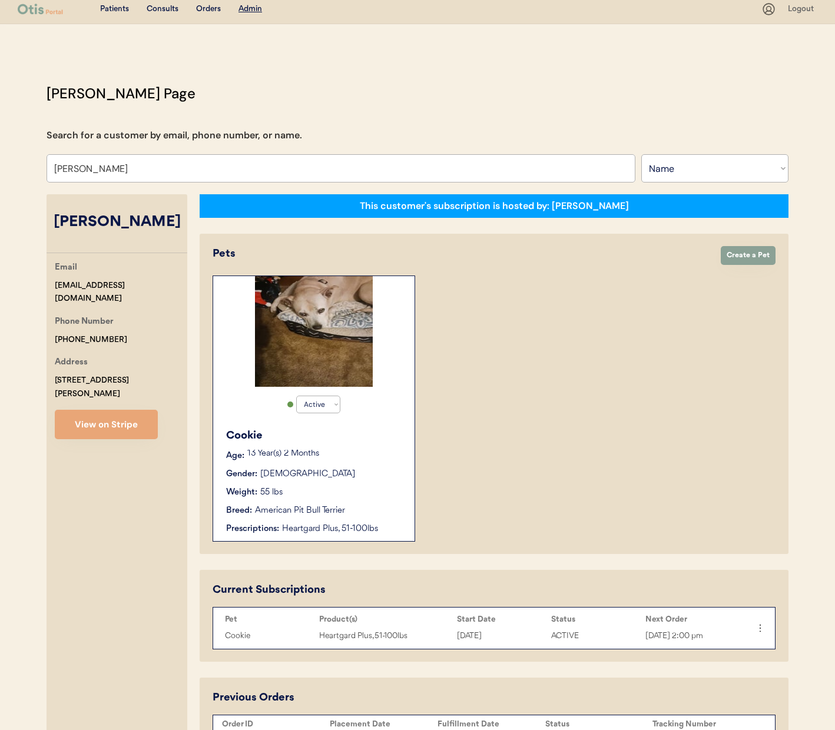
scroll to position [1, 0]
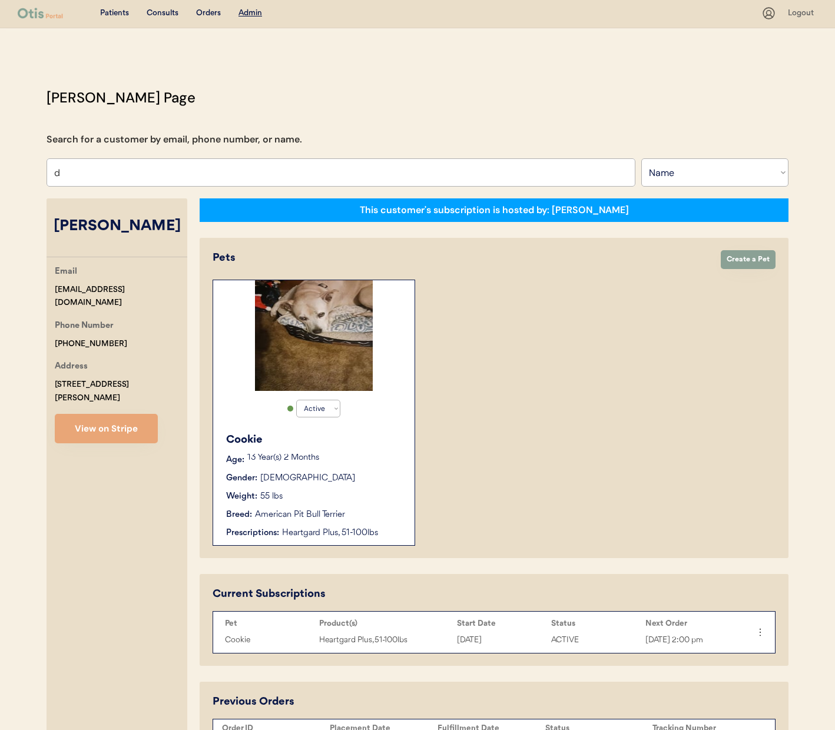
type input "da"
type input "david Lobo"
type input "dan"
type input "danielle Blake"
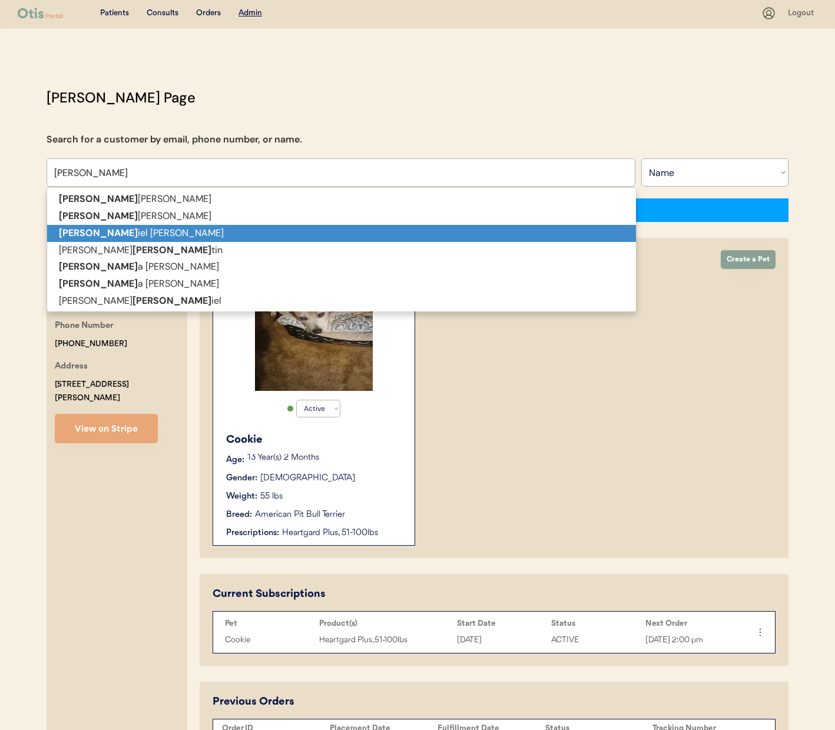
type input "dann"
type input "danny Brasher"
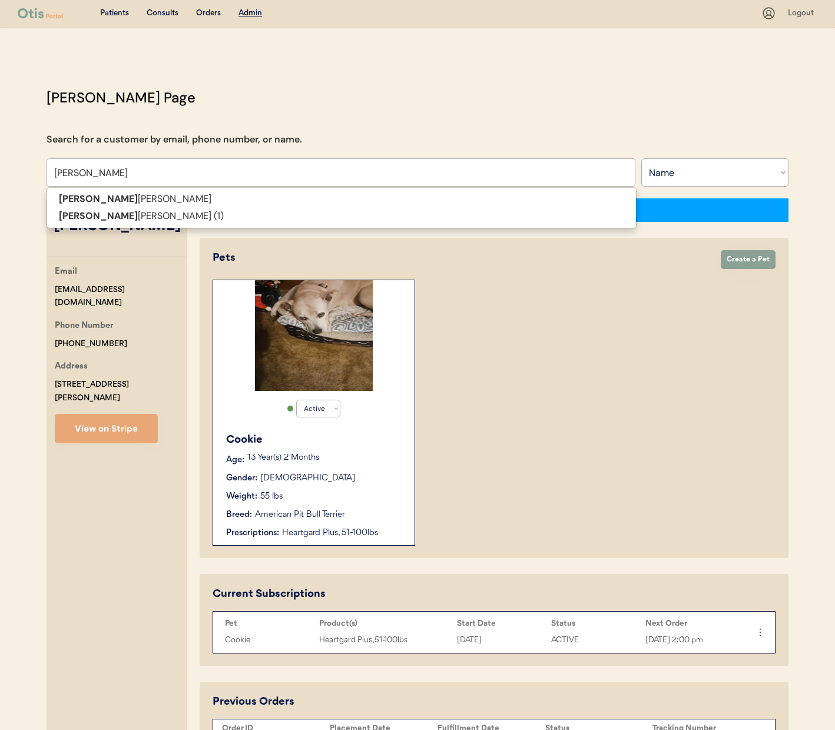
type input "dann"
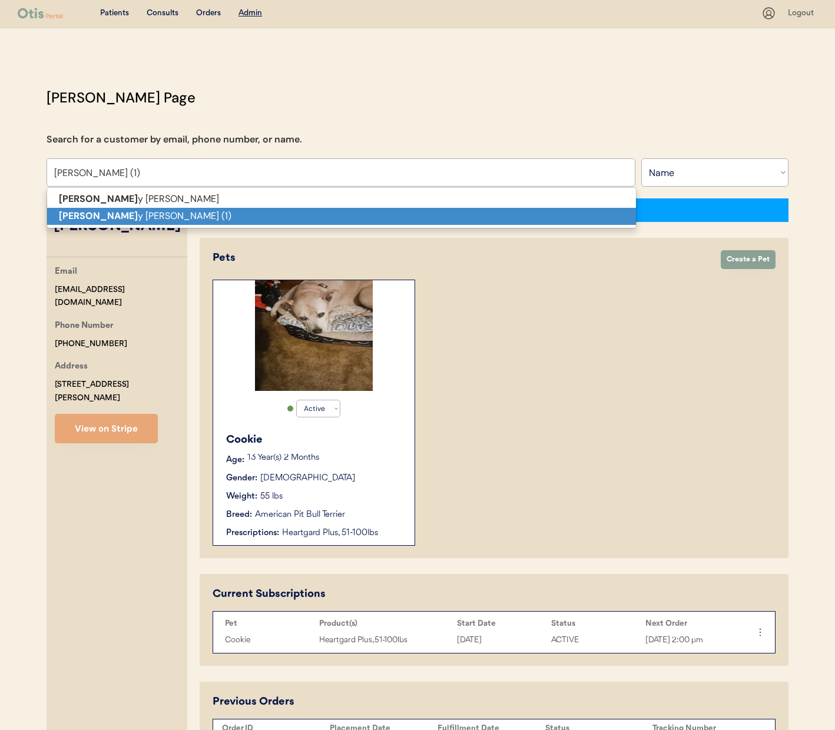
type input "Danny Brasher (1)"
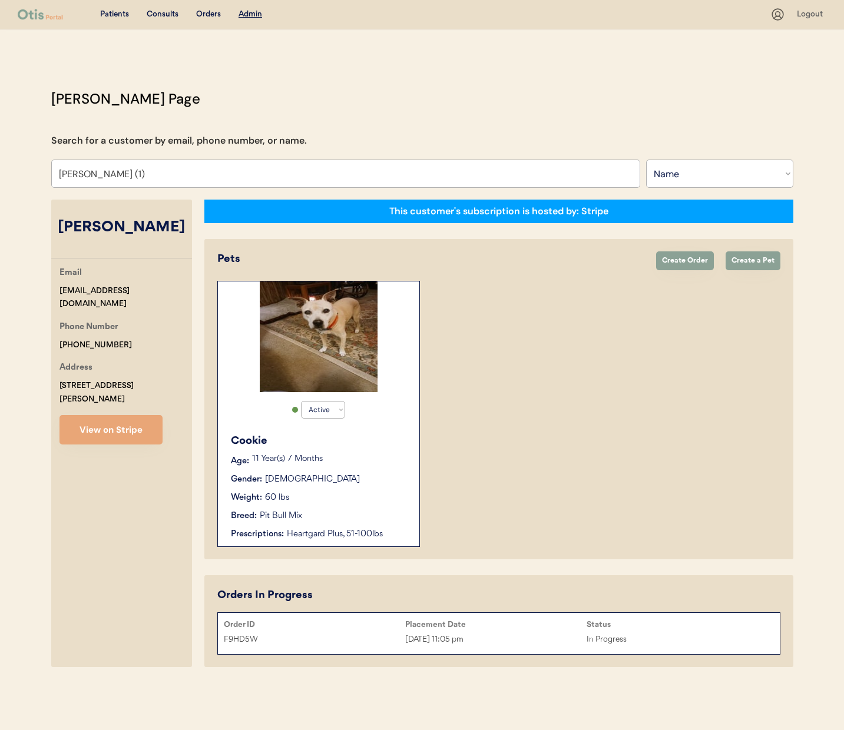
click at [379, 625] on div "Order ID" at bounding box center [314, 624] width 181 height 9
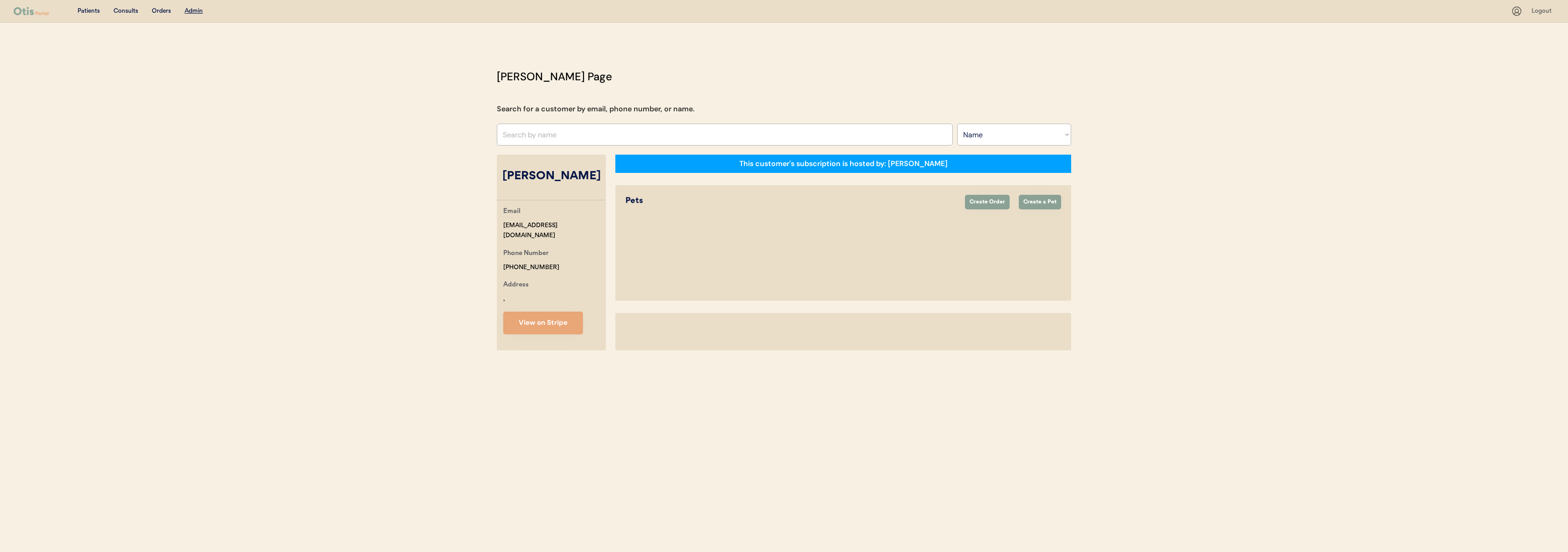
select select ""Name""
select select "true"
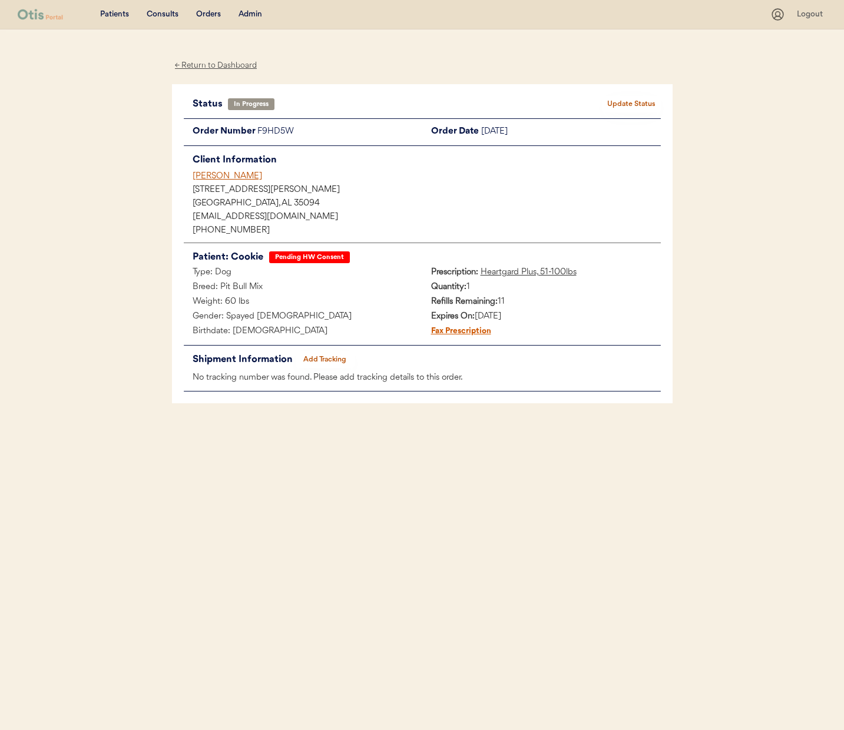
click at [648, 104] on button "Update Status" at bounding box center [631, 104] width 59 height 16
select select ""in_progress""
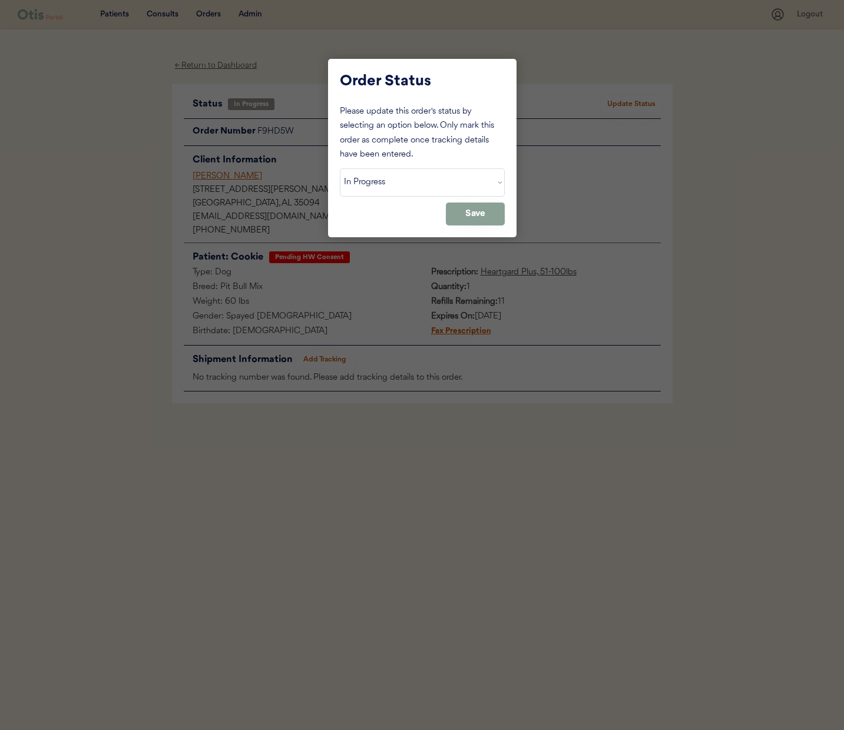
click at [178, 165] on div at bounding box center [422, 365] width 844 height 730
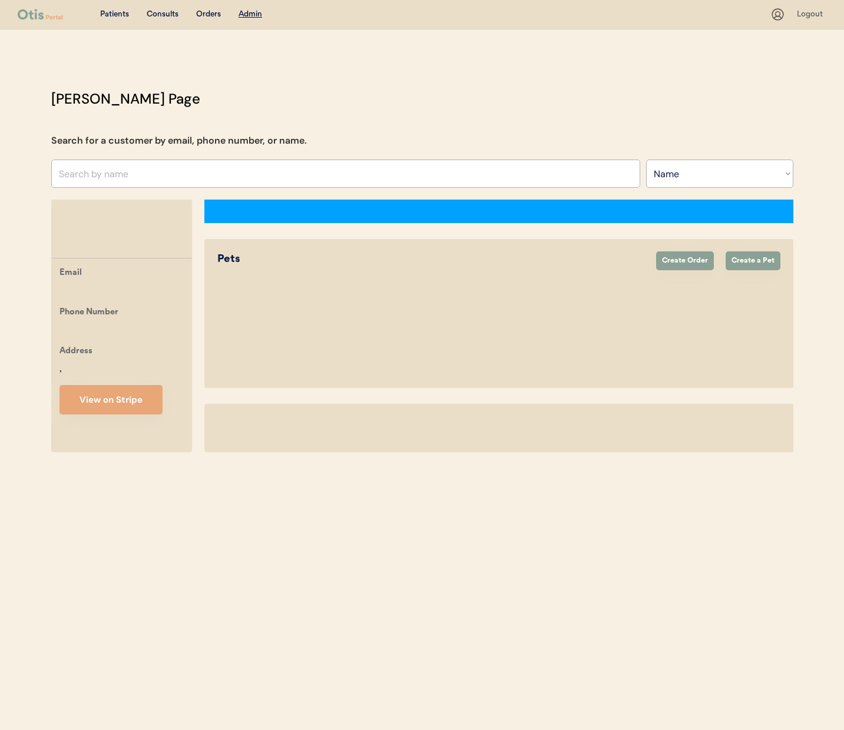
select select ""Name""
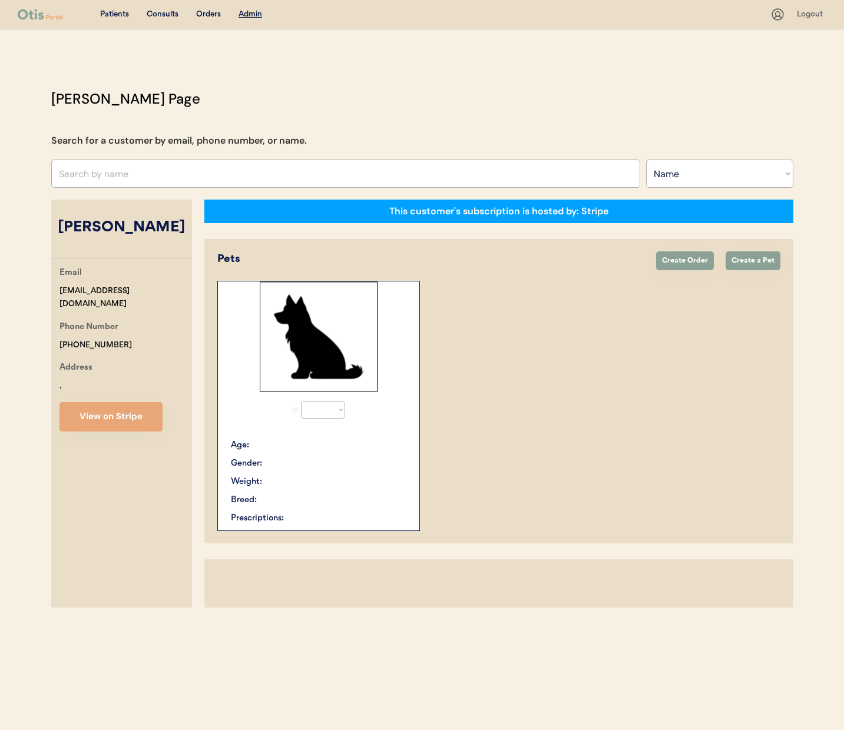
select select "true"
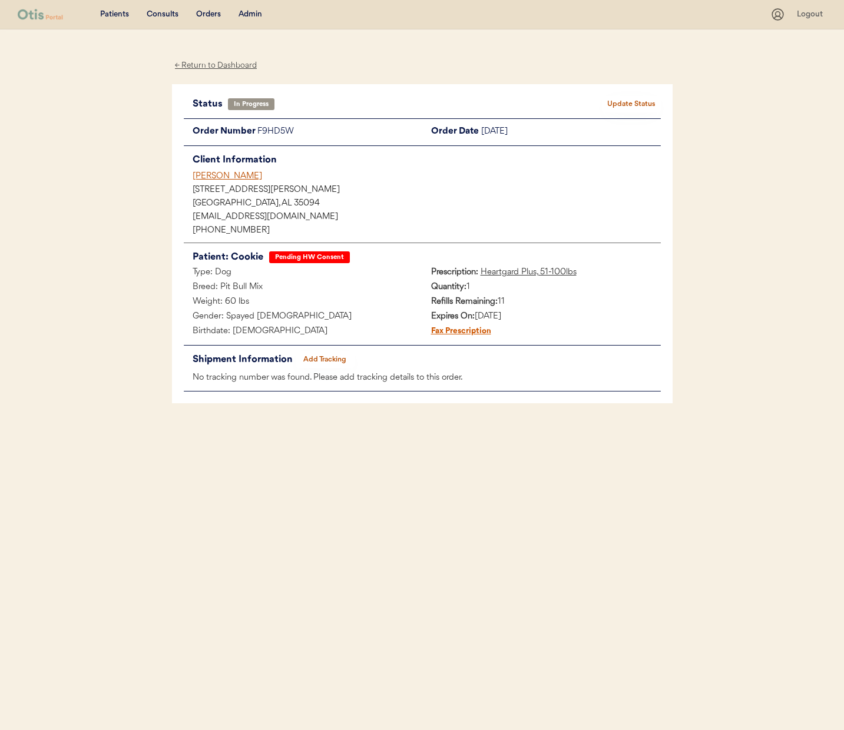
click at [644, 107] on button "Update Status" at bounding box center [631, 104] width 59 height 16
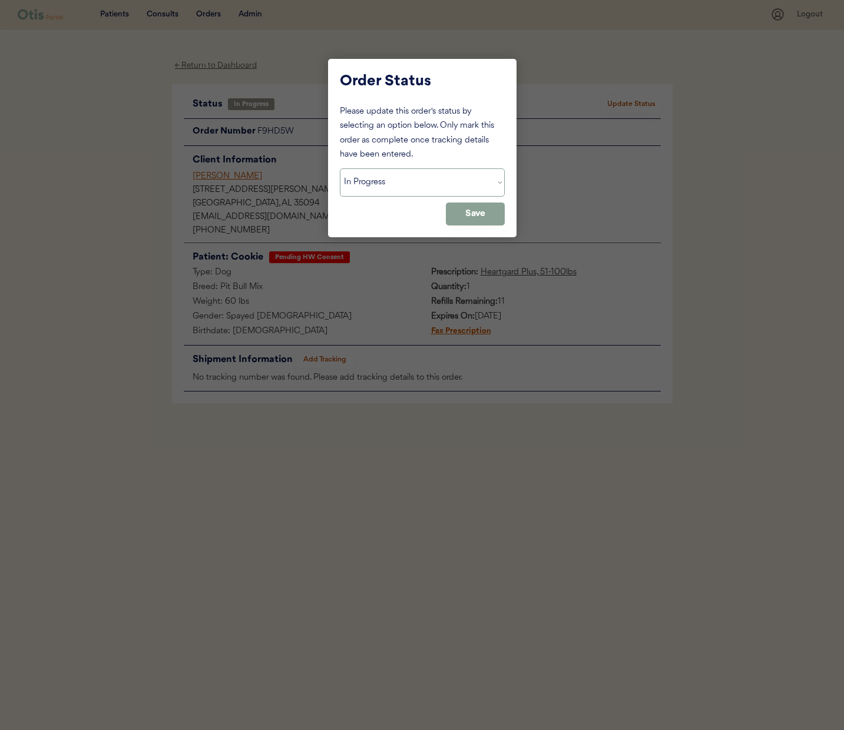
click at [405, 183] on select "Status On Hold New In Progress Complete Pending HW Consent Canceled" at bounding box center [422, 182] width 165 height 28
click at [340, 168] on select "Status On Hold New In Progress Complete Pending HW Consent Canceled" at bounding box center [422, 182] width 165 height 28
click at [399, 187] on select "Status On Hold New In Progress Complete Pending HW Consent Canceled" at bounding box center [422, 182] width 165 height 28
select select ""on_hold""
click at [340, 168] on select "Status On Hold New In Progress Complete Pending HW Consent Canceled" at bounding box center [422, 182] width 165 height 28
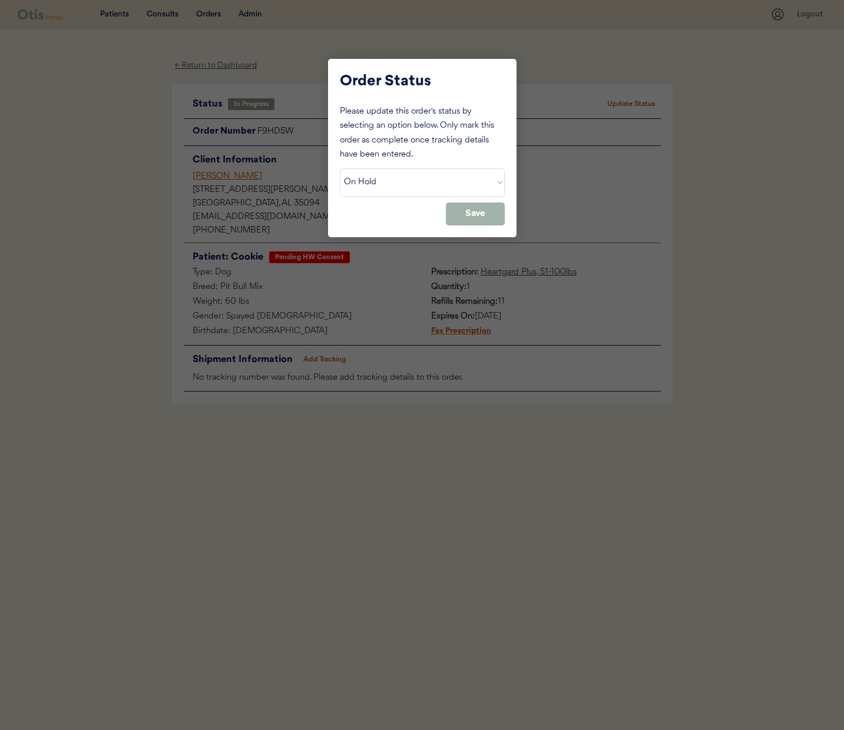
click at [481, 223] on button "Save" at bounding box center [475, 214] width 59 height 23
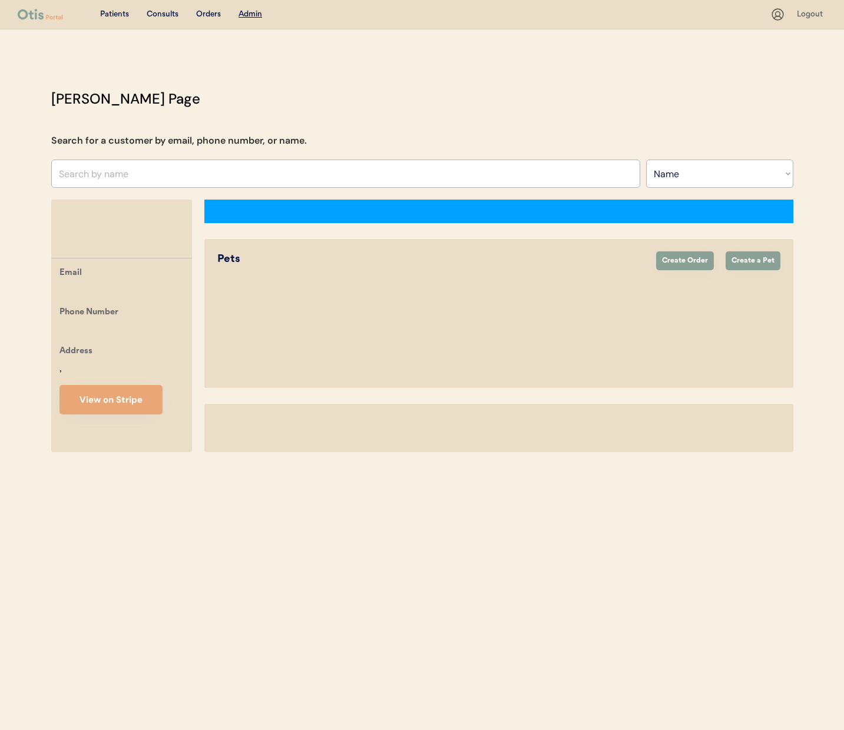
select select ""Name""
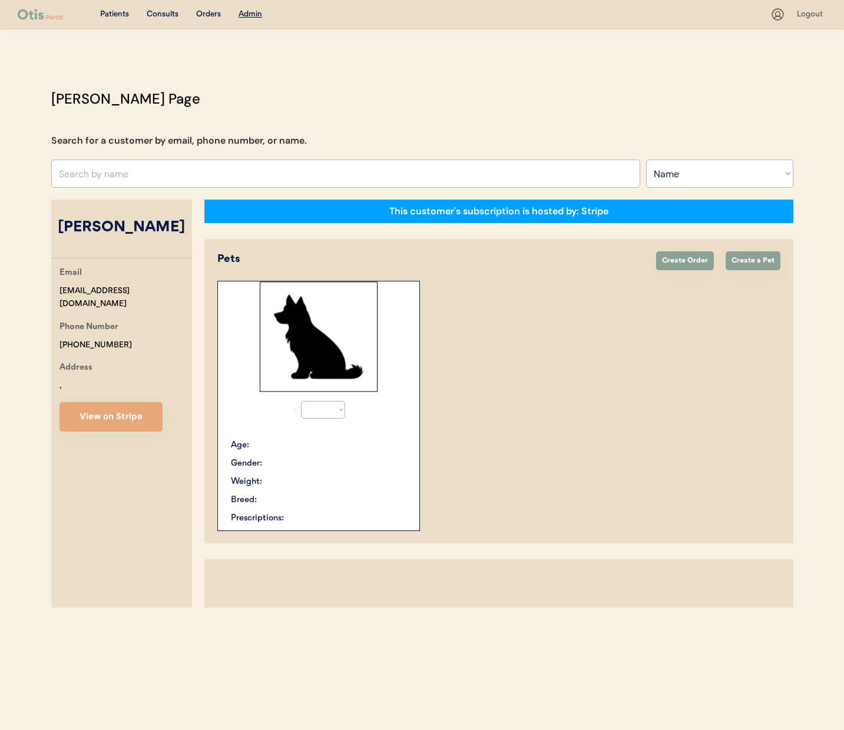
select select "true"
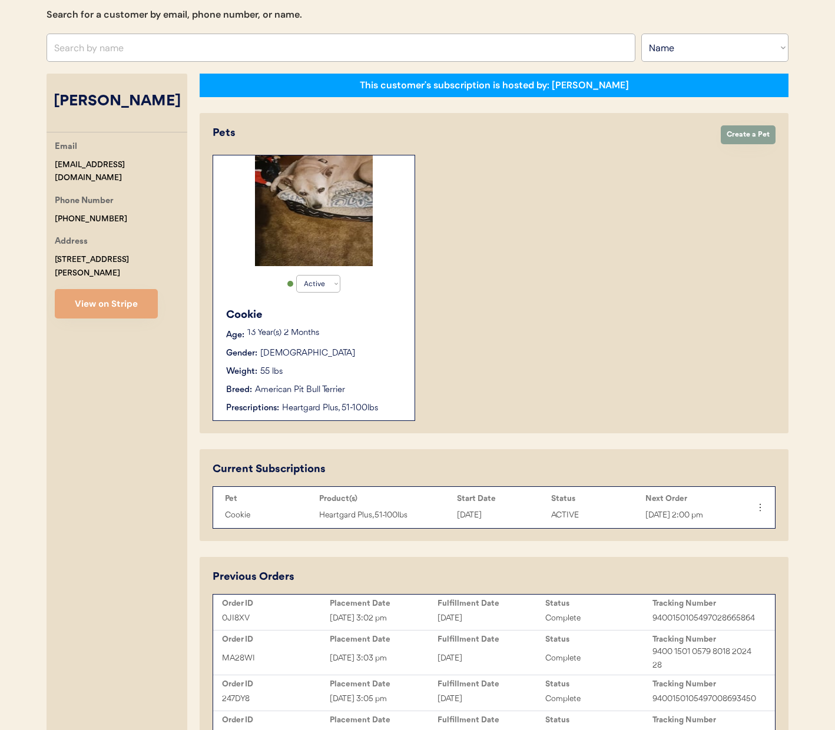
scroll to position [375, 0]
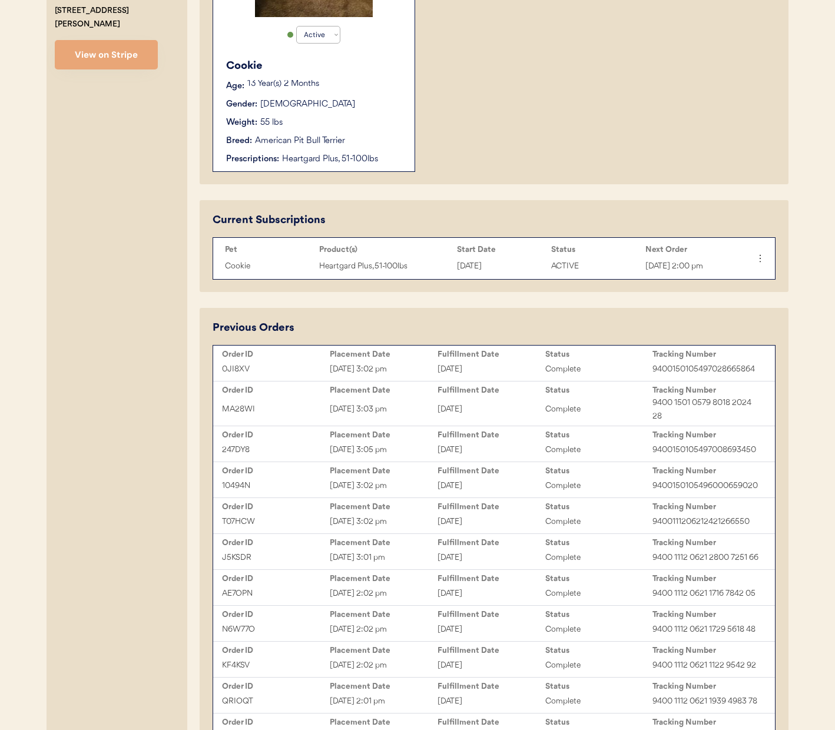
click at [400, 364] on div "[DATE] 3:02 pm" at bounding box center [384, 370] width 108 height 14
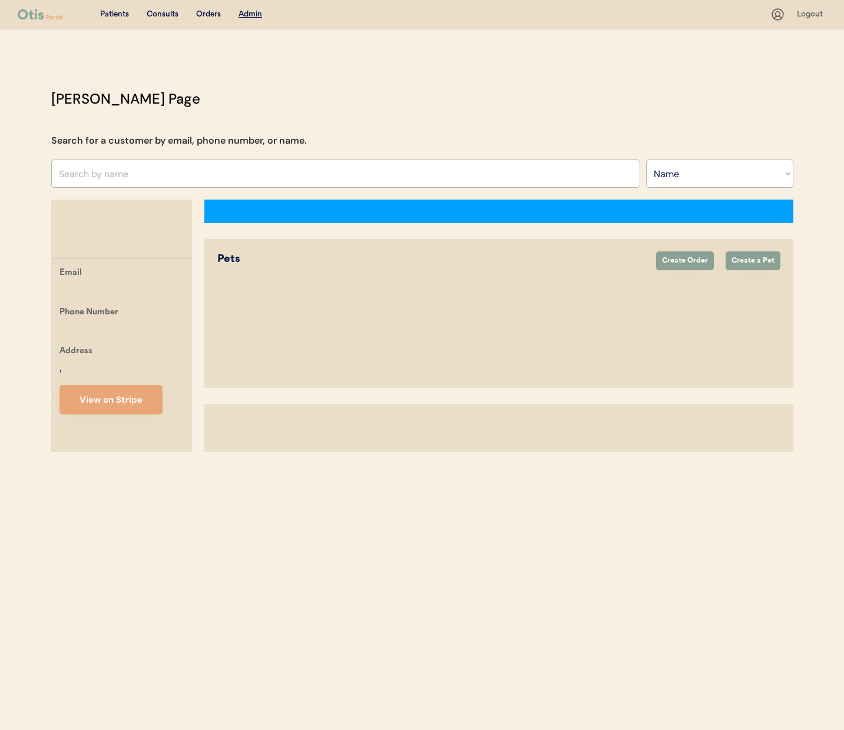
select select ""Name""
select select "true"
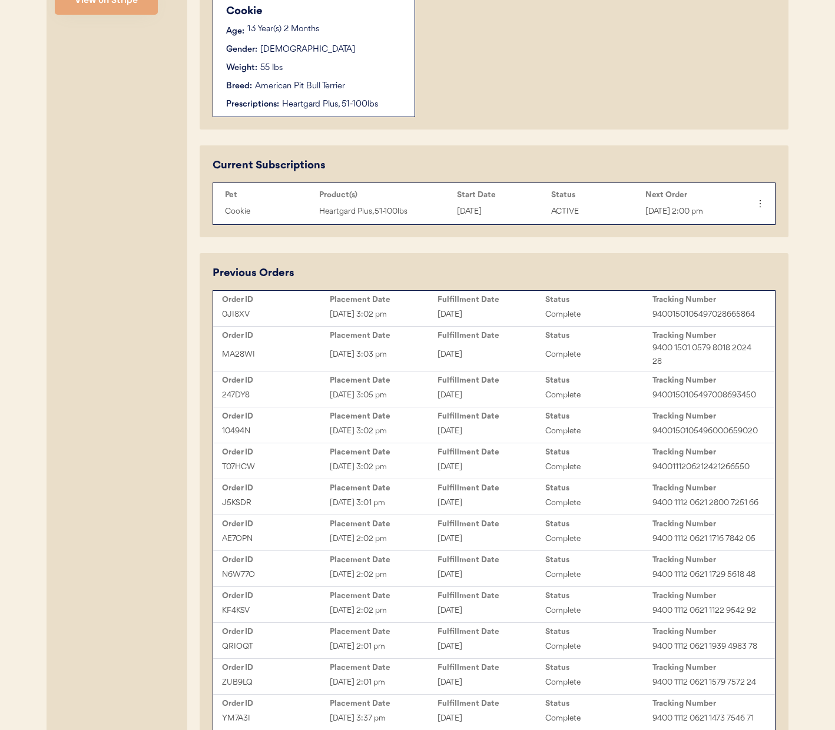
scroll to position [461, 0]
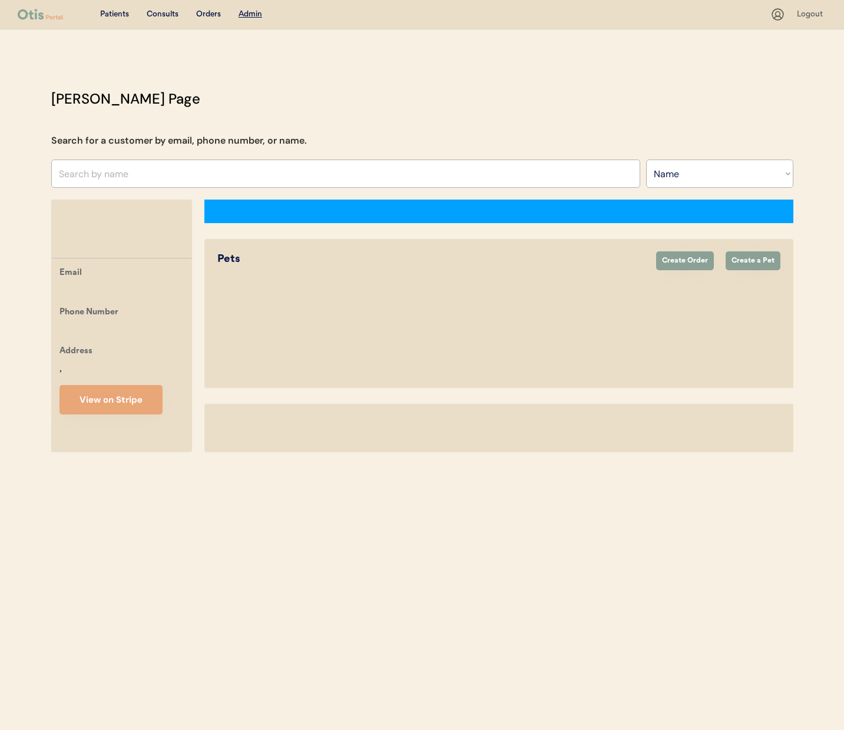
select select ""Name""
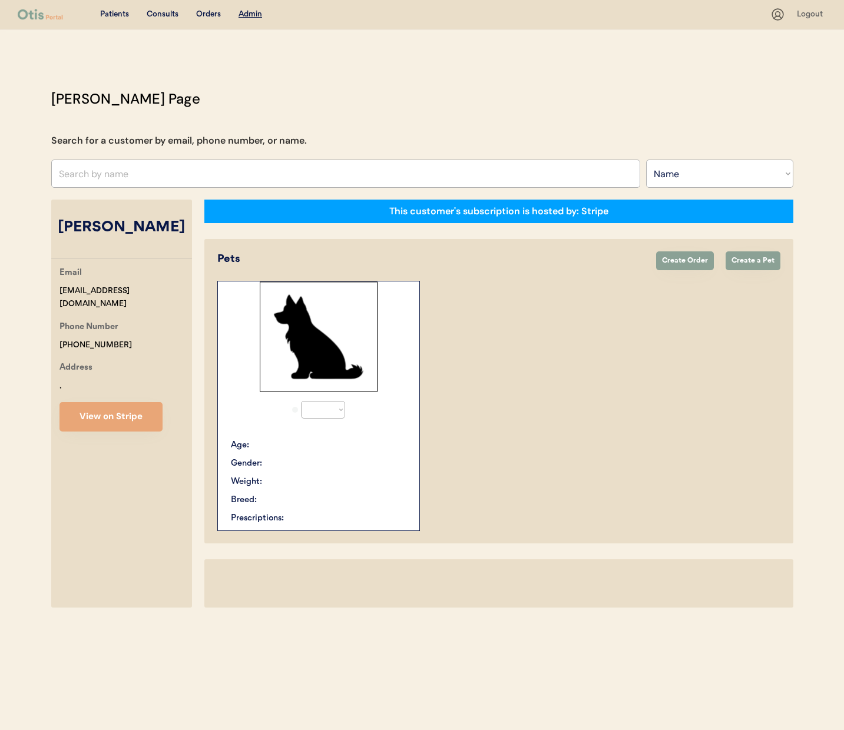
select select "true"
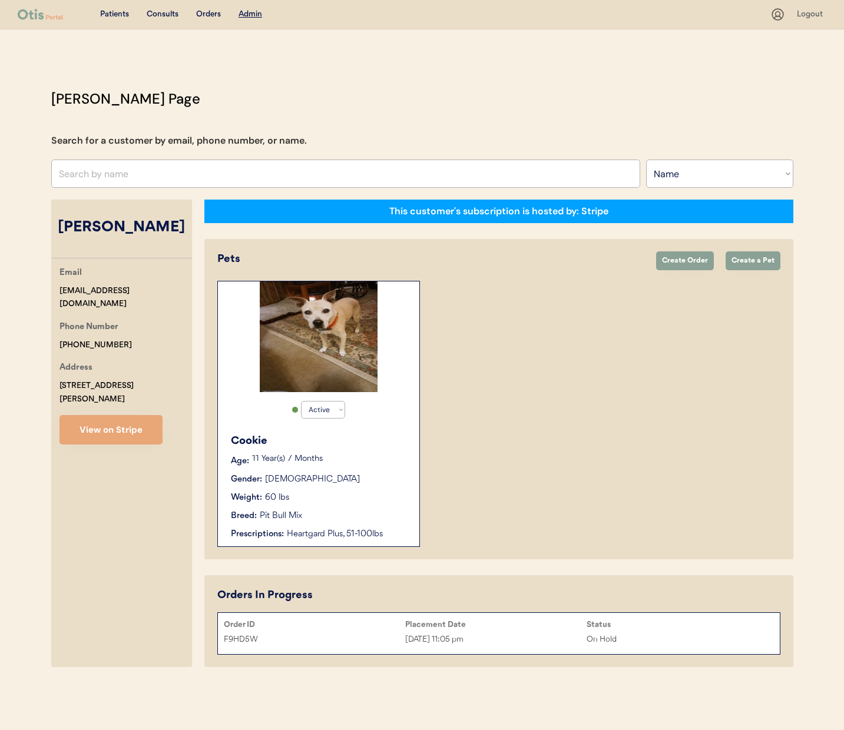
click at [569, 635] on div "[DATE] 11:05 pm" at bounding box center [495, 640] width 181 height 14
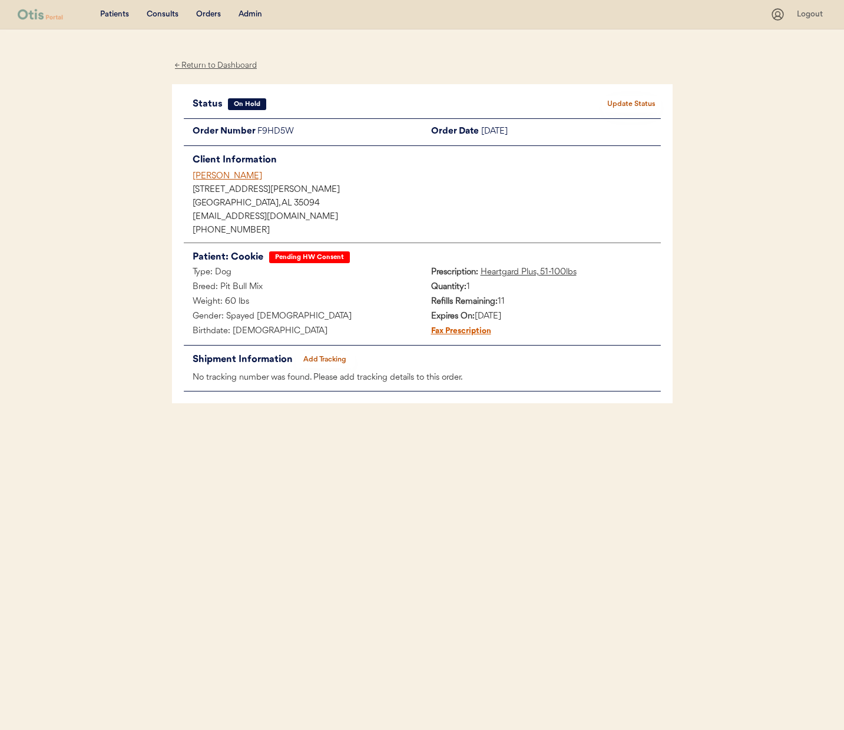
click at [282, 128] on div "F9HD5W" at bounding box center [339, 132] width 165 height 15
copy div "F9HD5W"
click at [236, 174] on div "[PERSON_NAME]" at bounding box center [427, 176] width 468 height 12
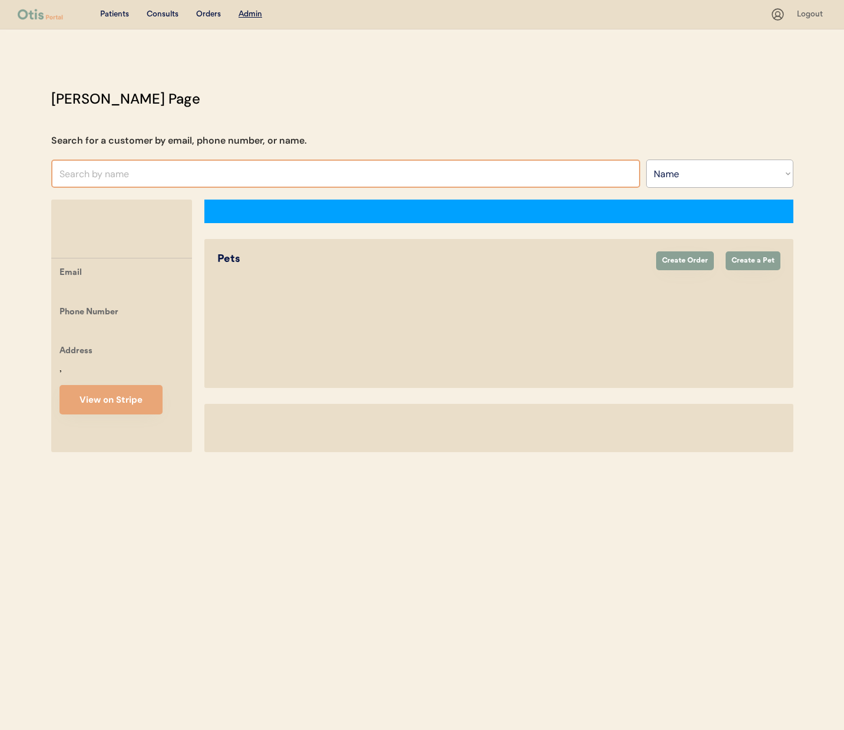
select select ""Name""
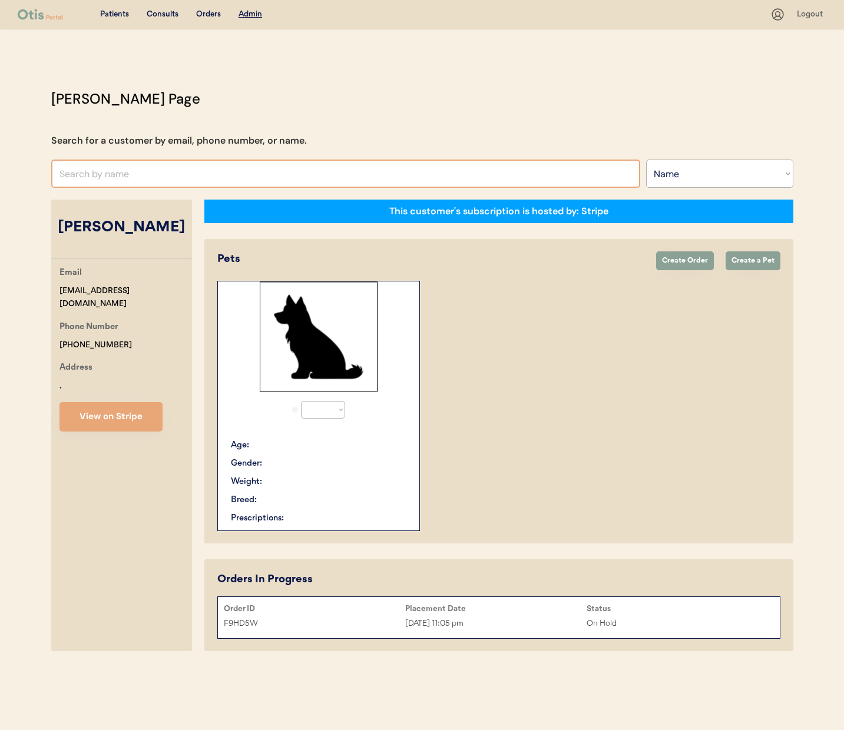
select select "true"
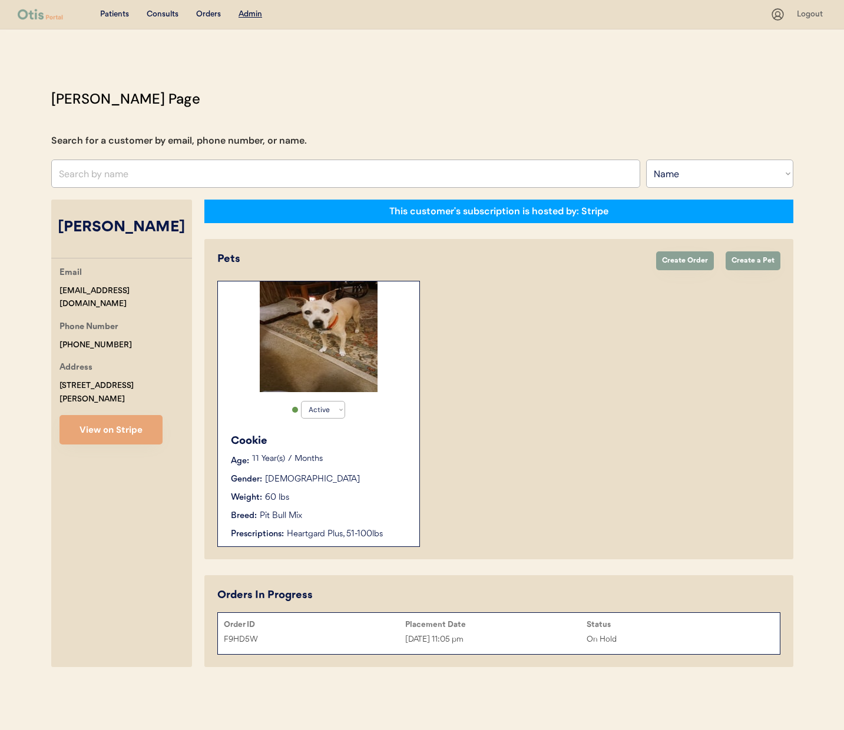
click at [104, 227] on div "[PERSON_NAME]" at bounding box center [121, 228] width 141 height 22
click at [158, 229] on div "[PERSON_NAME]" at bounding box center [121, 228] width 141 height 22
copy div "[PERSON_NAME]"
